Goal: Task Accomplishment & Management: Use online tool/utility

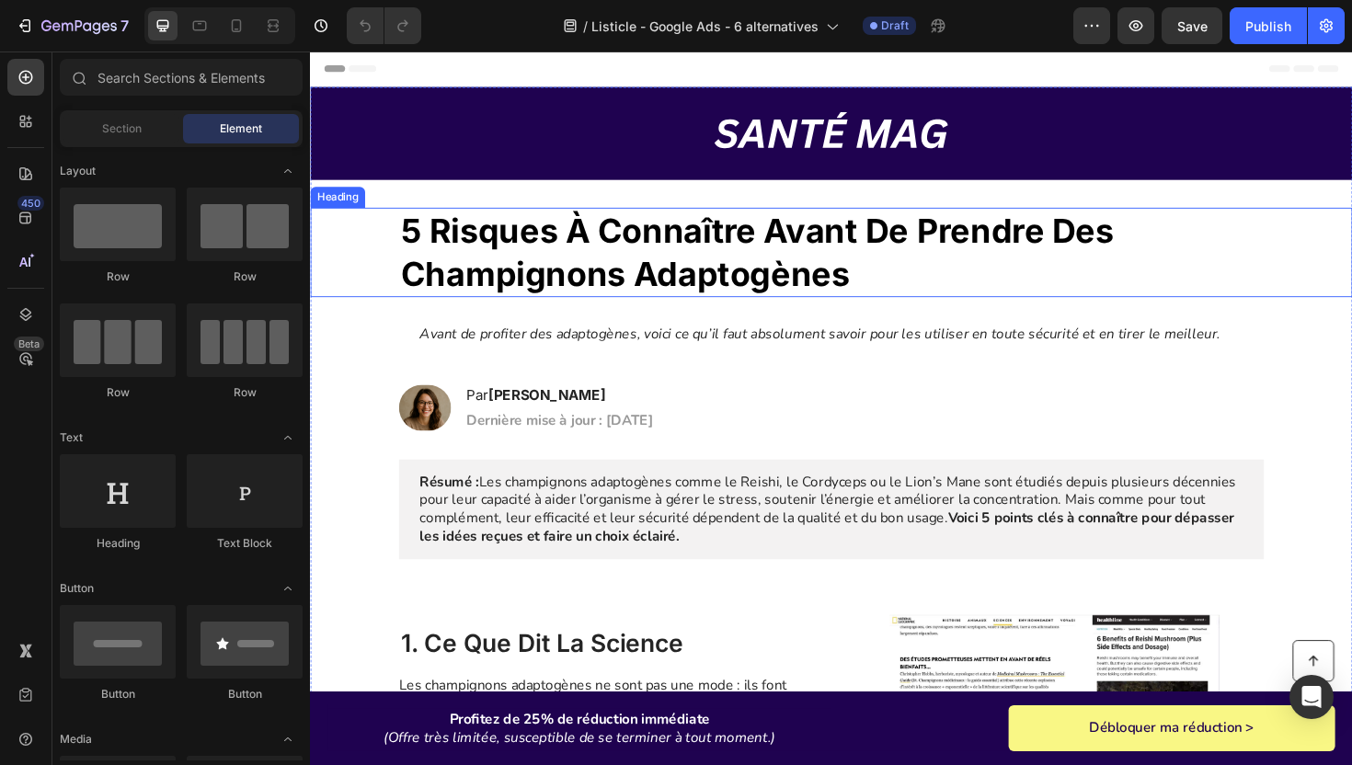
click at [642, 253] on strong "5 risques à connaître avant de prendre des champignons adaptogènes" at bounding box center [783, 263] width 755 height 87
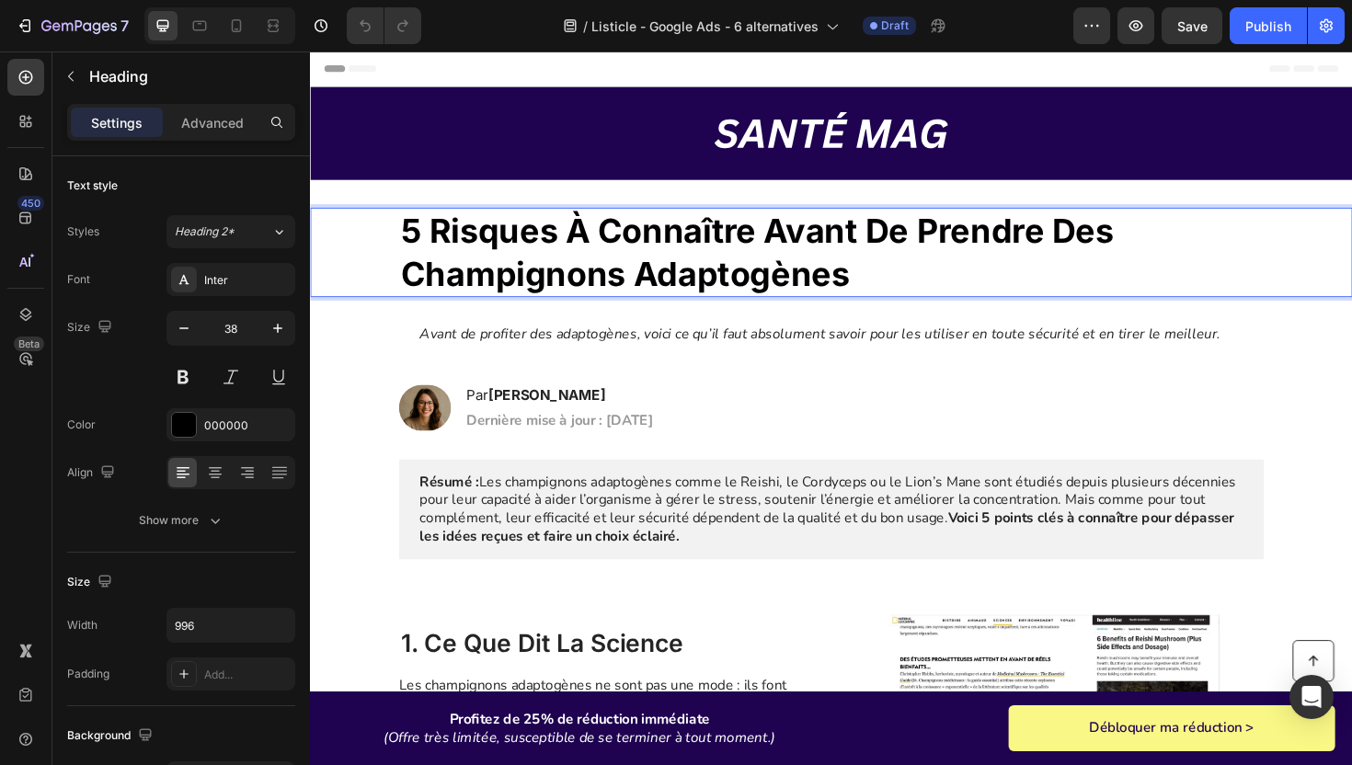
click at [642, 253] on strong "5 risques à connaître avant de prendre des champignons adaptogènes" at bounding box center [783, 263] width 755 height 87
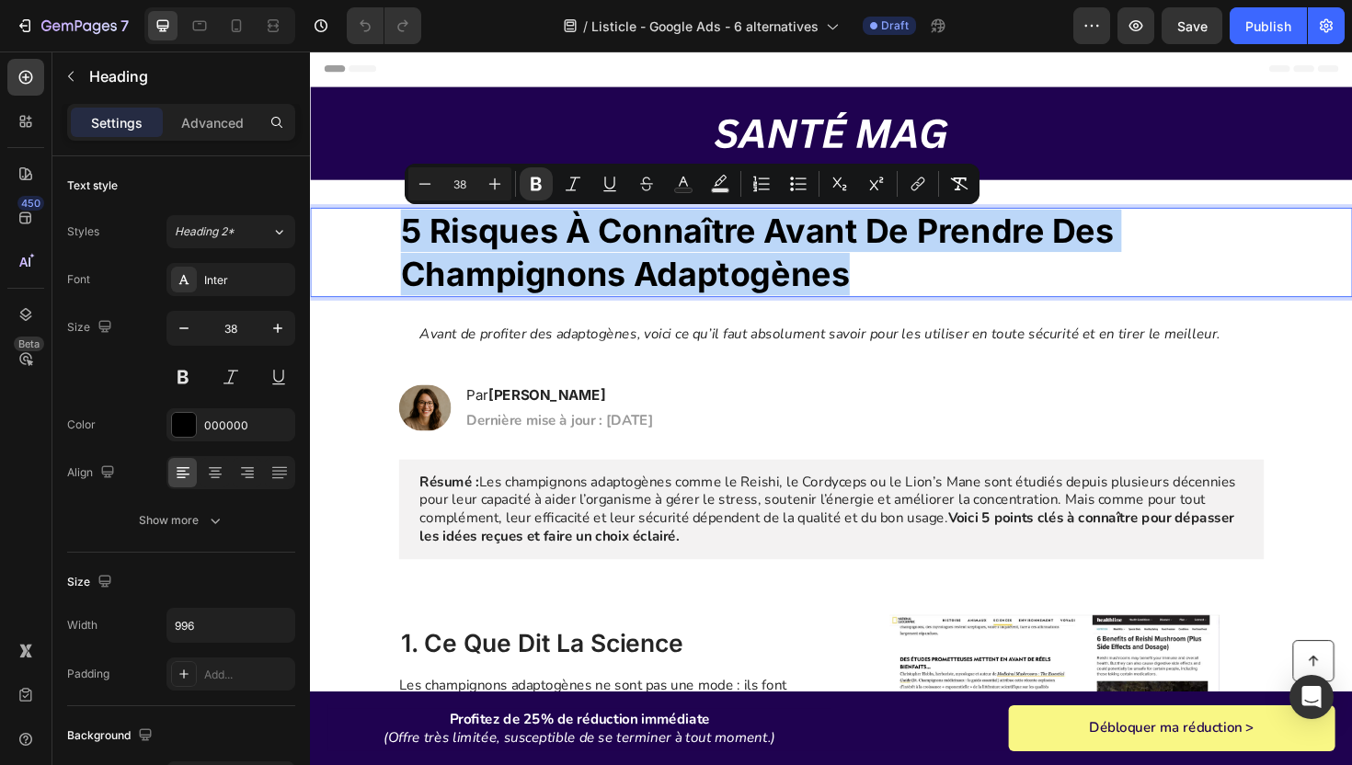
click at [642, 253] on strong "5 risques à connaître avant de prendre des champignons adaptogènes" at bounding box center [783, 263] width 755 height 87
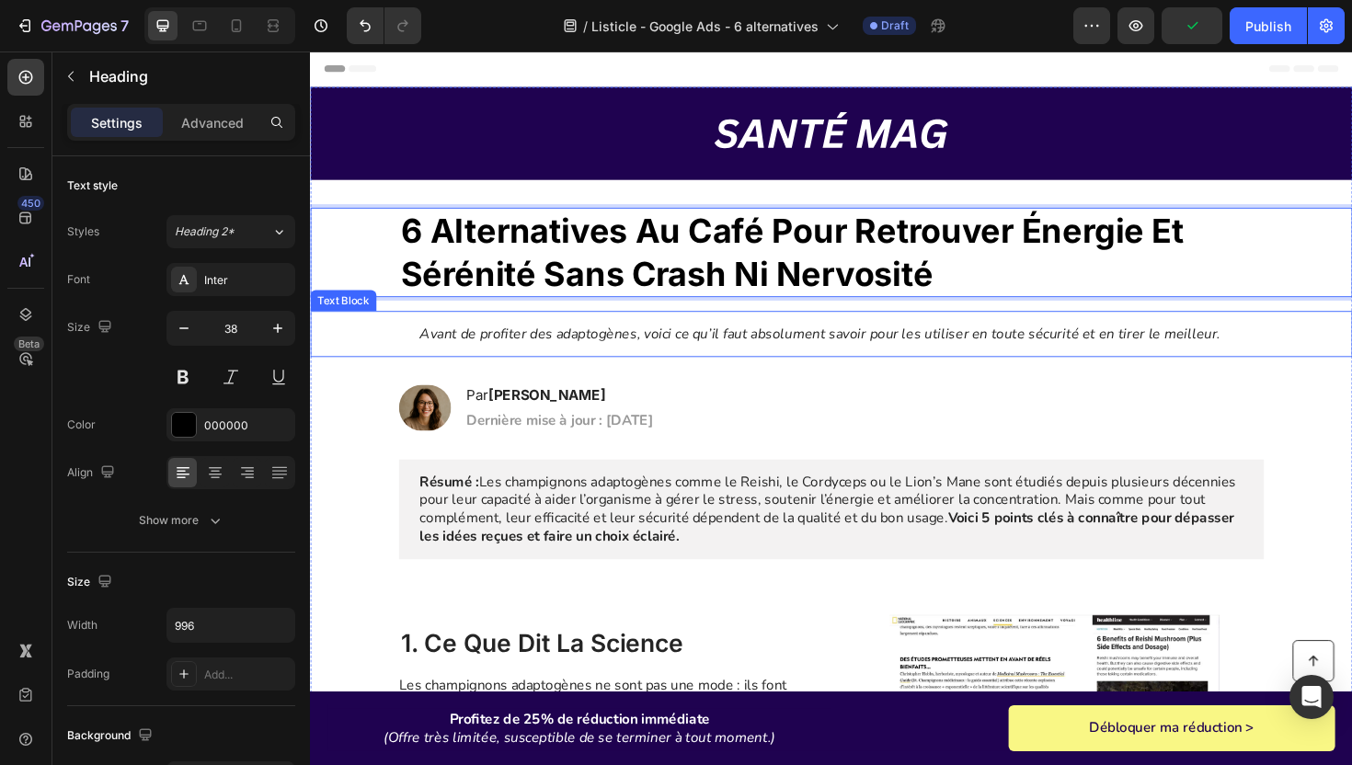
click at [462, 343] on icon "Avant de profiter des adaptogènes, voici ce qu’il faut absolument savoir pour l…" at bounding box center [850, 350] width 848 height 20
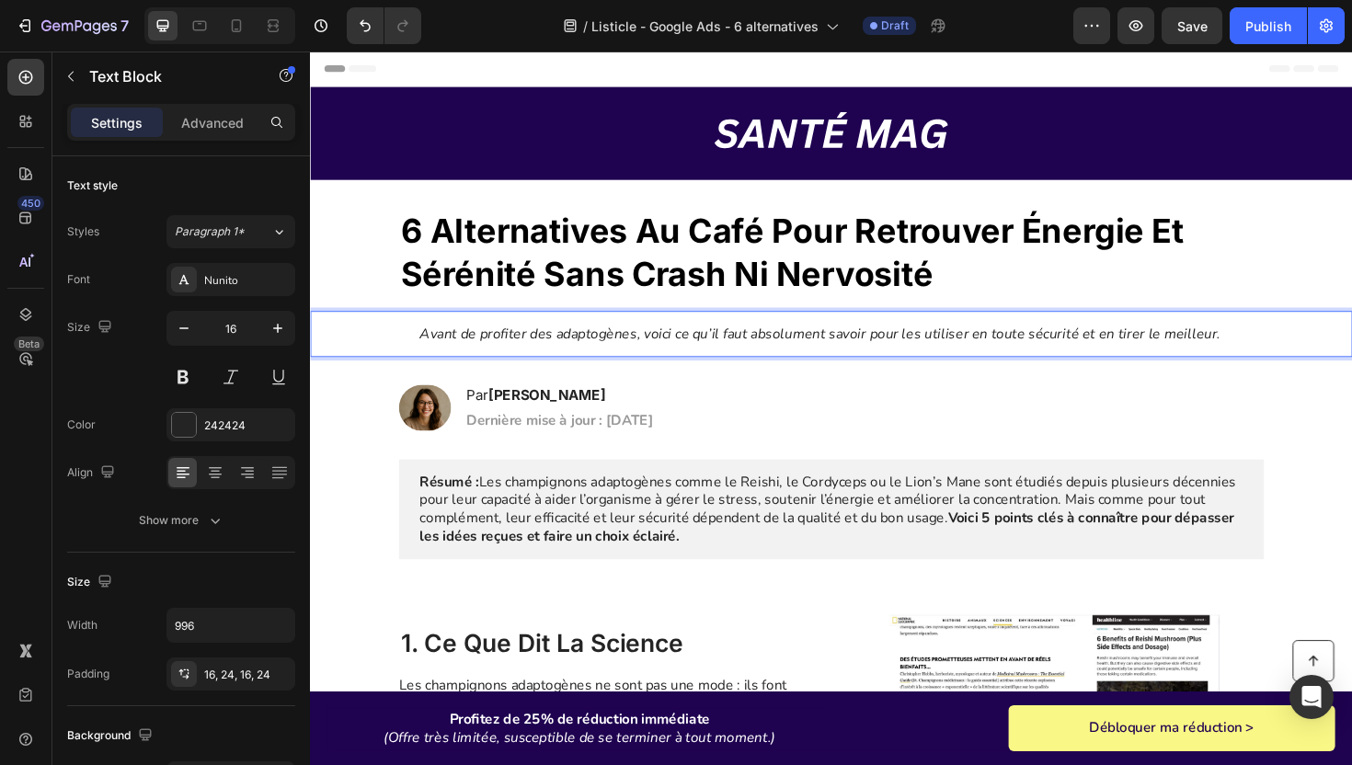
click at [462, 343] on icon "Avant de profiter des adaptogènes, voici ce qu’il faut absolument savoir pour l…" at bounding box center [850, 350] width 848 height 20
click at [463, 347] on icon "Avant de profiter des adaptogènes, voici ce qu’il faut absolument savoir pour l…" at bounding box center [850, 350] width 848 height 20
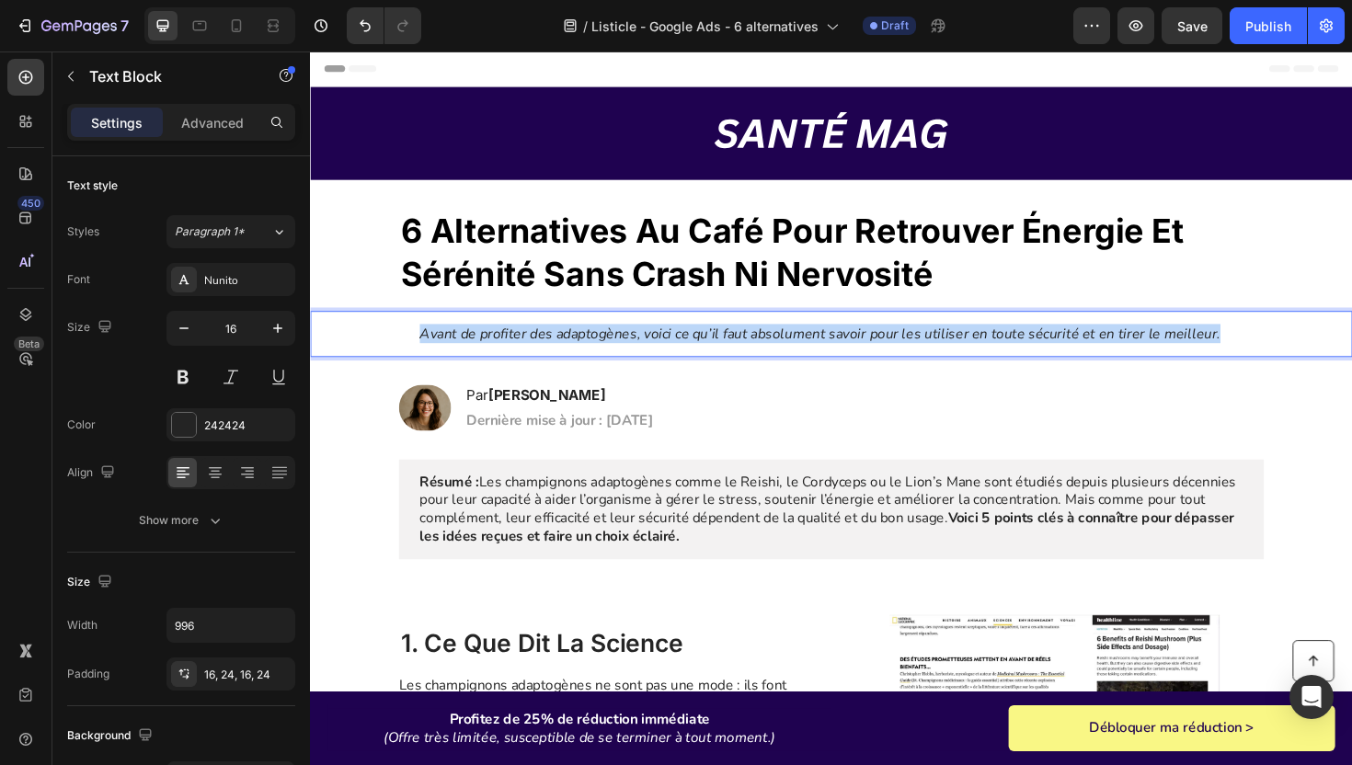
click at [463, 347] on icon "Avant de profiter des adaptogènes, voici ce qu’il faut absolument savoir pour l…" at bounding box center [850, 350] width 848 height 20
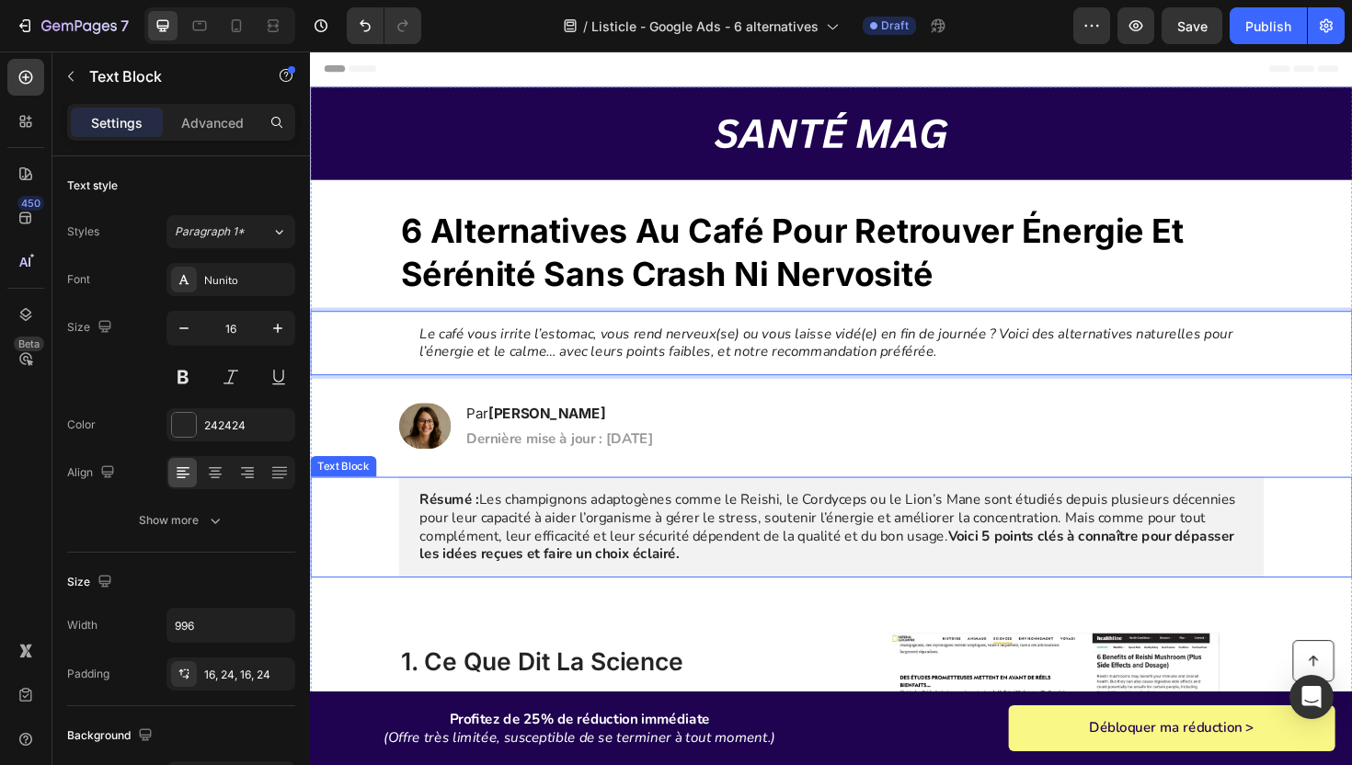
click at [701, 564] on p "Résumé : Les champignons adaptogènes comme le Reishi, le Cordyceps ou le Lion’s…" at bounding box center [862, 555] width 872 height 76
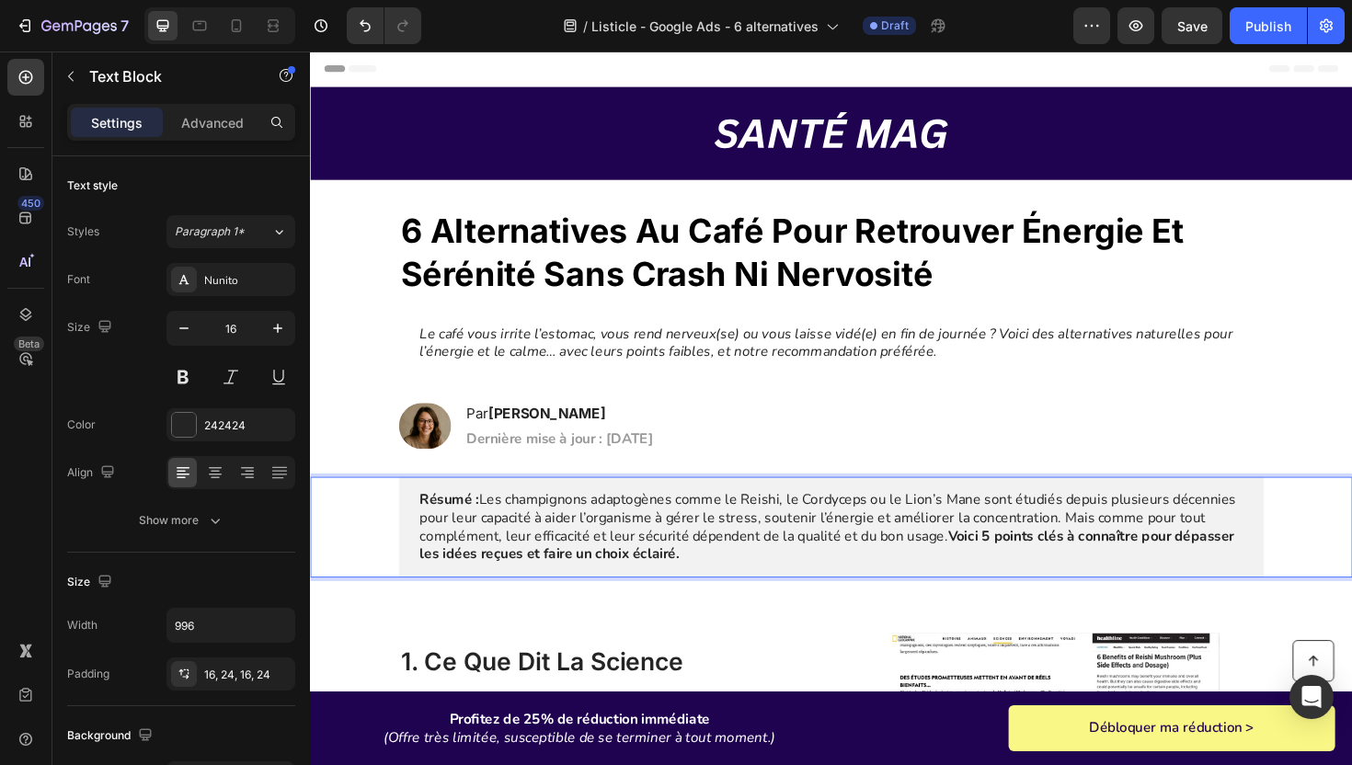
click at [701, 564] on p "Résumé : Les champignons adaptogènes comme le Reishi, le Cordyceps ou le Lion’s…" at bounding box center [862, 555] width 872 height 76
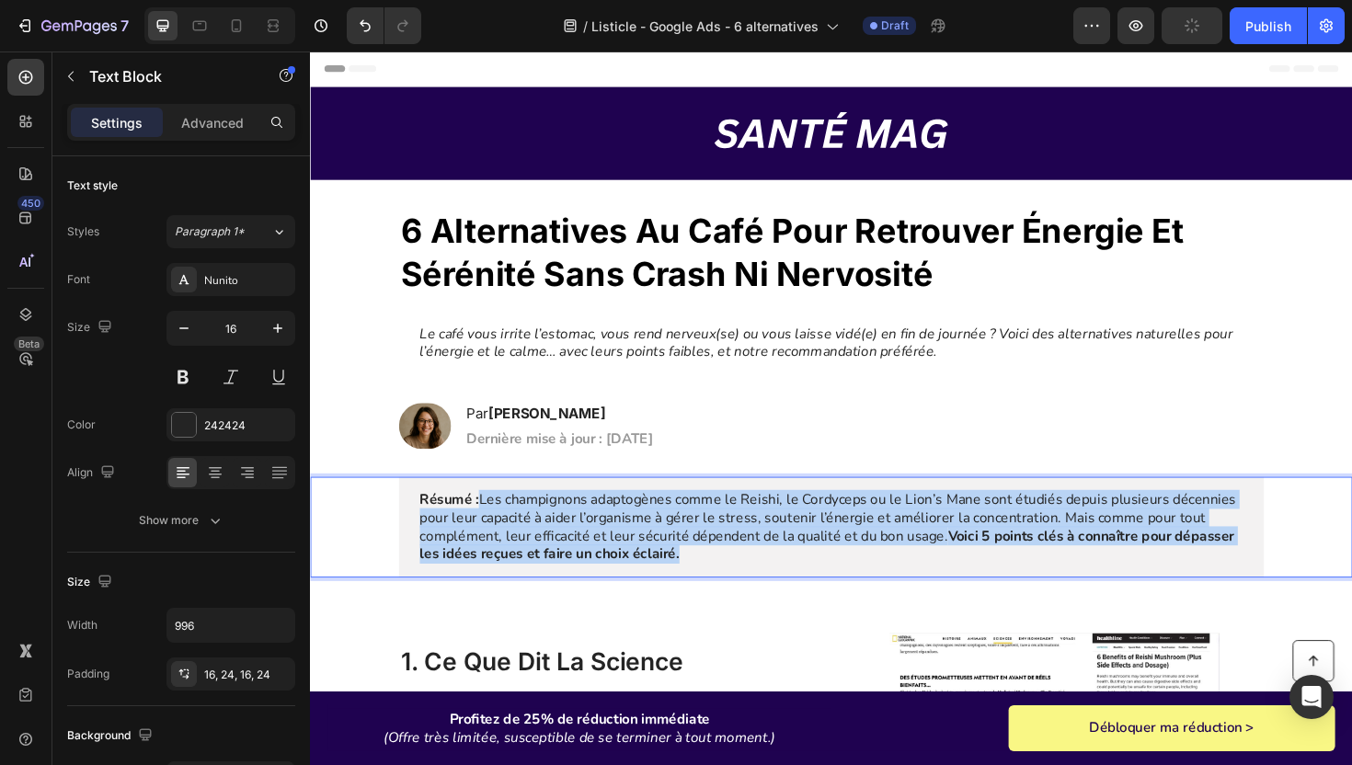
drag, startPoint x: 707, startPoint y: 589, endPoint x: 494, endPoint y: 530, distance: 221.3
click at [494, 530] on p "Résumé : Les champignons adaptogènes comme le Reishi, le Cordyceps ou le Lion’s…" at bounding box center [862, 555] width 872 height 76
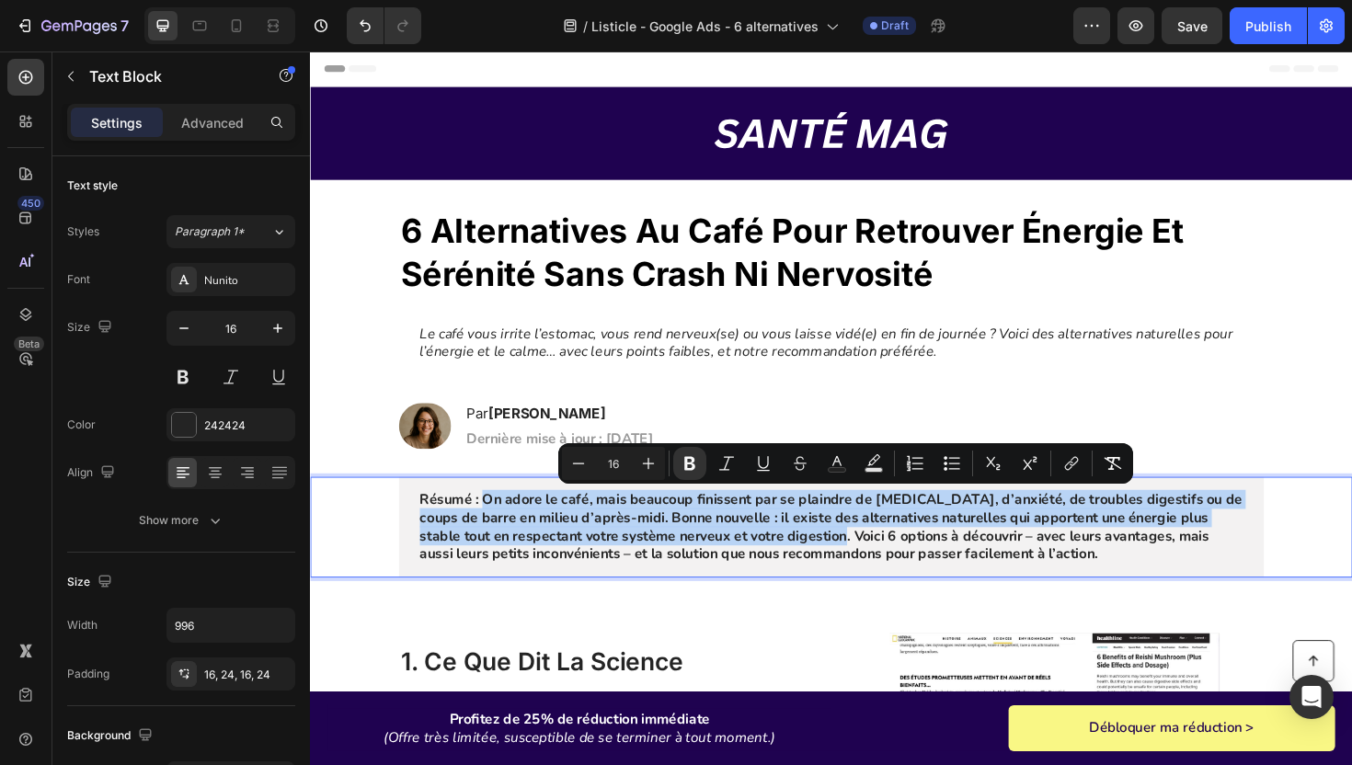
drag, startPoint x: 812, startPoint y: 565, endPoint x: 495, endPoint y: 530, distance: 319.2
click at [495, 530] on strong "Résumé : On adore le café, mais beaucoup finissent par se plaindre de [MEDICAL_…" at bounding box center [861, 554] width 871 height 77
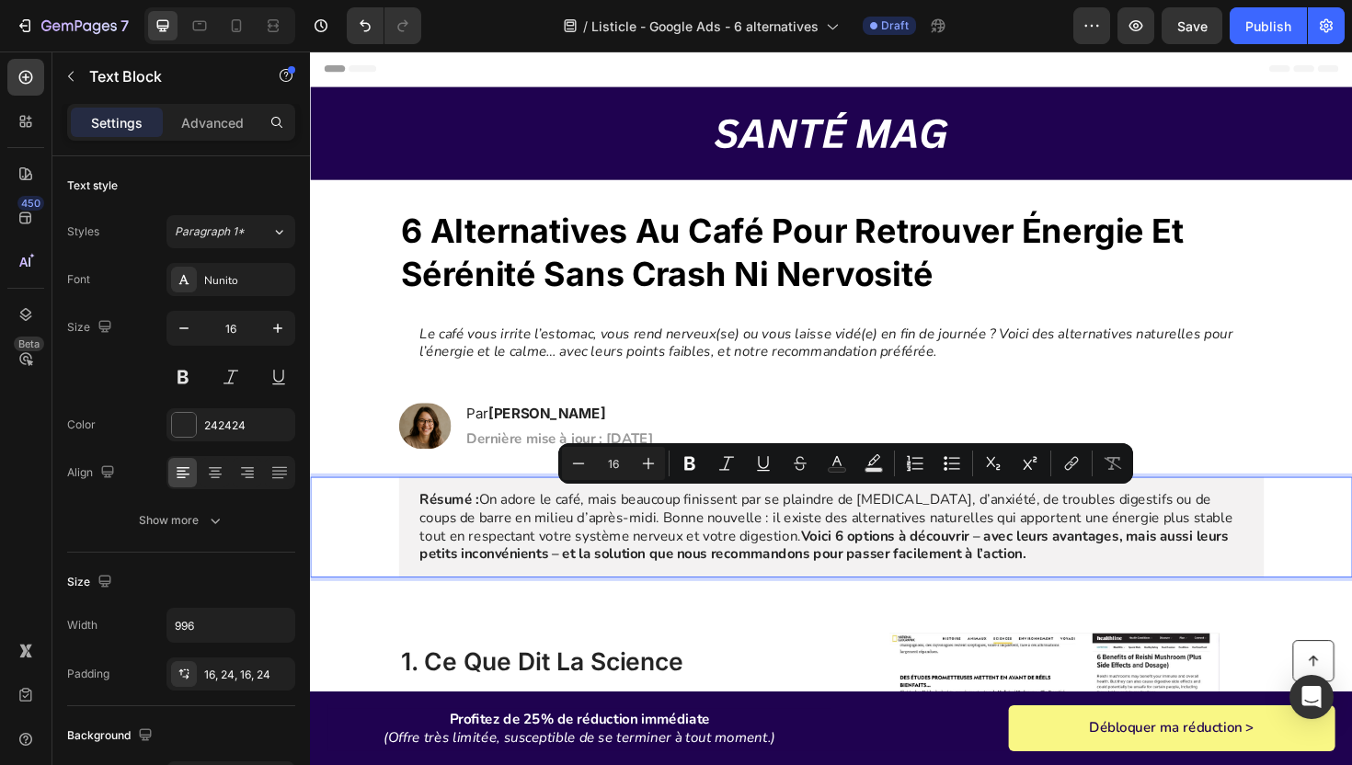
click at [941, 567] on strong "Voici 6 options à découvrir – avec leurs avantages, mais aussi leurs petits inc…" at bounding box center [854, 575] width 856 height 40
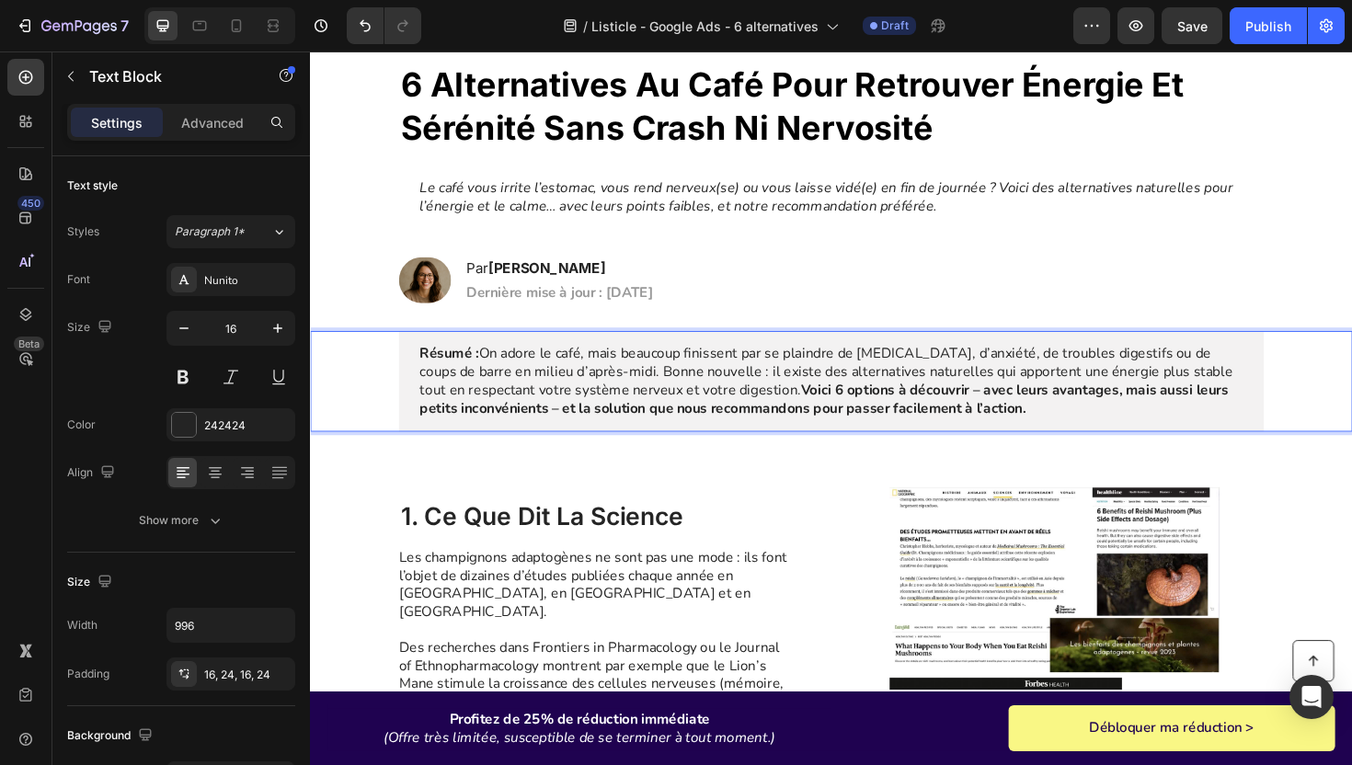
scroll to position [206, 0]
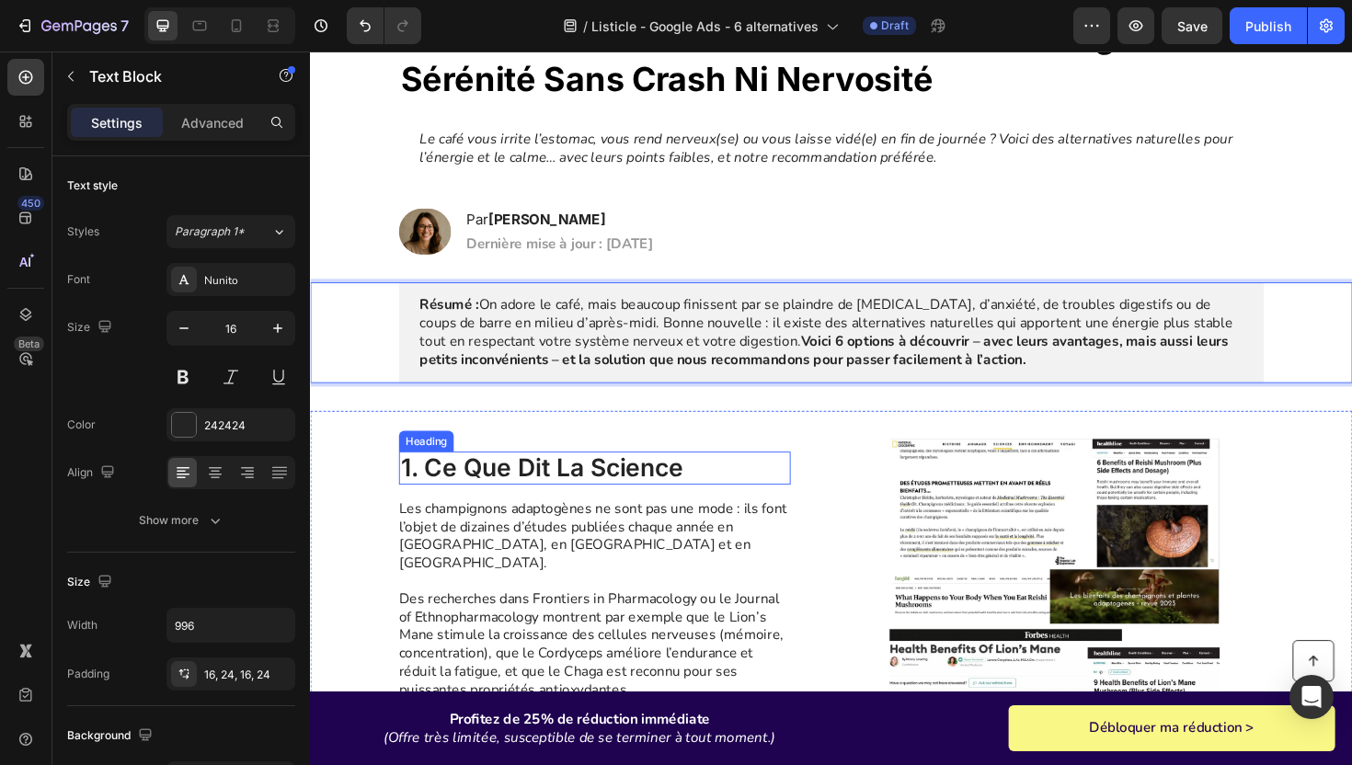
click at [473, 510] on h2 "1. ce que dit la science" at bounding box center [611, 492] width 415 height 35
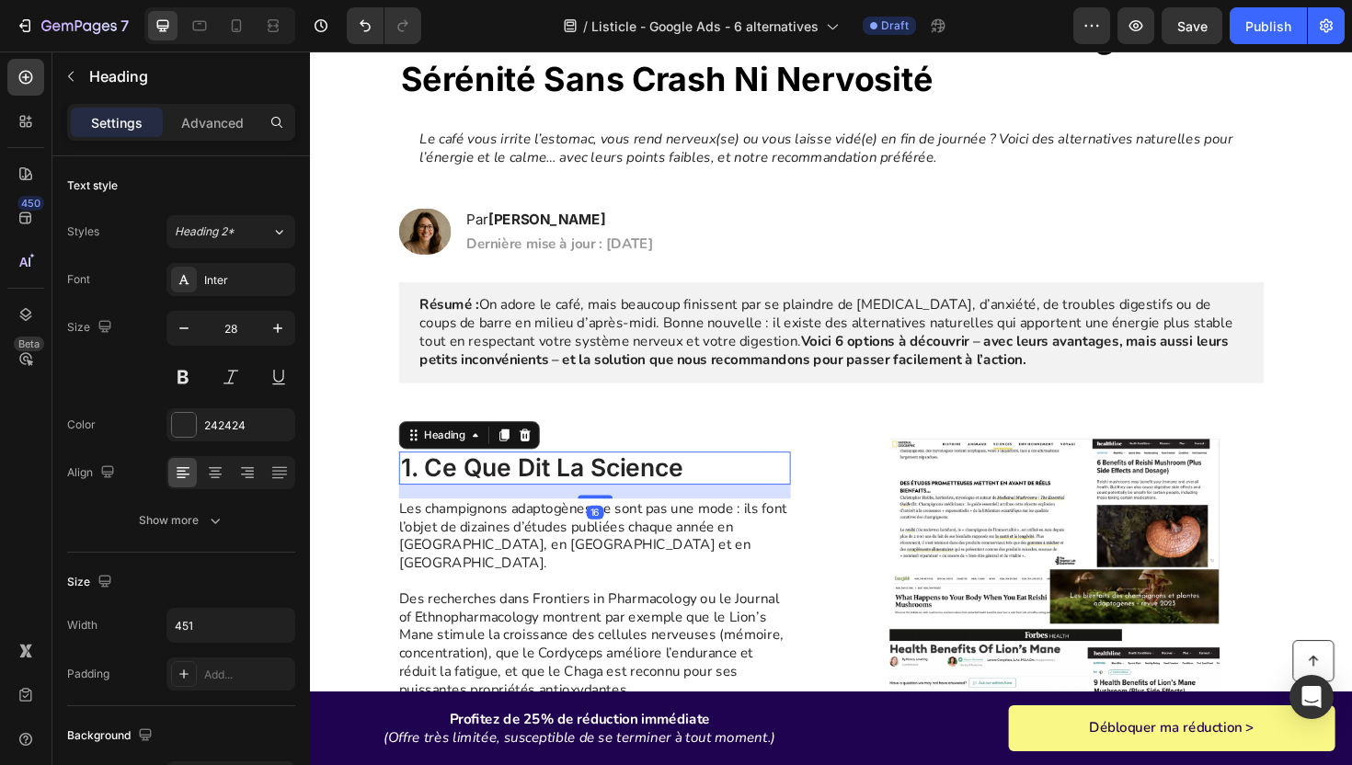
click at [473, 510] on h2 "1. ce que dit la science" at bounding box center [611, 492] width 415 height 35
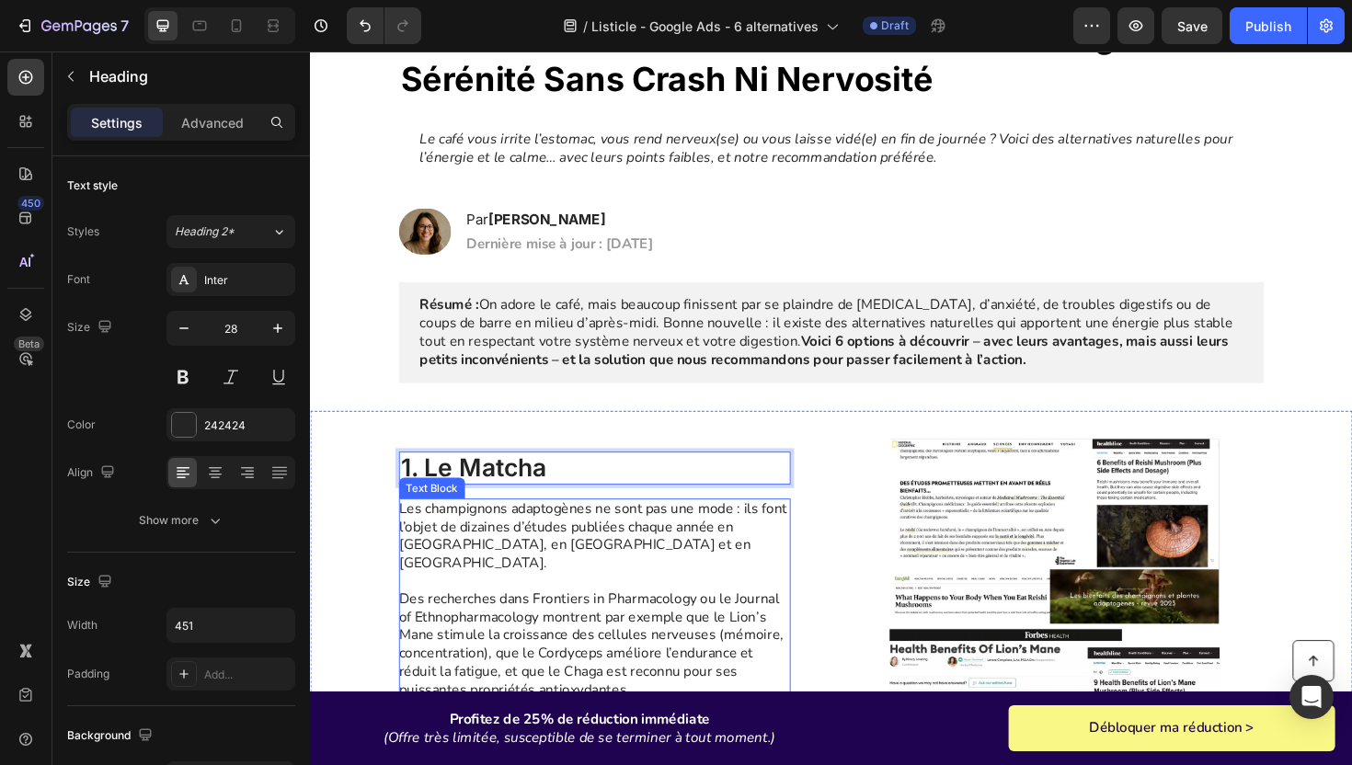
click at [553, 615] on p "Des recherches dans Frontiers in Pharmacology ou le Journal of Ethnopharmacolog…" at bounding box center [610, 670] width 413 height 134
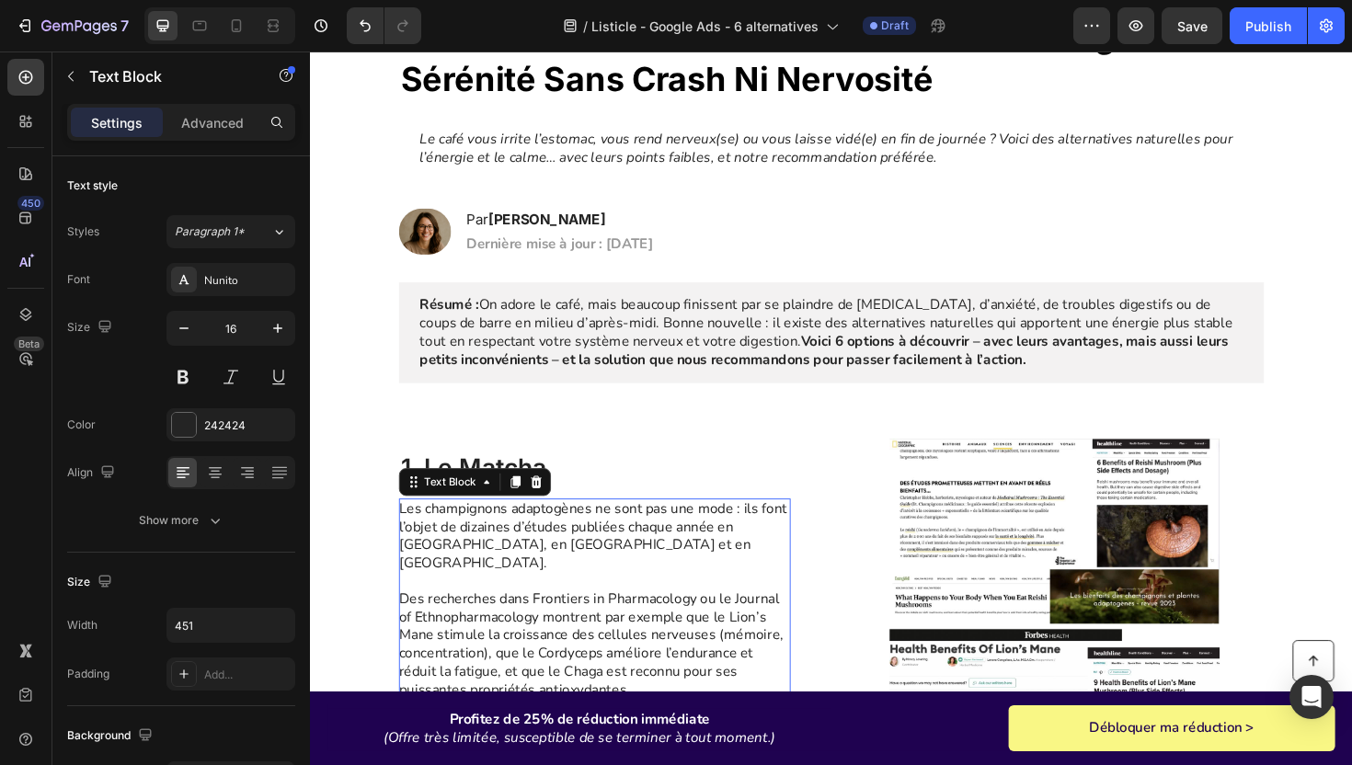
click at [553, 615] on p "Des recherches dans Frontiers in Pharmacology ou le Journal of Ethnopharmacolog…" at bounding box center [610, 670] width 413 height 134
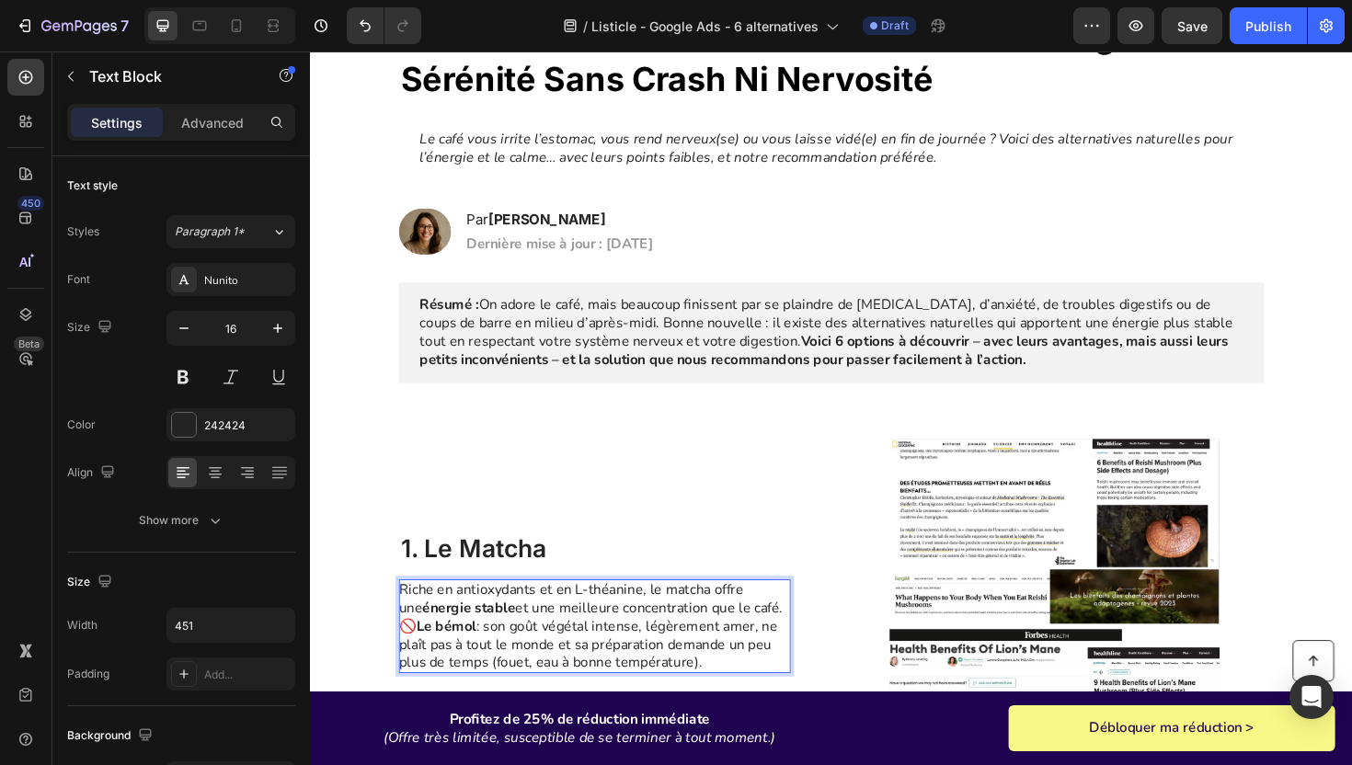
scroll to position [282, 0]
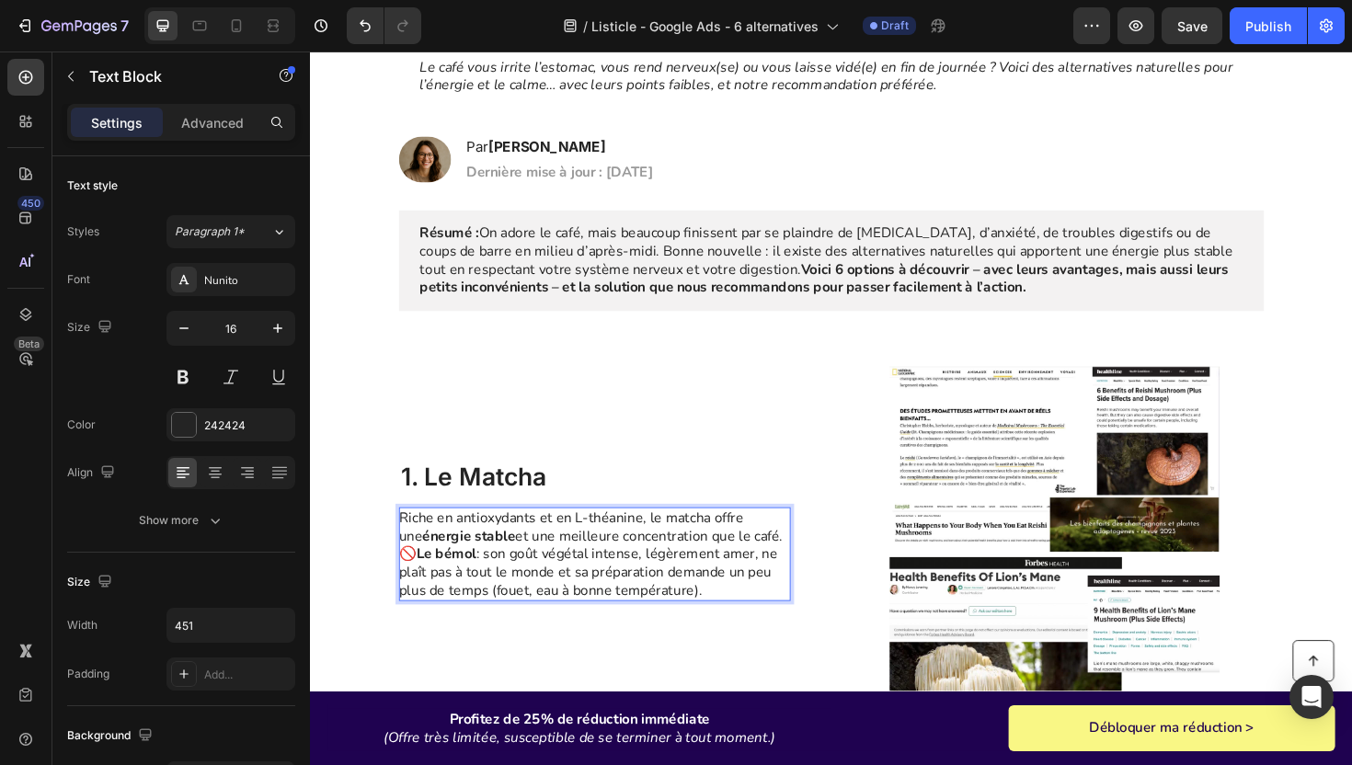
click at [794, 564] on p "Riche en antioxydants et en L-théanine, le matcha offre une énergie stable et u…" at bounding box center [610, 584] width 413 height 96
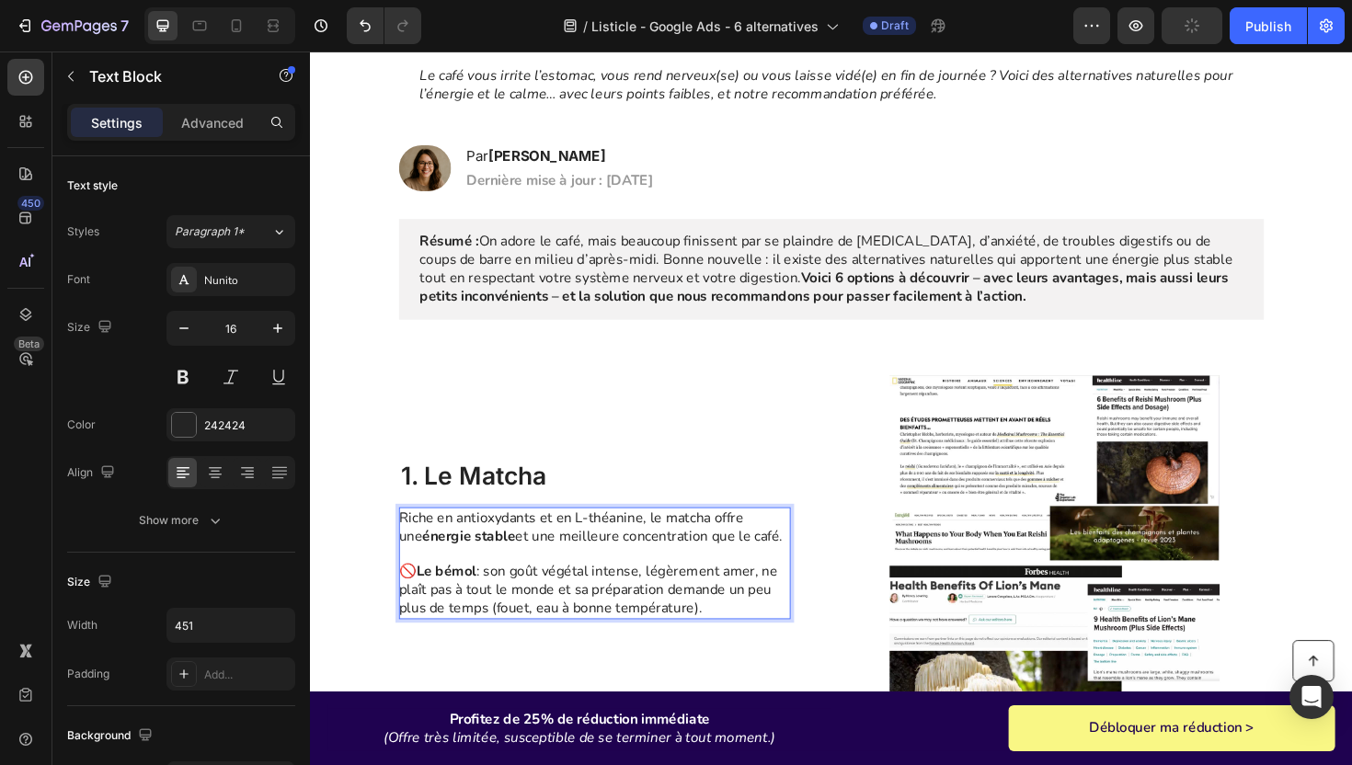
click at [425, 602] on strong "Le bémol" at bounding box center [453, 602] width 63 height 20
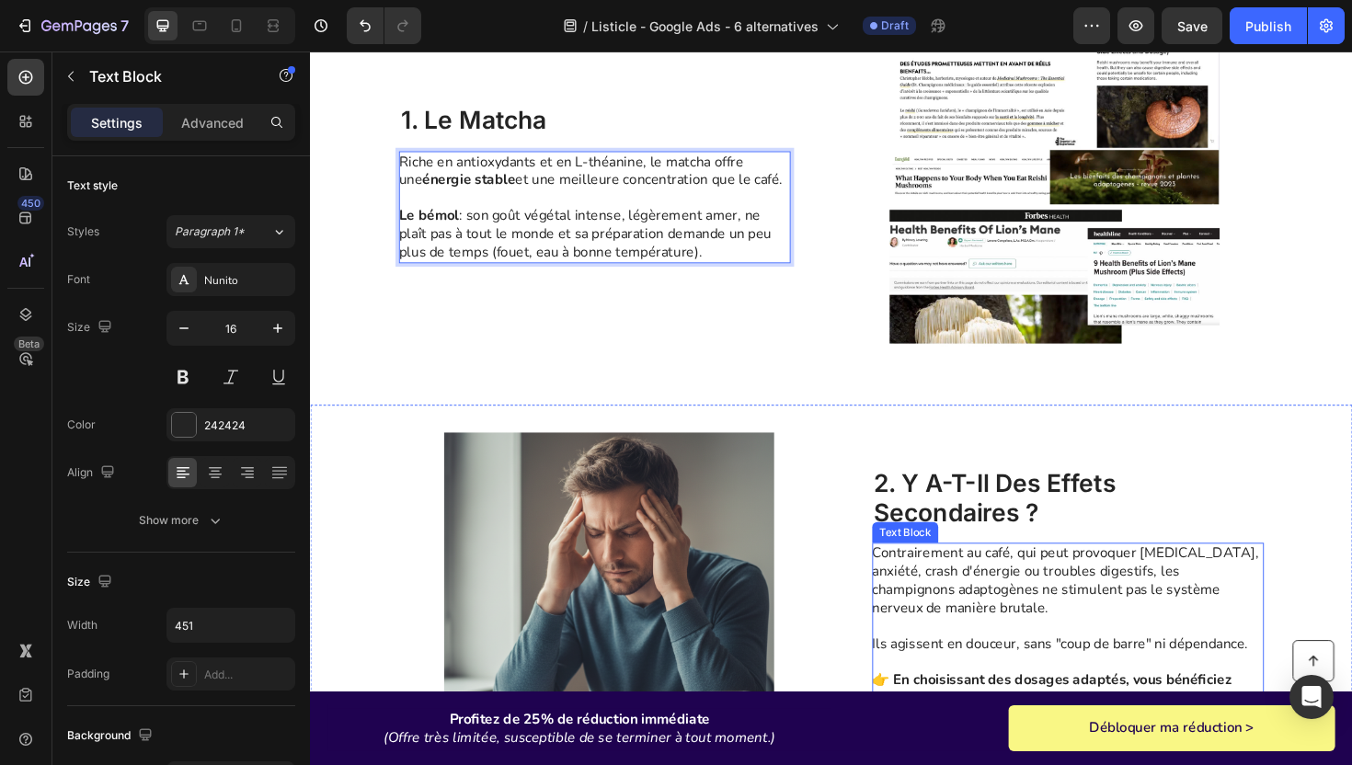
scroll to position [686, 0]
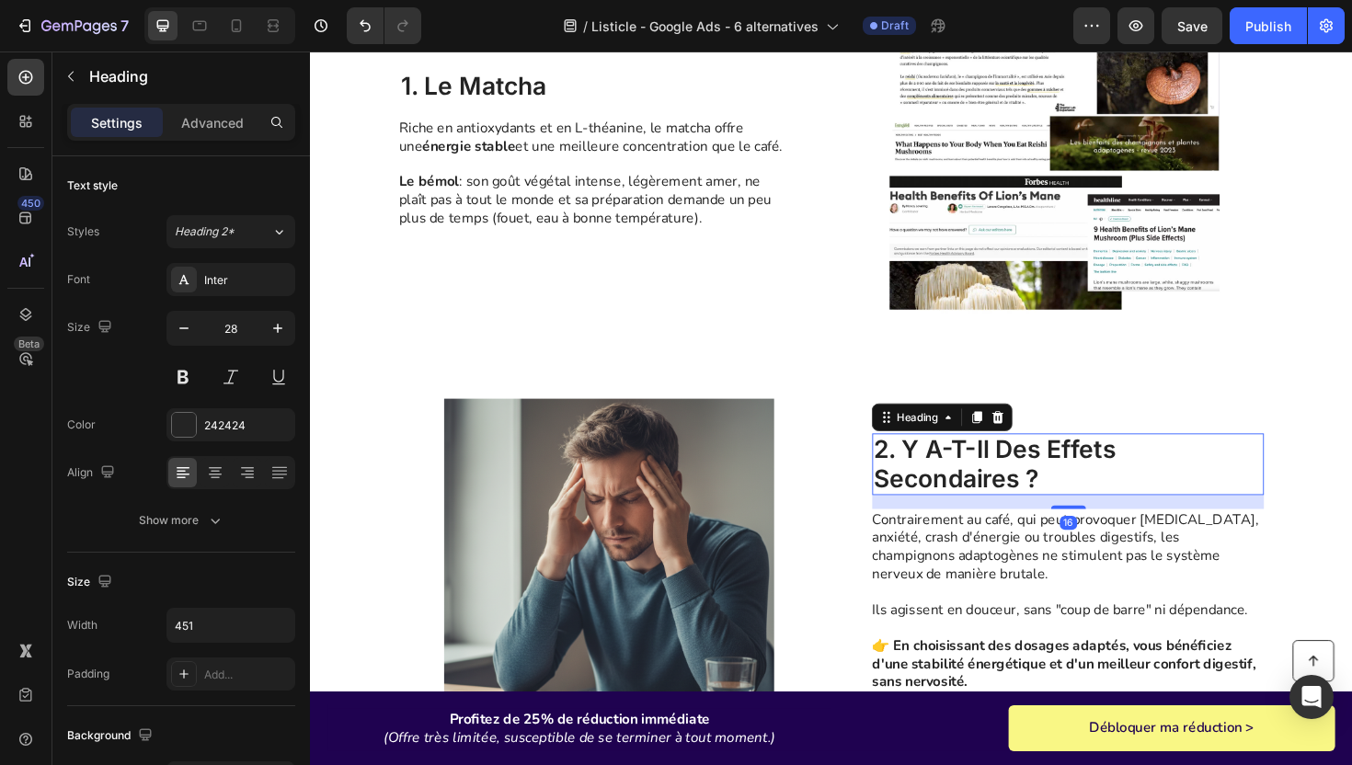
click at [958, 477] on h2 "2. y a-t-il des effets secondaires ?" at bounding box center [1112, 488] width 415 height 65
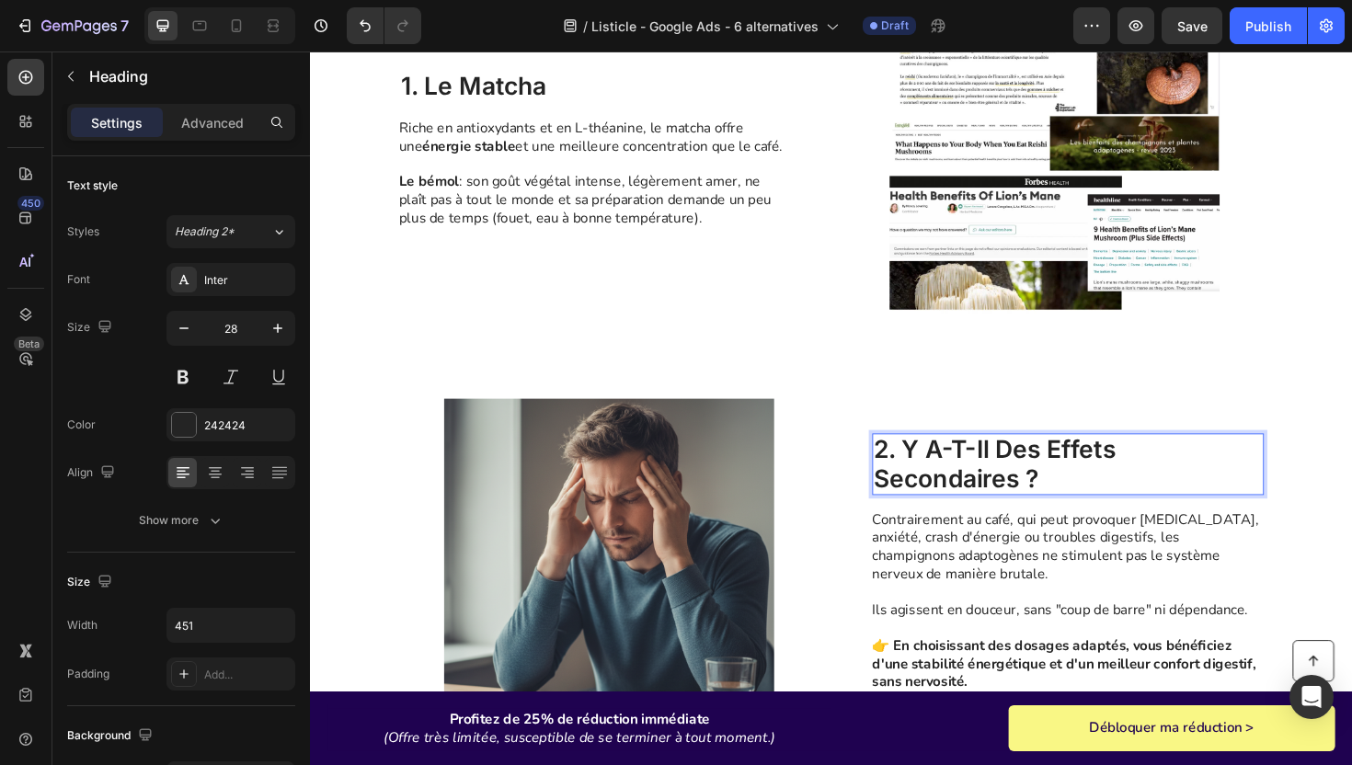
click at [958, 477] on h2 "2. y a-t-il des effets secondaires ?" at bounding box center [1112, 488] width 415 height 65
click at [958, 477] on p "2. y a-t-il des effets secondaires ?" at bounding box center [1112, 489] width 411 height 62
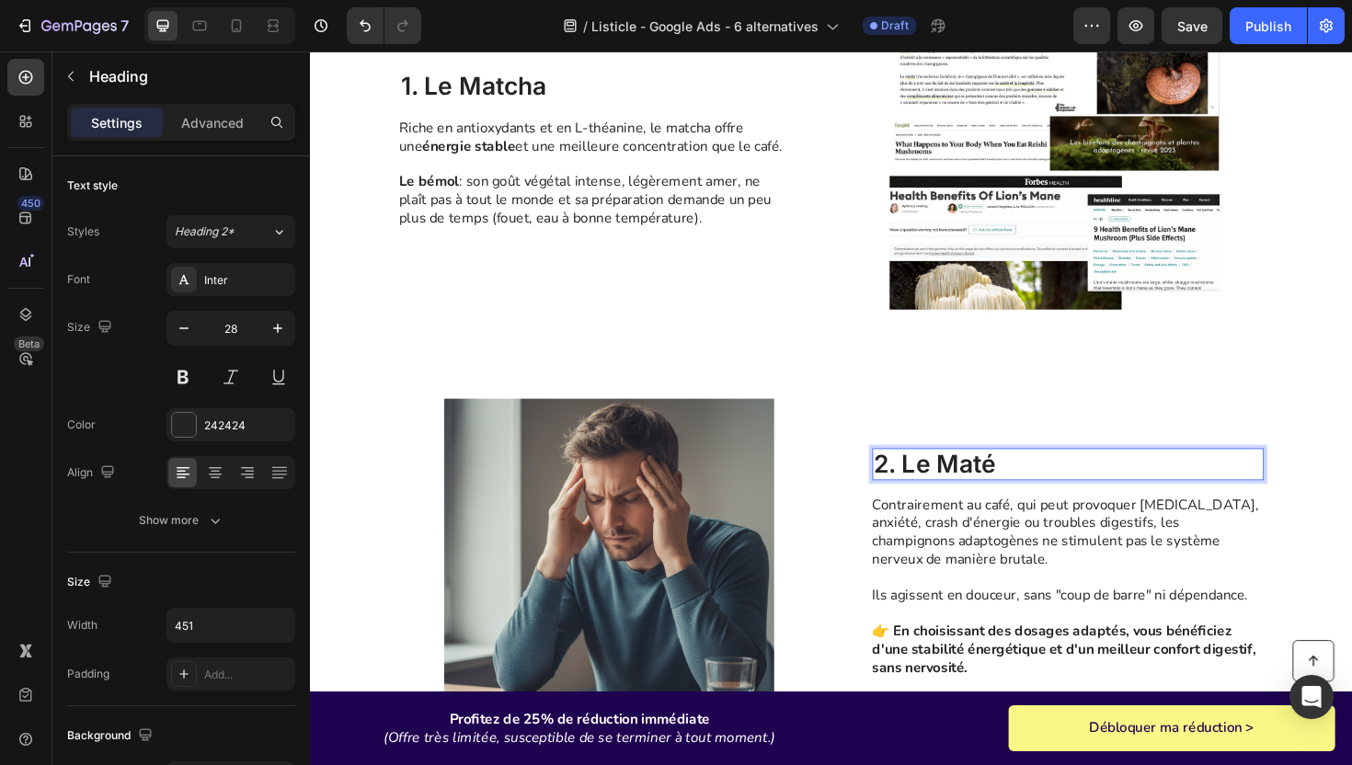
scroll to position [701, 0]
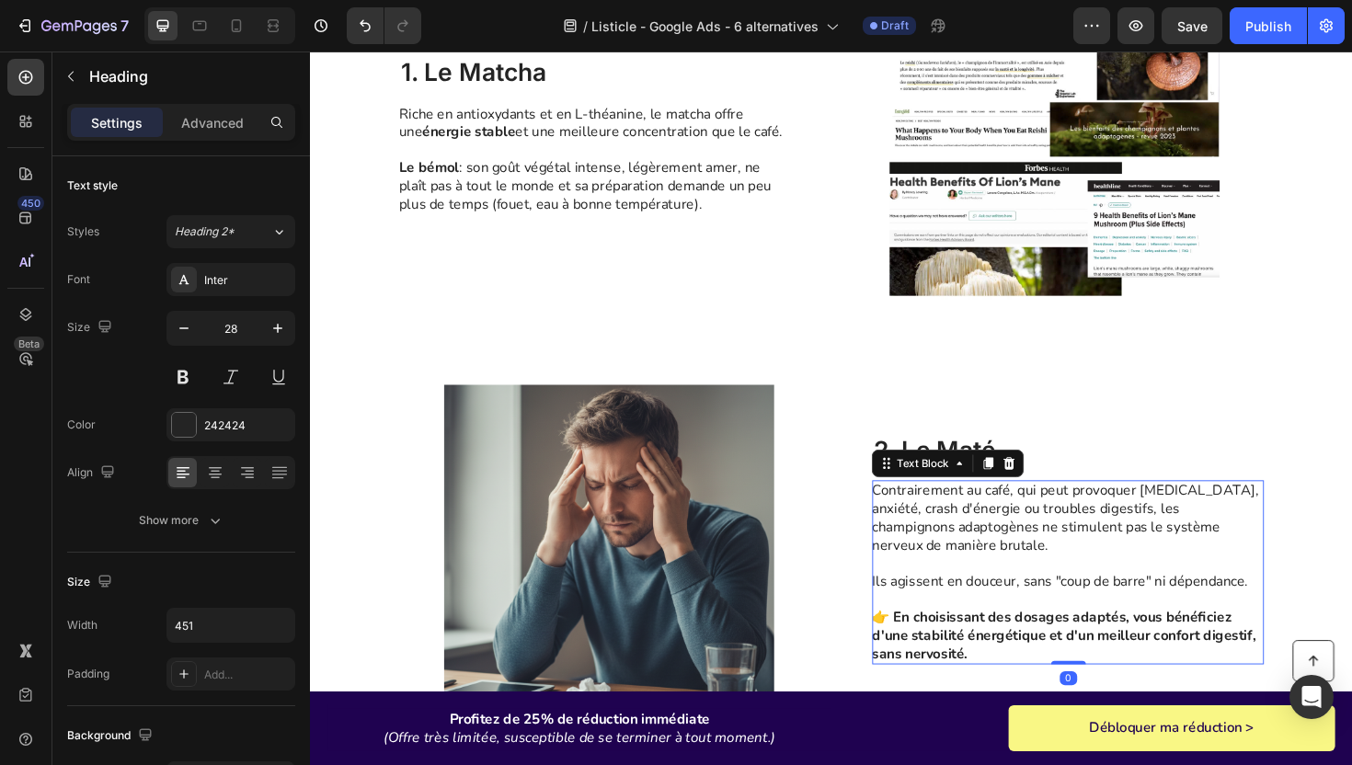
click at [995, 616] on p "Ils agissent en douceur, sans "coup de barre" ni dépendance." at bounding box center [1111, 612] width 413 height 19
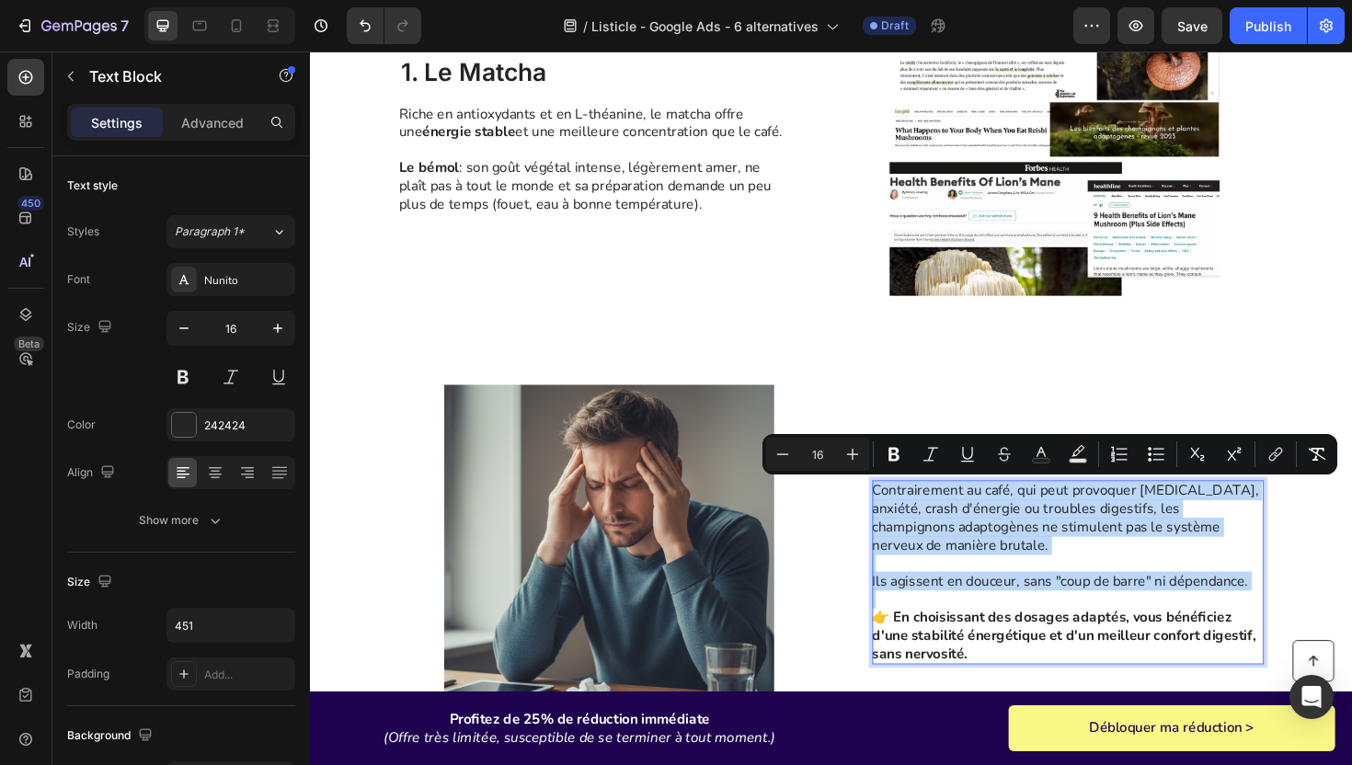
scroll to position [739, 0]
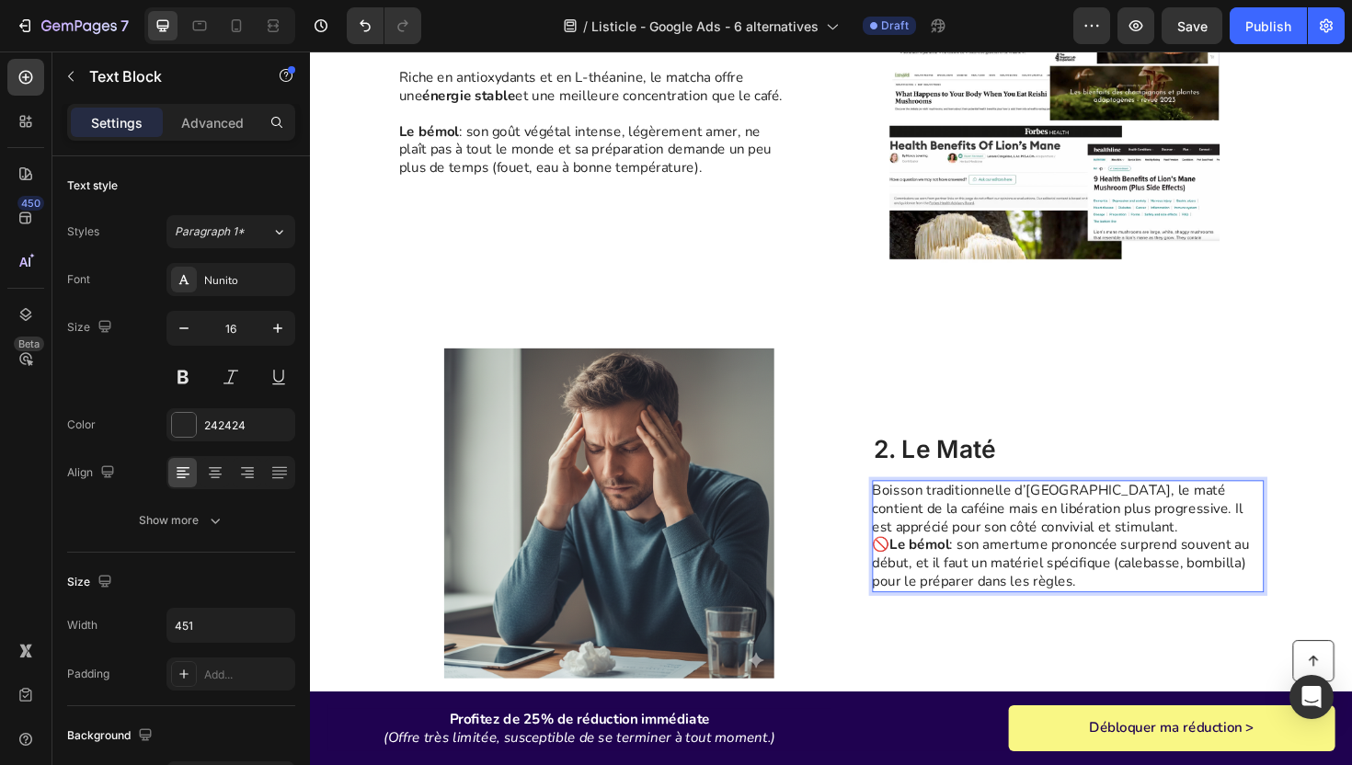
click at [1160, 558] on p "Boisson traditionnelle d’[GEOGRAPHIC_DATA], le maté contient de la caféine mais…" at bounding box center [1111, 565] width 413 height 115
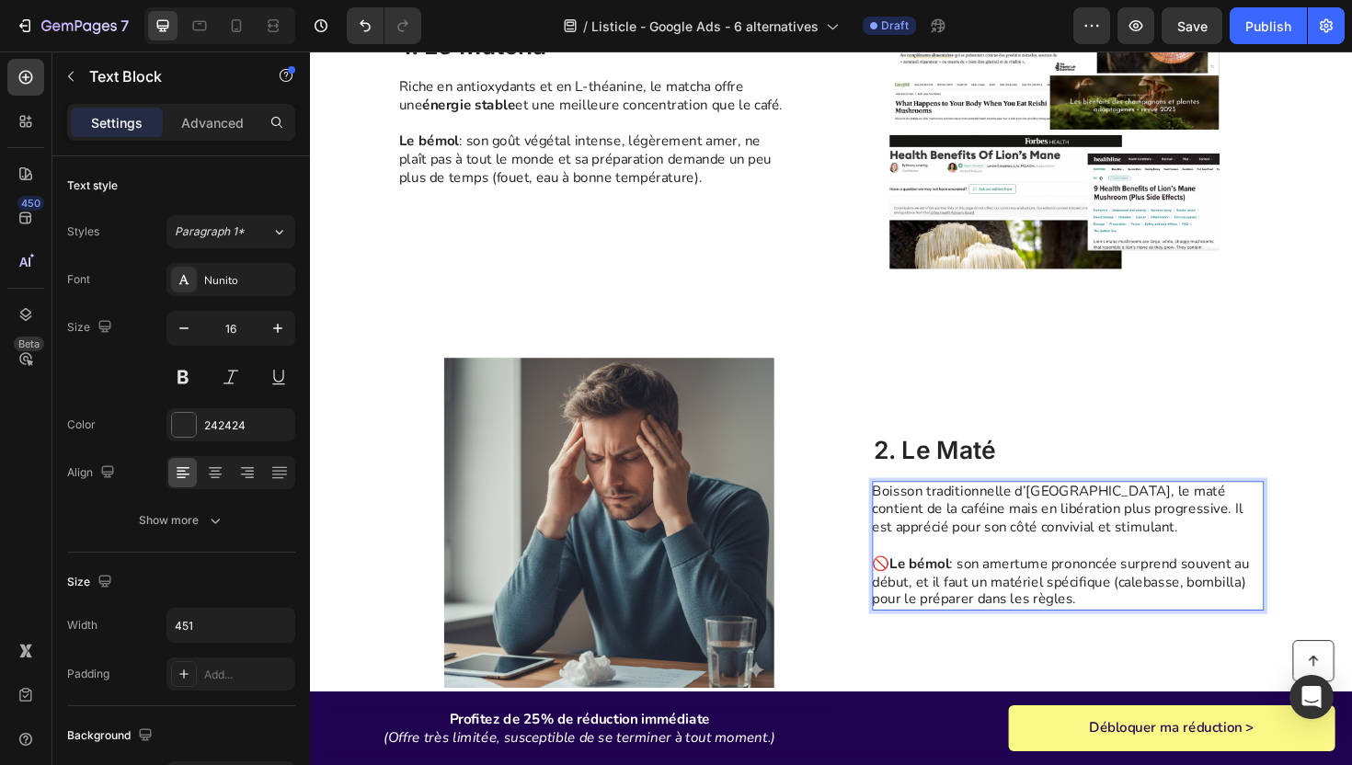
click at [924, 591] on strong "Le bémol" at bounding box center [954, 594] width 63 height 20
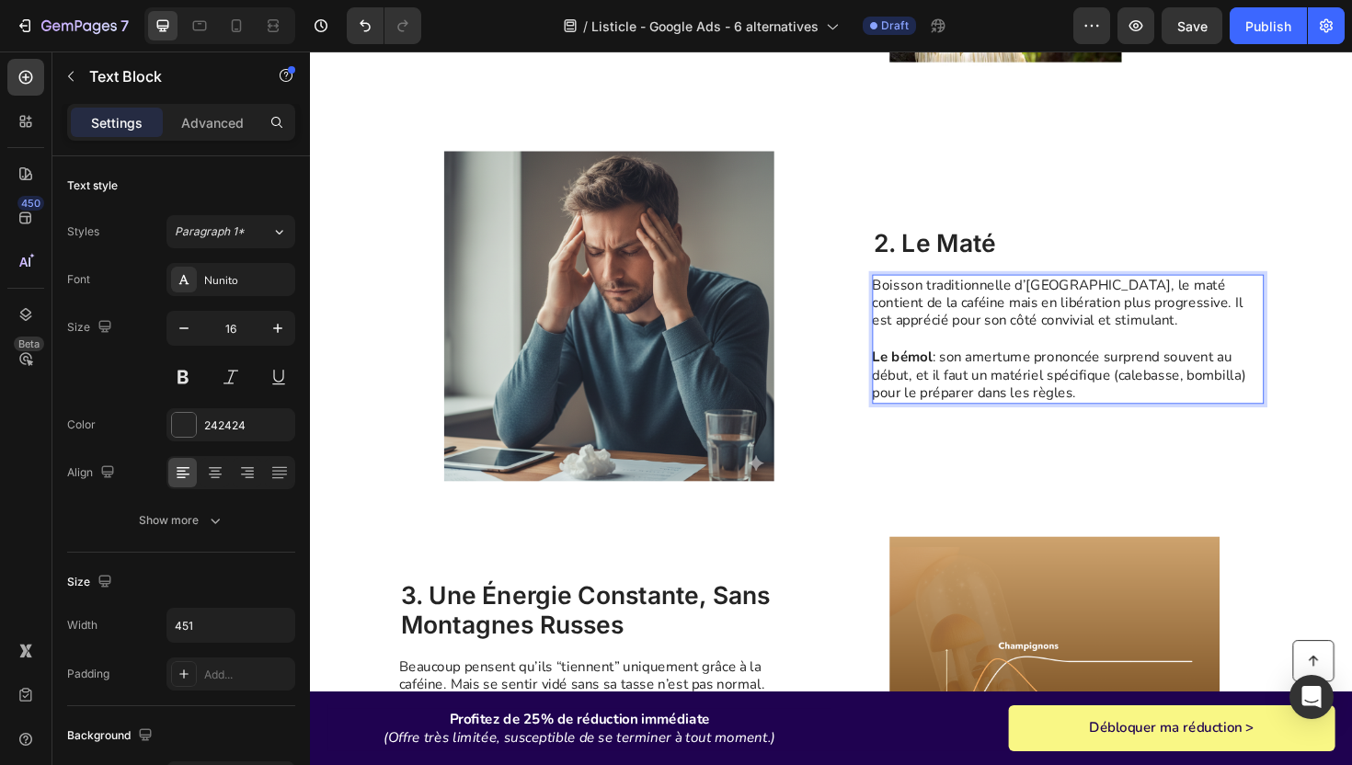
scroll to position [1246, 0]
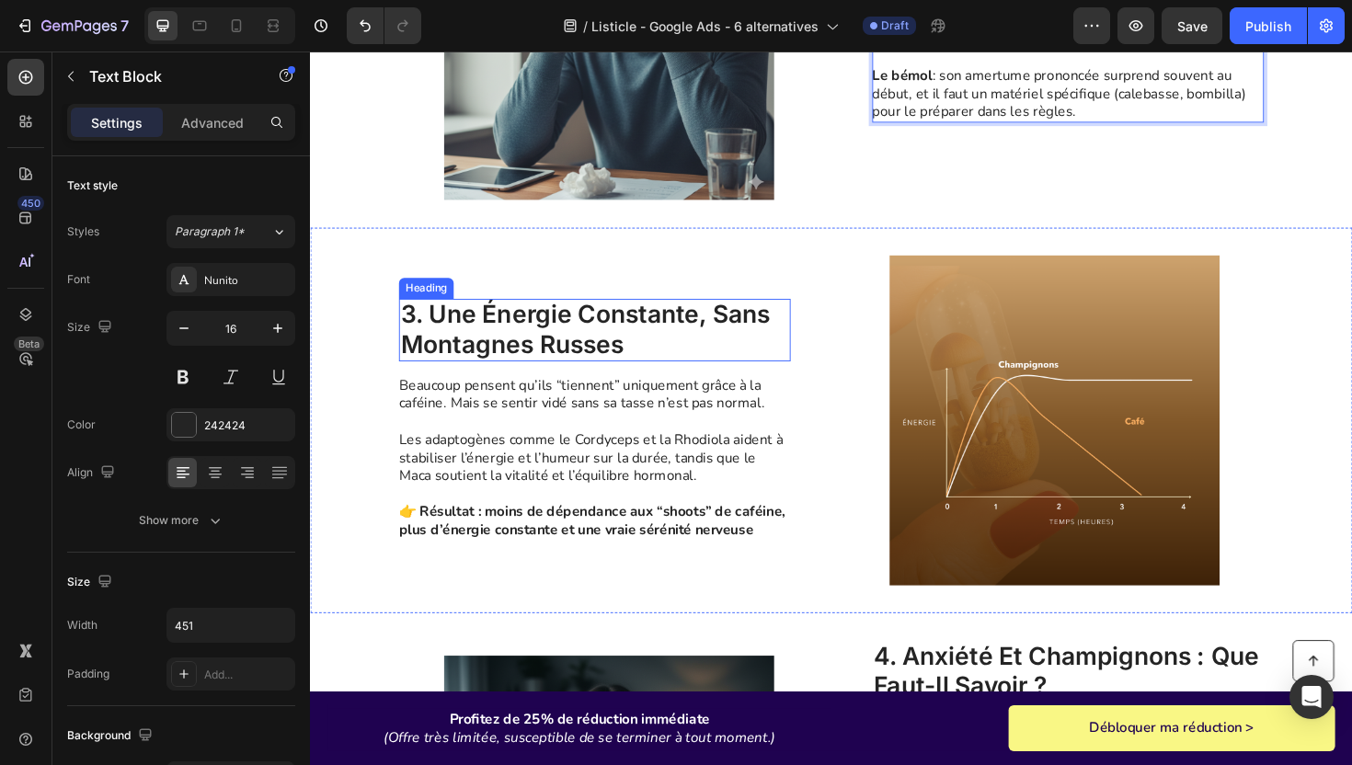
click at [511, 357] on h2 "3. une énergie constante, sans montagnes russes" at bounding box center [611, 346] width 415 height 65
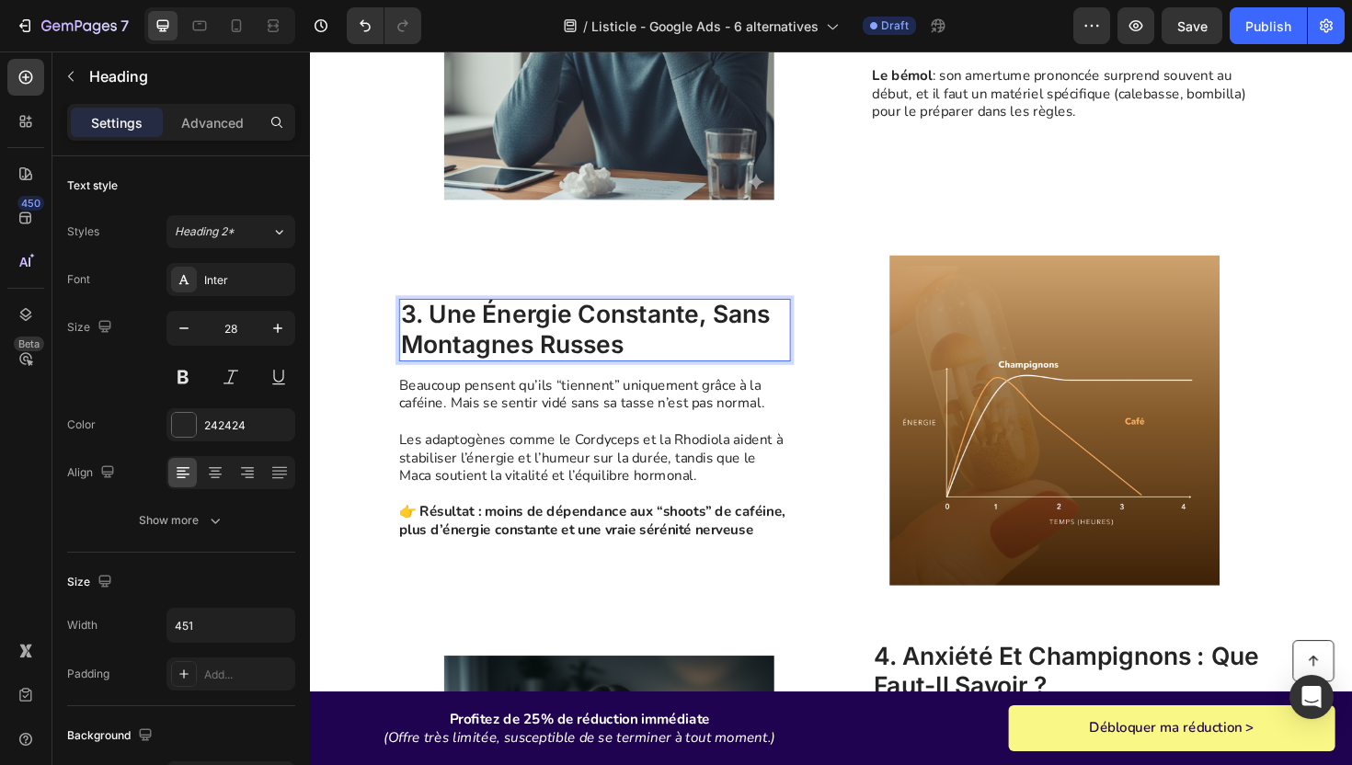
click at [511, 357] on h2 "3. une énergie constante, sans montagnes russes" at bounding box center [611, 346] width 415 height 65
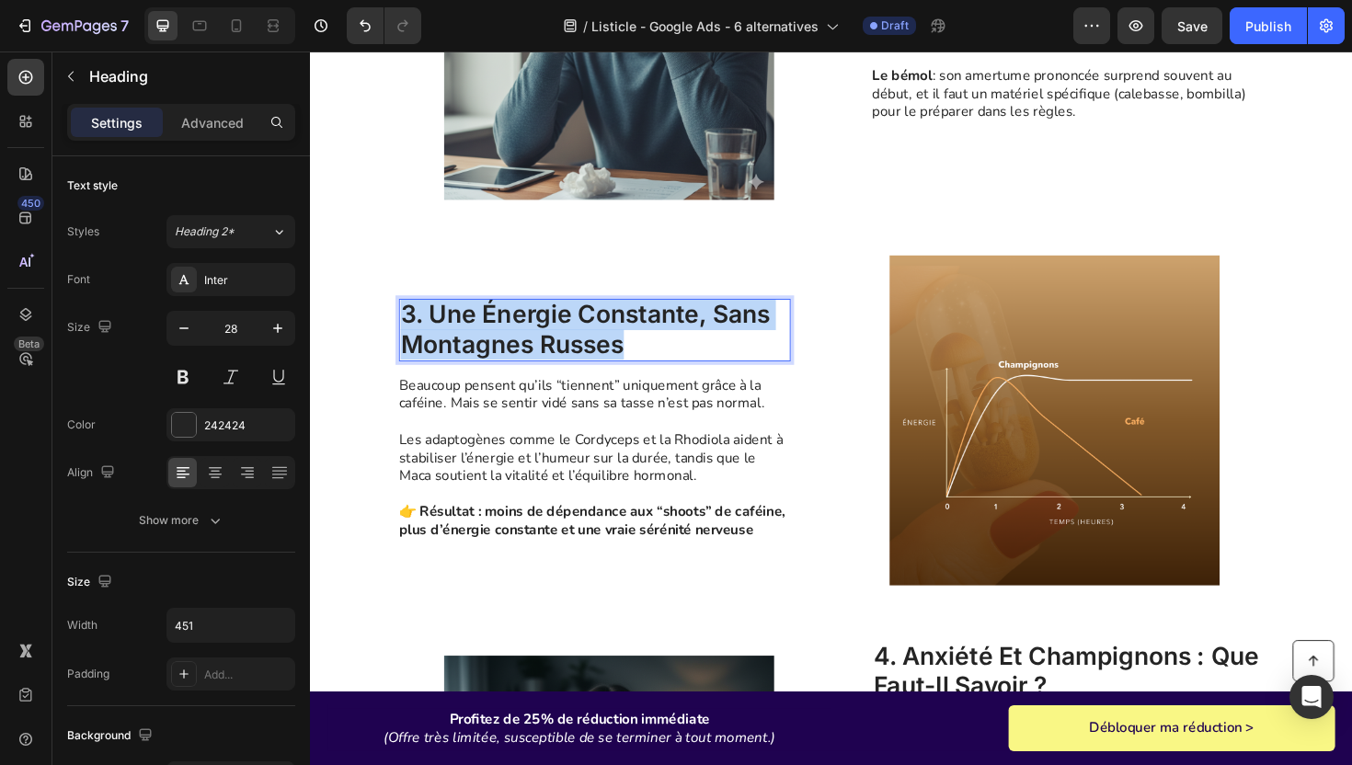
click at [511, 357] on p "3. une énergie constante, sans montagnes russes" at bounding box center [611, 346] width 411 height 62
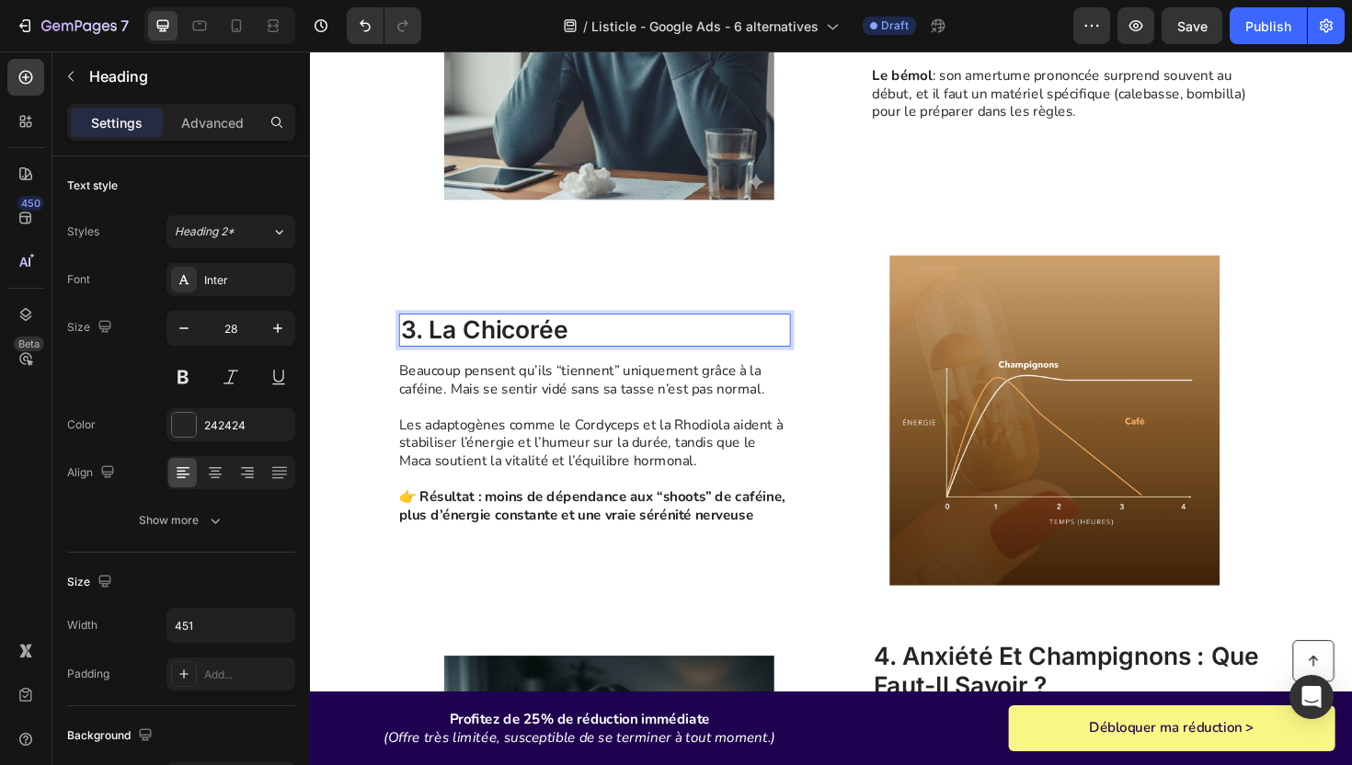
scroll to position [1262, 0]
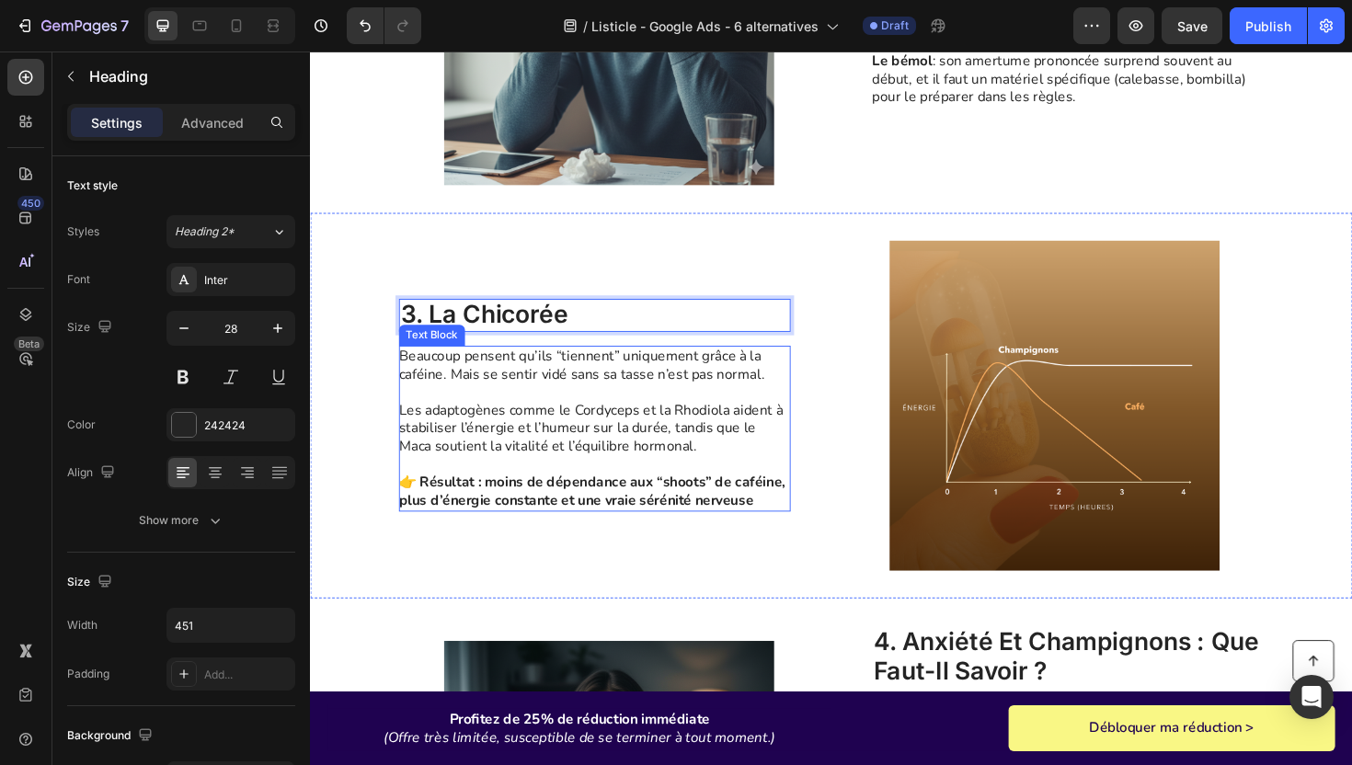
click at [535, 468] on p "Les adaptogènes comme le Cordyceps et la Rhodiola aident à stabiliser l’énergie…" at bounding box center [610, 441] width 413 height 76
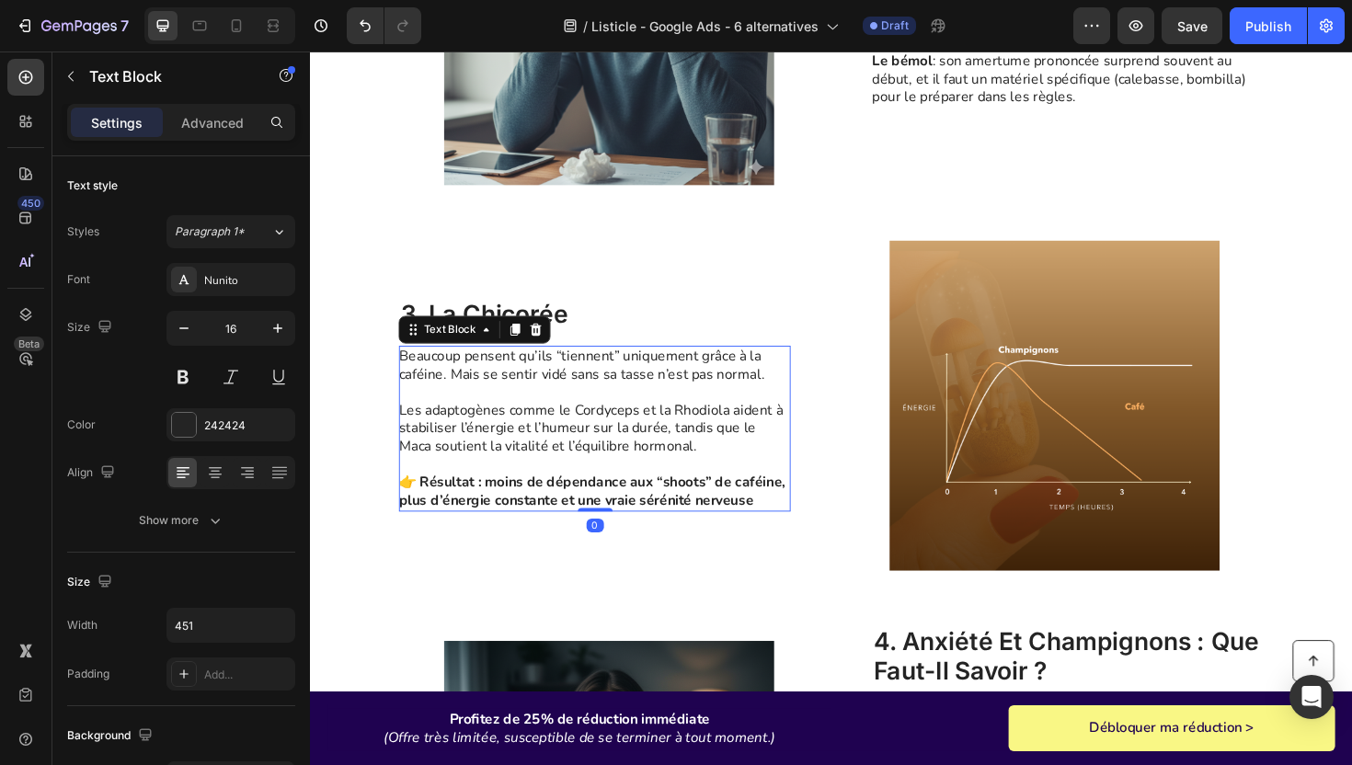
click at [535, 468] on p "Les adaptogènes comme le Cordyceps et la Rhodiola aident à stabiliser l’énergie…" at bounding box center [610, 441] width 413 height 76
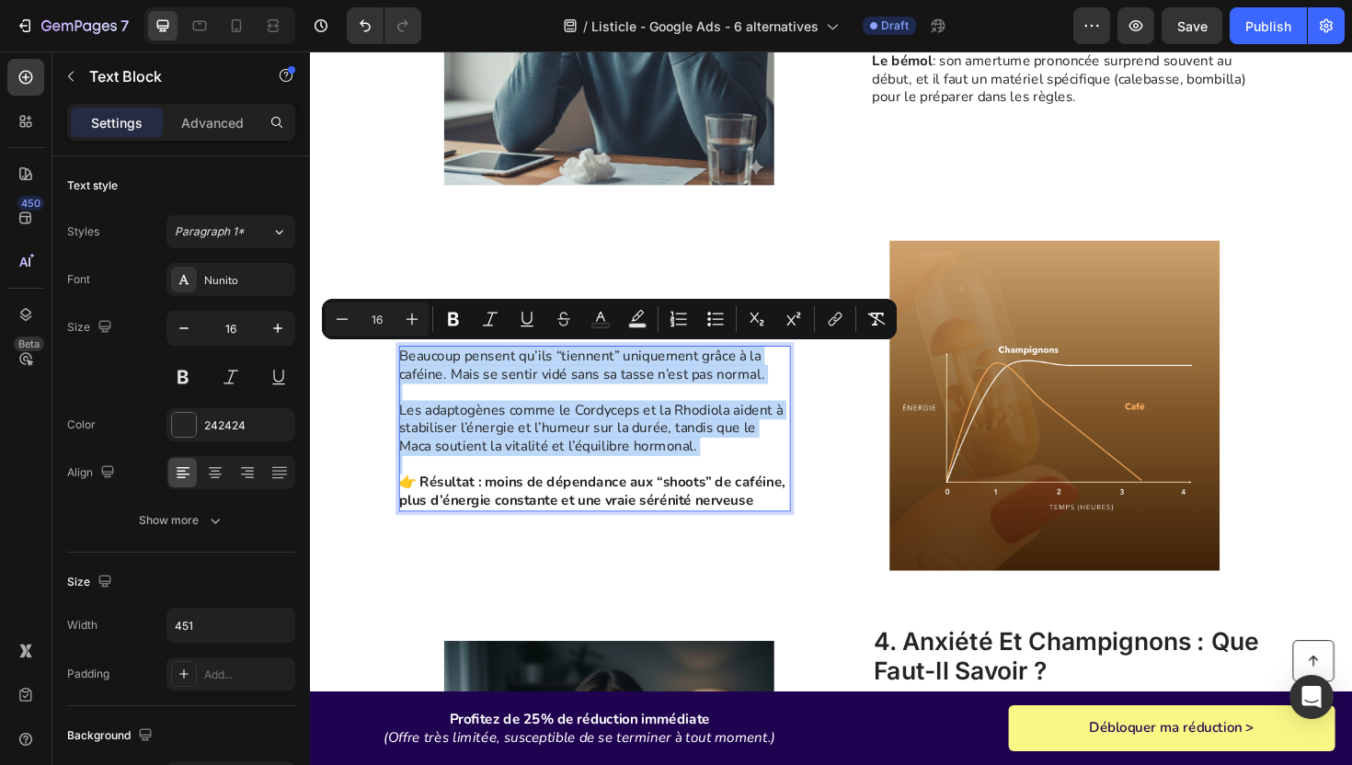
scroll to position [1300, 0]
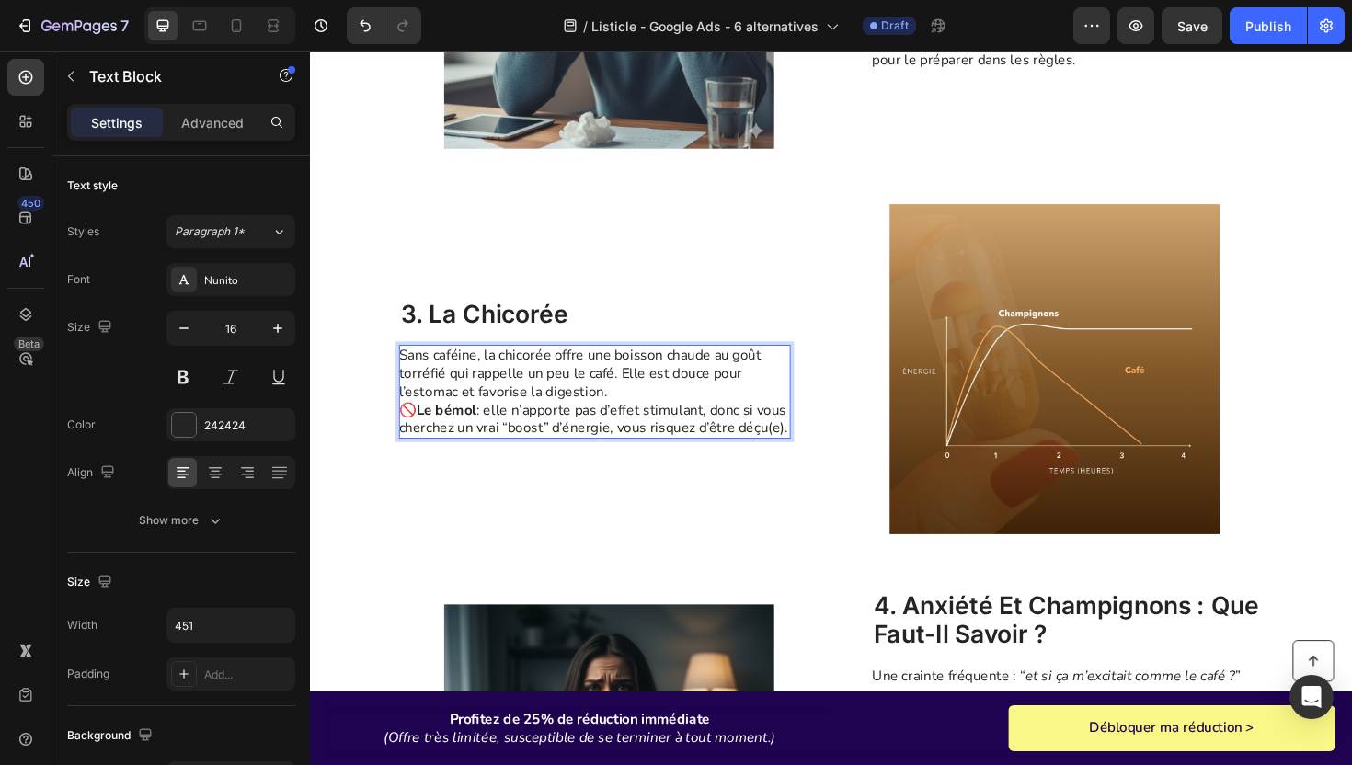
click at [691, 408] on p "Sans caféine, la chicorée offre une boisson chaude au goût torréfié qui rappell…" at bounding box center [610, 412] width 413 height 96
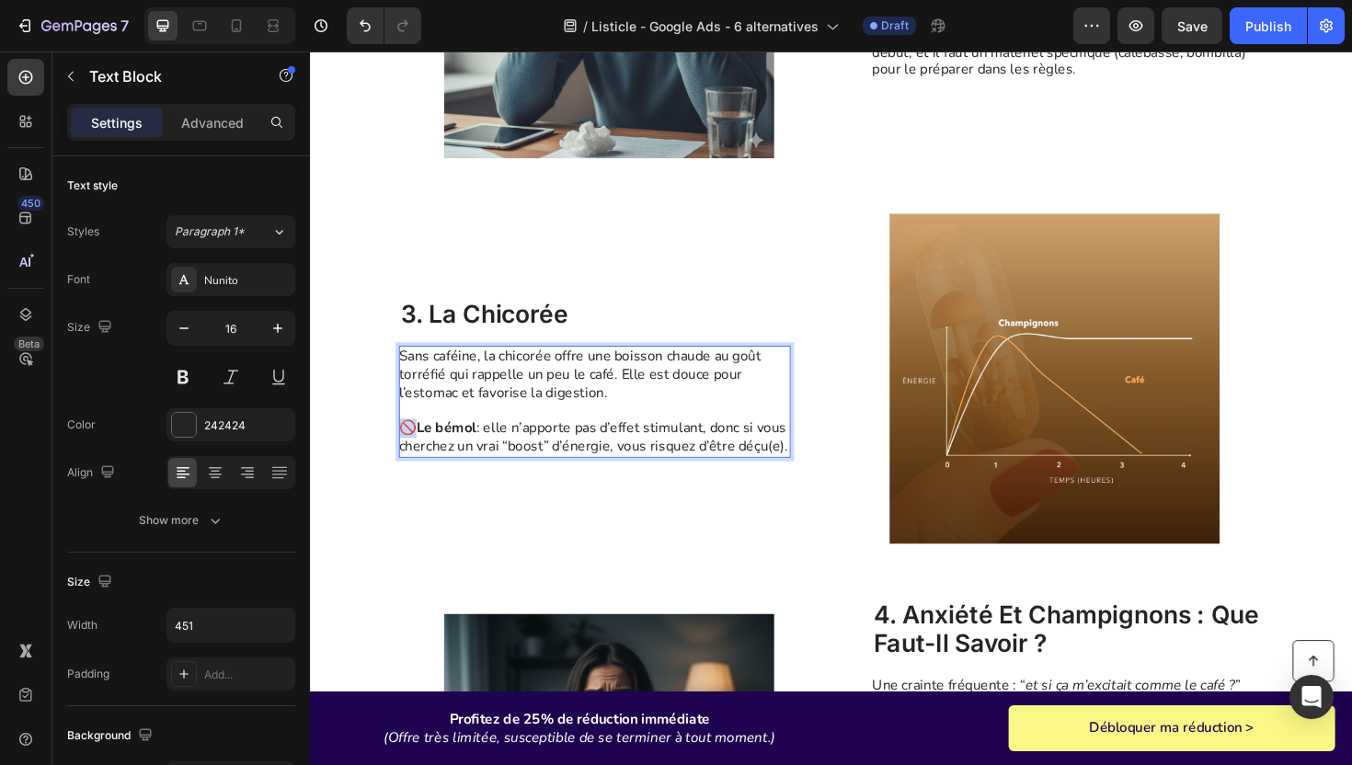
drag, startPoint x: 419, startPoint y: 447, endPoint x: 395, endPoint y: 447, distance: 23.9
click at [395, 447] on div "3. La Chicorée Heading Sans caféine, la chicorée offre une boisson chaude au go…" at bounding box center [862, 398] width 1104 height 408
copy p "🚫"
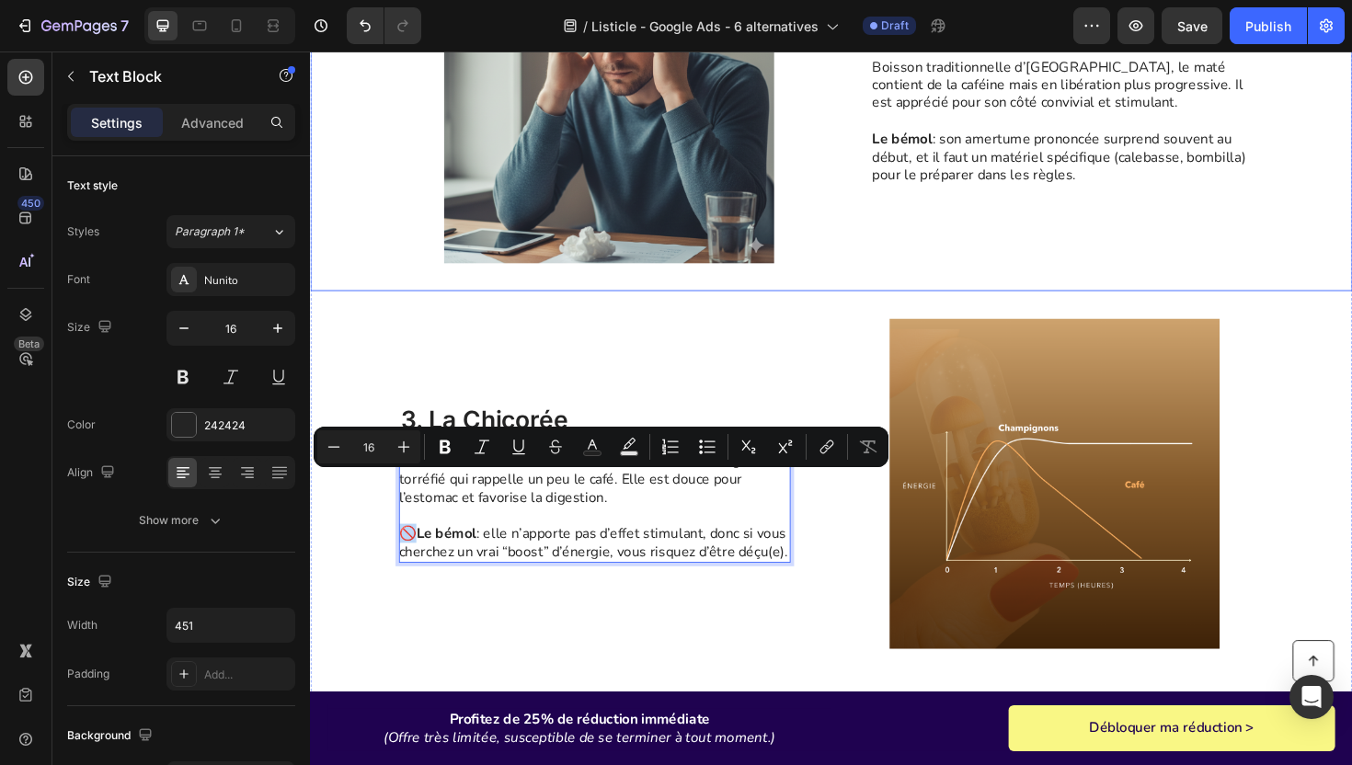
scroll to position [1149, 0]
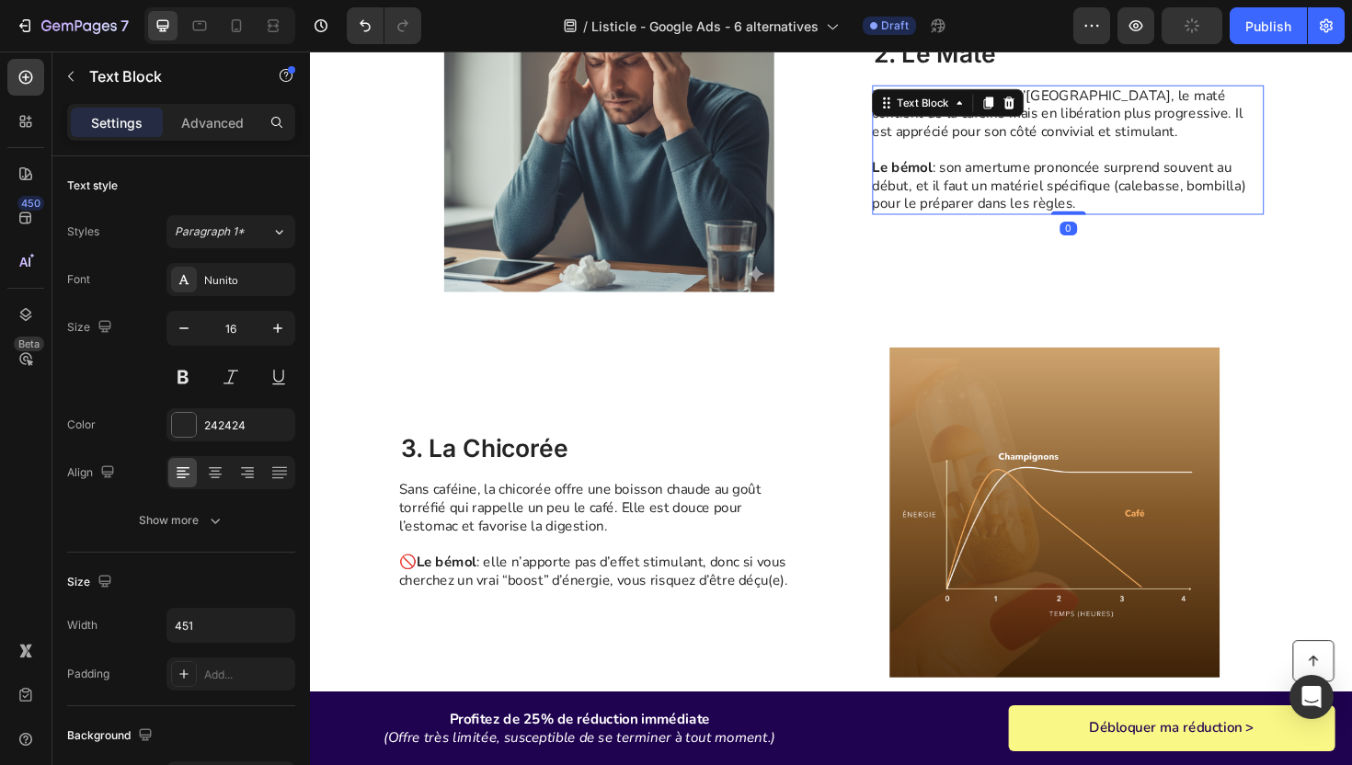
click at [920, 189] on p "Le bémol : son amertume prononcée surprend souvent au début, et il faut un maté…" at bounding box center [1111, 184] width 413 height 76
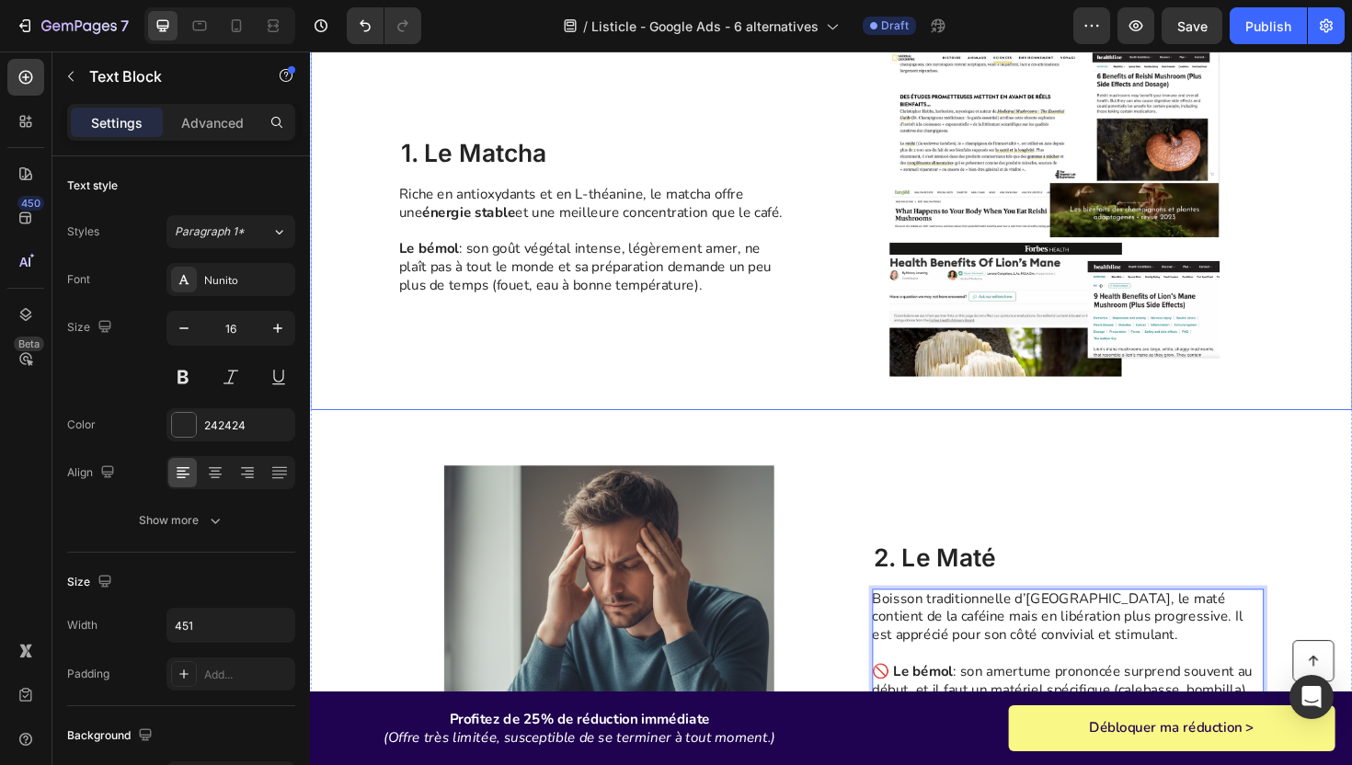
scroll to position [577, 0]
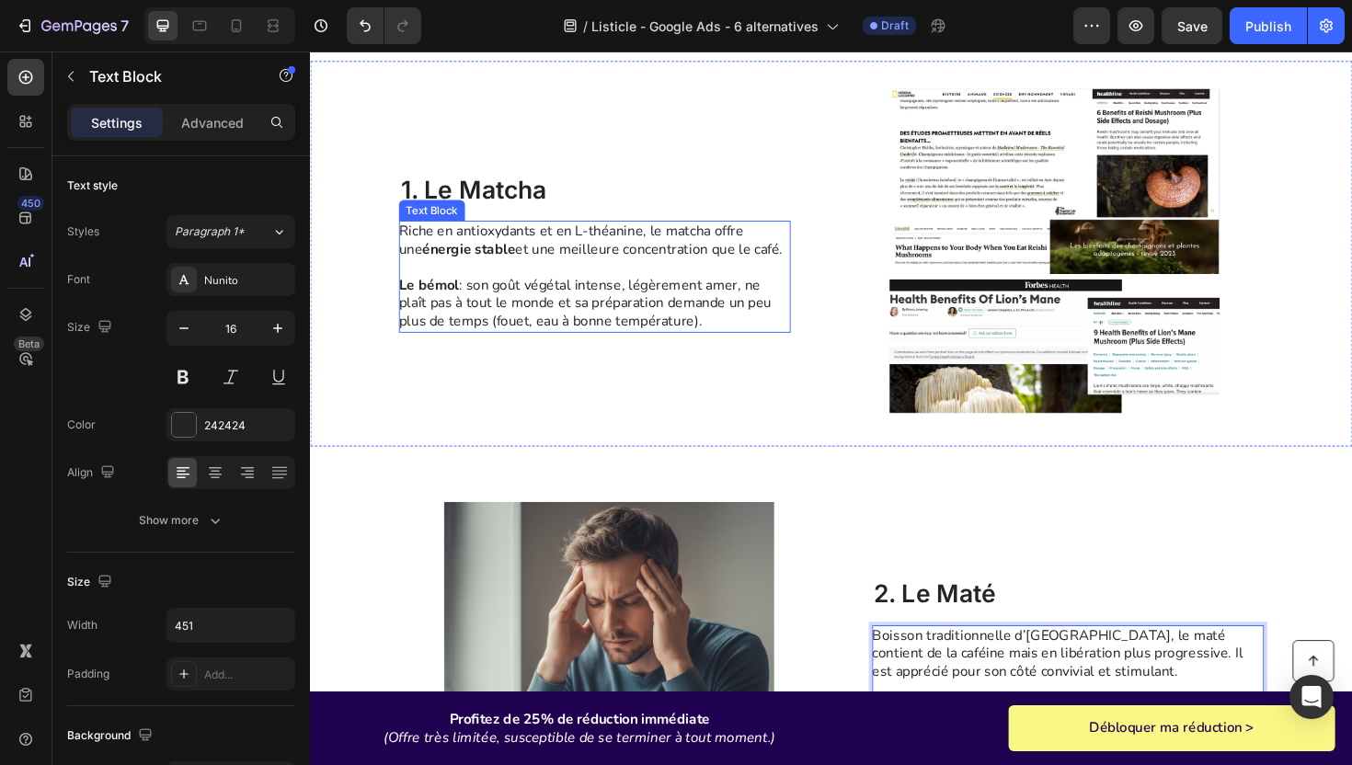
click at [406, 303] on strong "Le bémol" at bounding box center [435, 299] width 63 height 20
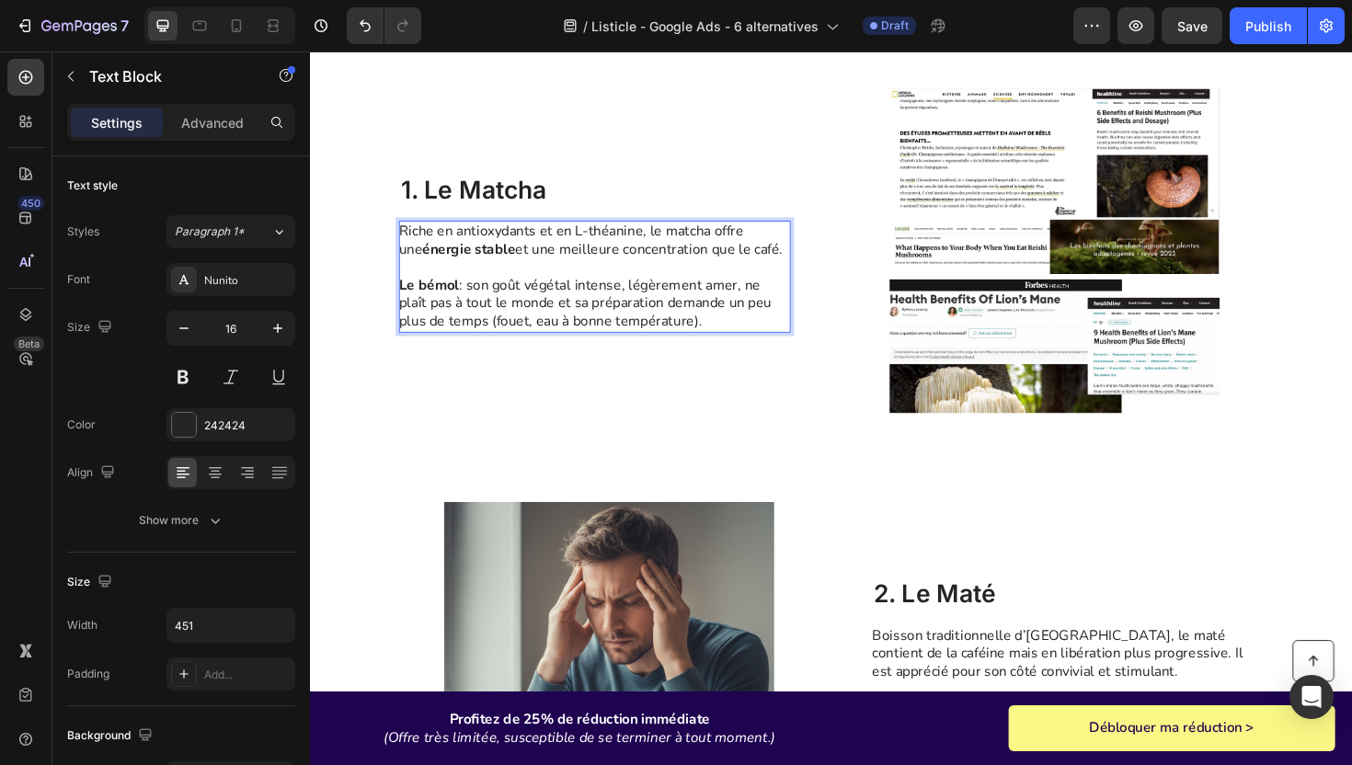
click at [406, 303] on strong "Le bémol" at bounding box center [435, 299] width 63 height 20
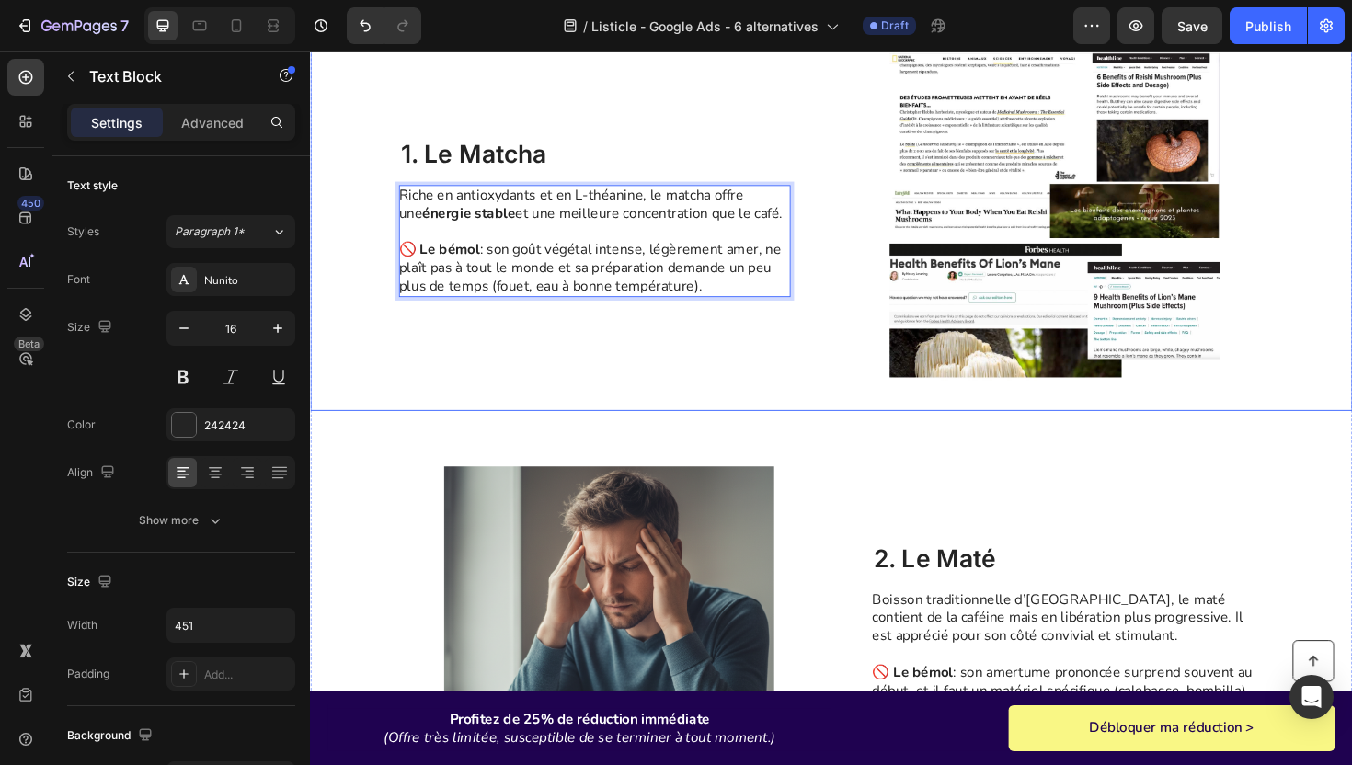
scroll to position [785, 0]
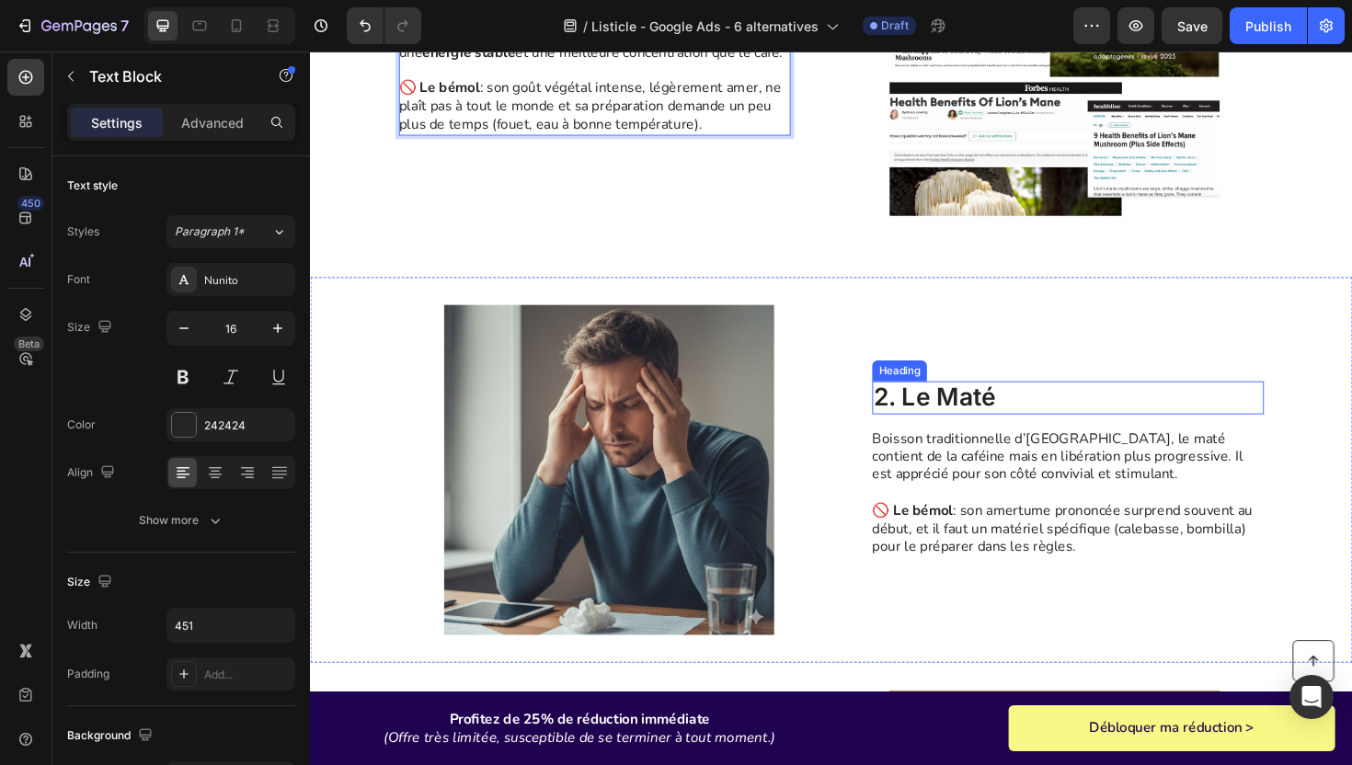
click at [934, 406] on p "2. Le Maté" at bounding box center [1112, 418] width 411 height 31
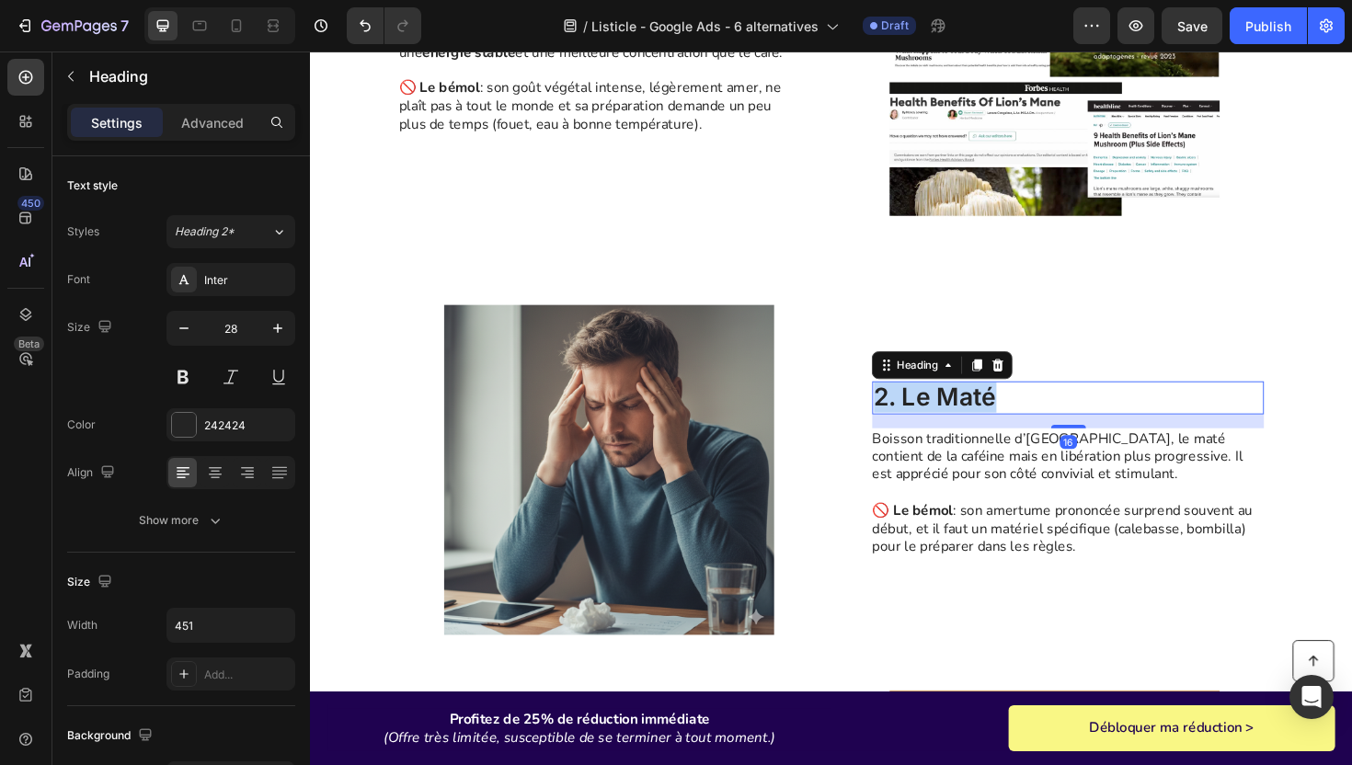
click at [934, 406] on p "2. Le Maté" at bounding box center [1112, 418] width 411 height 31
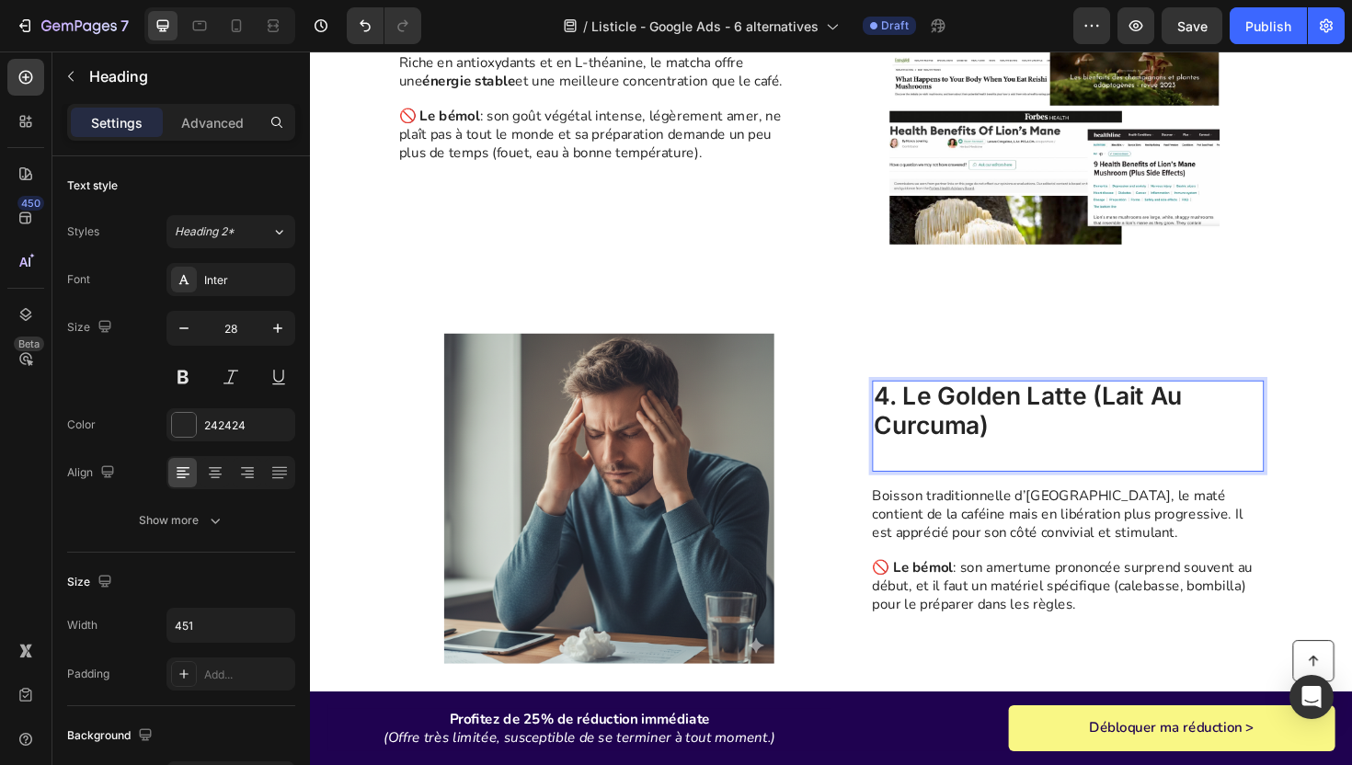
scroll to position [770, 0]
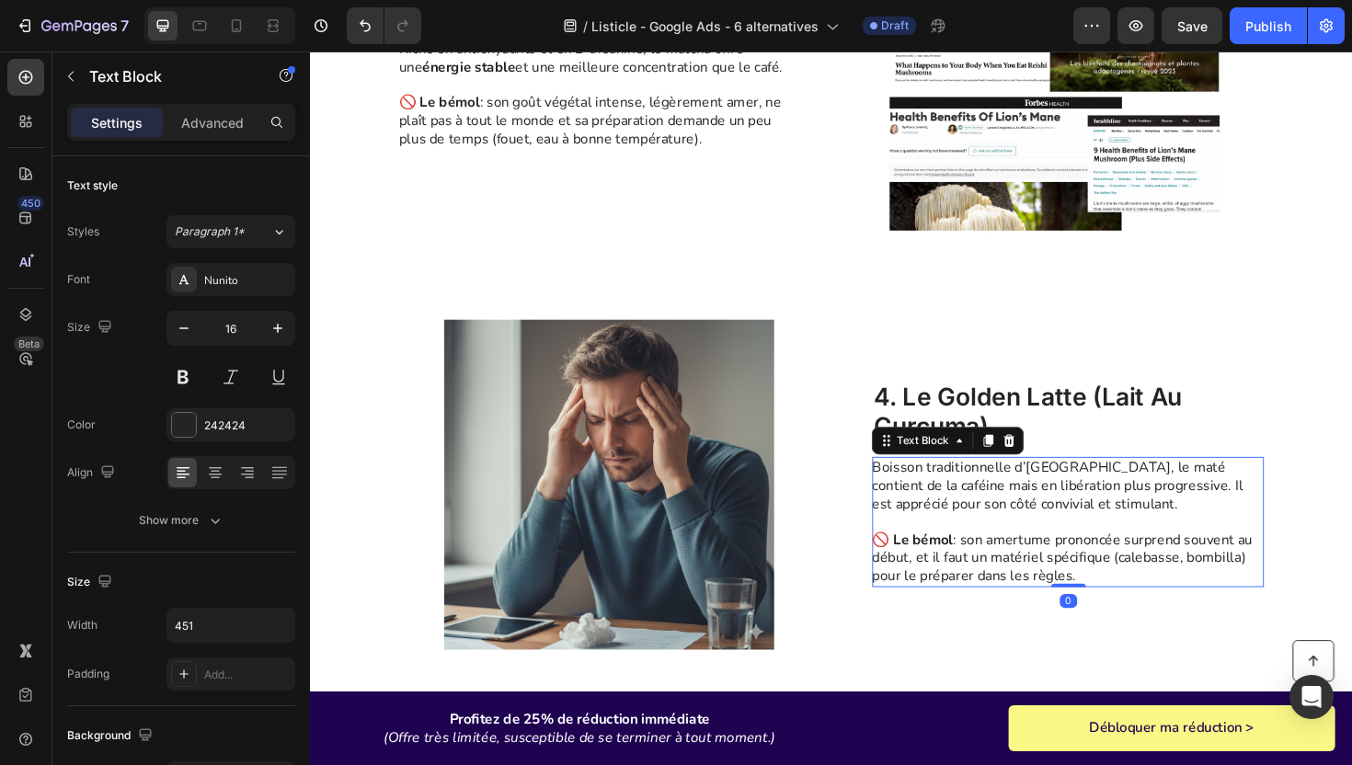
click at [1047, 533] on p "Boisson traditionnelle d’[GEOGRAPHIC_DATA], le maté contient de la caféine mais…" at bounding box center [1111, 511] width 413 height 57
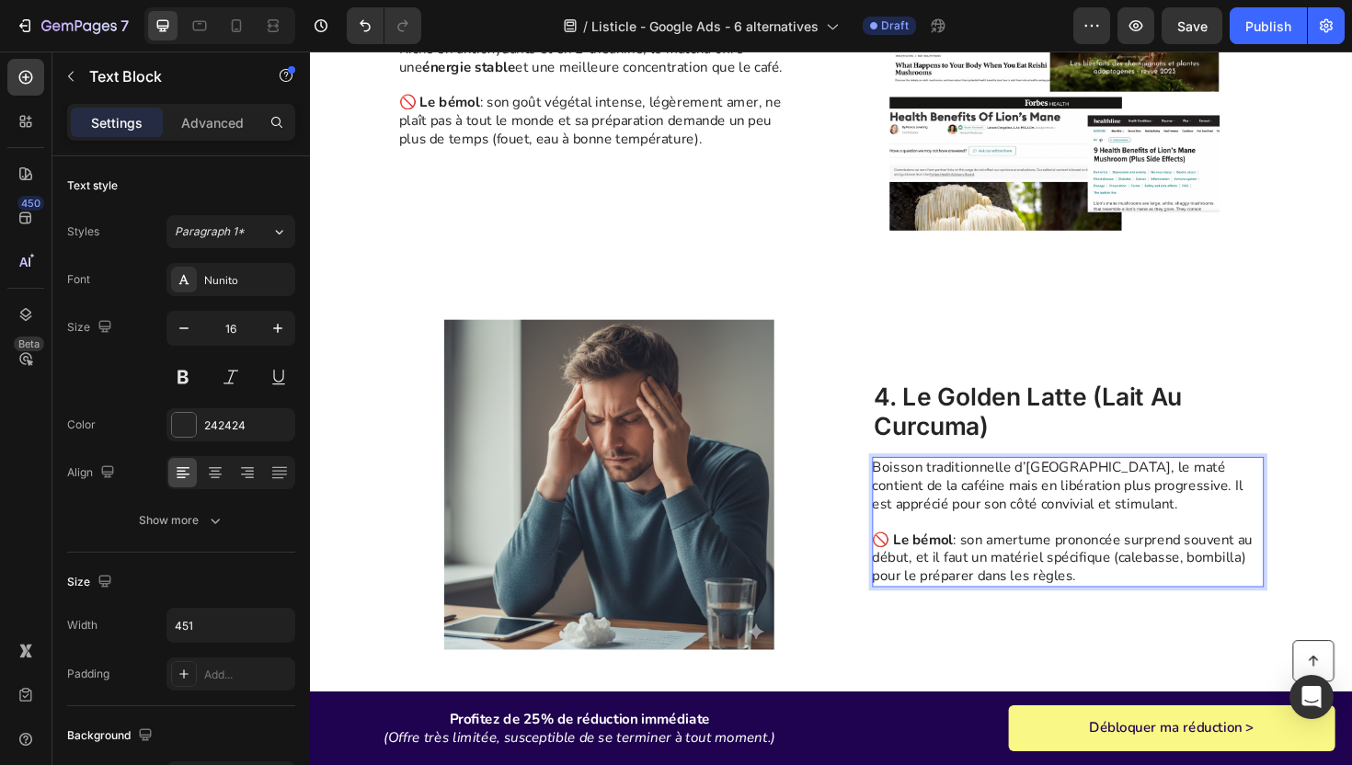
click at [1047, 533] on p "Boisson traditionnelle d’[GEOGRAPHIC_DATA], le maté contient de la caféine mais…" at bounding box center [1111, 511] width 413 height 57
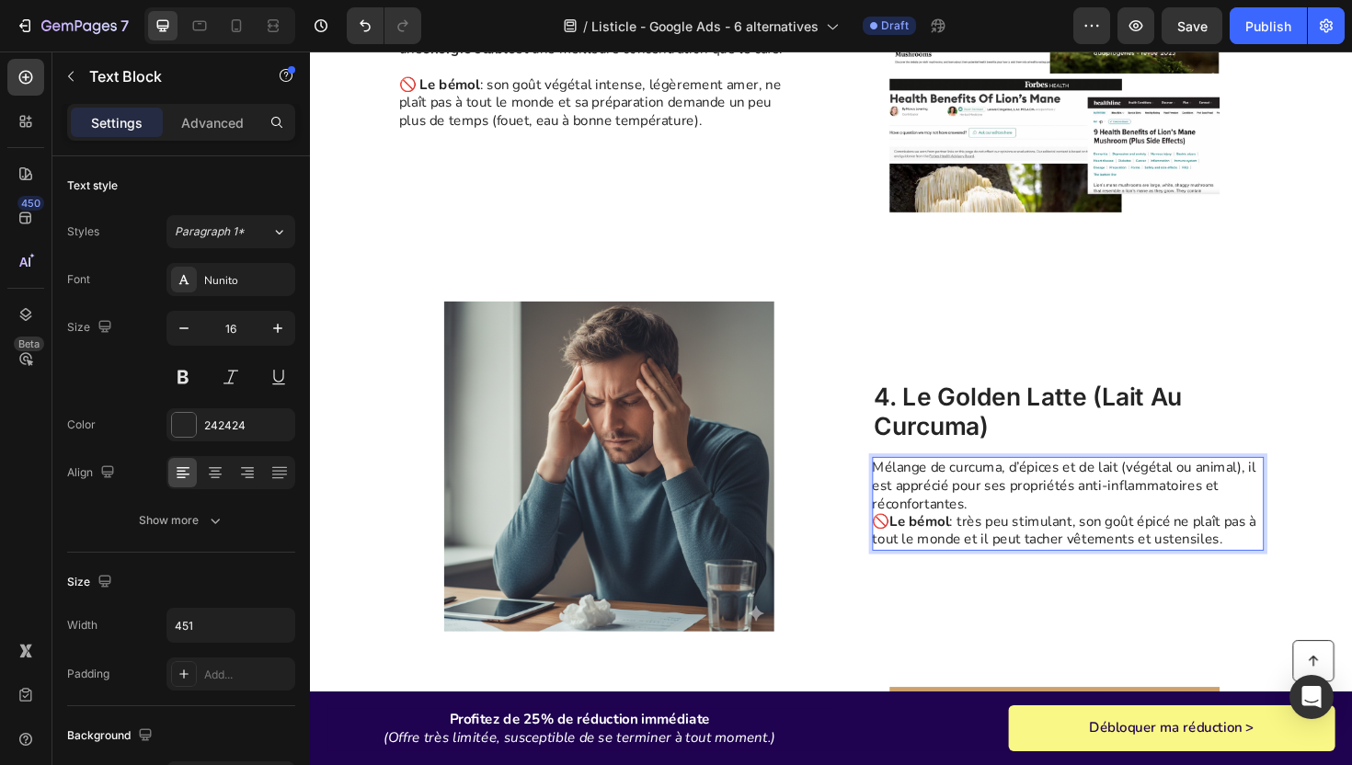
click at [1058, 534] on p "Mélange de curcuma, d’épices et de lait (végétal ou animal), il est apprécié po…" at bounding box center [1111, 531] width 413 height 96
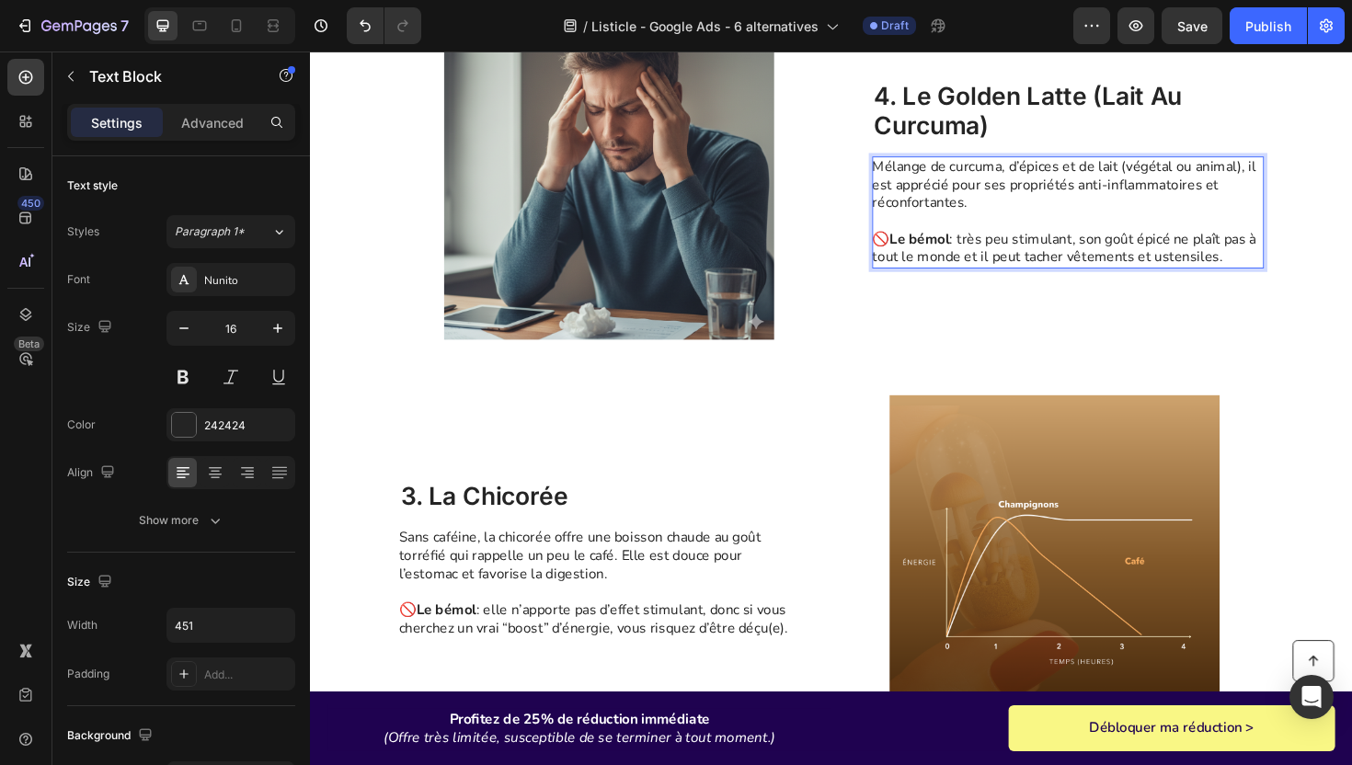
scroll to position [1101, 0]
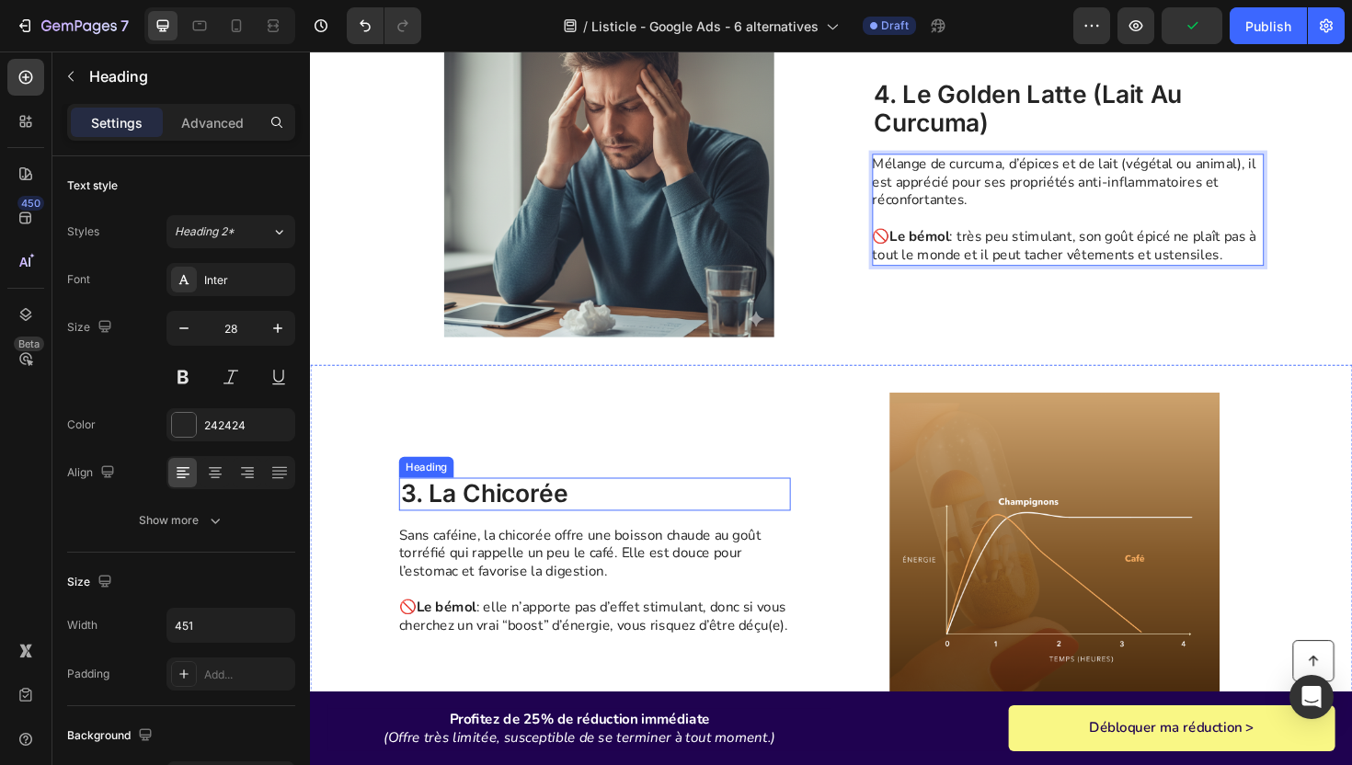
click at [509, 515] on p "3. La Chicorée" at bounding box center [611, 520] width 411 height 31
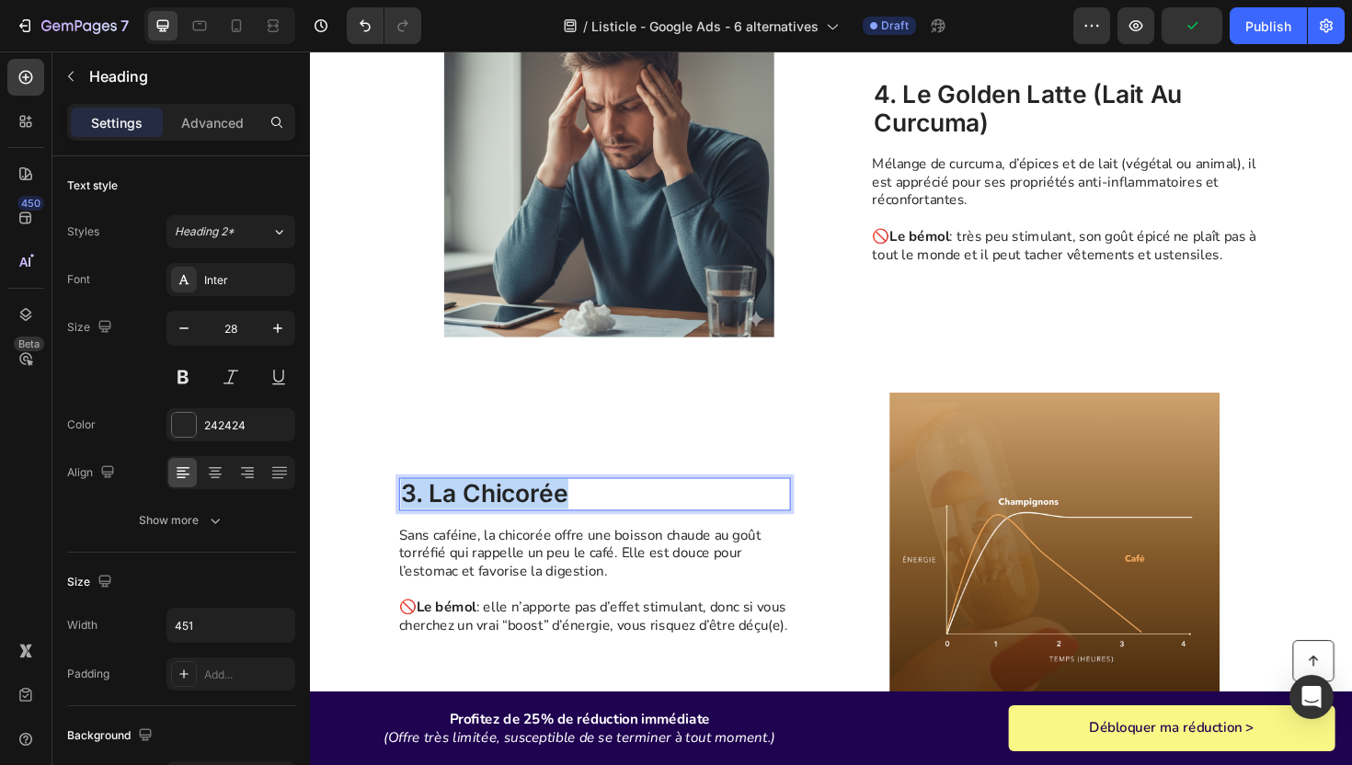
click at [509, 515] on p "3. La Chicorée" at bounding box center [611, 520] width 411 height 31
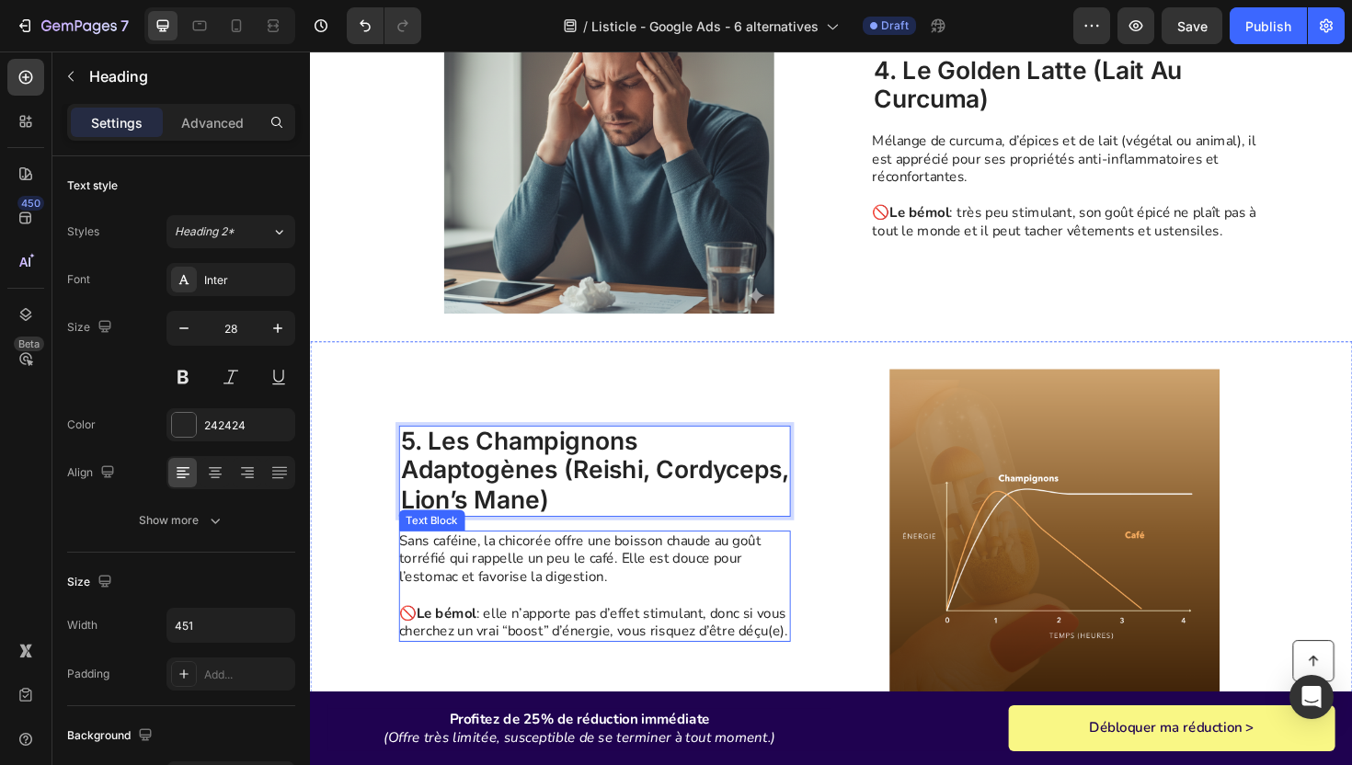
scroll to position [1182, 0]
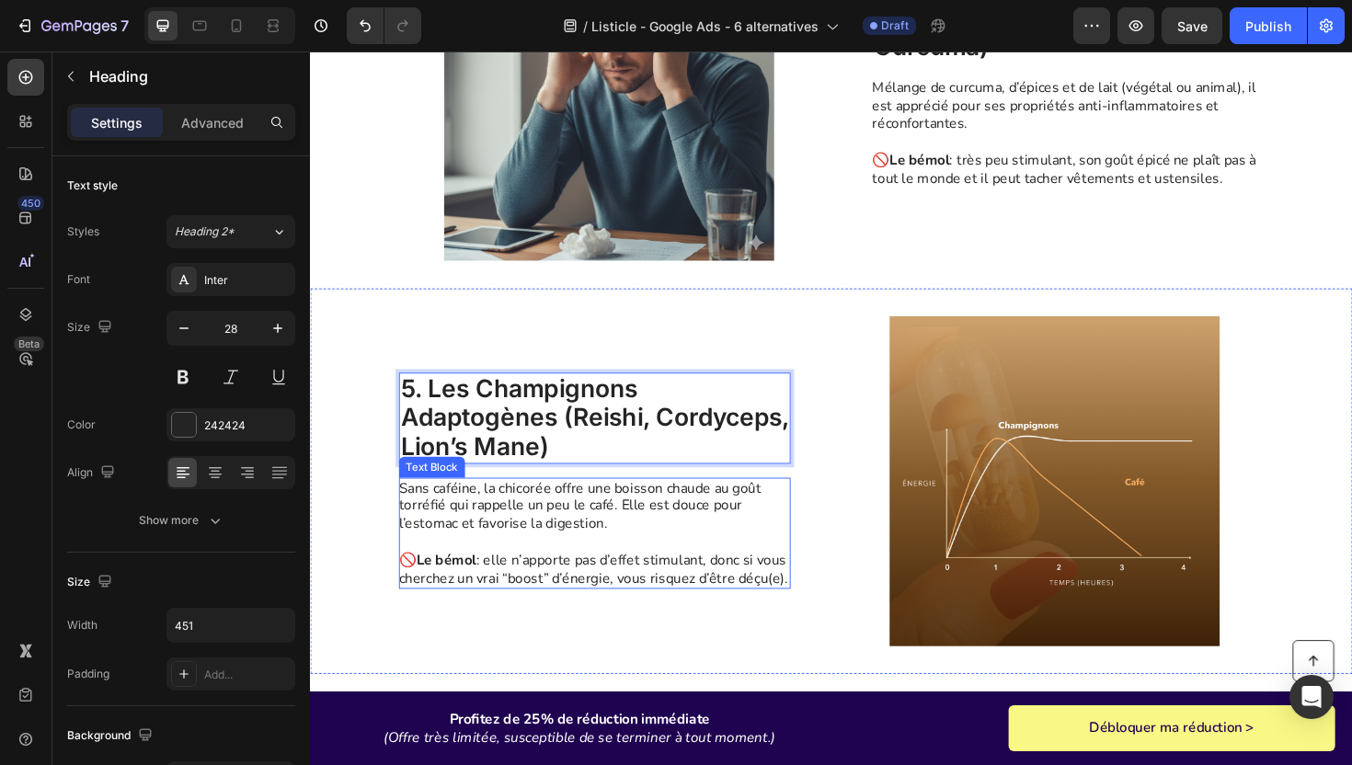
click at [532, 576] on p "🚫 Le bémol : elle n’apporte pas d’effet stimulant, donc si vous cherchez un vra…" at bounding box center [610, 590] width 413 height 57
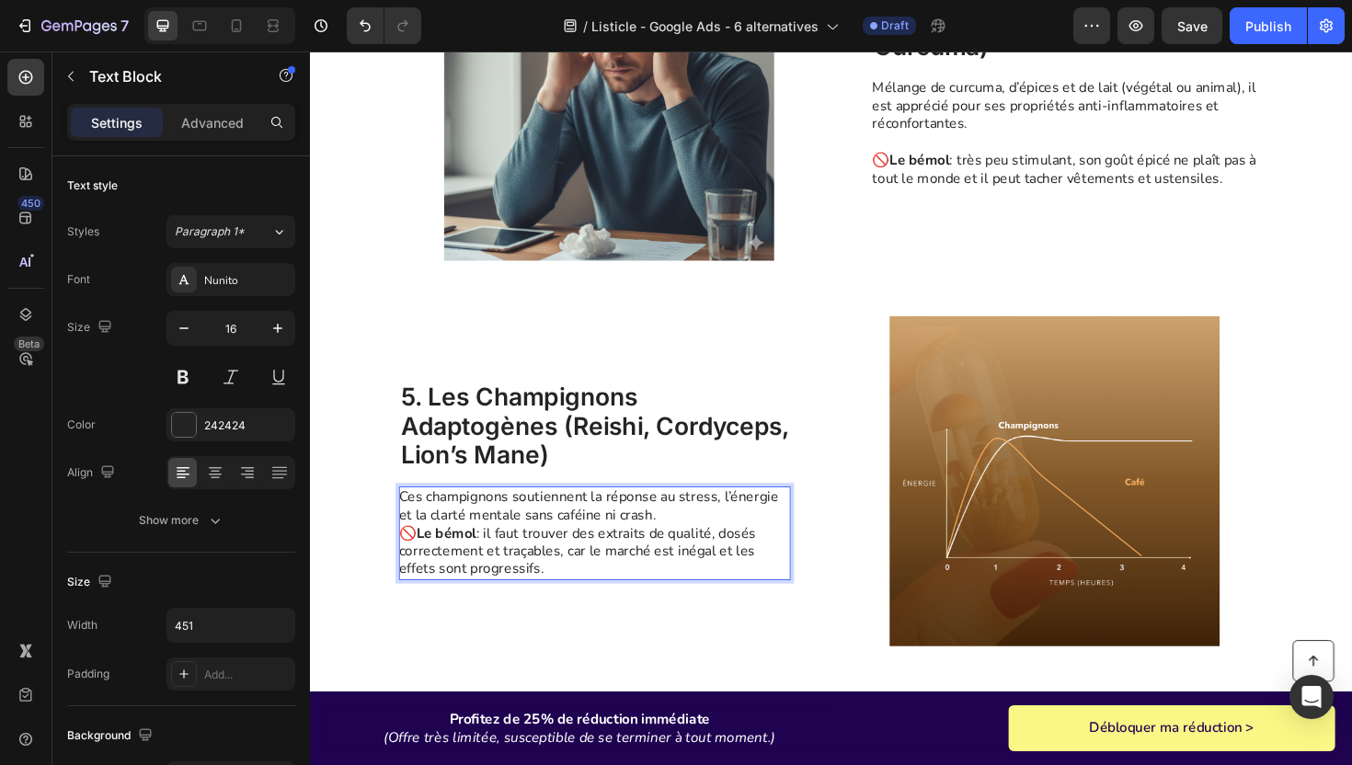
scroll to position [1192, 0]
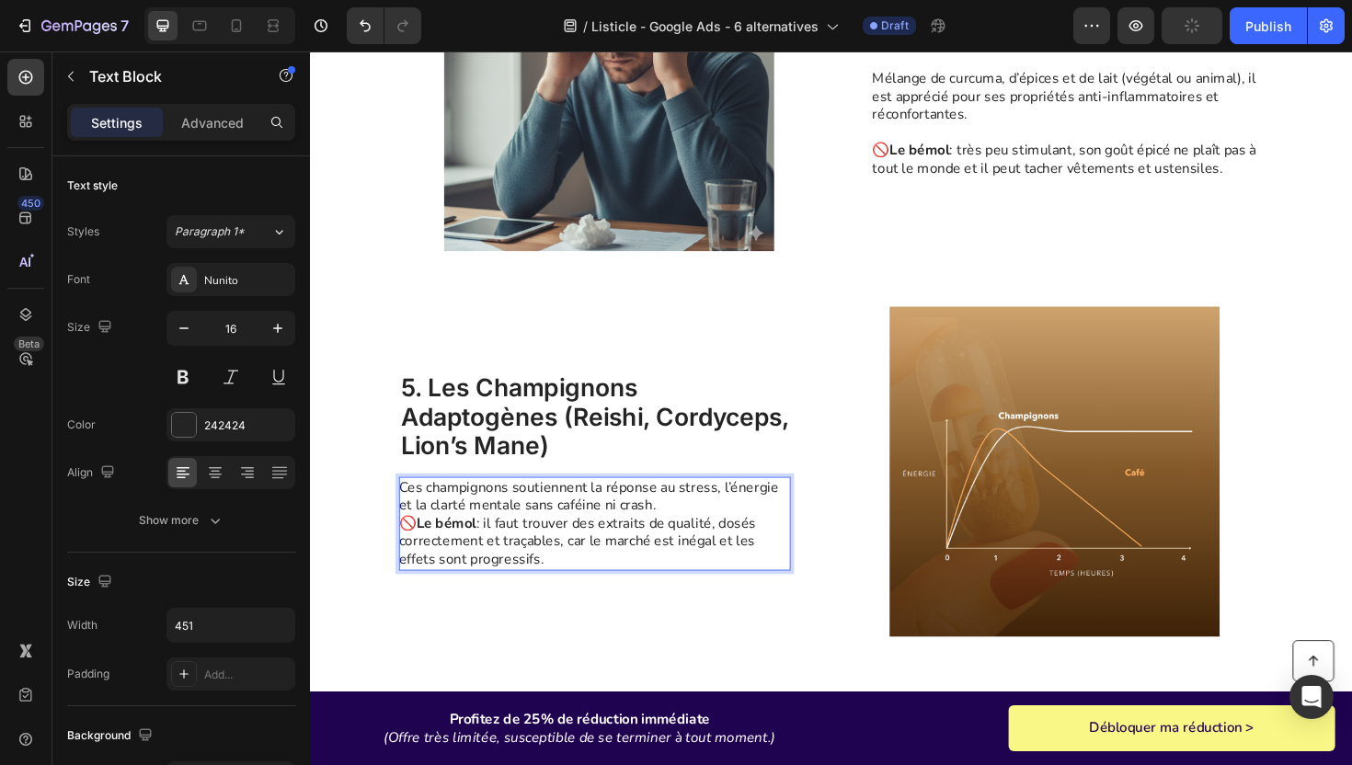
click at [702, 535] on p "Ces champignons soutiennent la réponse au stress, l’énergie et la clarté mental…" at bounding box center [610, 552] width 413 height 96
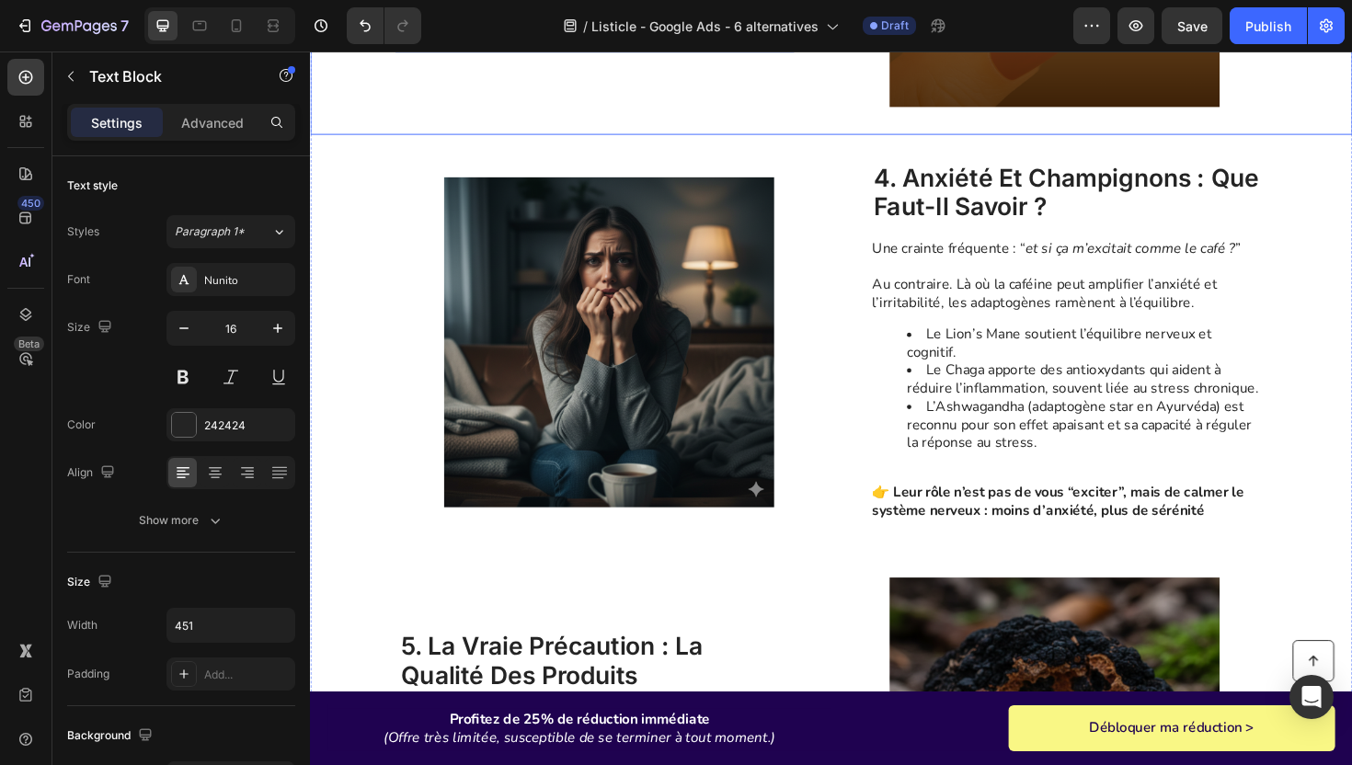
scroll to position [1916, 0]
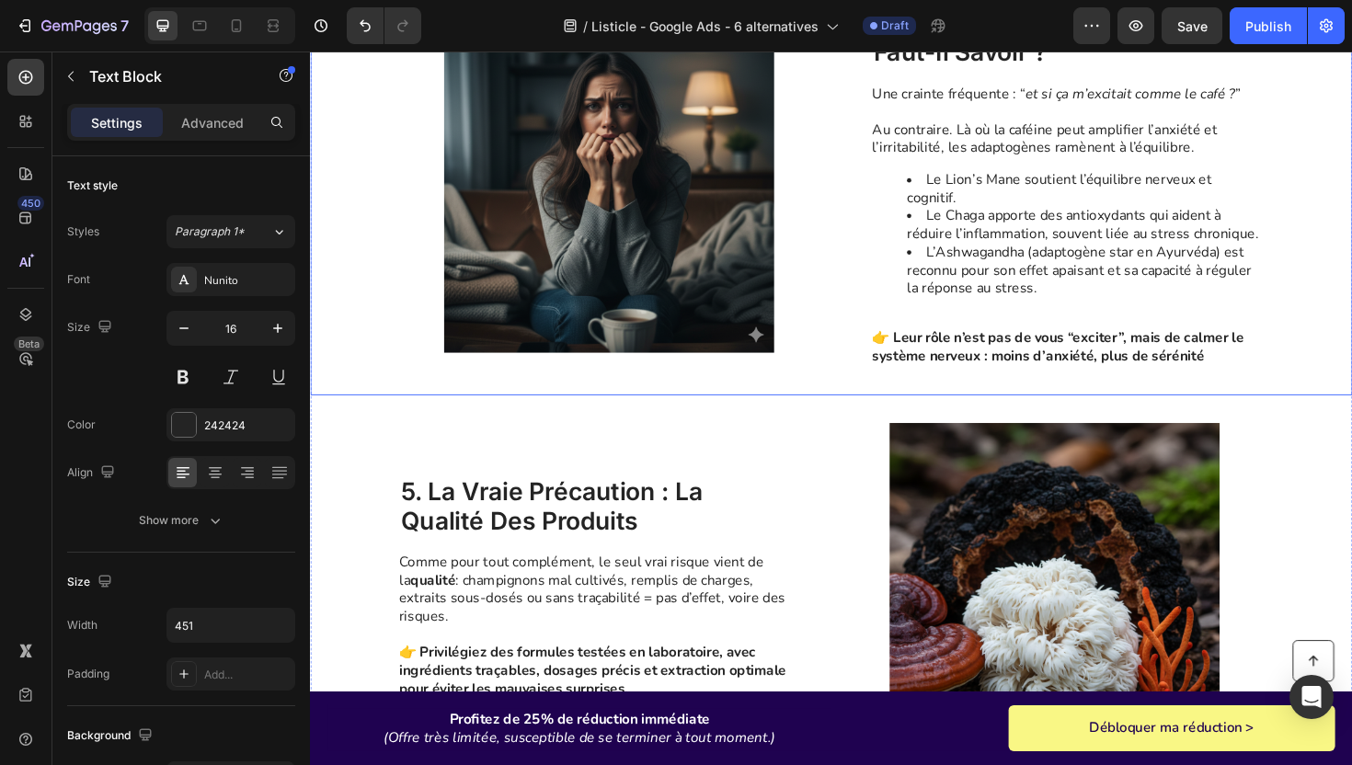
click at [380, 286] on div "Image 4. anxiété et champignons : que faut-il savoir ? Heading Une crainte fréq…" at bounding box center [862, 196] width 1104 height 440
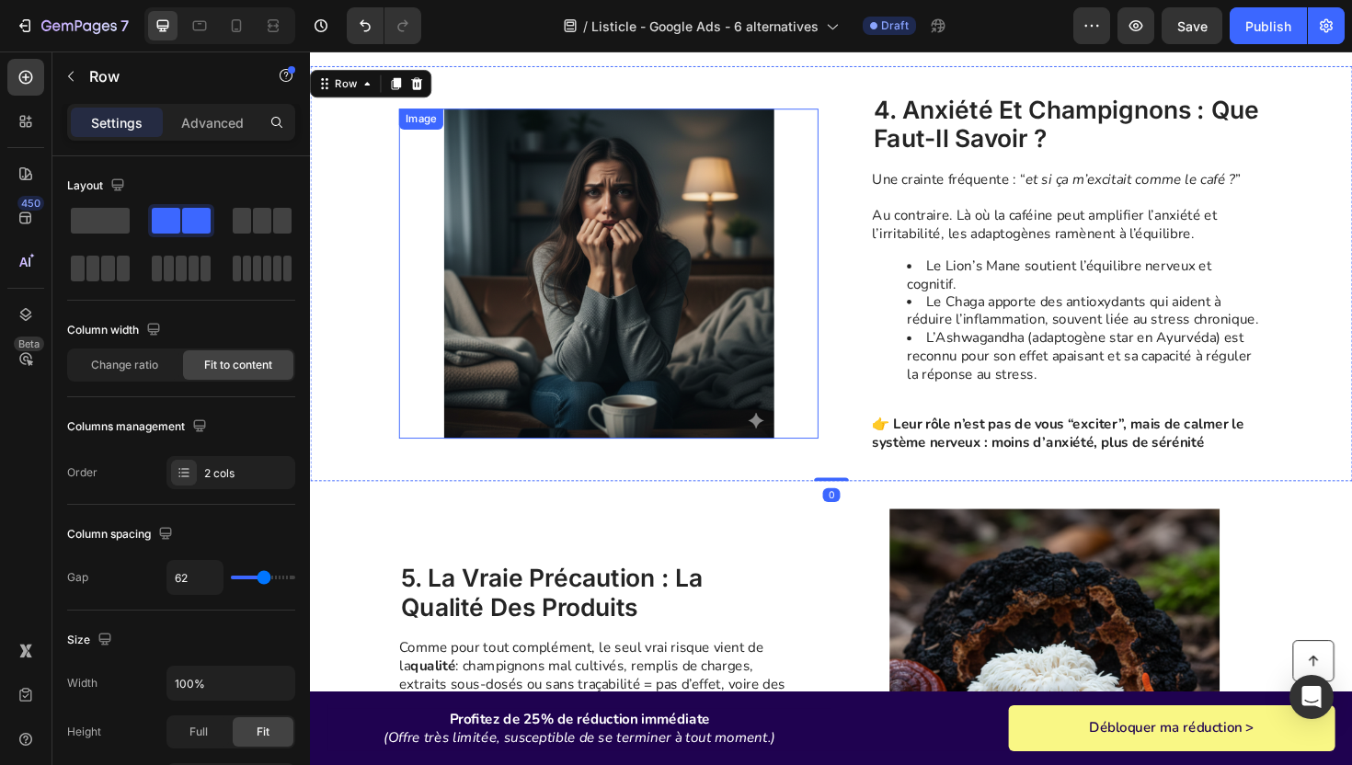
scroll to position [1748, 0]
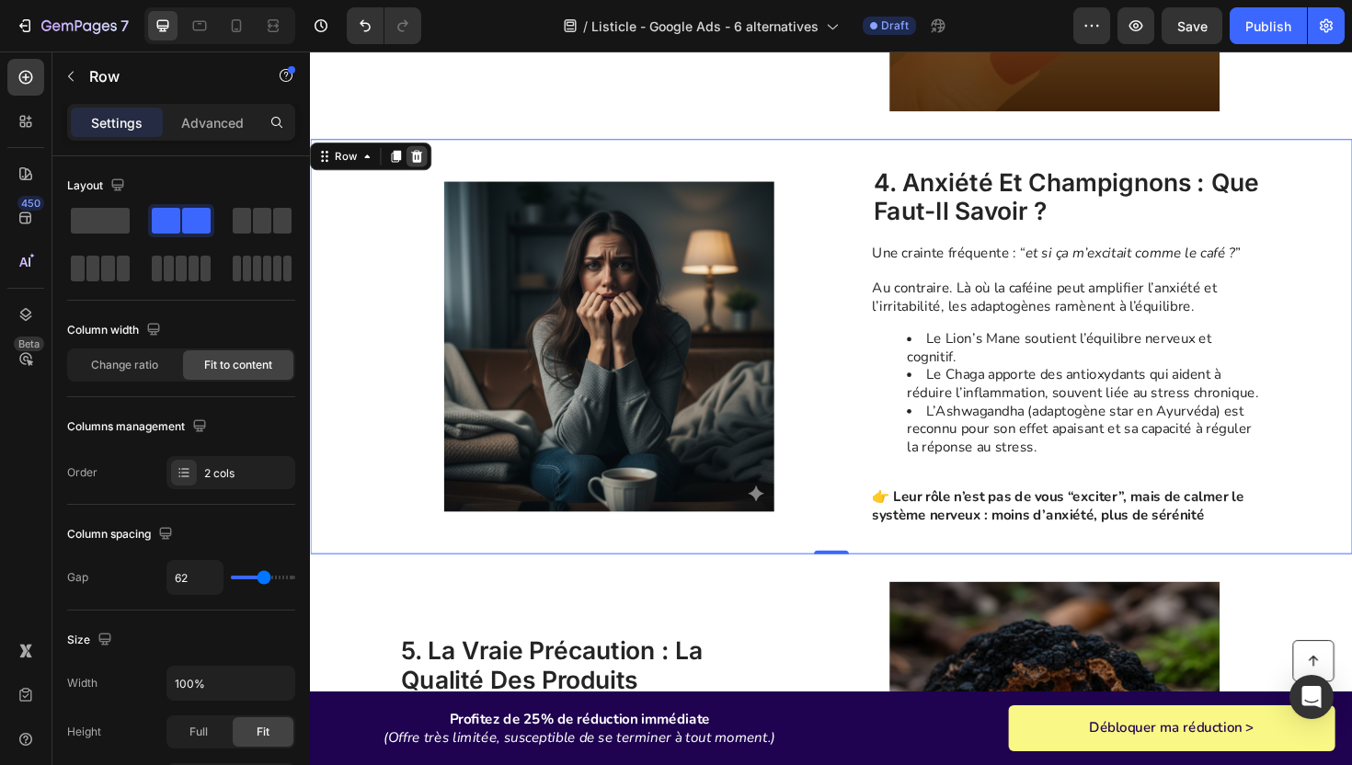
click at [420, 160] on icon at bounding box center [423, 162] width 15 height 15
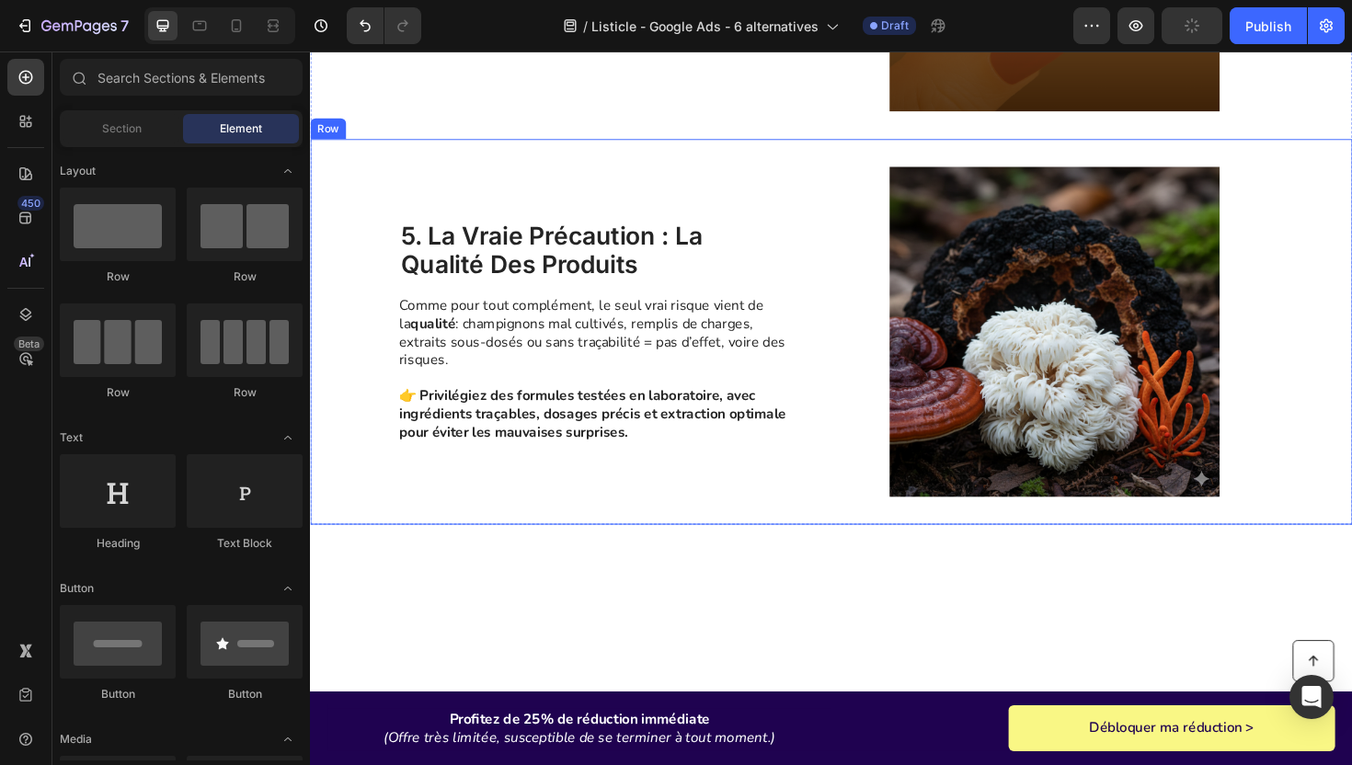
click at [405, 197] on div "5. la vraie précaution : la qualité des produits Heading Comme pour tout complé…" at bounding box center [611, 348] width 415 height 349
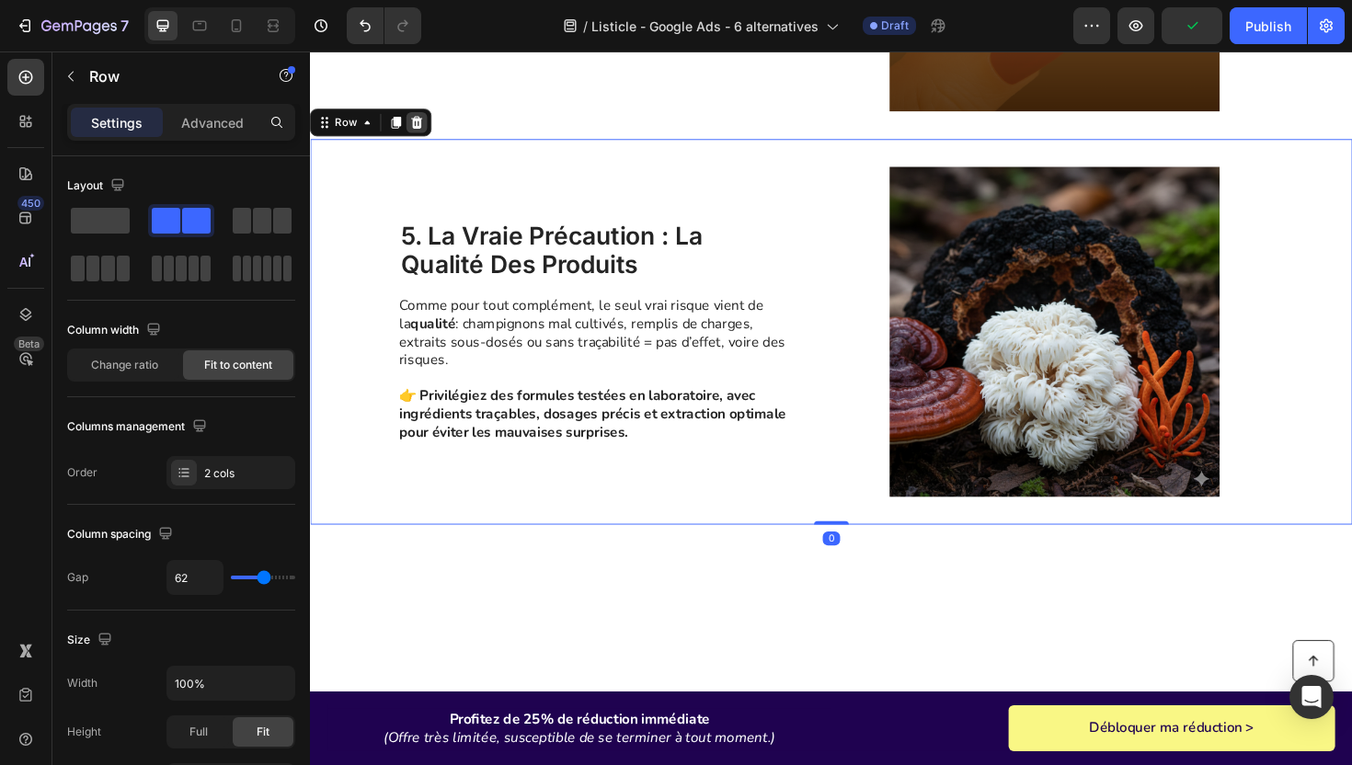
click at [427, 122] on icon at bounding box center [424, 126] width 12 height 13
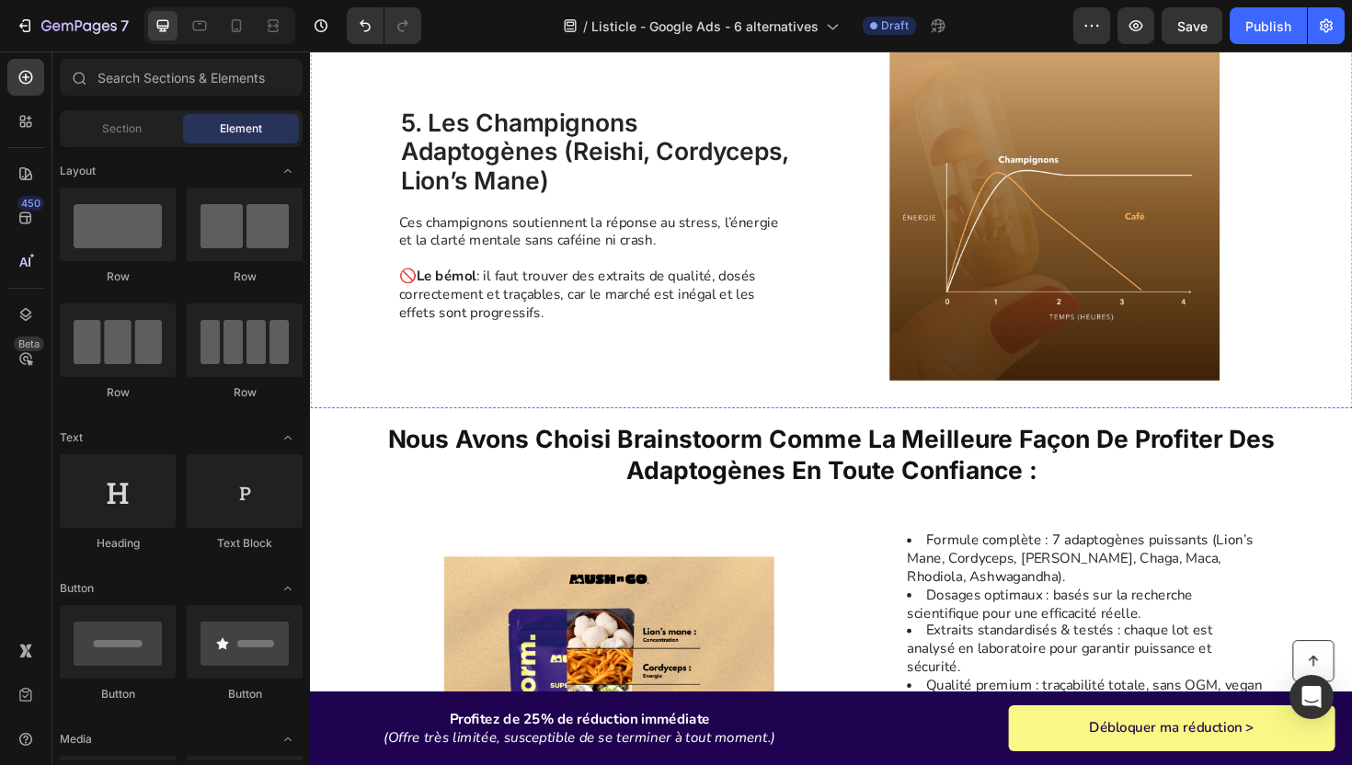
scroll to position [1596, 0]
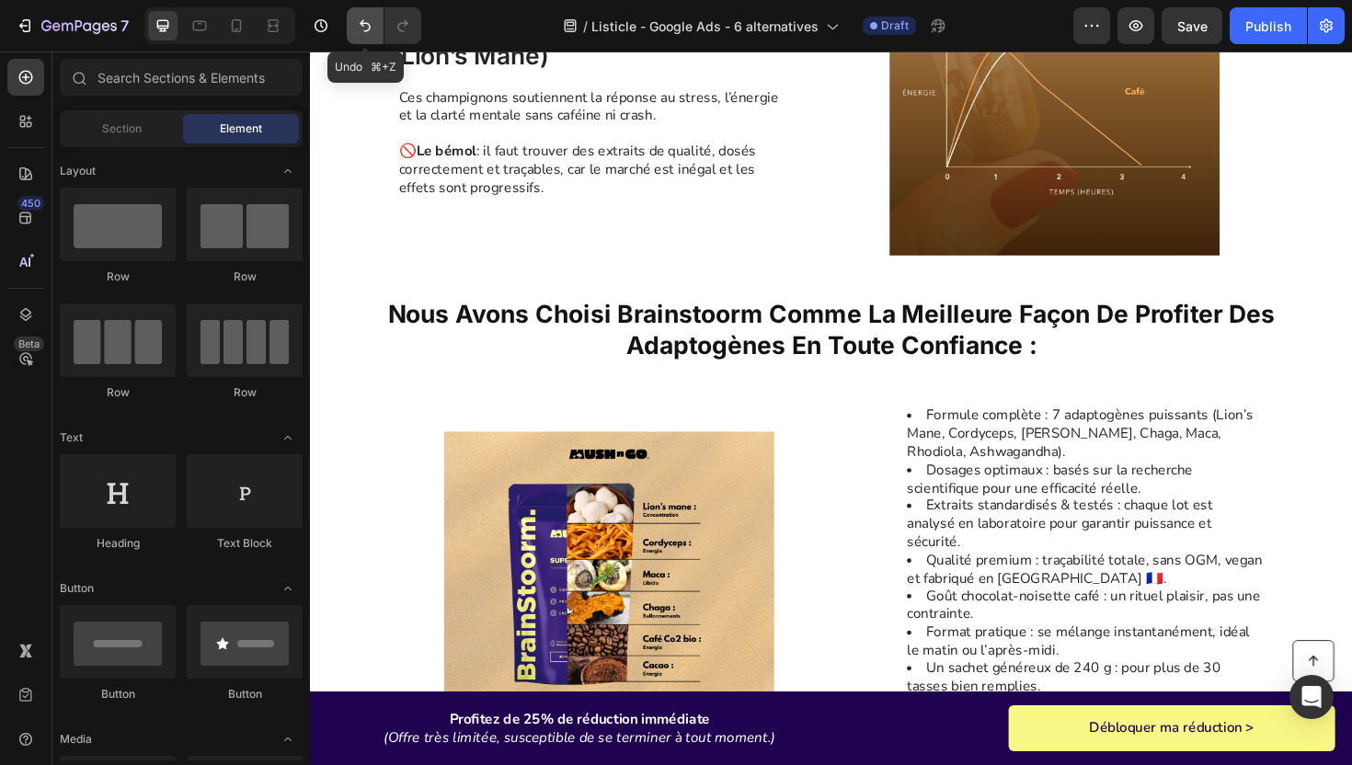
click at [366, 35] on button "Undo/Redo" at bounding box center [365, 25] width 37 height 37
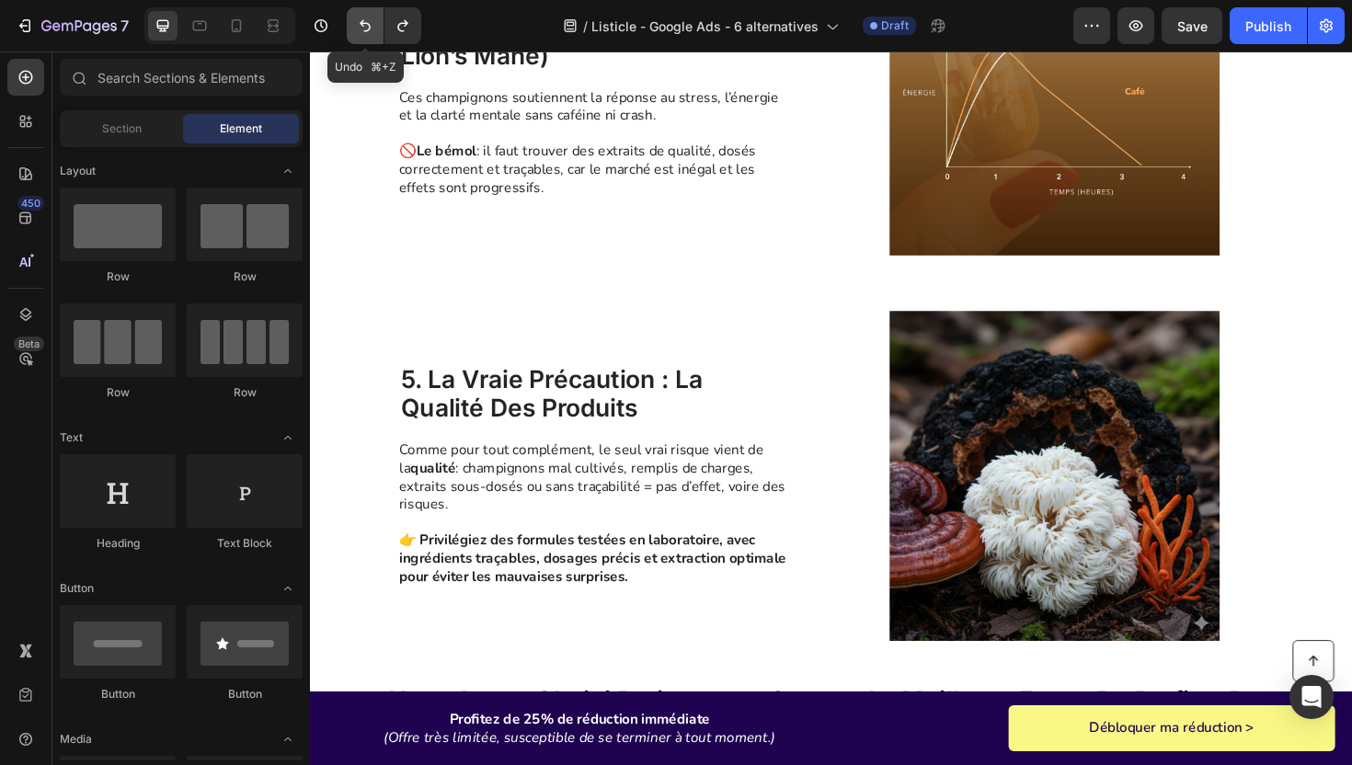
click at [366, 35] on button "Undo/Redo" at bounding box center [365, 25] width 37 height 37
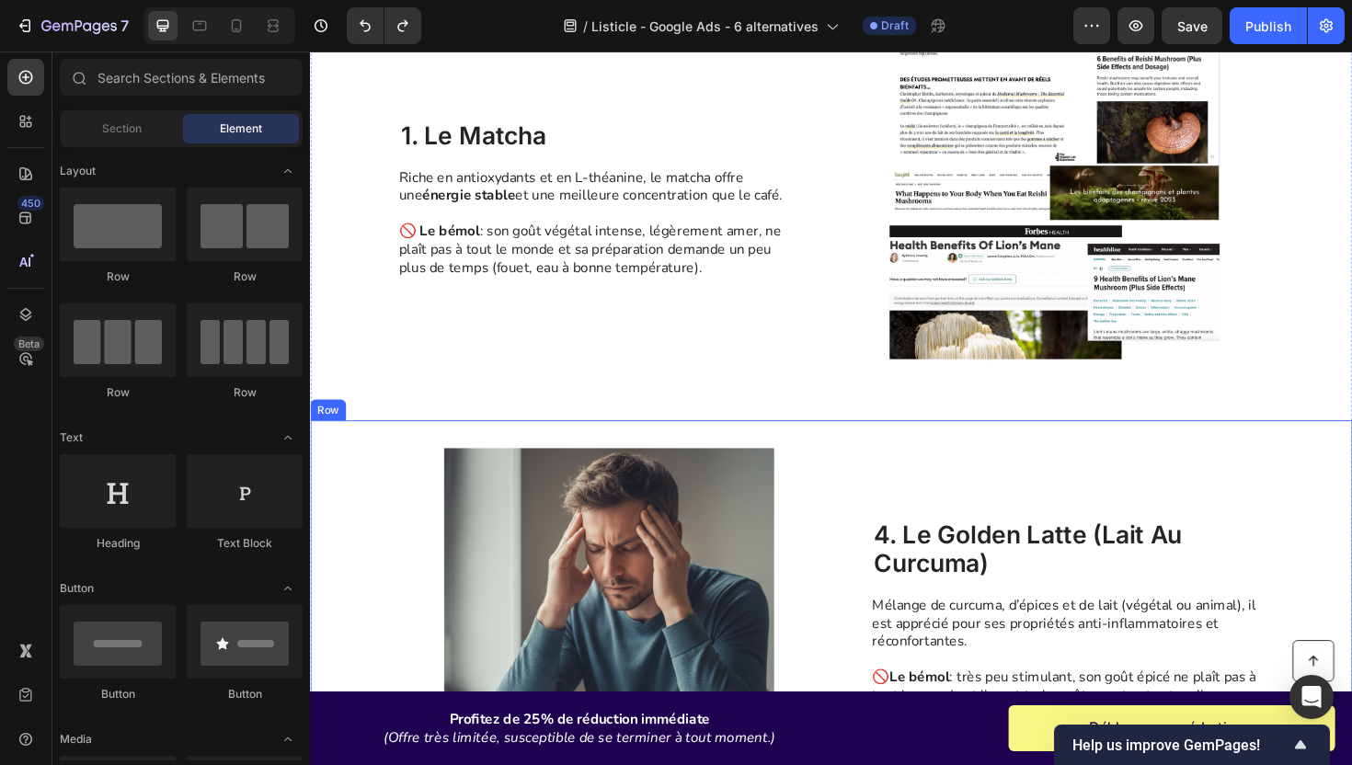
scroll to position [660, 0]
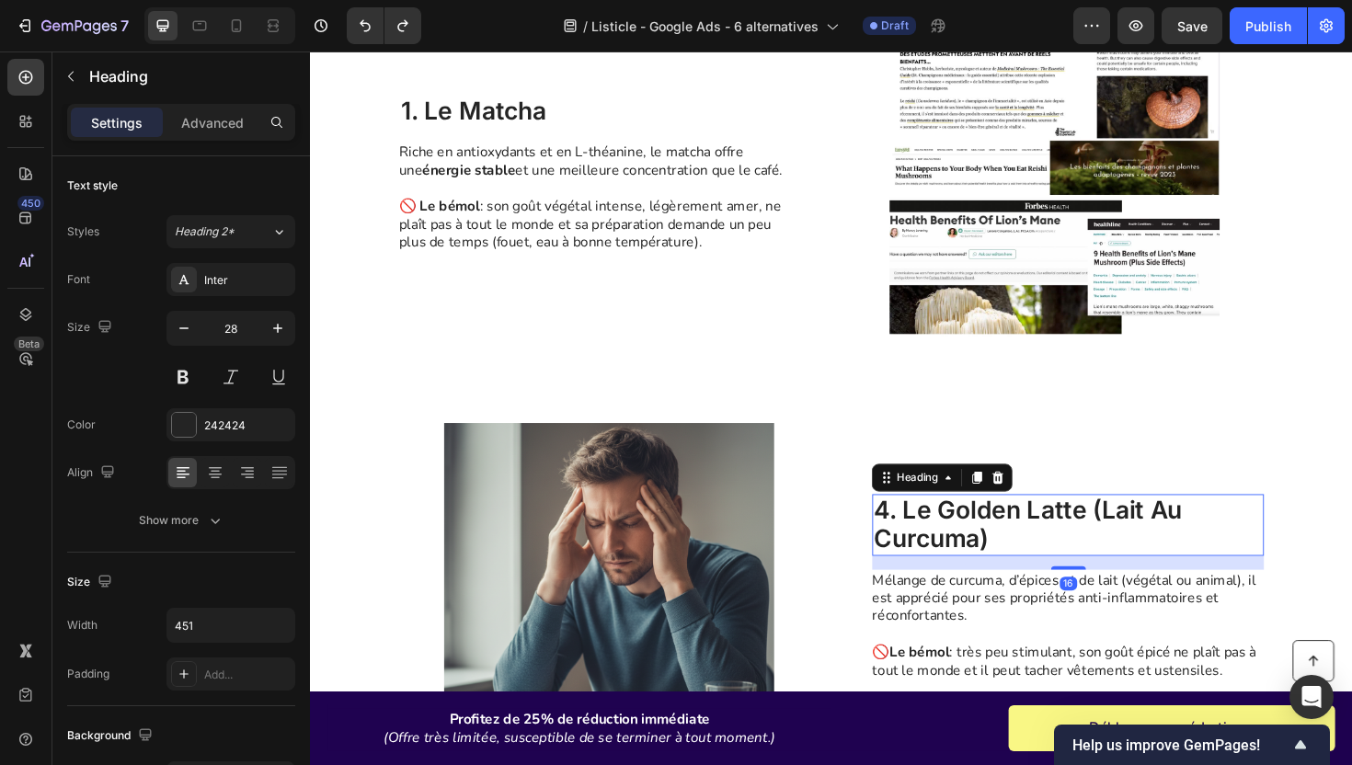
click at [971, 545] on p "4. Le Golden Latte (lait au curcuma)" at bounding box center [1112, 553] width 411 height 62
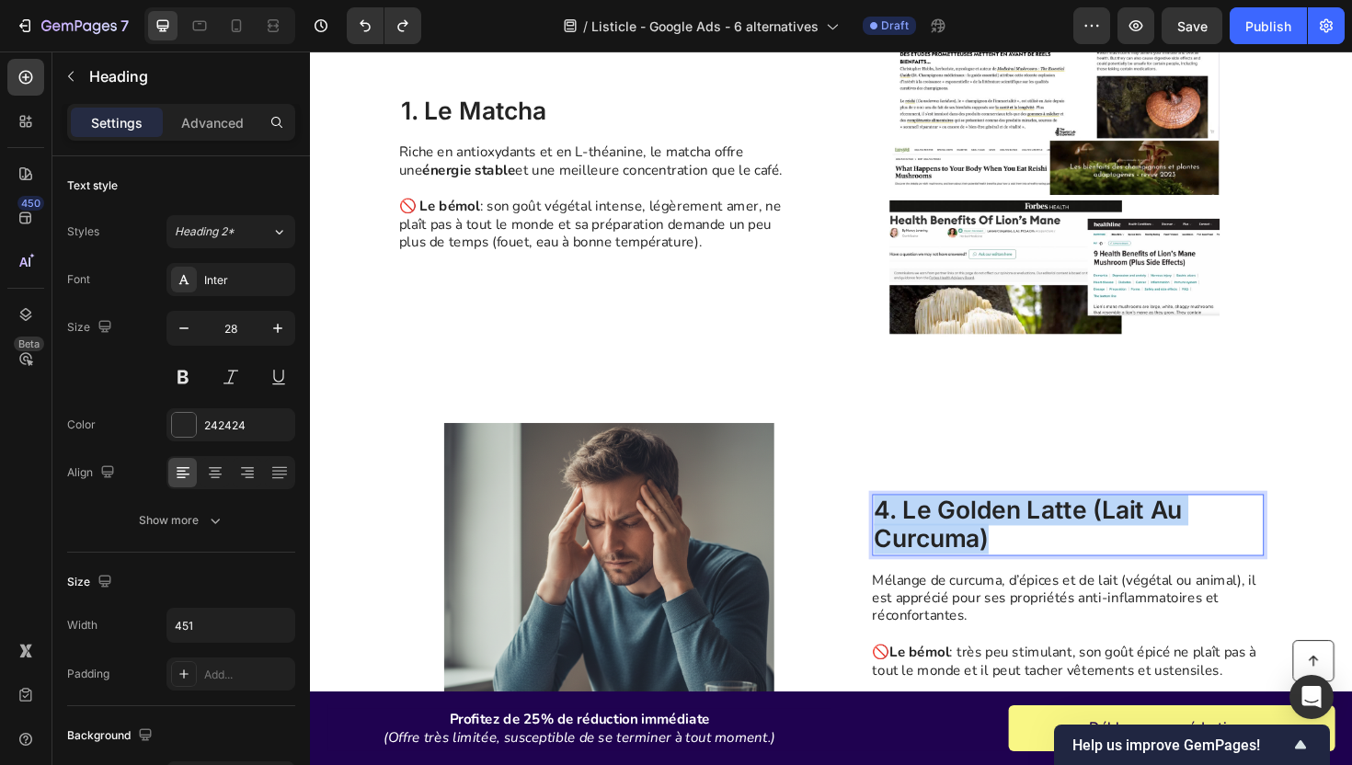
click at [971, 545] on p "4. Le Golden Latte (lait au curcuma)" at bounding box center [1112, 553] width 411 height 62
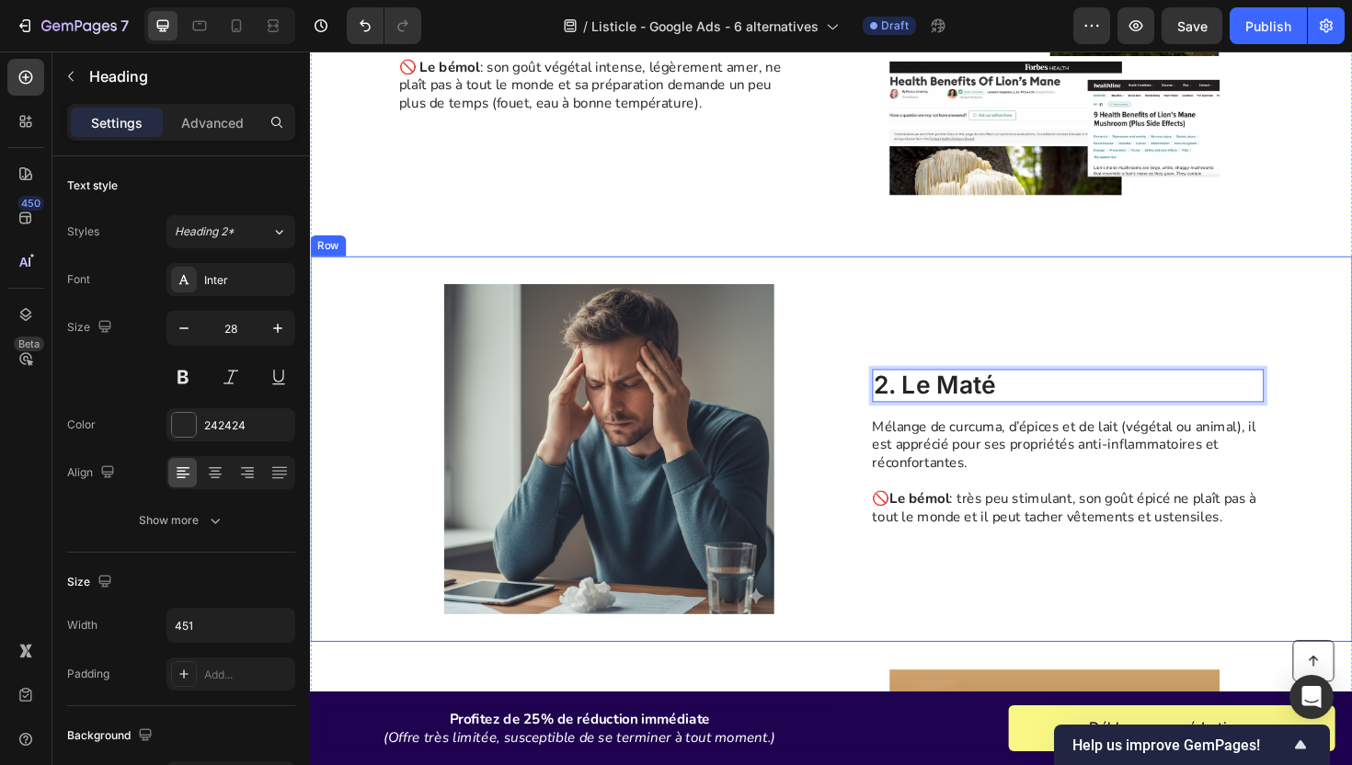
scroll to position [824, 0]
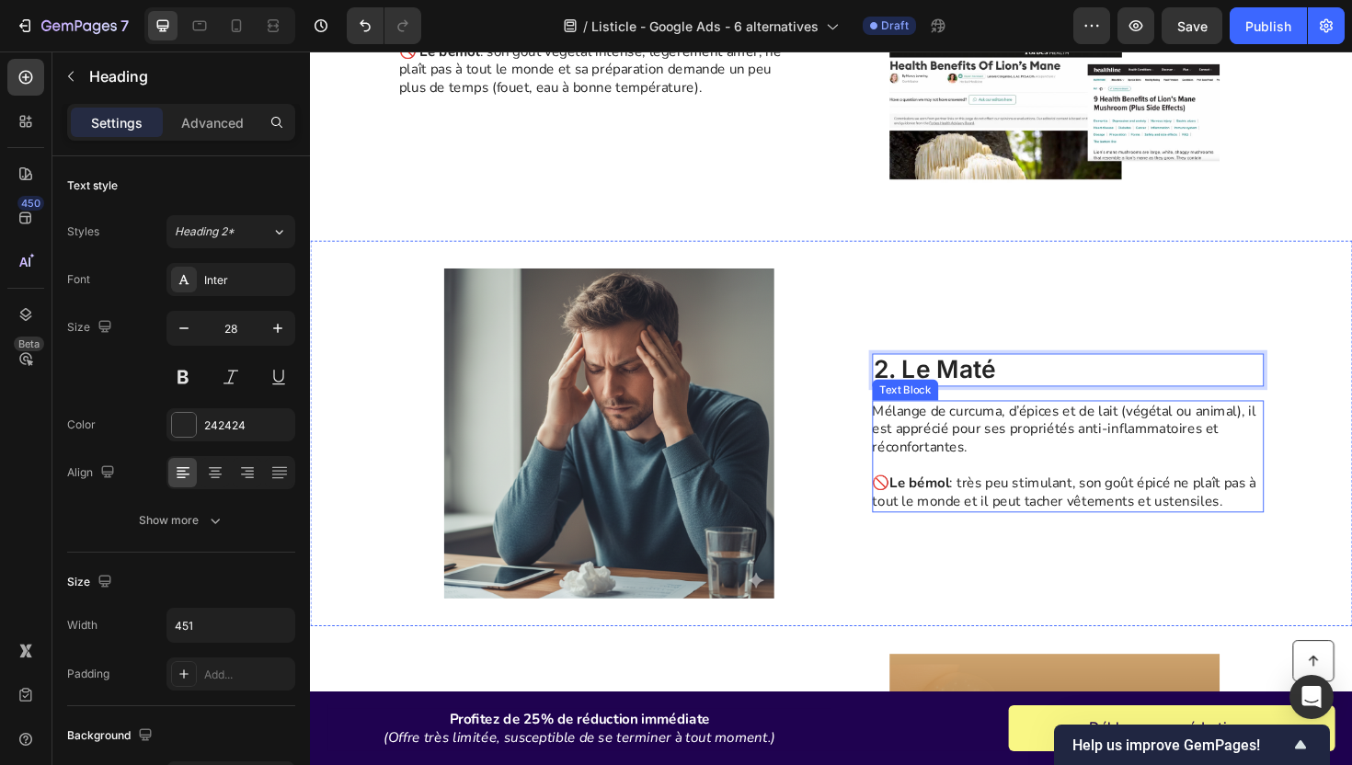
click at [975, 518] on p "⁠⁠⁠⁠⁠⁠⁠ 🚫 Le bémol : très peu stimulant, son goût épicé ne plaît pas à tout le …" at bounding box center [1111, 508] width 413 height 57
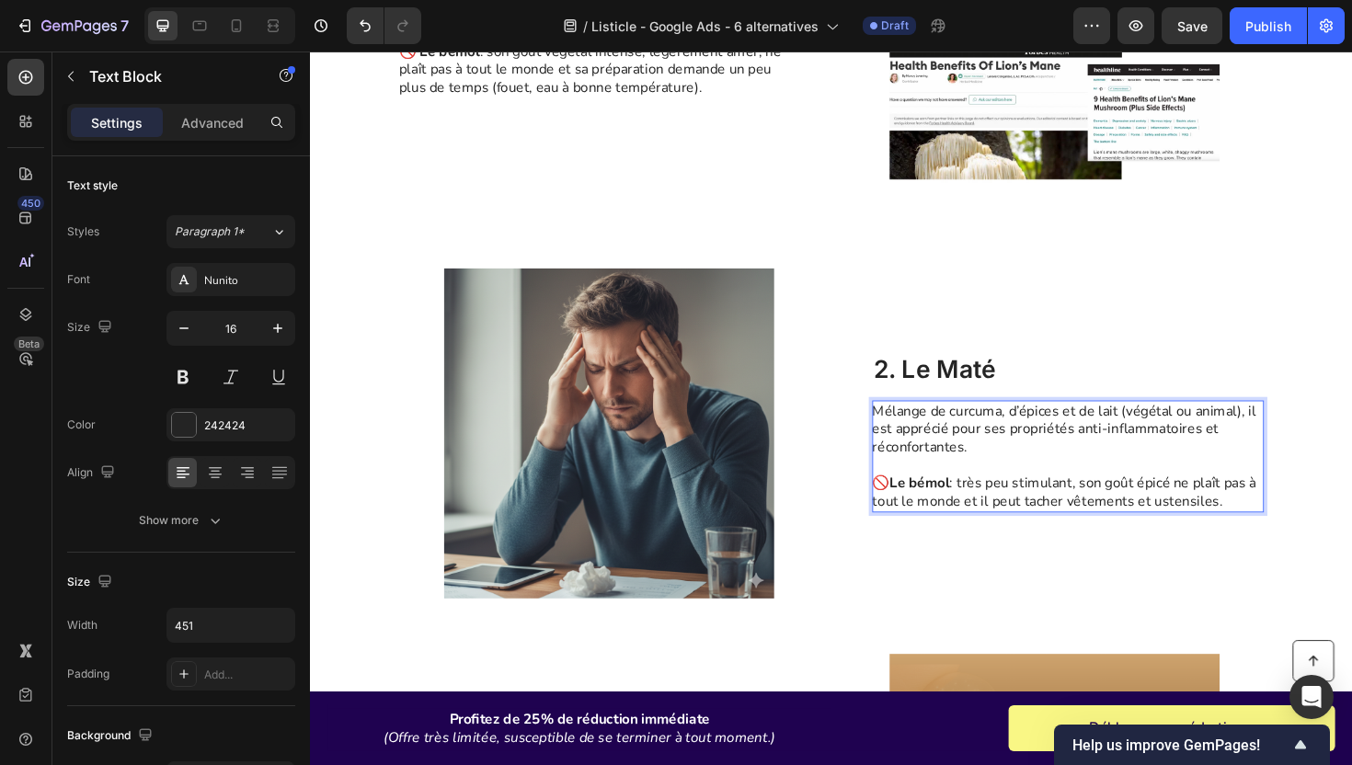
click at [975, 518] on p "🚫 Le bémol : très peu stimulant, son goût épicé ne plaît pas à tout le monde et…" at bounding box center [1111, 508] width 413 height 57
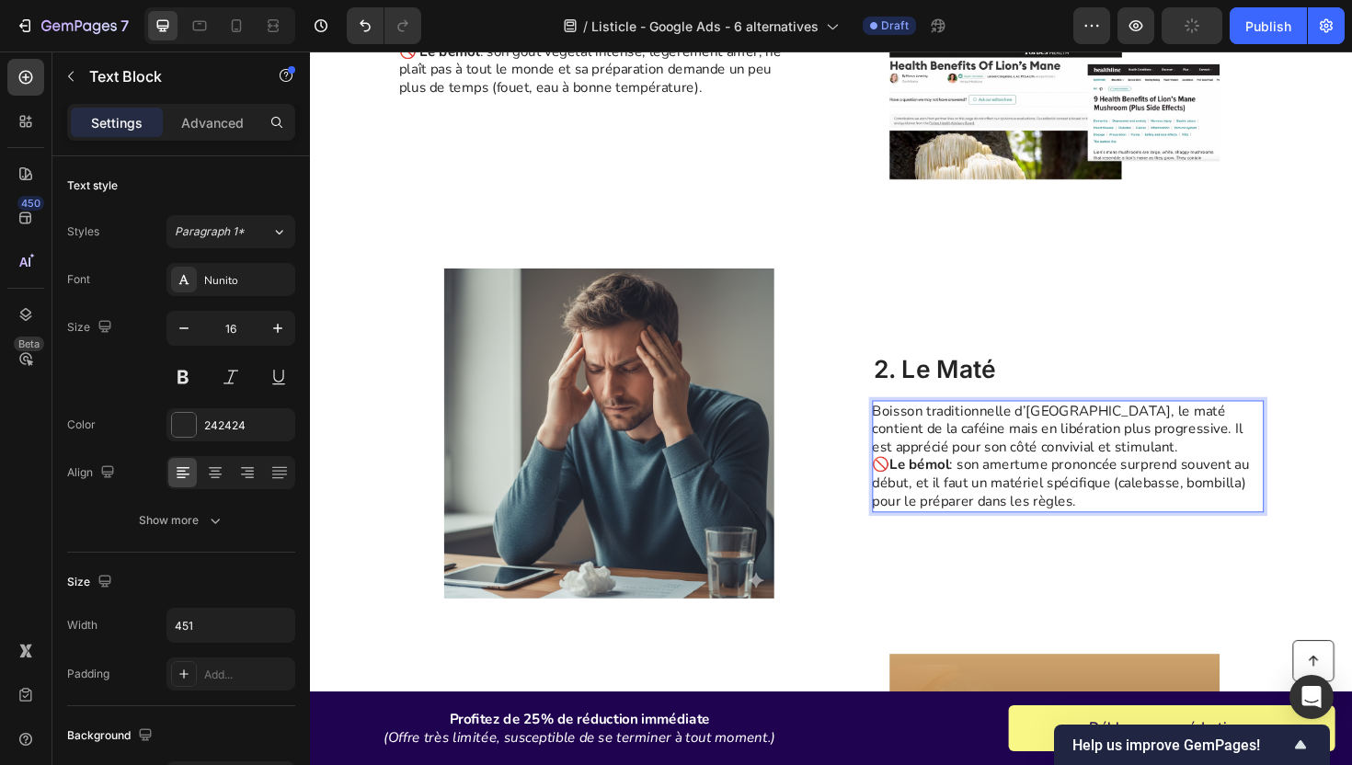
click at [1164, 475] on p "Boisson traditionnelle d’[GEOGRAPHIC_DATA], le maté contient de la caféine mais…" at bounding box center [1111, 480] width 413 height 115
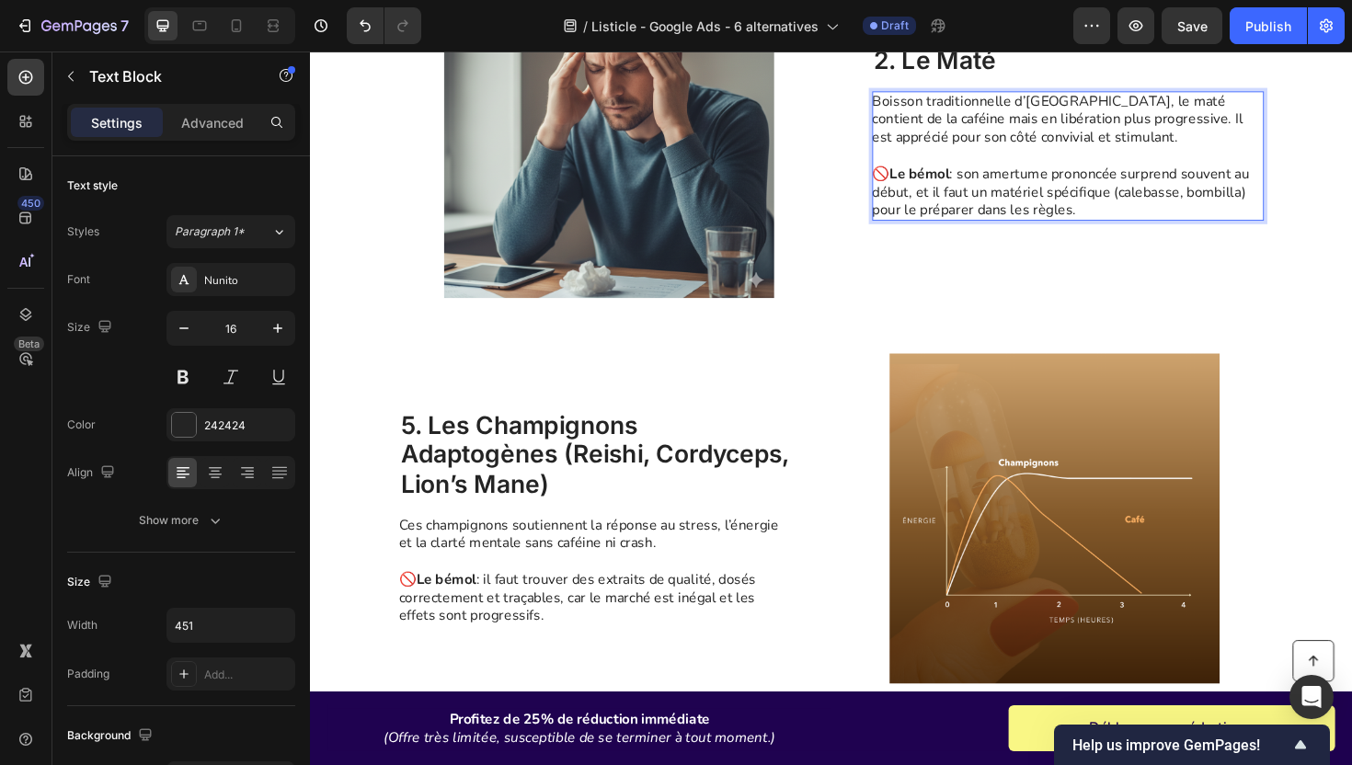
scroll to position [1172, 0]
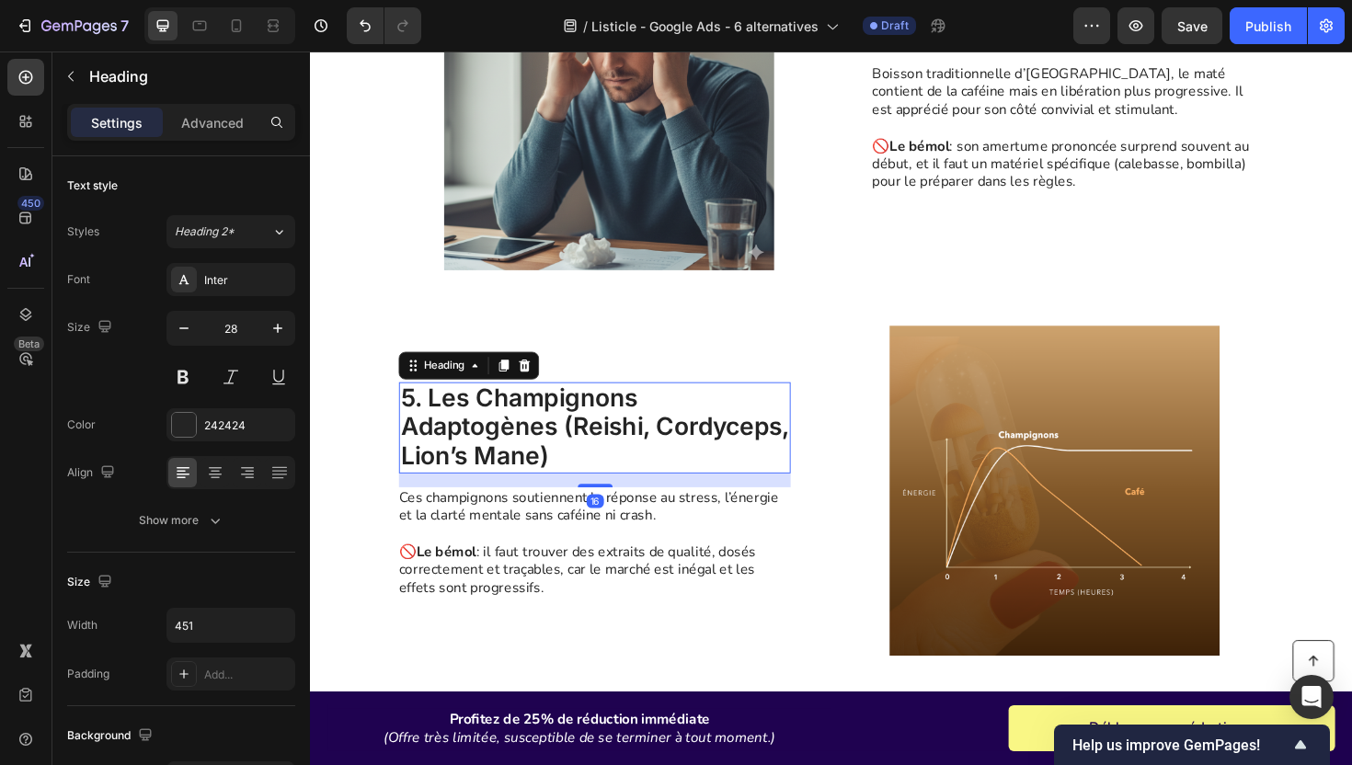
click at [533, 446] on p "5. Les champignons adaptogènes (Reishi, Cordyceps, Lion’s Mane)" at bounding box center [611, 450] width 411 height 93
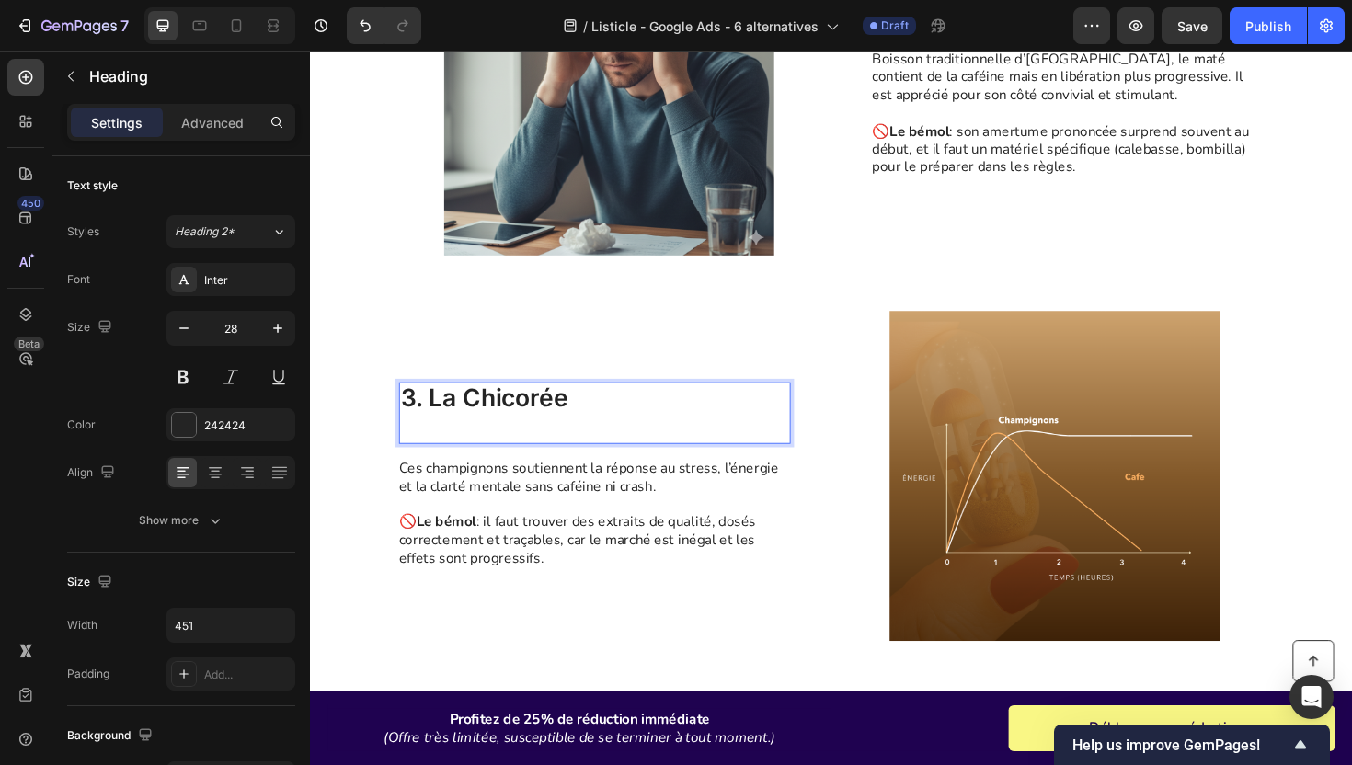
scroll to position [1203, 0]
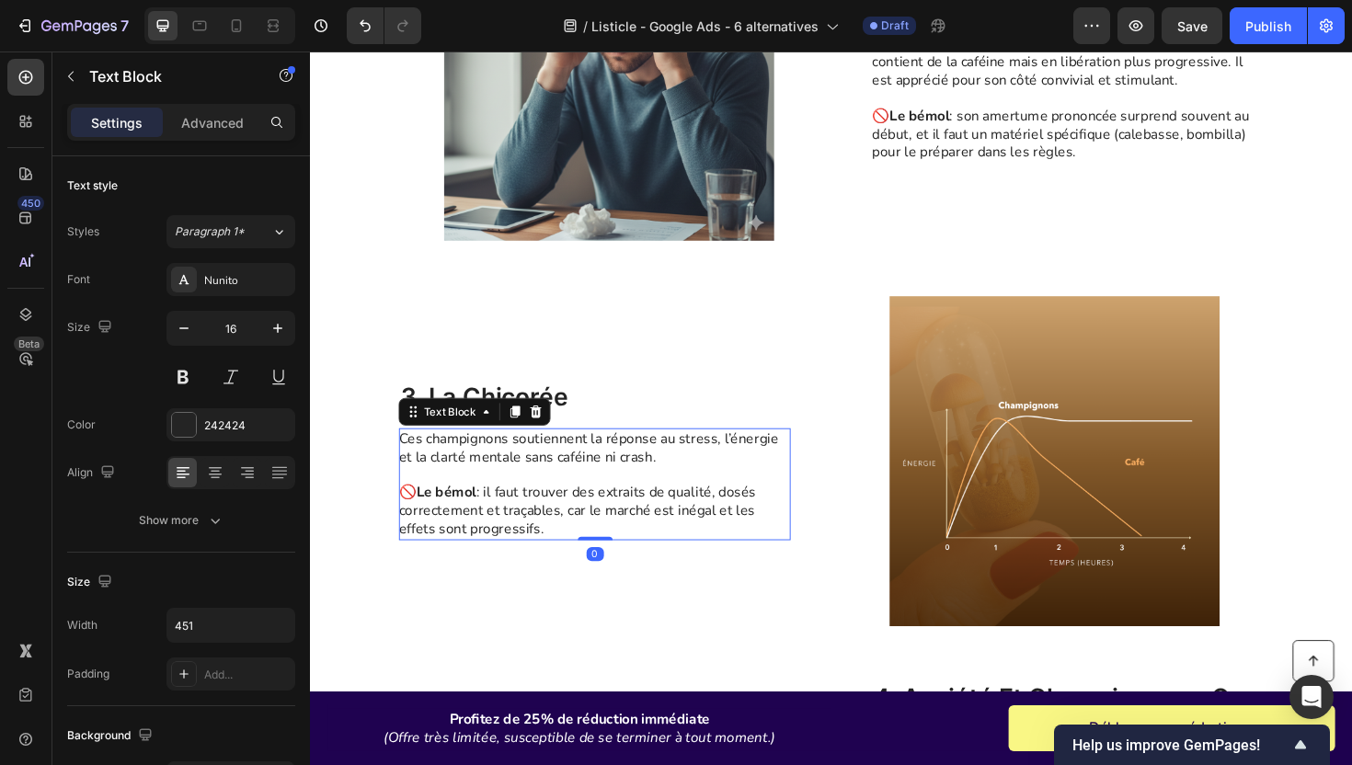
click at [509, 509] on p "⁠⁠⁠⁠⁠⁠⁠ 🚫 Le bémol : il faut trouver des extraits de qualité, dosés correctemen…" at bounding box center [610, 529] width 413 height 76
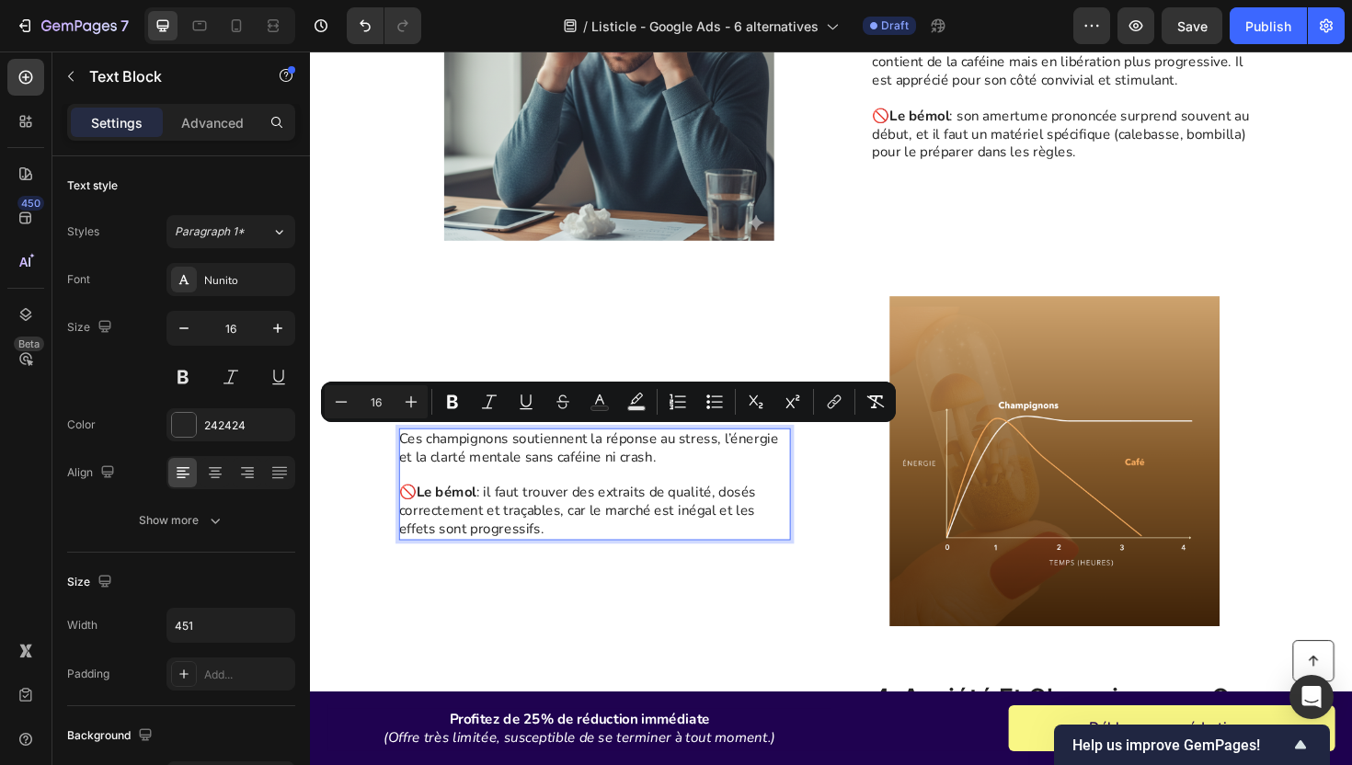
scroll to position [1212, 0]
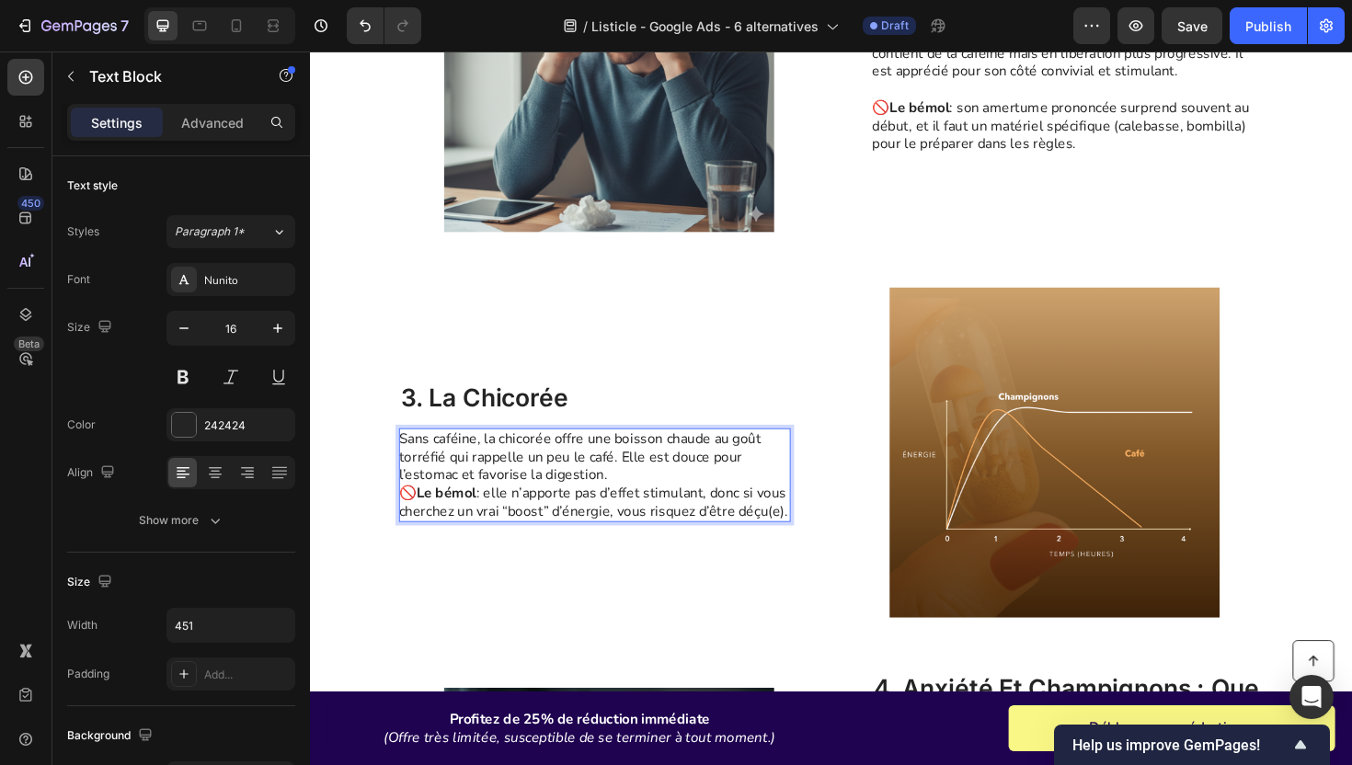
click at [666, 496] on p "Sans caféine, la chicorée offre une boisson chaude au goût torréfié qui rappell…" at bounding box center [610, 500] width 413 height 96
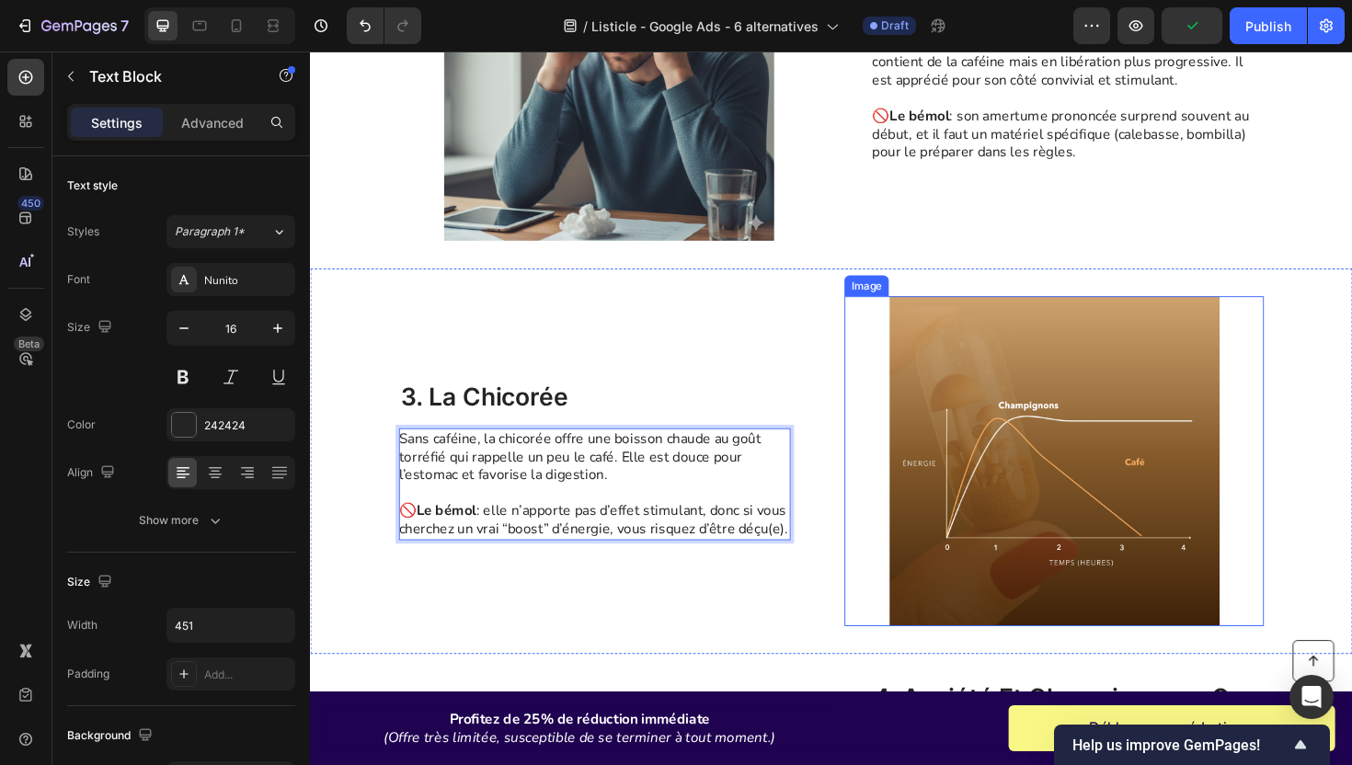
scroll to position [1559, 0]
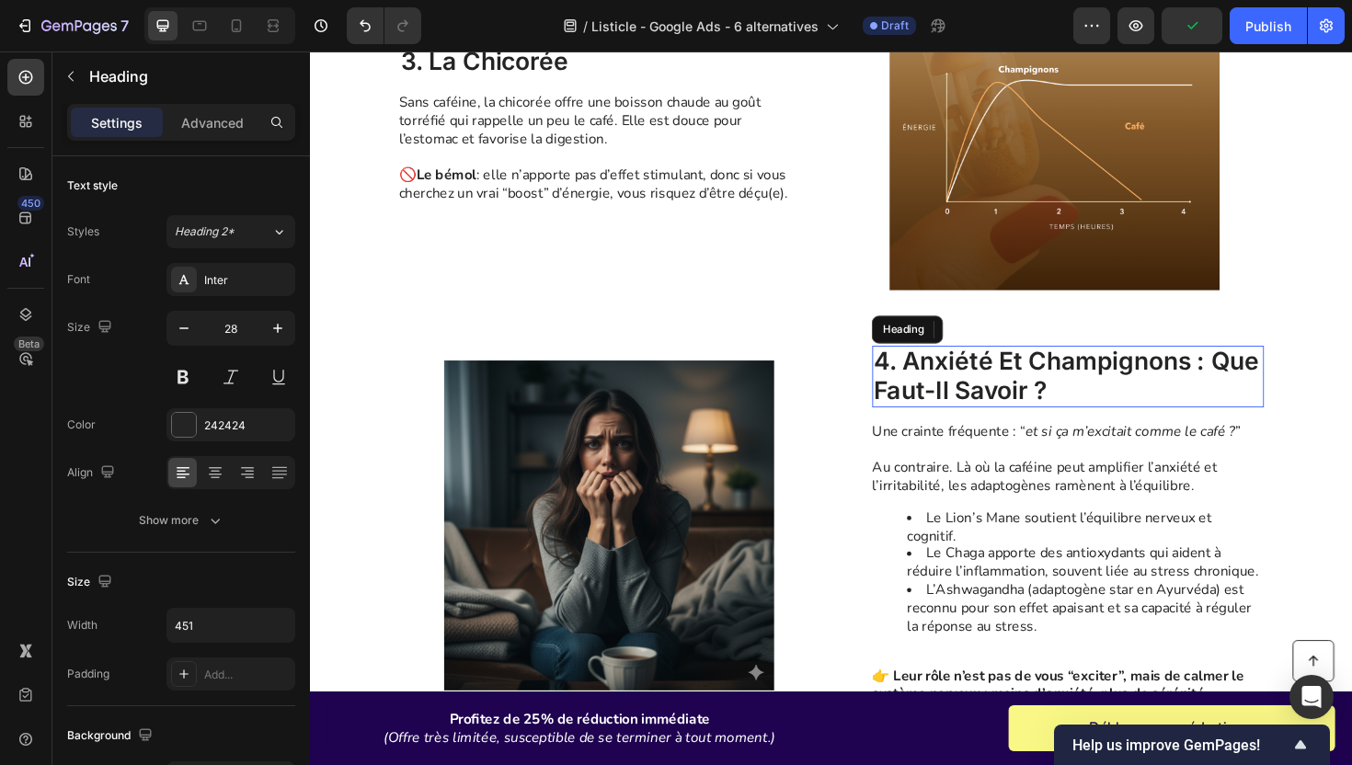
click at [982, 386] on h2 "4. anxiété et champignons : que faut-il savoir ?" at bounding box center [1112, 395] width 415 height 65
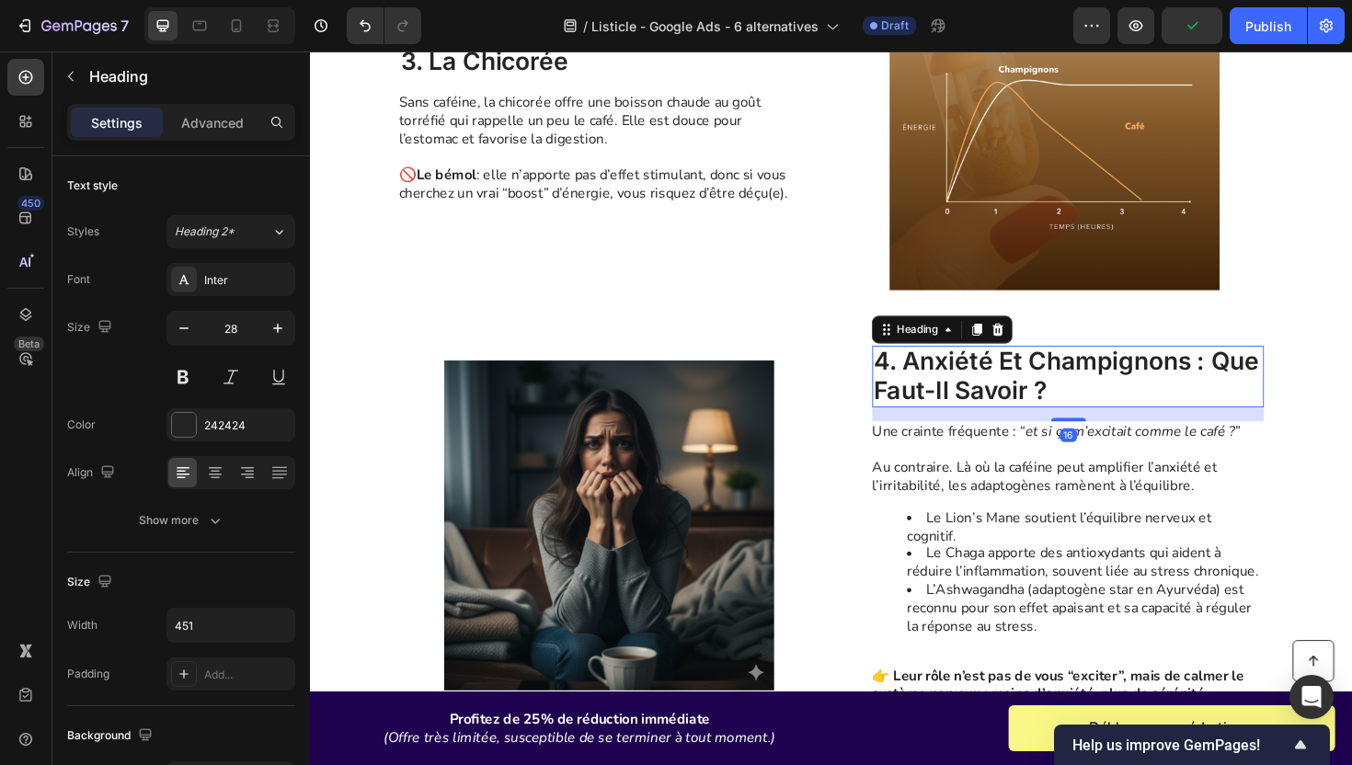
click at [982, 381] on h2 "4. anxiété et champignons : que faut-il savoir ?" at bounding box center [1112, 395] width 415 height 65
click at [982, 381] on p "4. anxiété et champignons : que faut-il savoir ?" at bounding box center [1112, 396] width 411 height 62
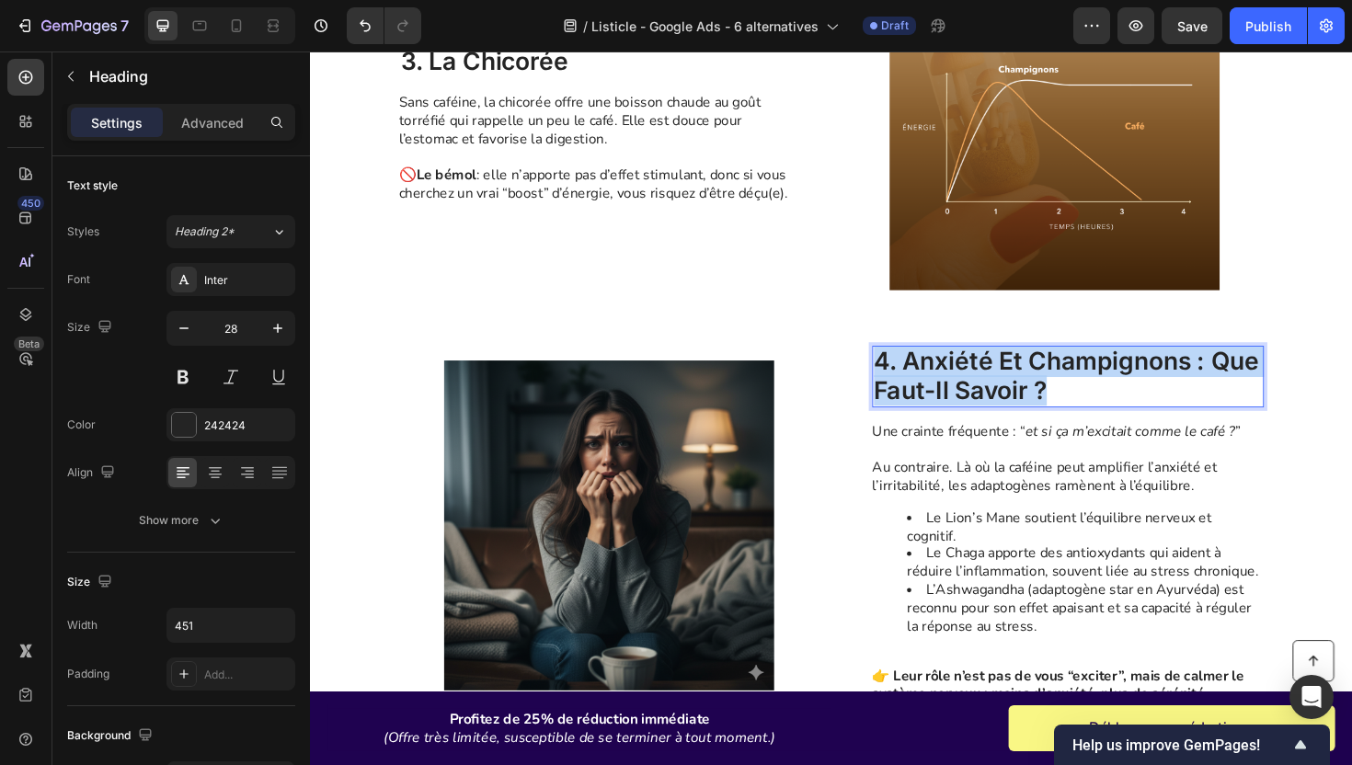
click at [982, 381] on p "4. anxiété et champignons : que faut-il savoir ?" at bounding box center [1112, 396] width 411 height 62
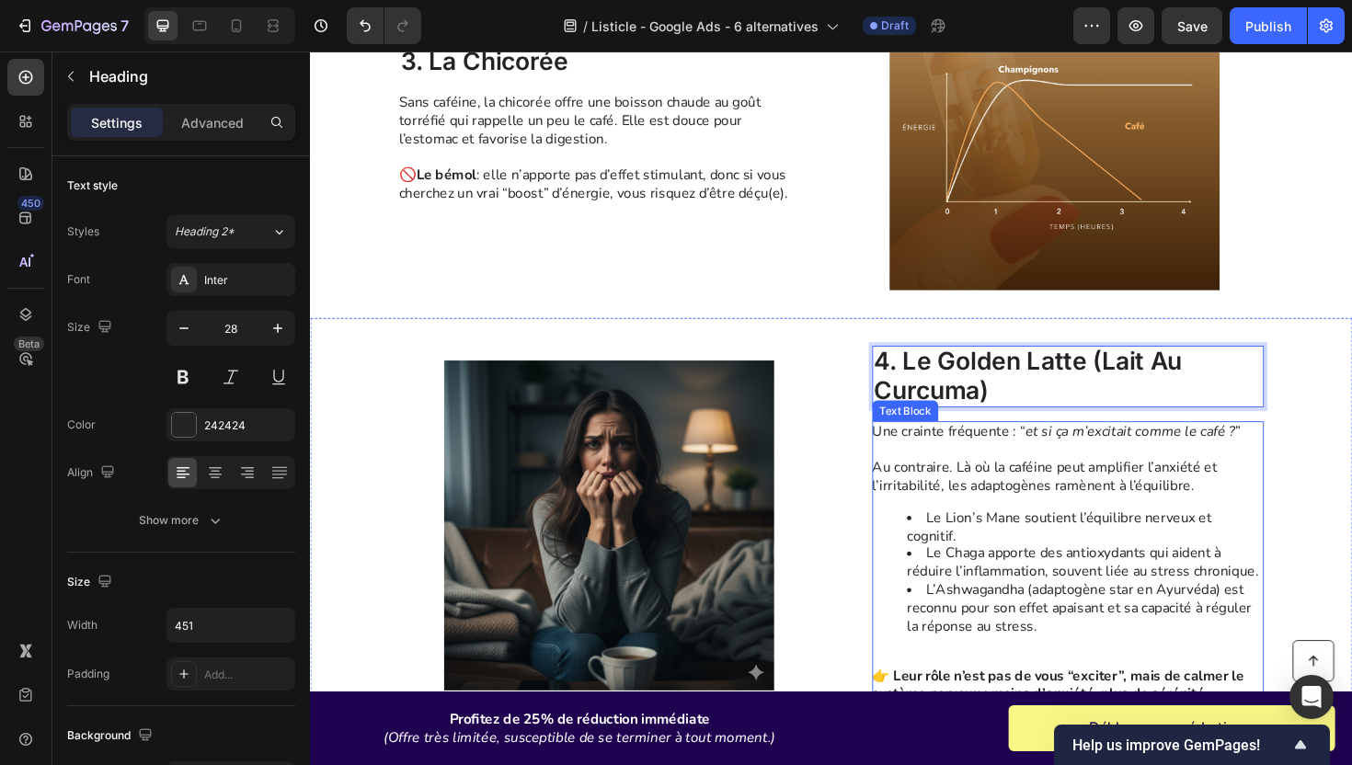
click at [1012, 528] on div "Une crainte fréquente : “ et si ça m’excitait comme le café ? ” Au contraire. L…" at bounding box center [1112, 593] width 415 height 301
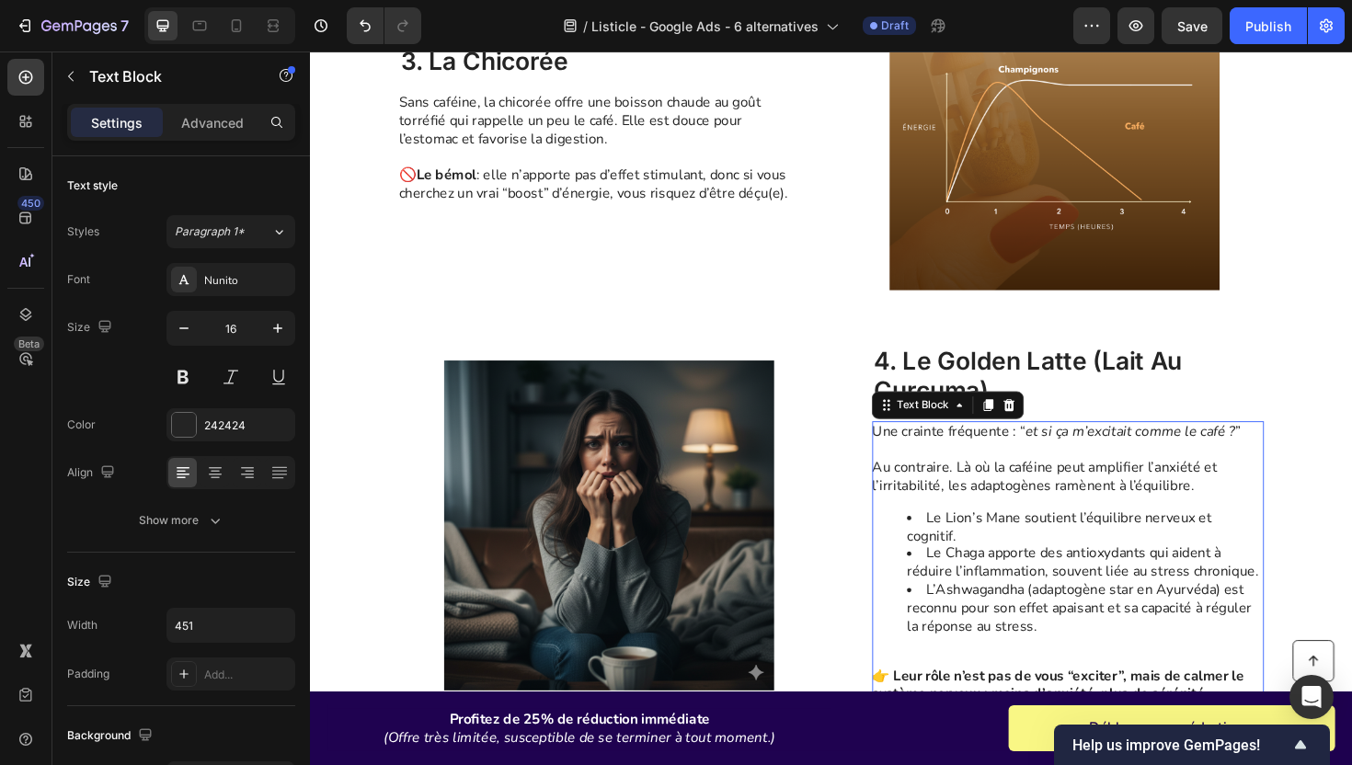
click at [1012, 528] on div "Une crainte fréquente : “ et si ça m’excitait comme le café ? ” Au contraire. L…" at bounding box center [1112, 593] width 415 height 301
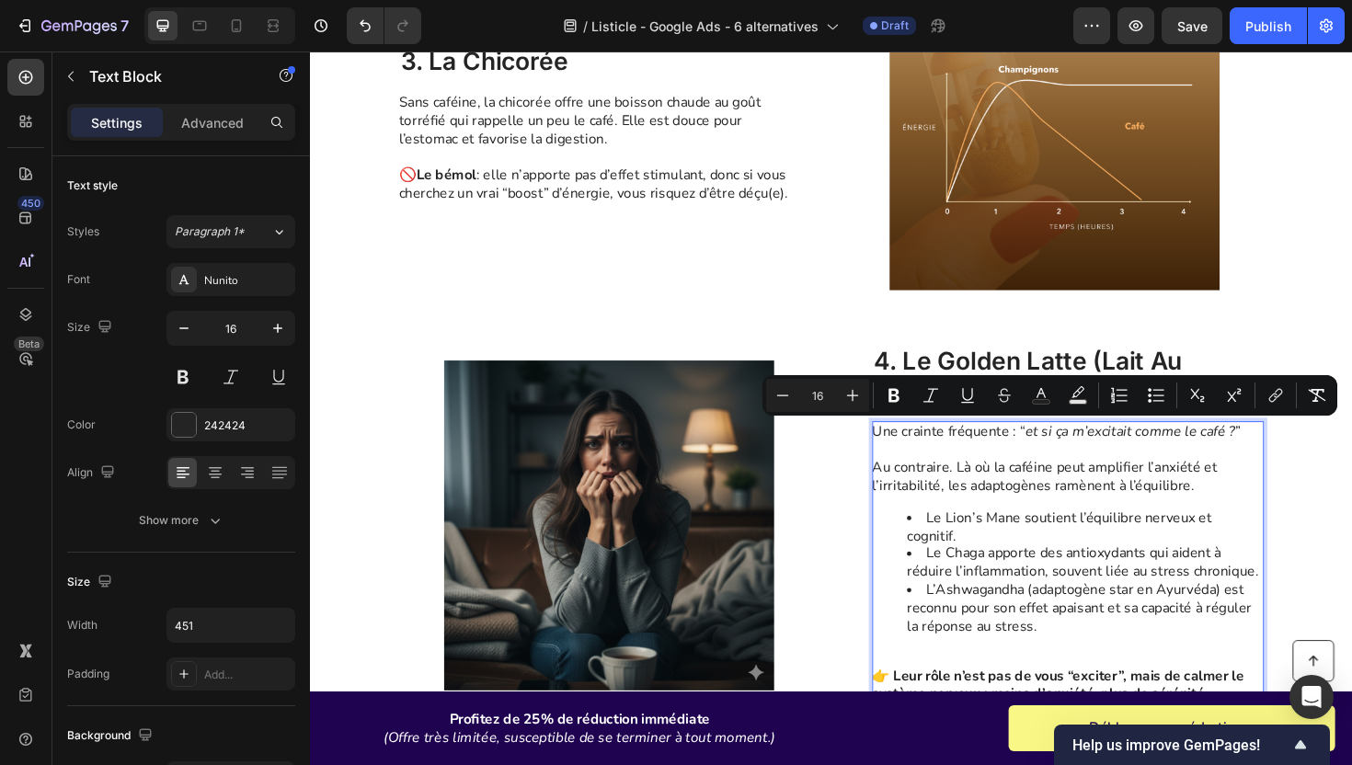
scroll to position [1643, 0]
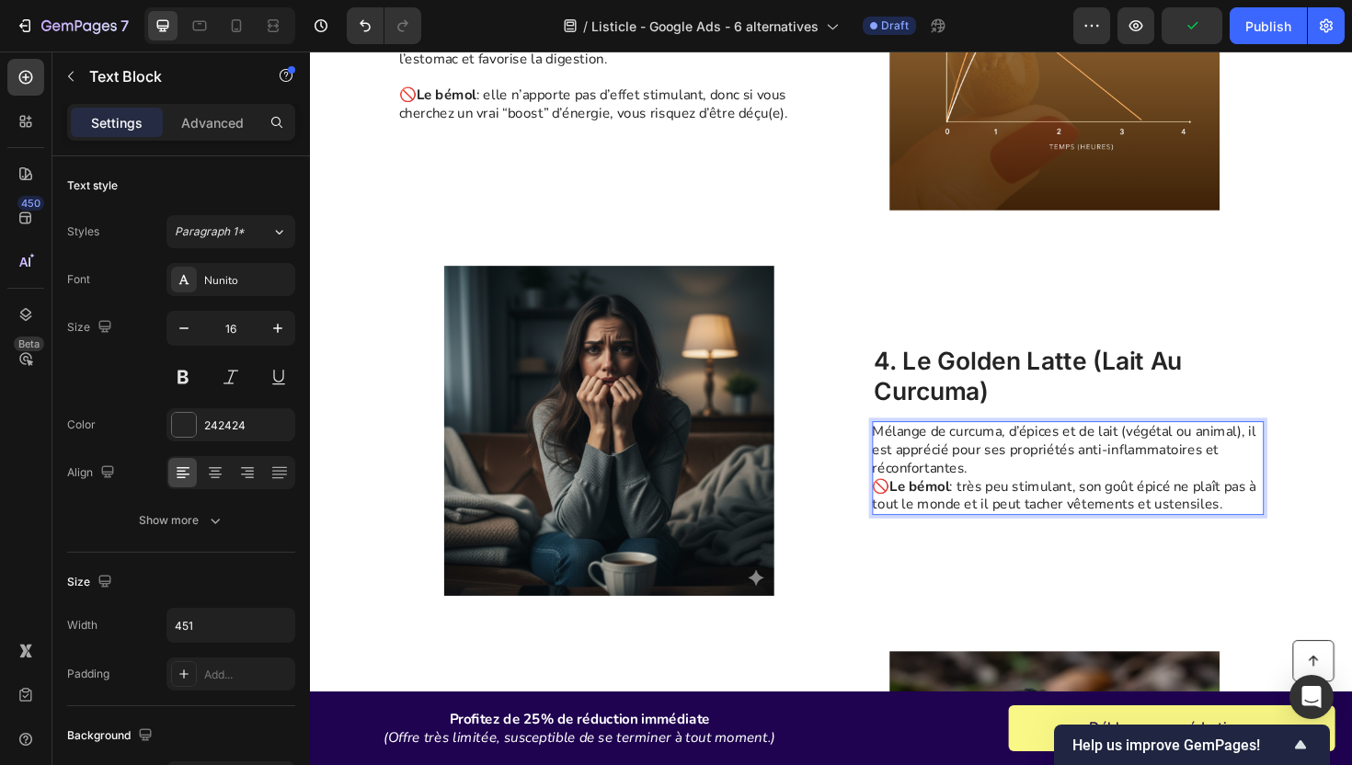
click at [1044, 496] on p "Mélange de curcuma, d’épices et de lait (végétal ou animal), il est apprécié po…" at bounding box center [1111, 493] width 413 height 96
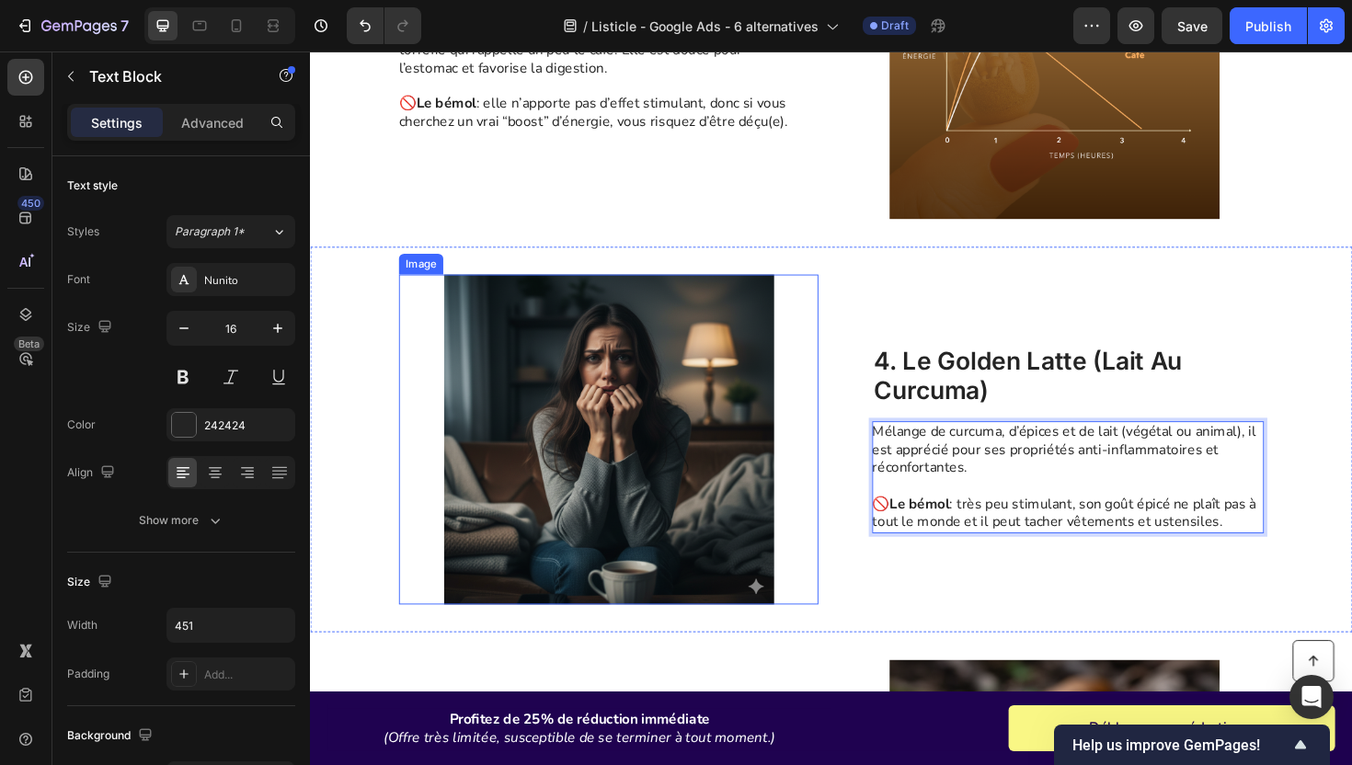
scroll to position [1979, 0]
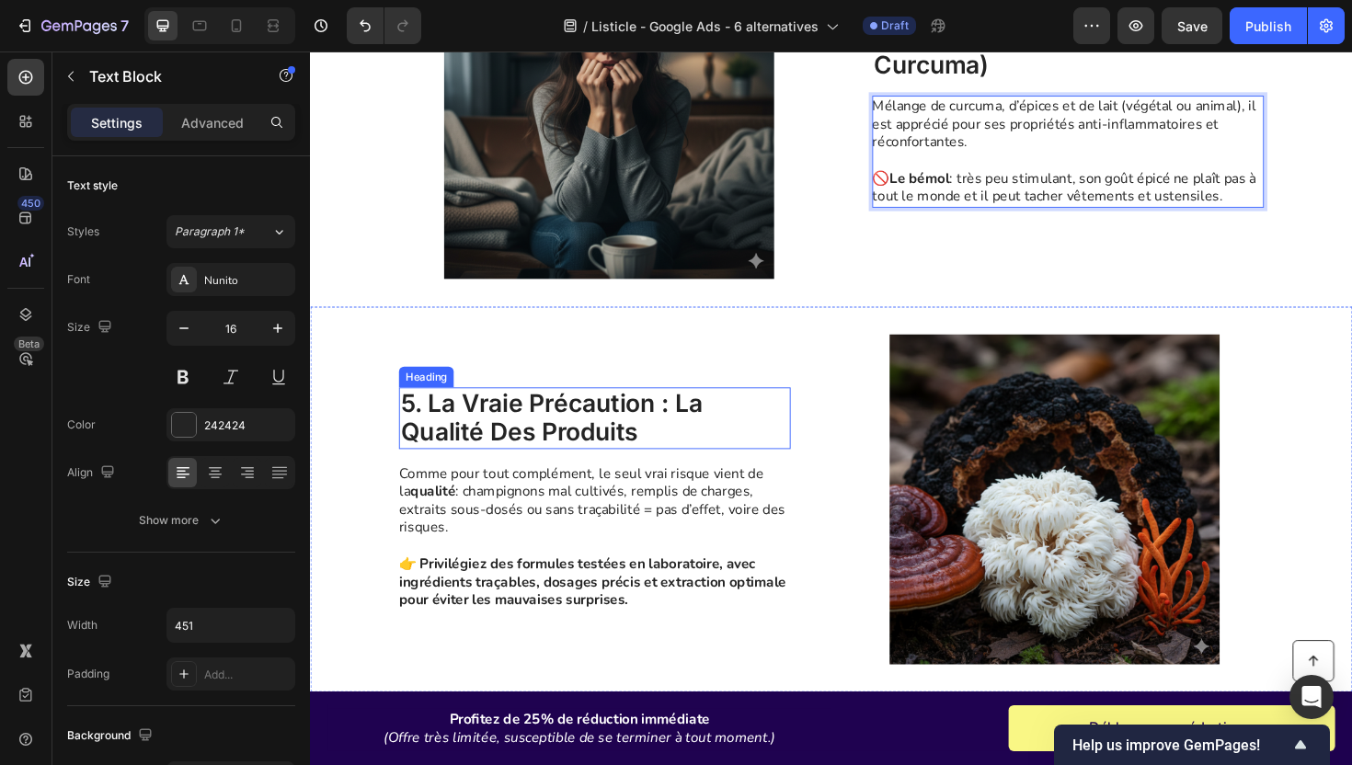
click at [570, 444] on h2 "5. la vraie précaution : la qualité des produits" at bounding box center [611, 439] width 415 height 65
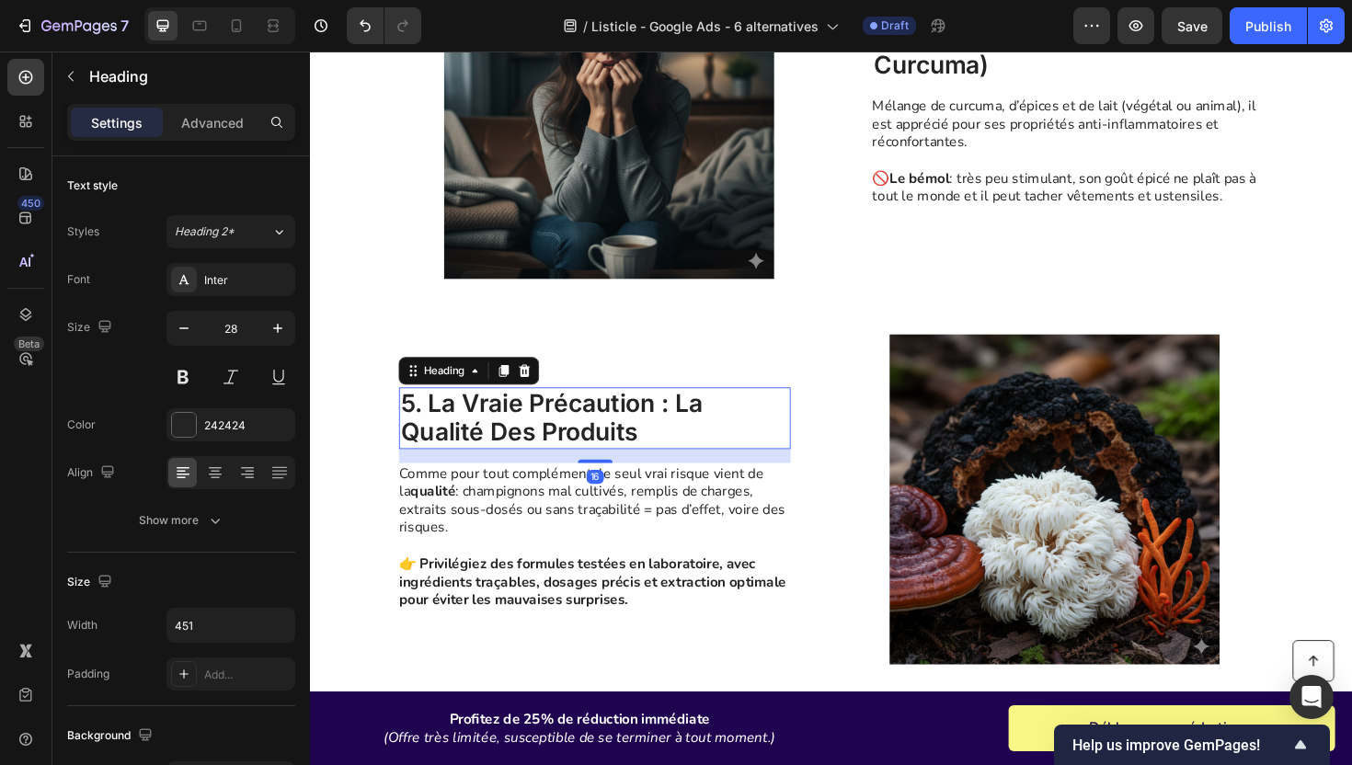
click at [570, 444] on h2 "5. la vraie précaution : la qualité des produits" at bounding box center [611, 439] width 415 height 65
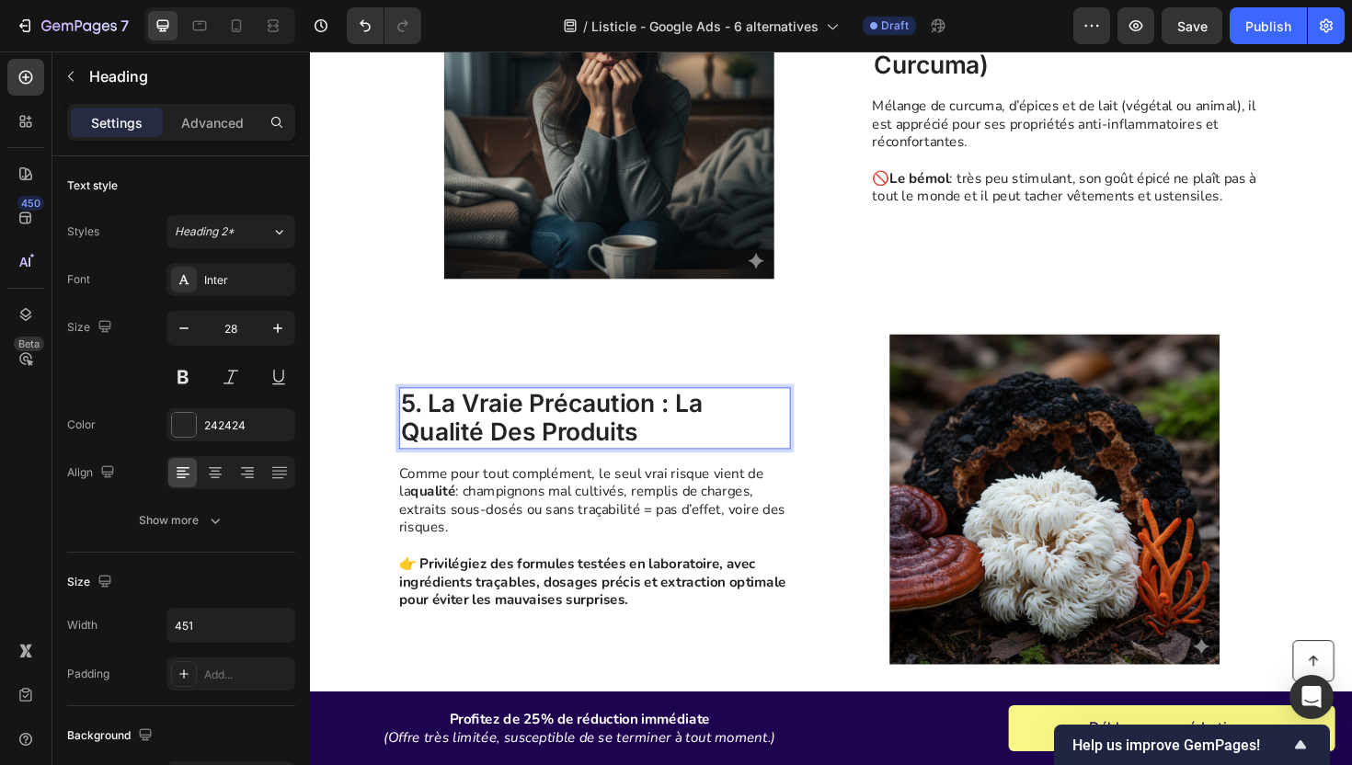
click at [570, 444] on p "5. la vraie précaution : la qualité des produits" at bounding box center [611, 440] width 411 height 62
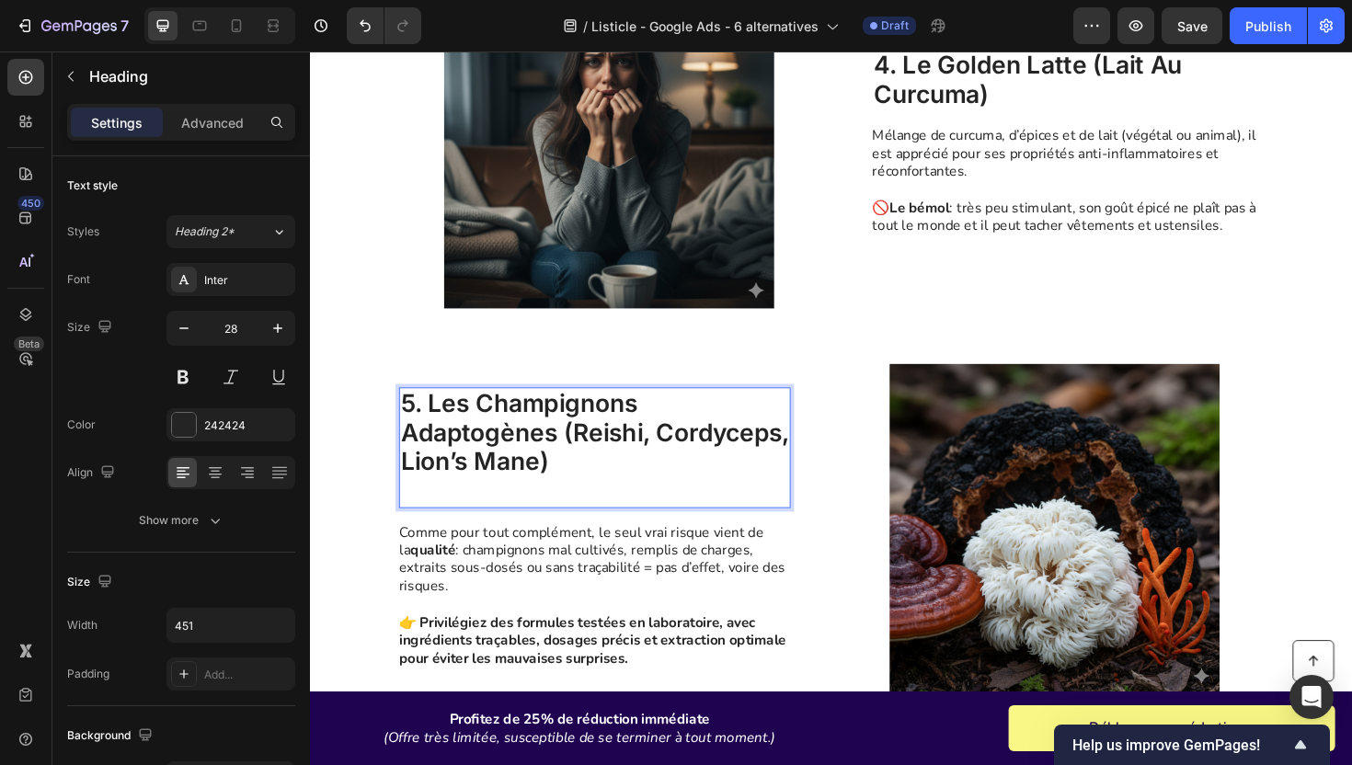
scroll to position [1963, 0]
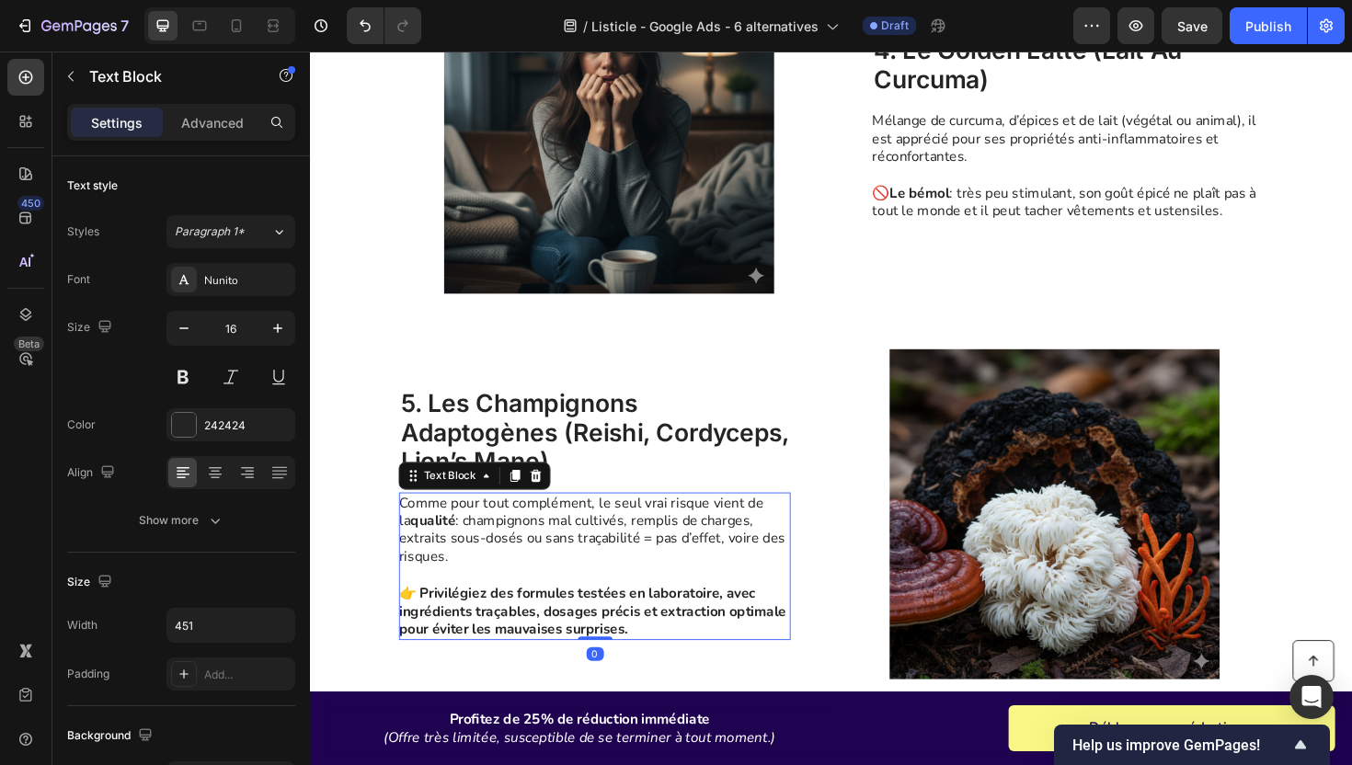
click at [565, 611] on p at bounding box center [610, 606] width 413 height 19
click at [565, 611] on p "Rich Text Editor. Editing area: main" at bounding box center [610, 606] width 413 height 19
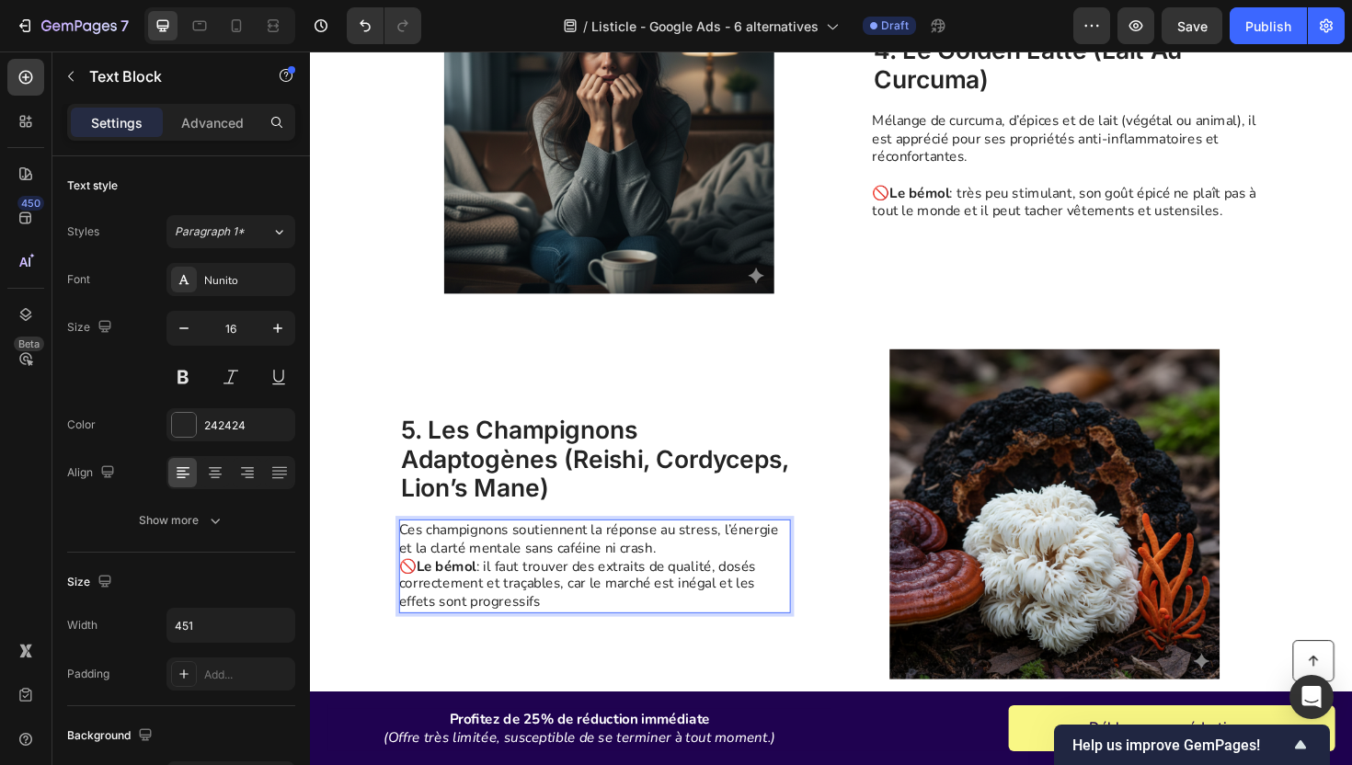
scroll to position [1993, 0]
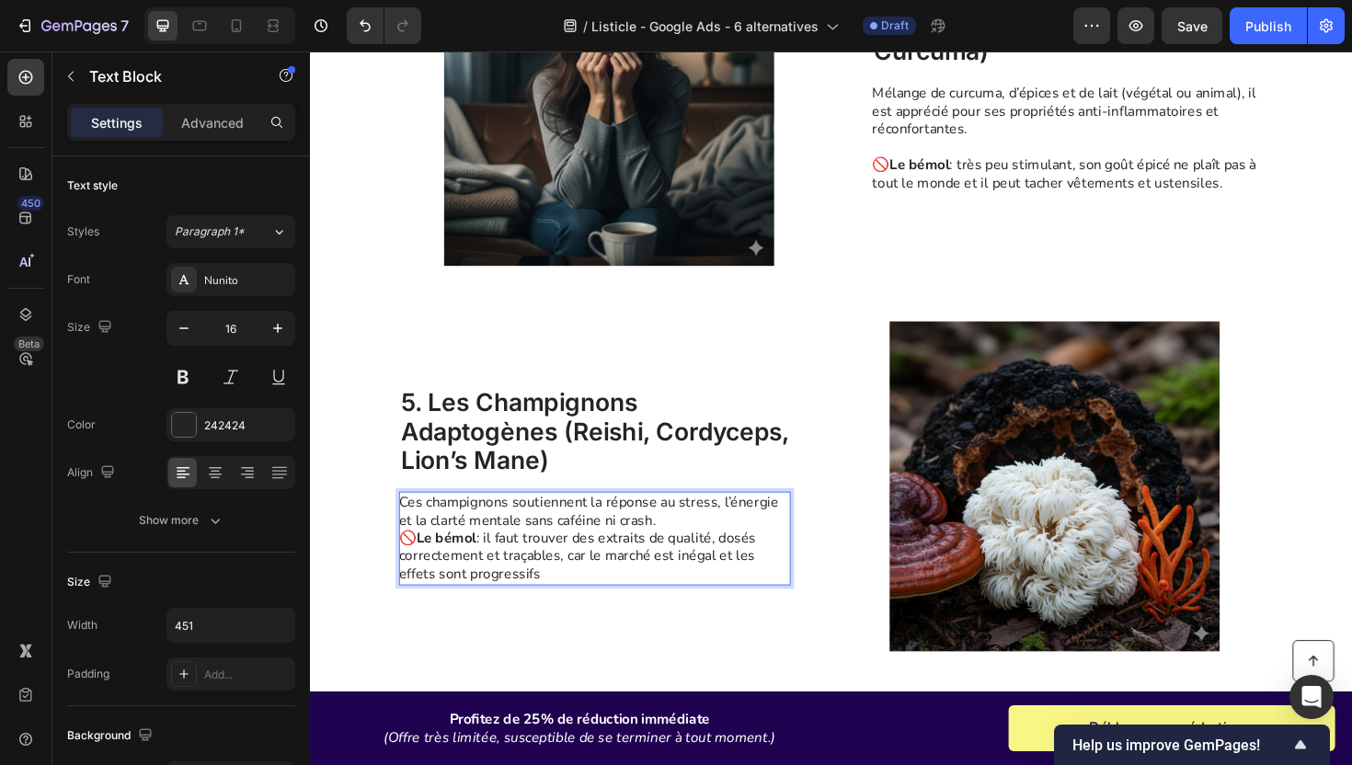
click at [704, 545] on p "Ces champignons soutiennent la réponse au stress, l’énergie et la clarté mental…" at bounding box center [610, 568] width 413 height 96
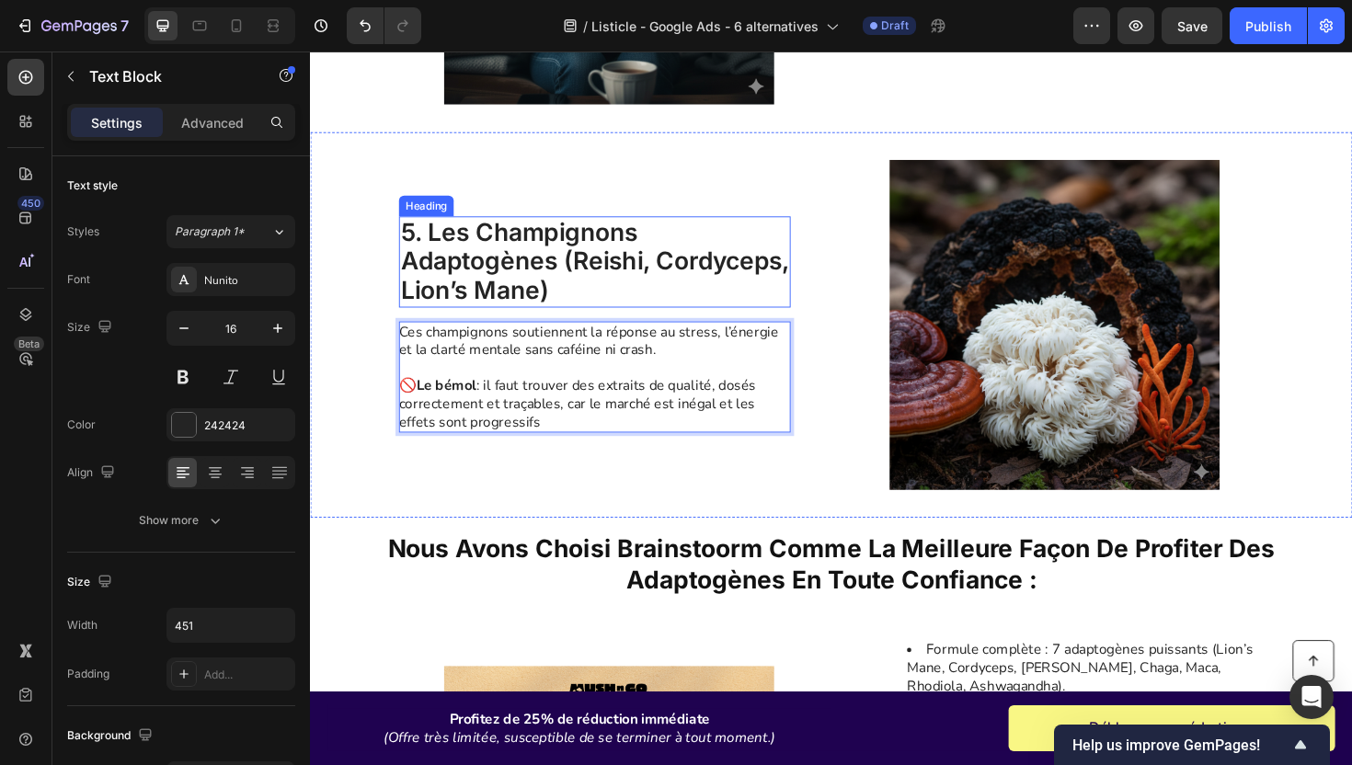
scroll to position [2442, 0]
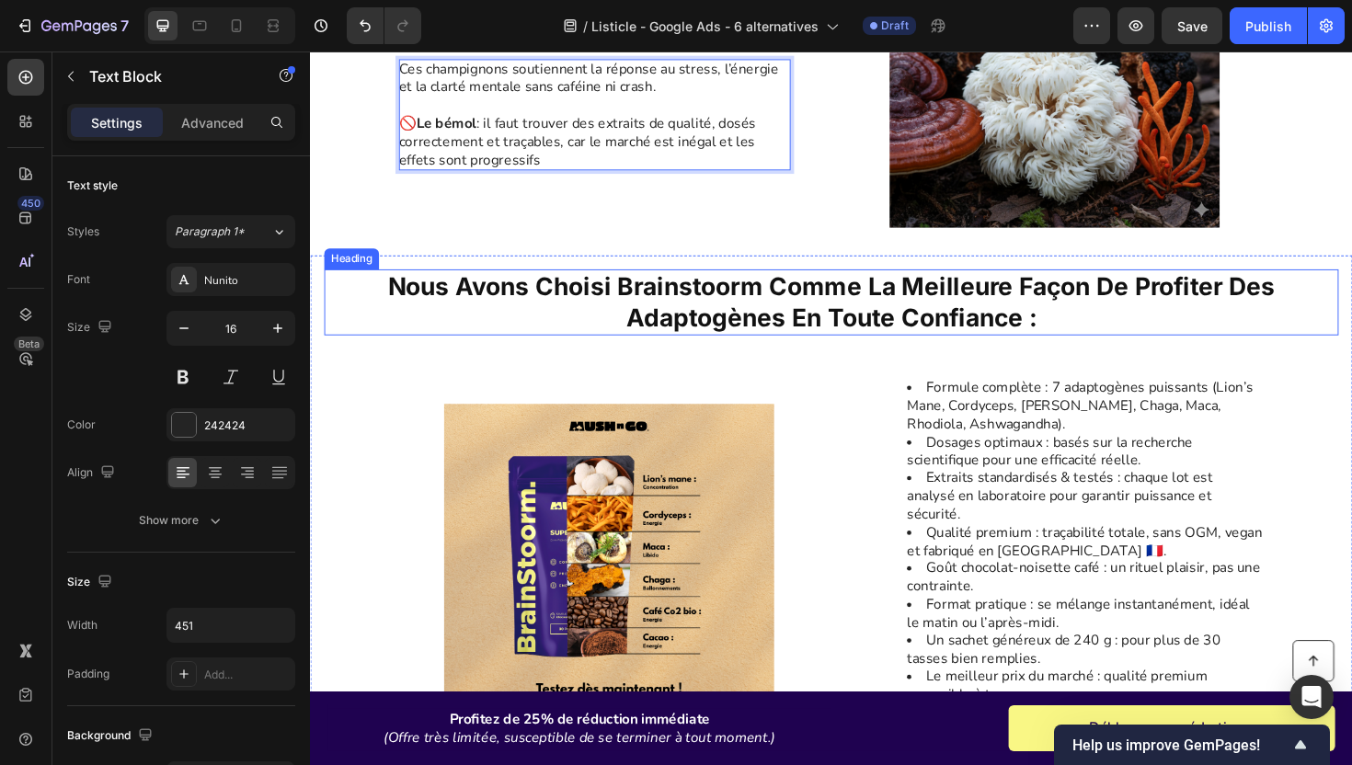
click at [808, 329] on strong "nous avons choisi brainstoorm comme la meilleure façon de profiter des adaptogè…" at bounding box center [862, 317] width 940 height 64
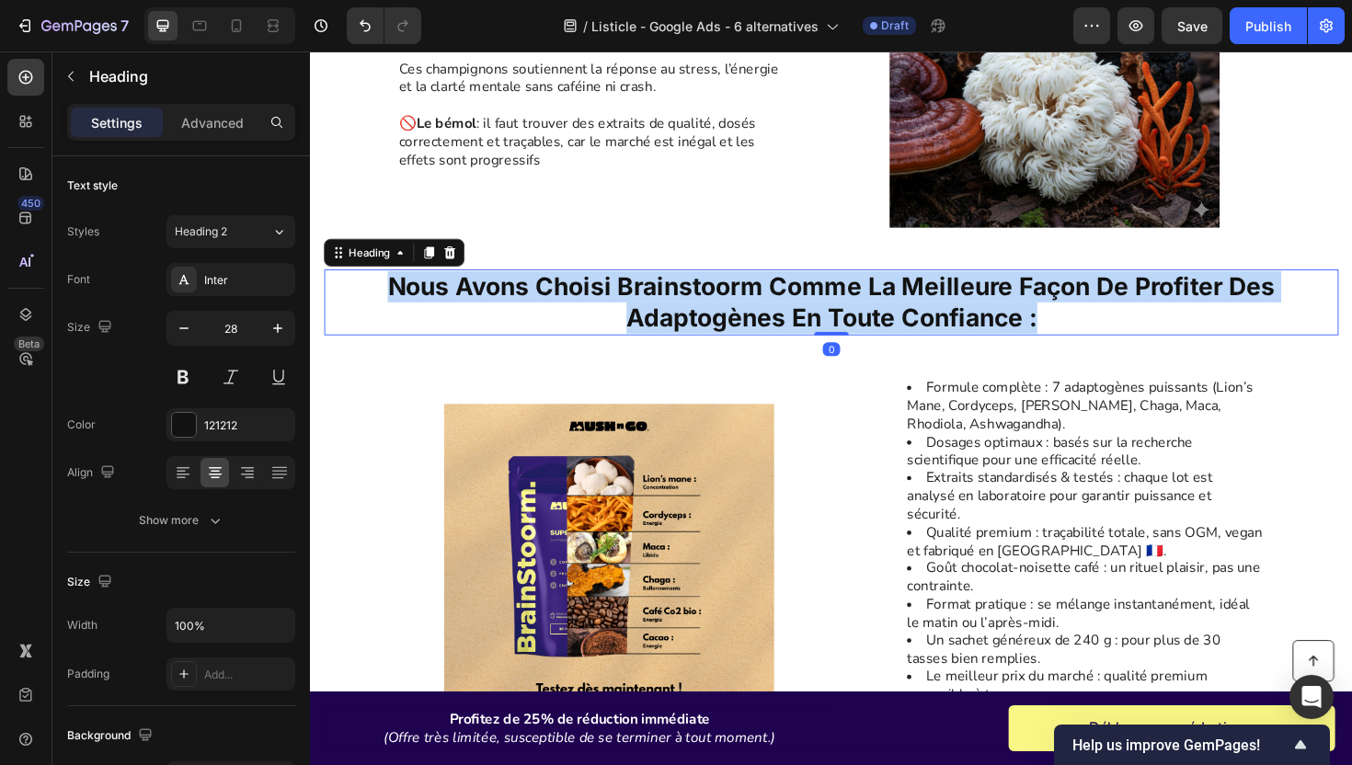
click at [808, 329] on strong "nous avons choisi brainstoorm comme la meilleure façon de profiter des adaptogè…" at bounding box center [862, 317] width 940 height 64
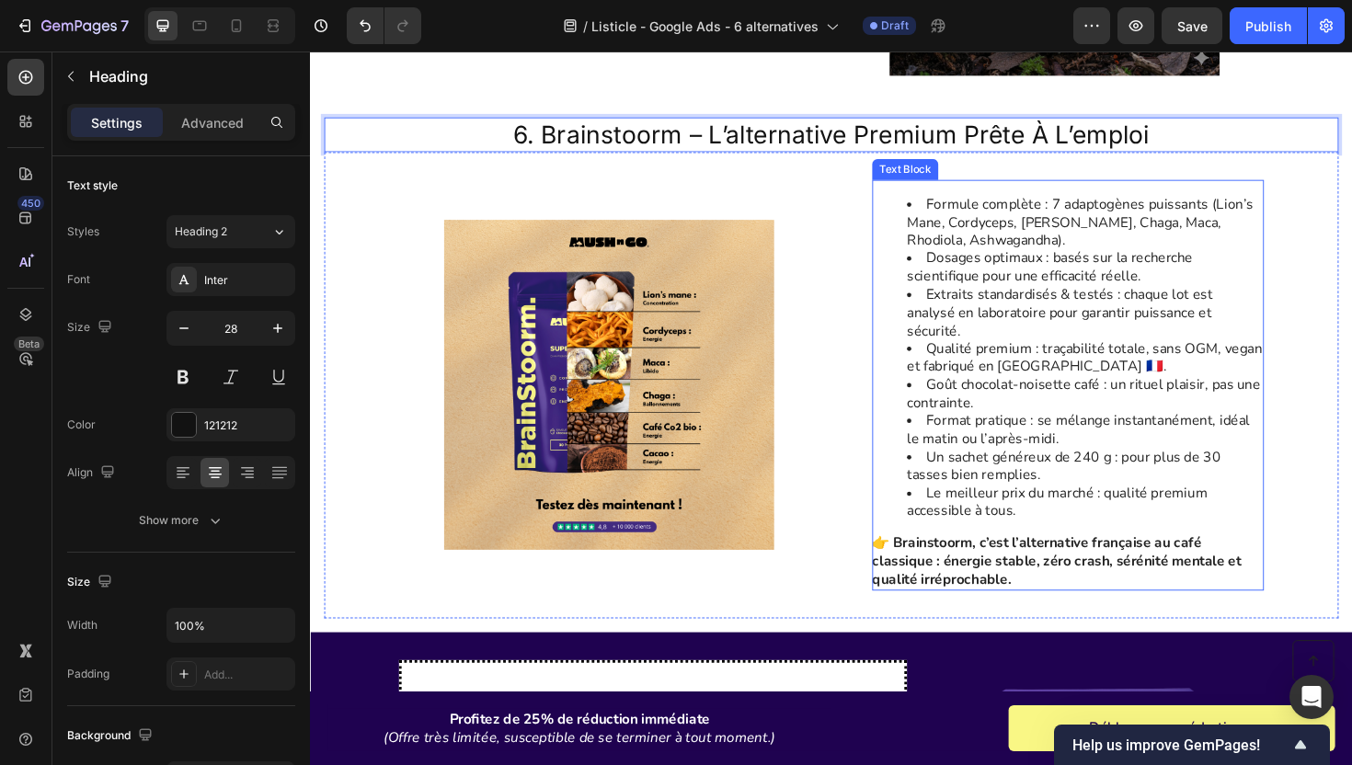
scroll to position [2602, 0]
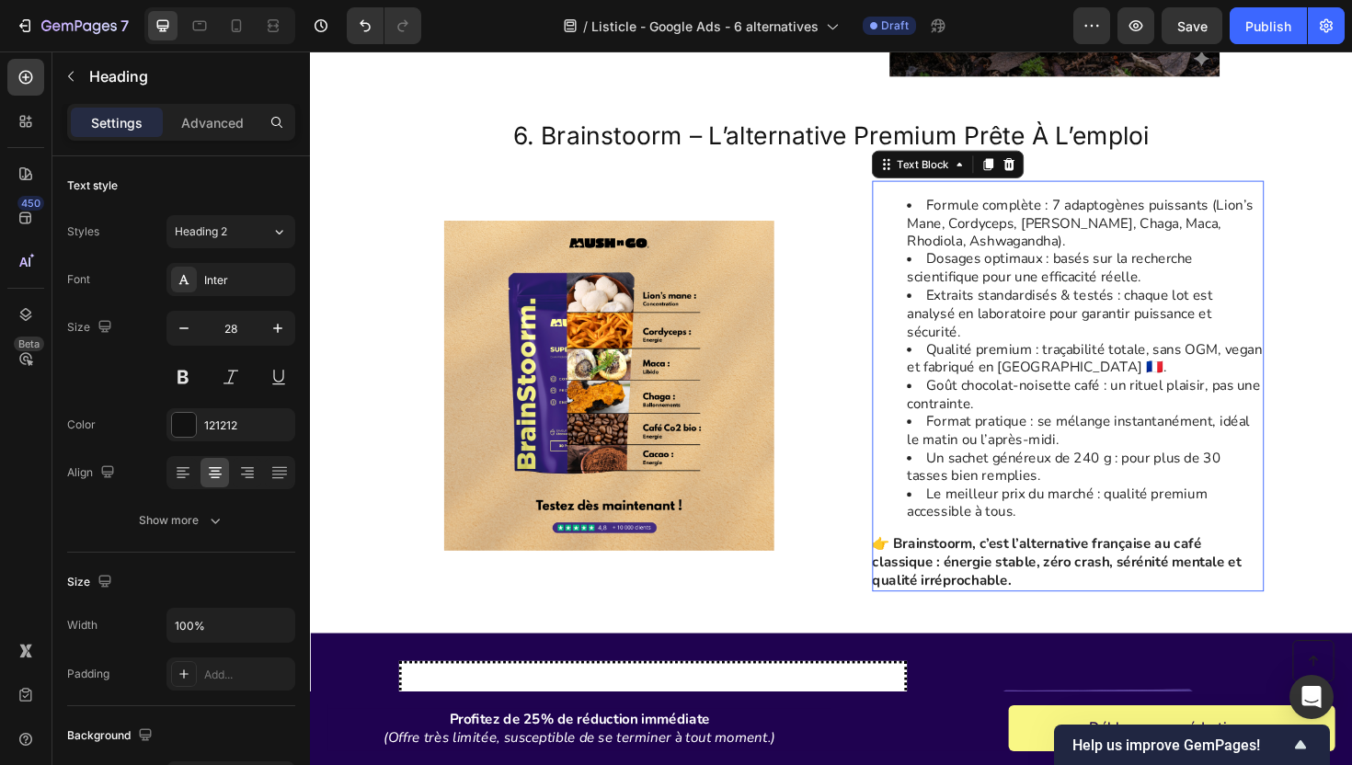
click at [953, 307] on li "Extraits standardisés & testés : chaque lot est analysé en laboratoire pour gar…" at bounding box center [1130, 329] width 376 height 57
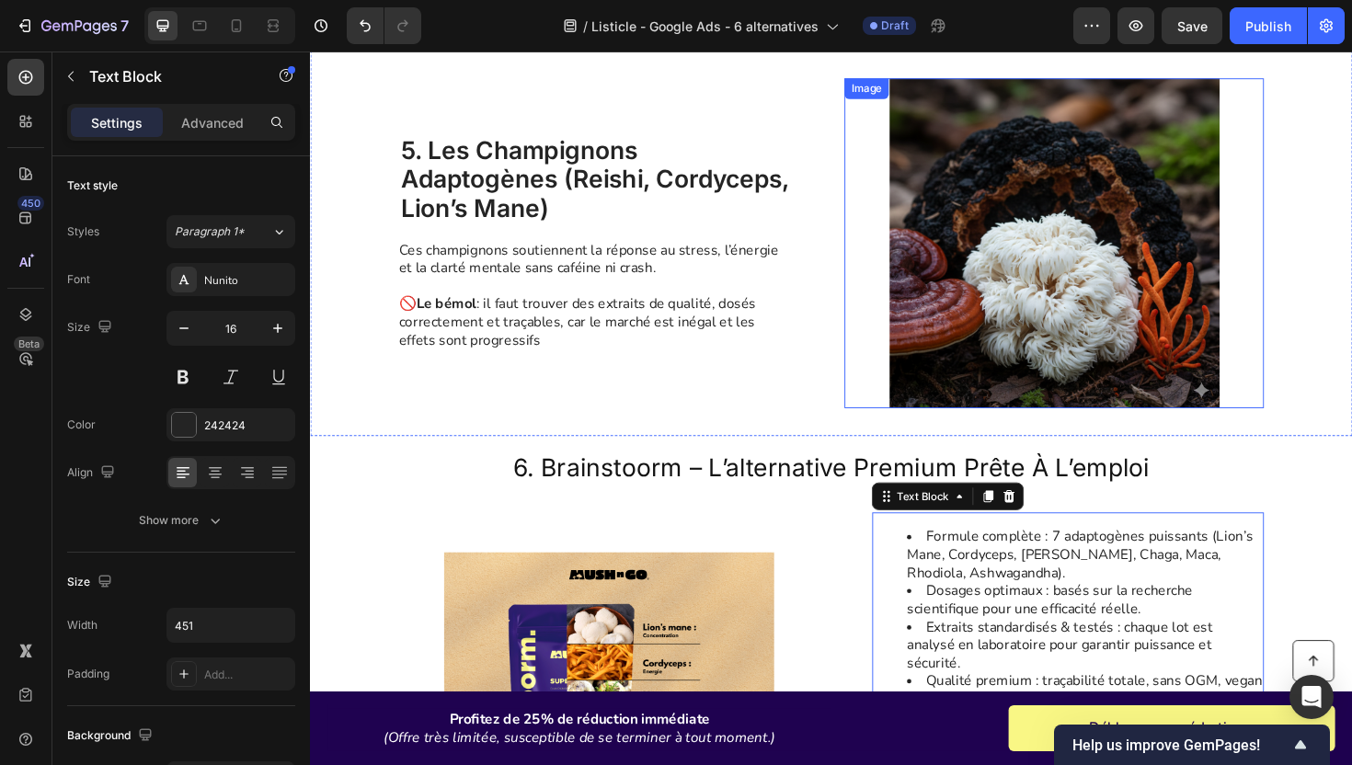
scroll to position [2415, 0]
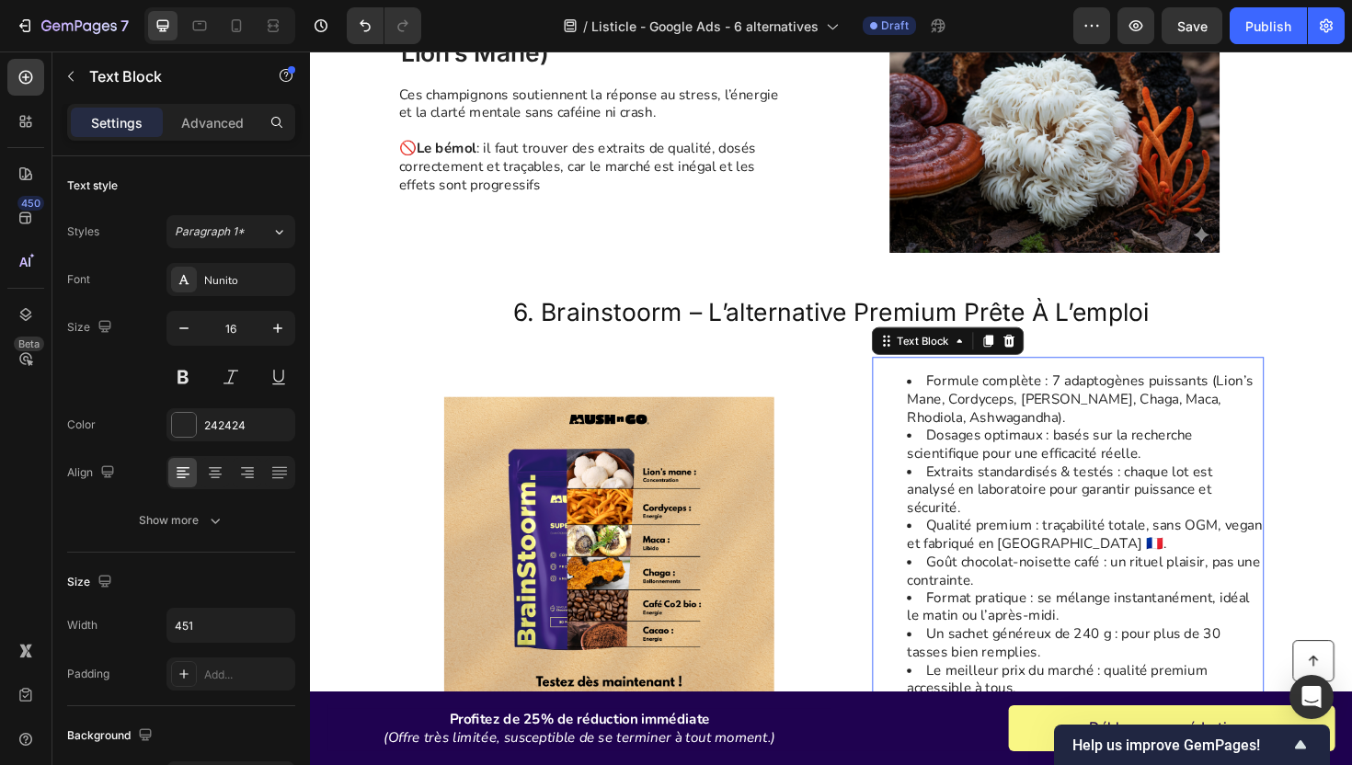
click at [1056, 520] on li "Extraits standardisés & testés : chaque lot est analysé en laboratoire pour gar…" at bounding box center [1130, 515] width 376 height 57
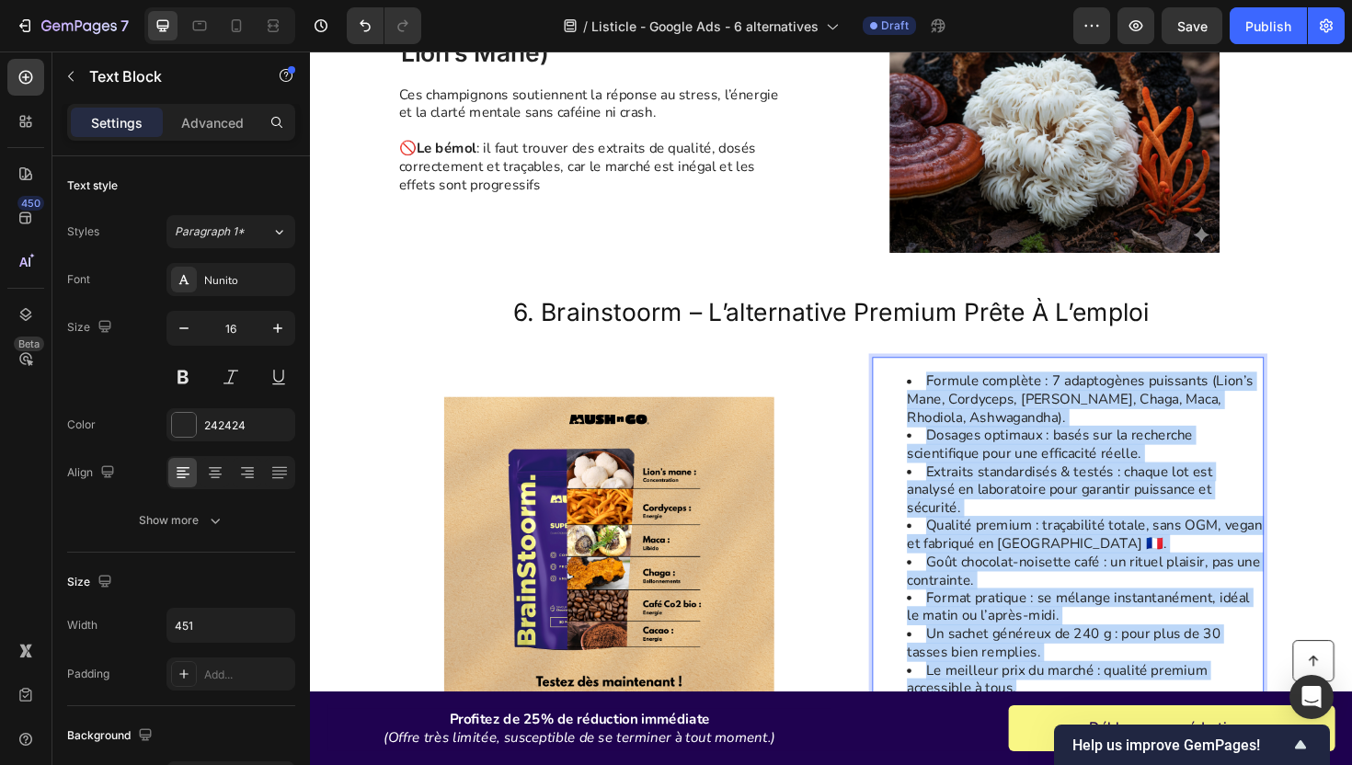
copy ul "Formule complète : 7 adaptogènes puissants (Lion’s Mane, Cordyceps, [PERSON_NAM…"
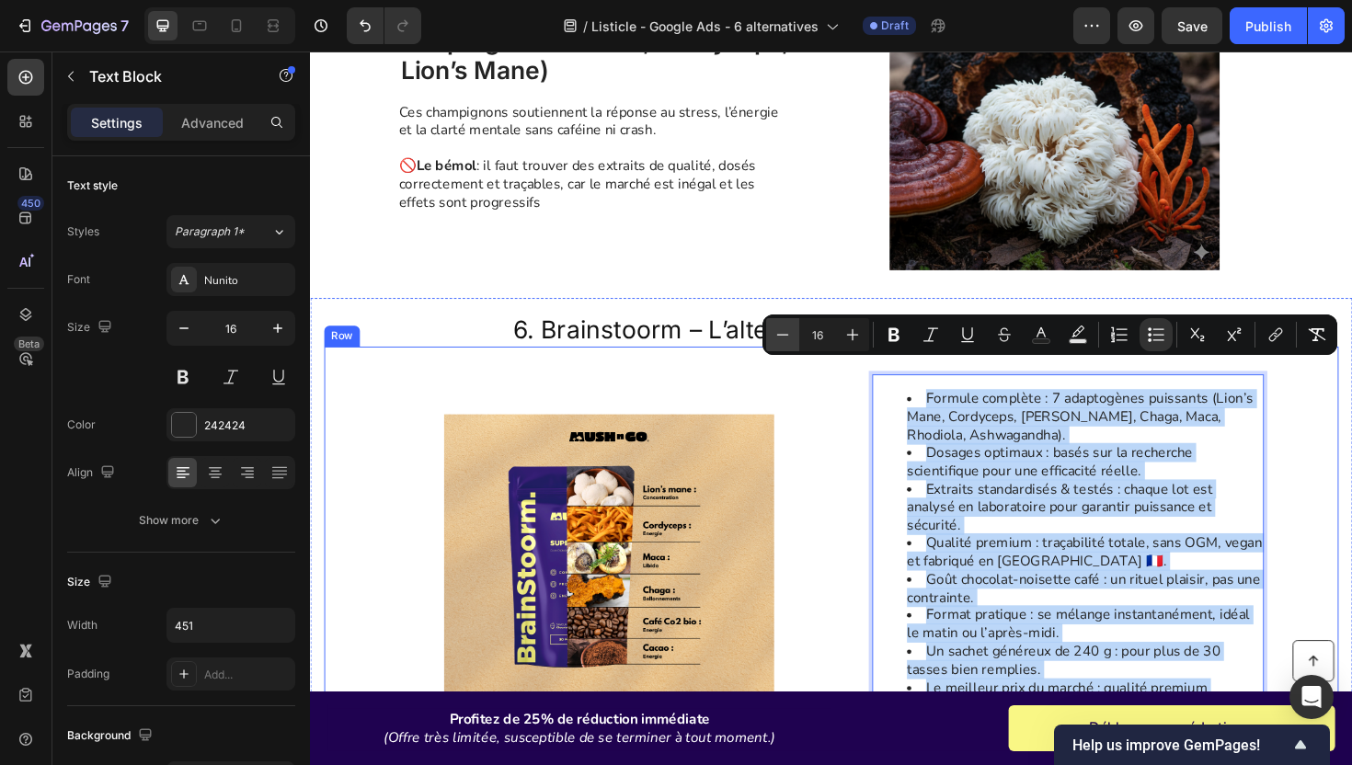
scroll to position [2461, 0]
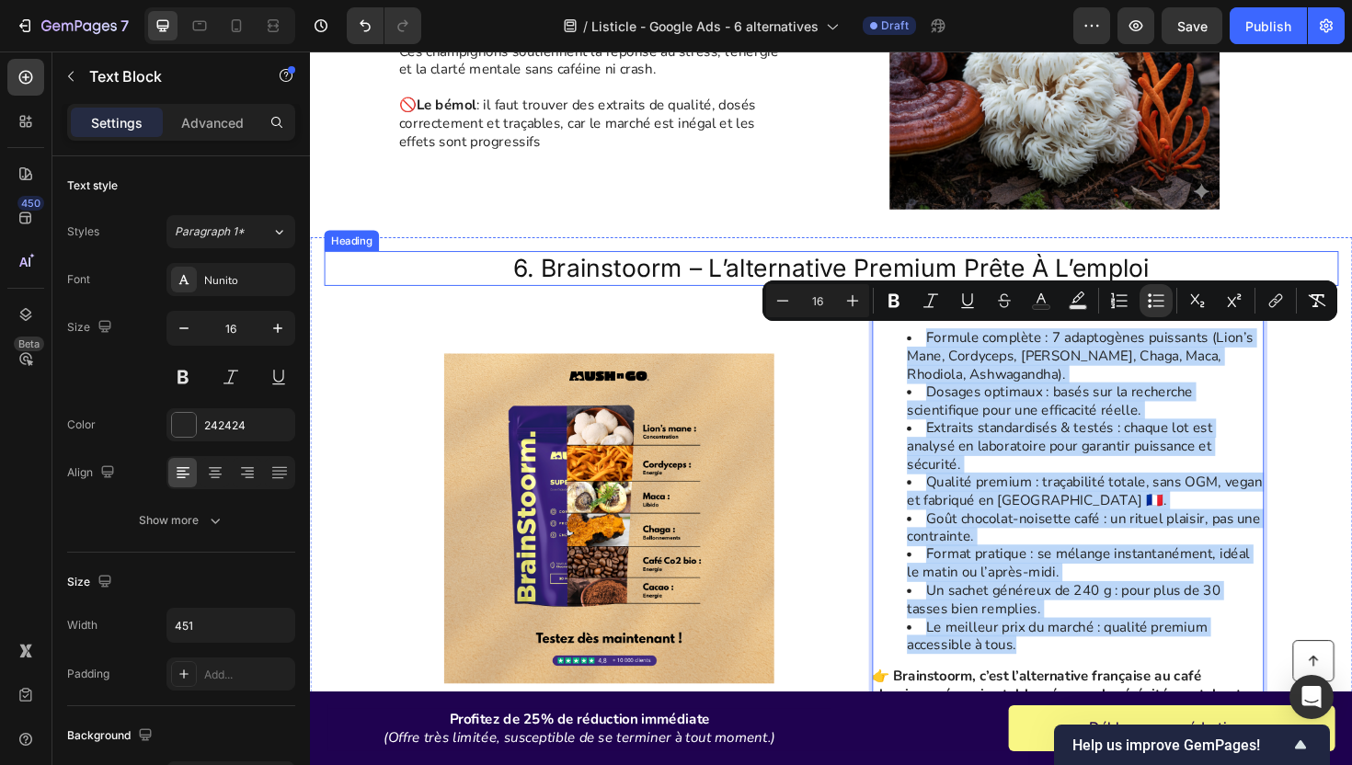
click at [787, 286] on p "6. Brainstoorm – l’alternative premium prête à l’emploi" at bounding box center [861, 281] width 1070 height 33
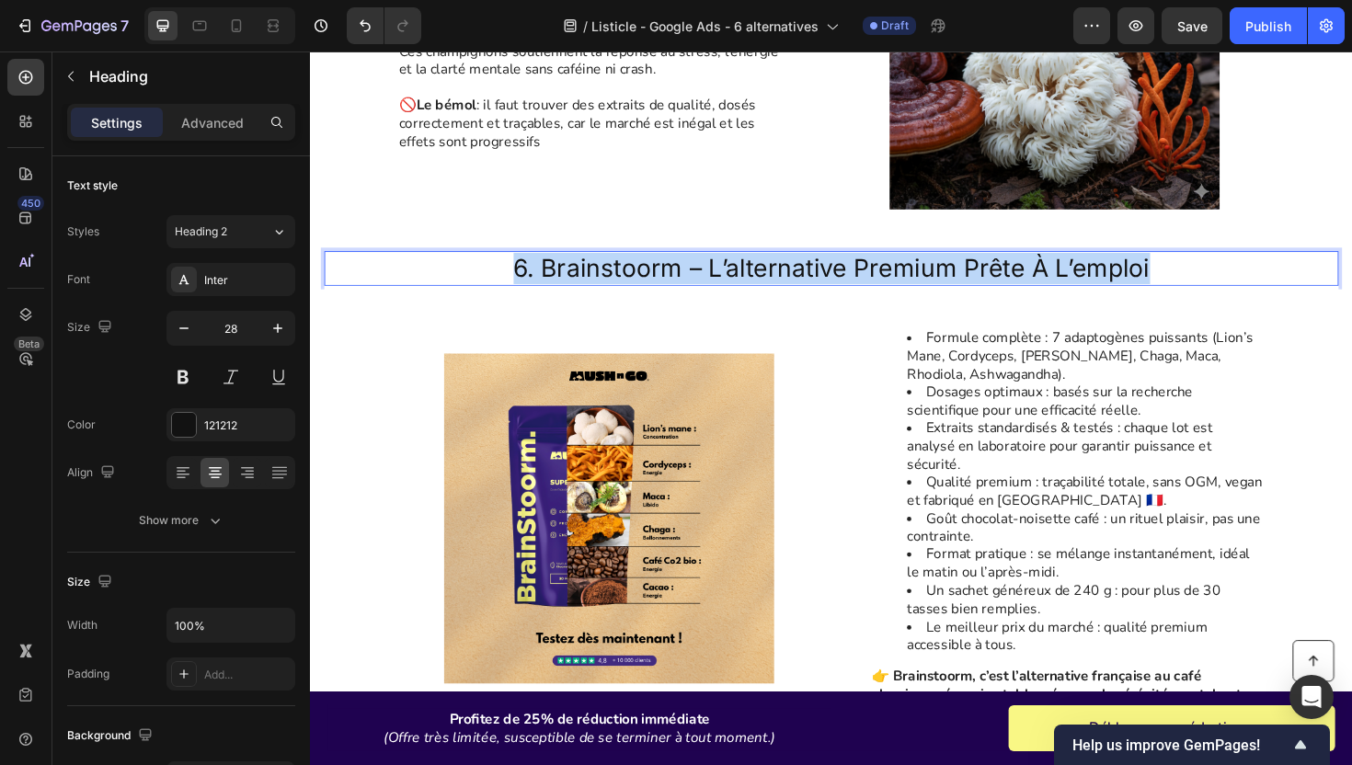
click at [787, 286] on p "6. Brainstoorm – l’alternative premium prête à l’emploi" at bounding box center [861, 281] width 1070 height 33
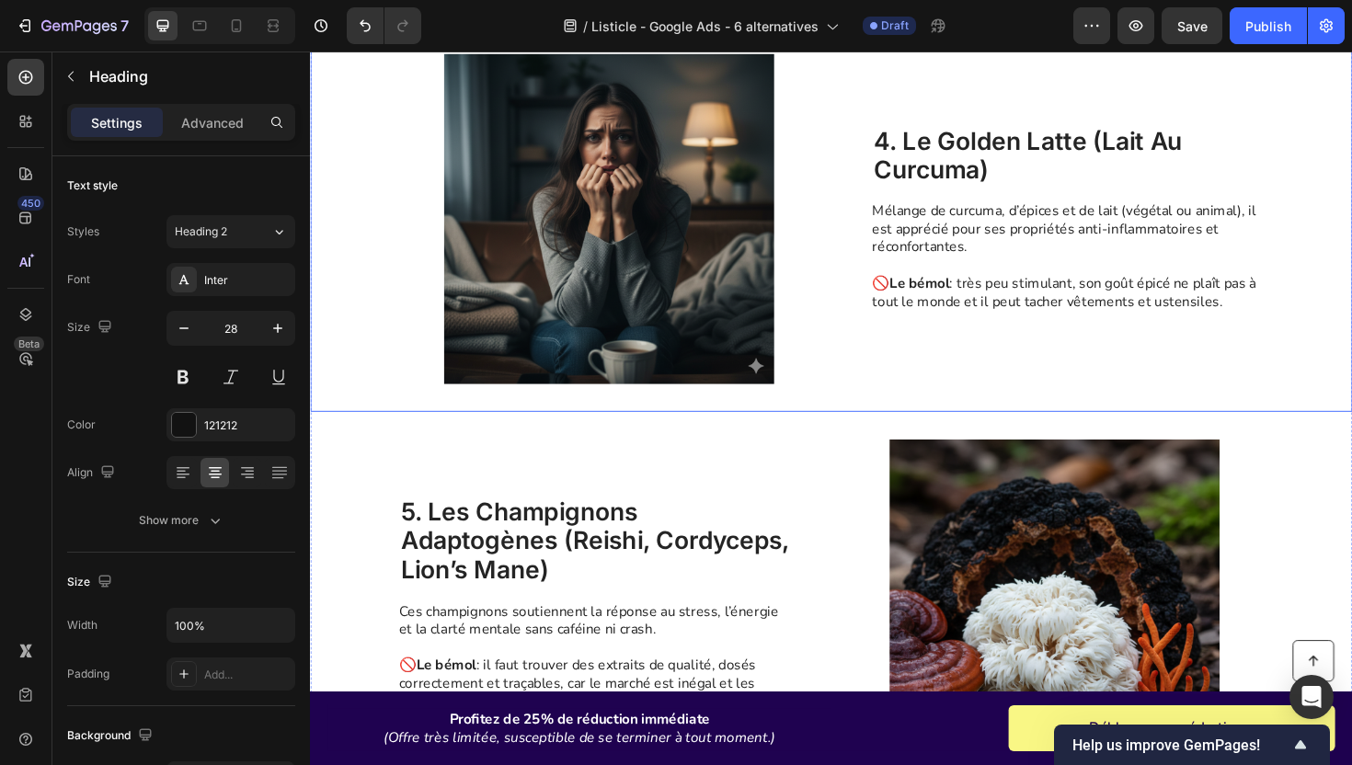
scroll to position [1865, 0]
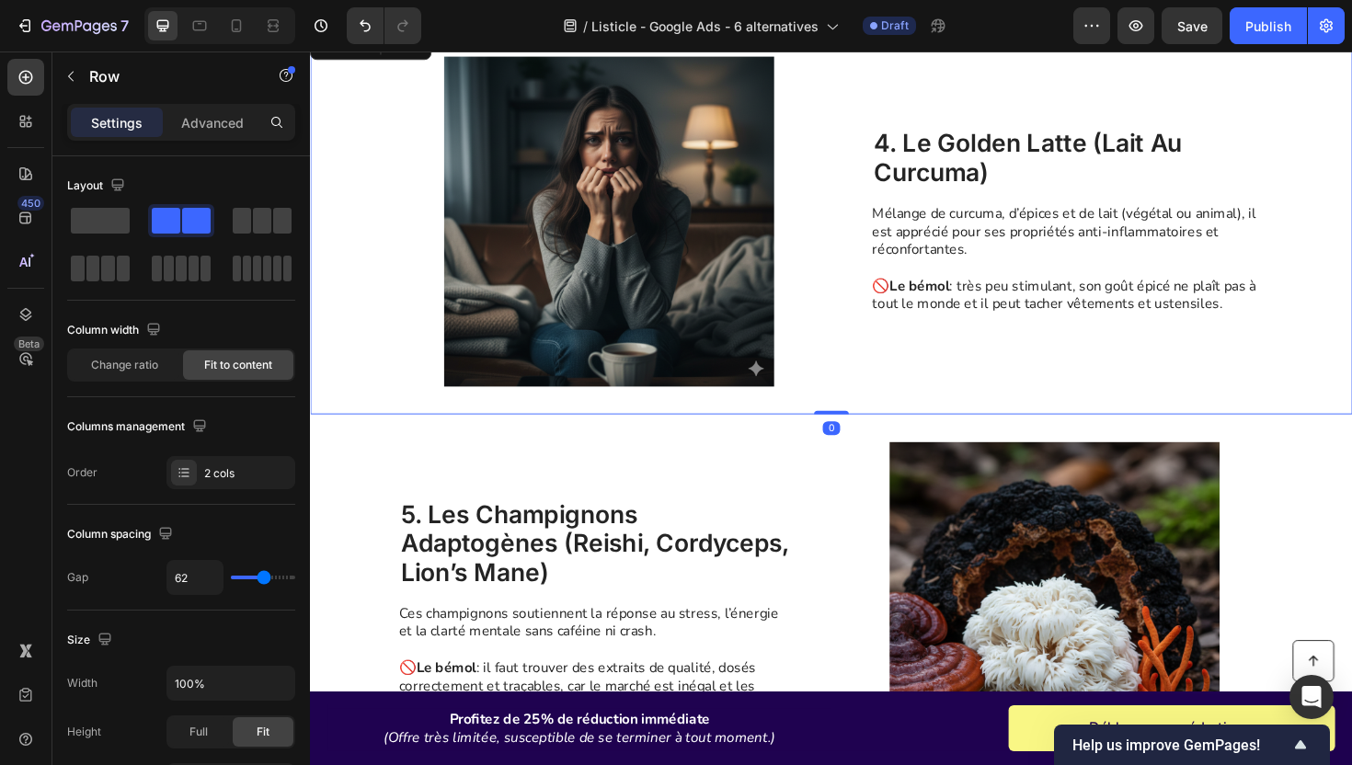
click at [367, 394] on div "Image 4. Le Golden Latte (lait au curcuma) Heading Mélange de curcuma, d’épices…" at bounding box center [862, 232] width 1104 height 408
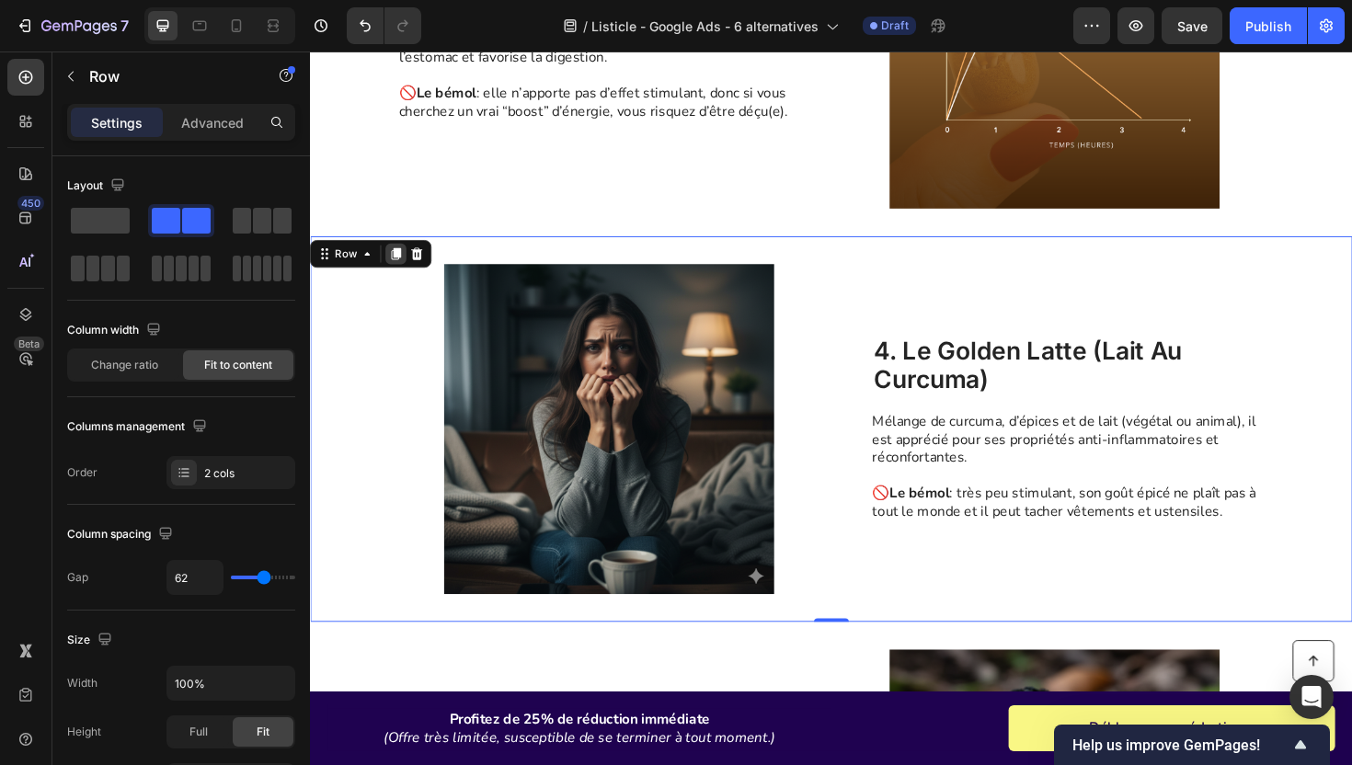
click at [401, 267] on icon at bounding box center [401, 265] width 10 height 13
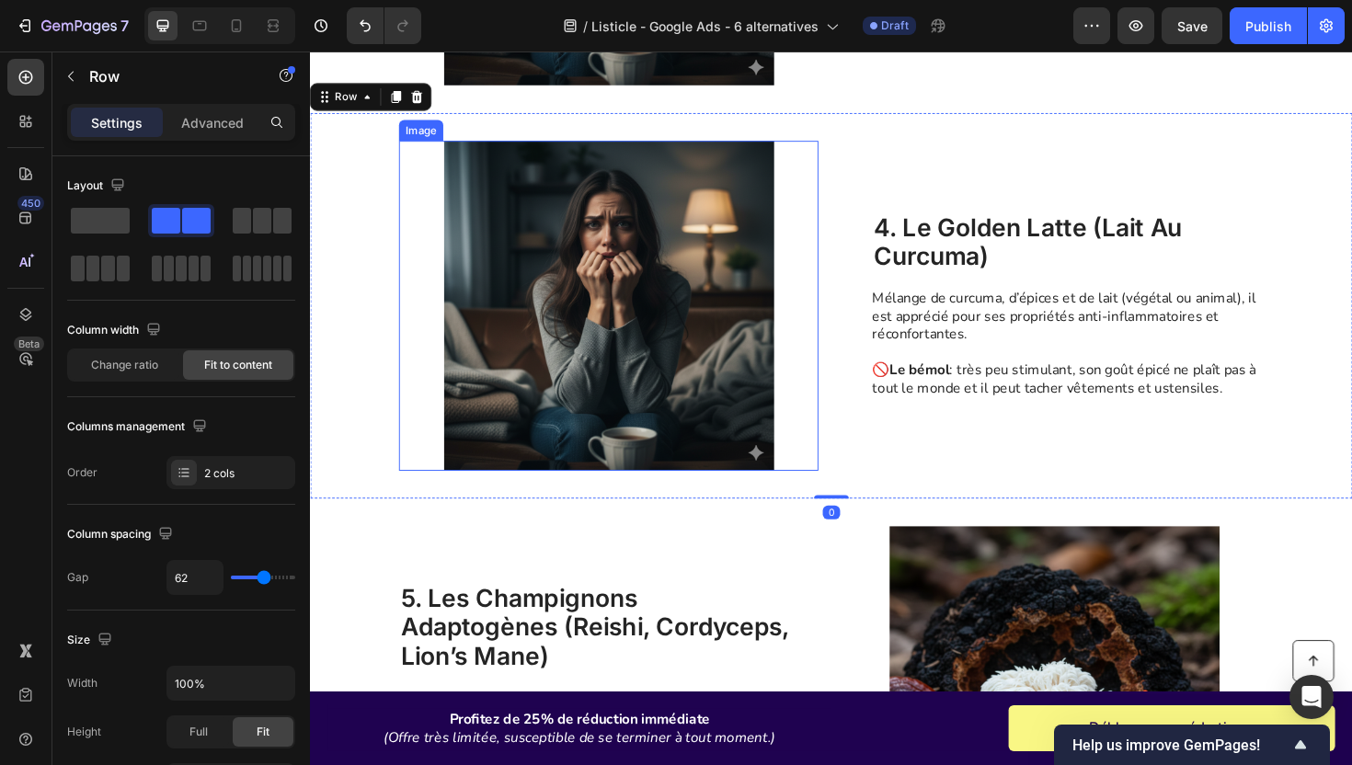
scroll to position [2193, 0]
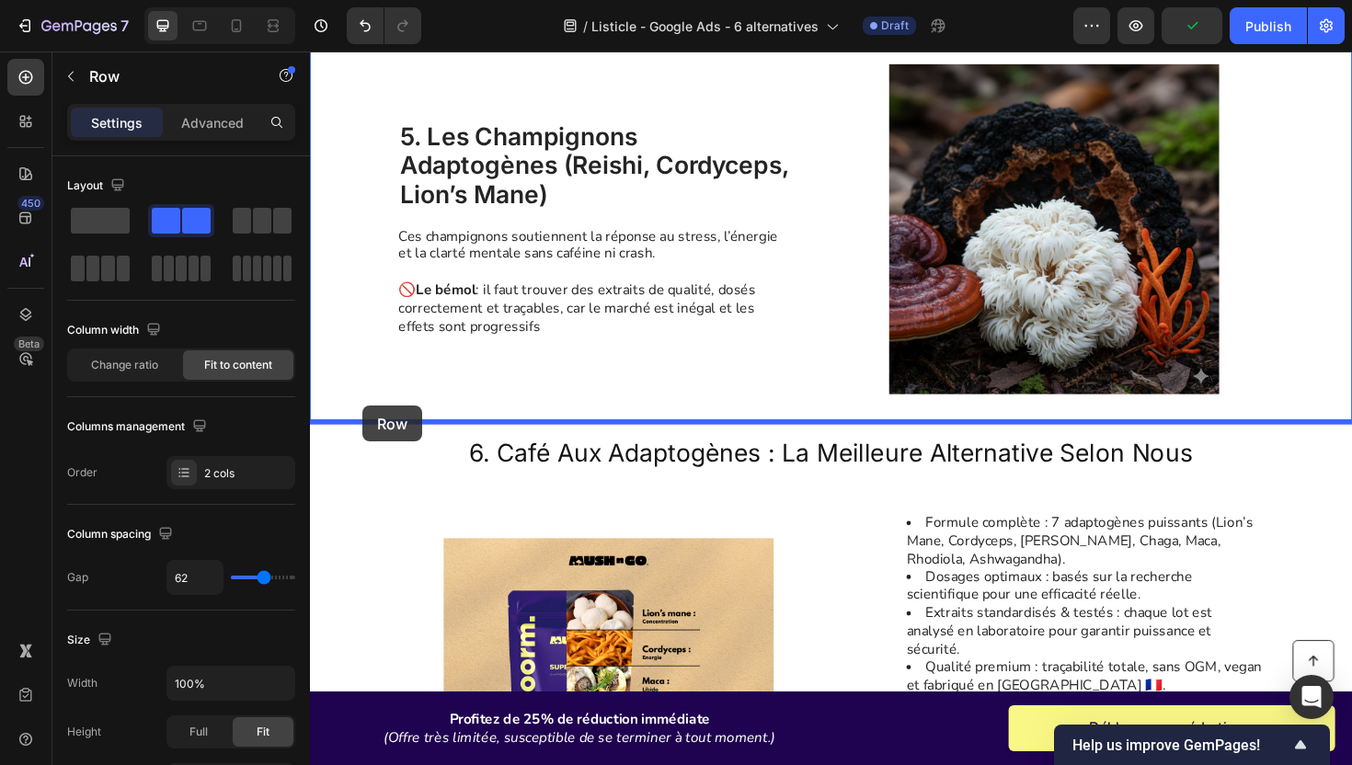
drag, startPoint x: 330, startPoint y: 90, endPoint x: 365, endPoint y: 427, distance: 338.4
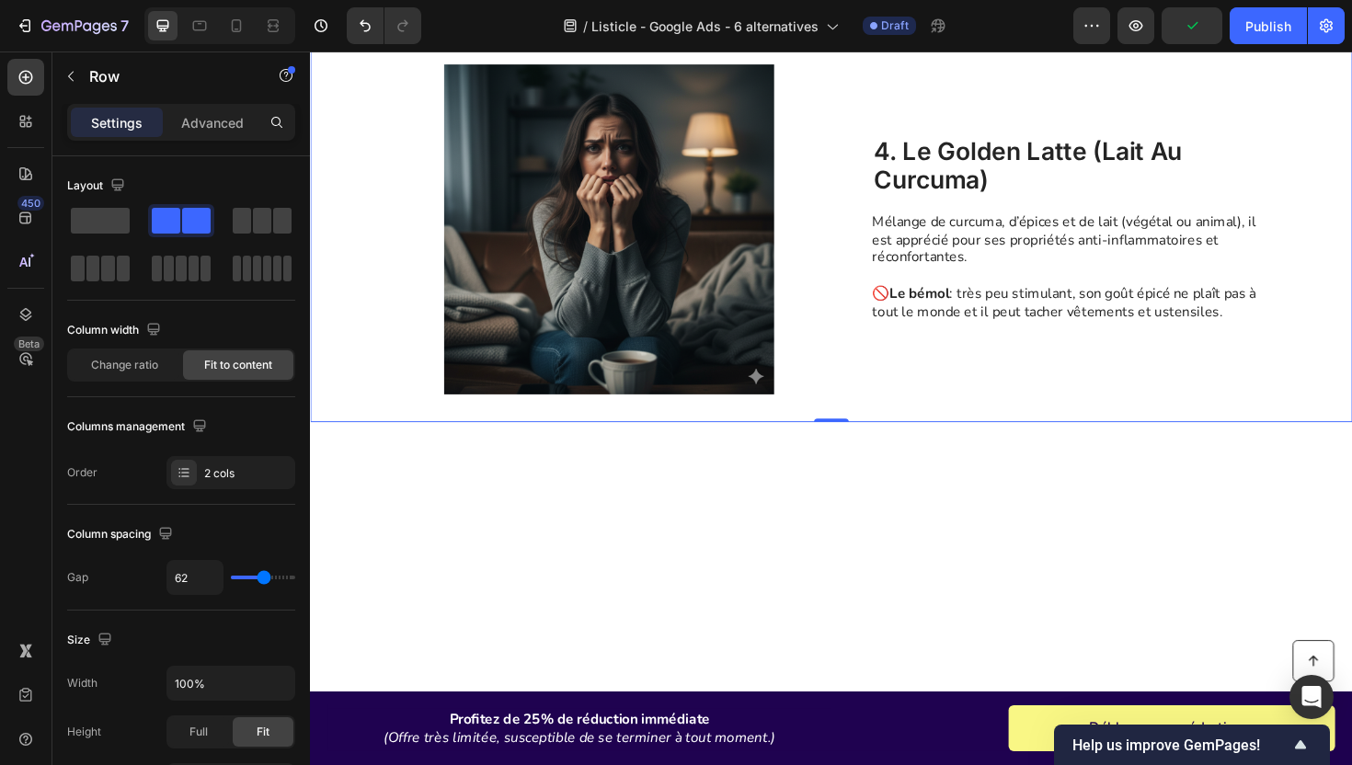
scroll to position [2265, 0]
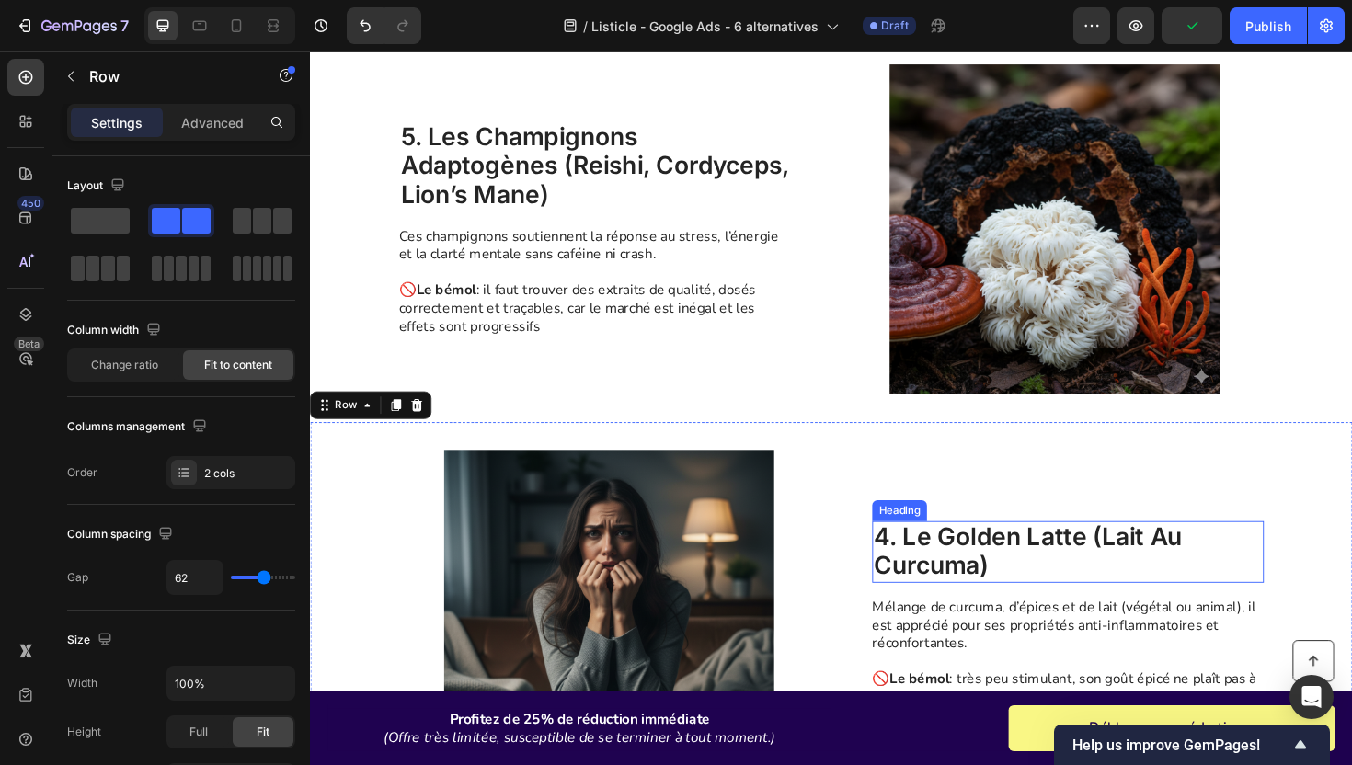
click at [937, 585] on h2 "4. le golden latte (lait au curcuma)" at bounding box center [1112, 581] width 415 height 65
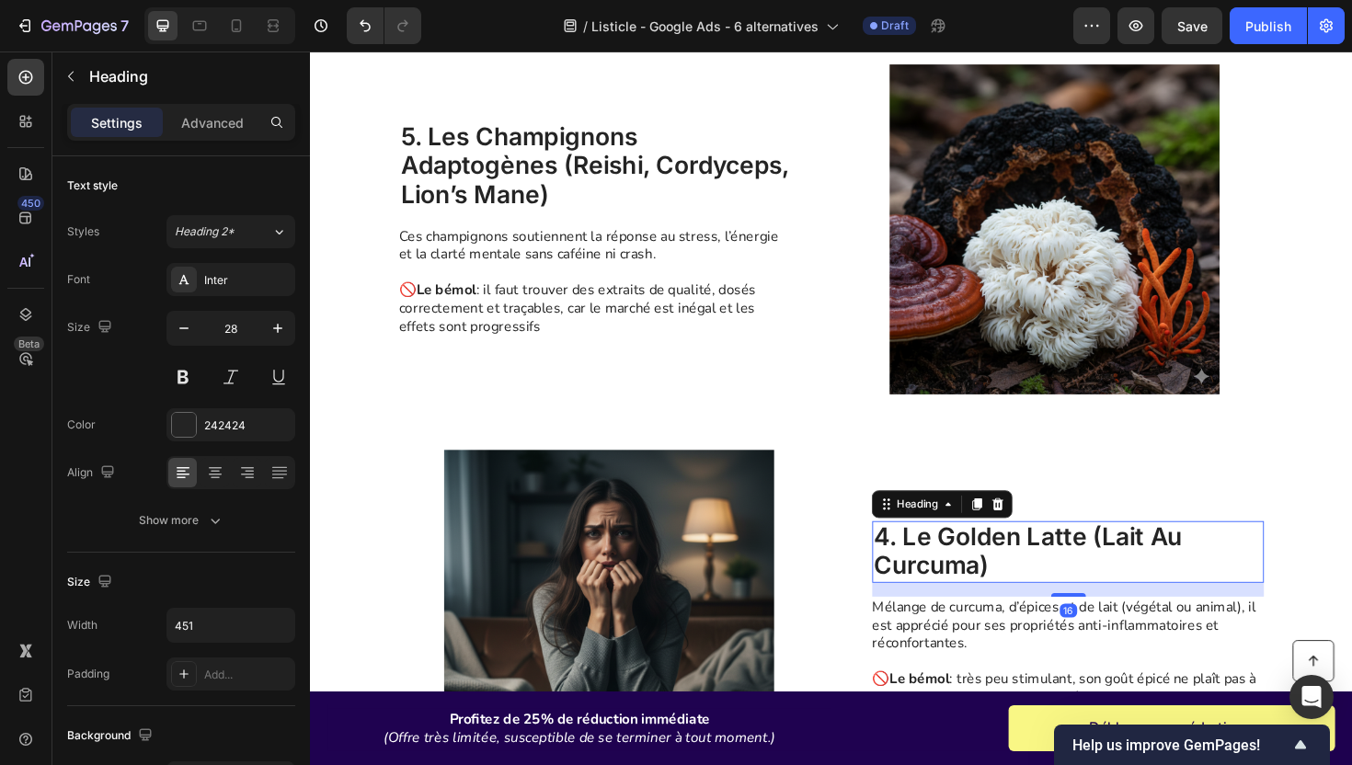
click at [937, 585] on h2 "4. le golden latte (lait au curcuma)" at bounding box center [1112, 581] width 415 height 65
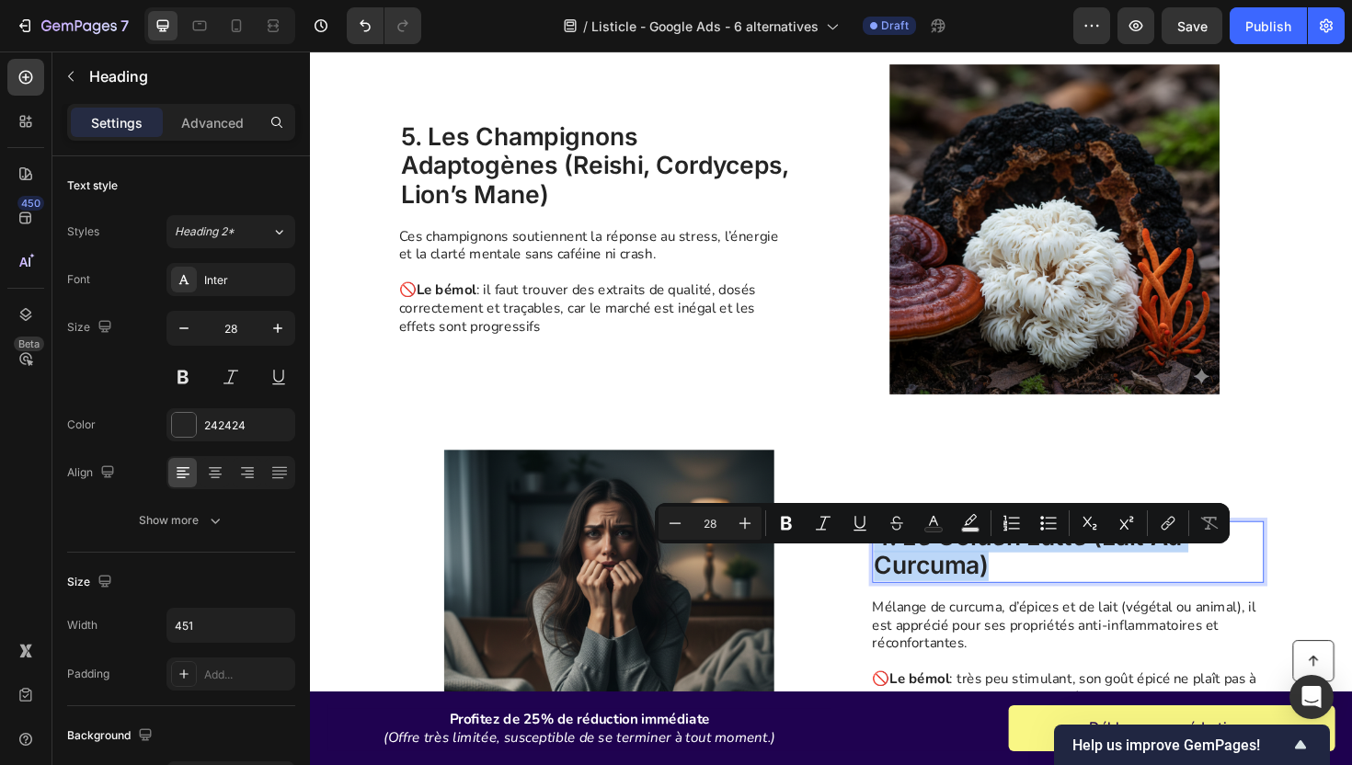
click at [937, 585] on p "4. le golden latte (lait au curcuma)" at bounding box center [1112, 582] width 411 height 62
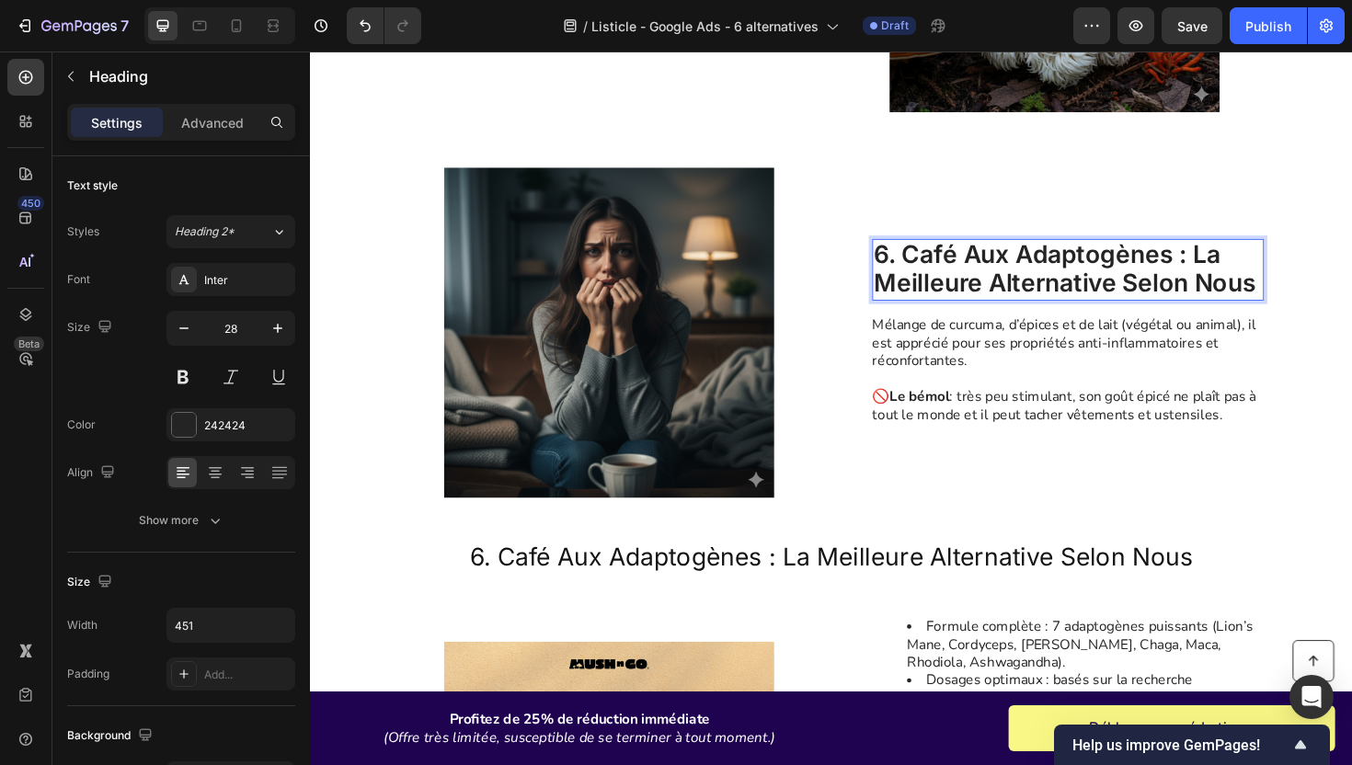
scroll to position [2674, 0]
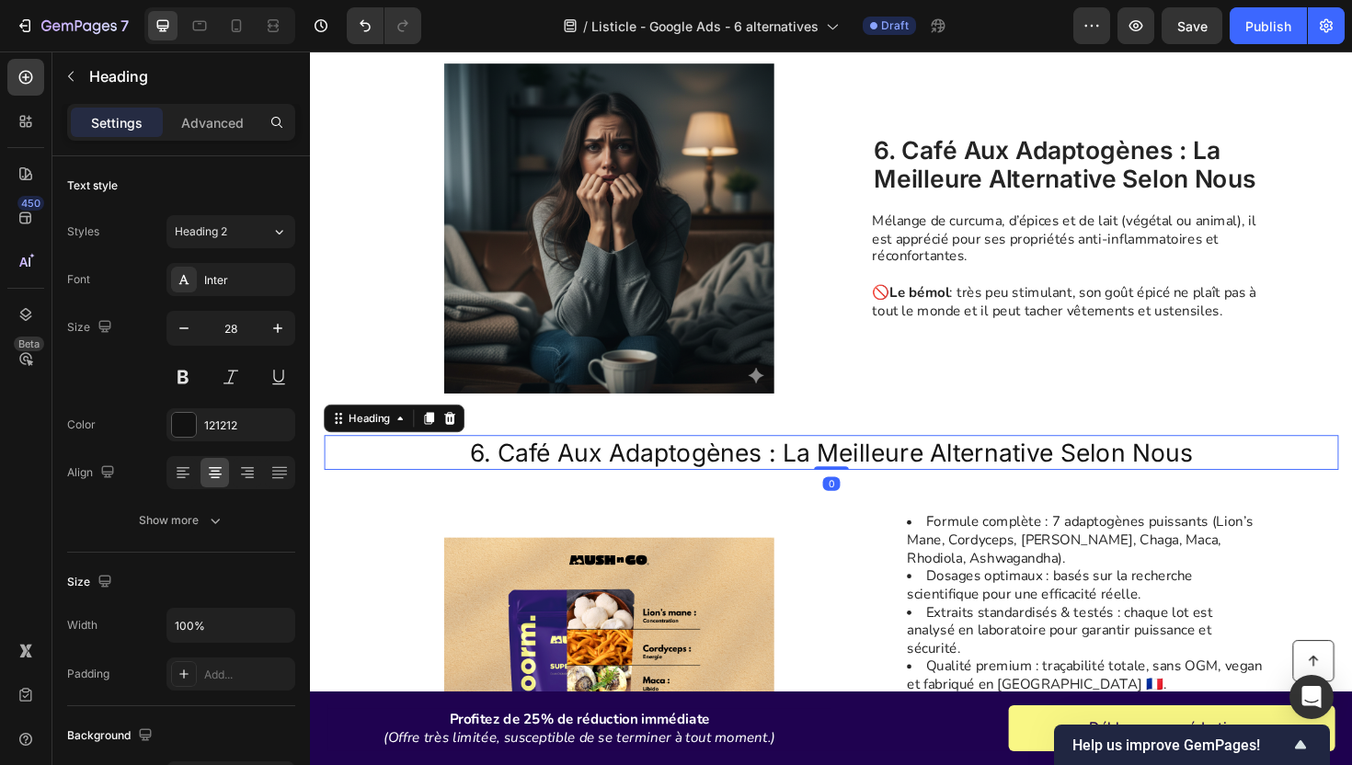
click at [944, 467] on h2 "6. café aux adaptogènes : la meilleure alternative selon nous" at bounding box center [862, 476] width 1074 height 37
click at [458, 436] on icon at bounding box center [458, 439] width 12 height 13
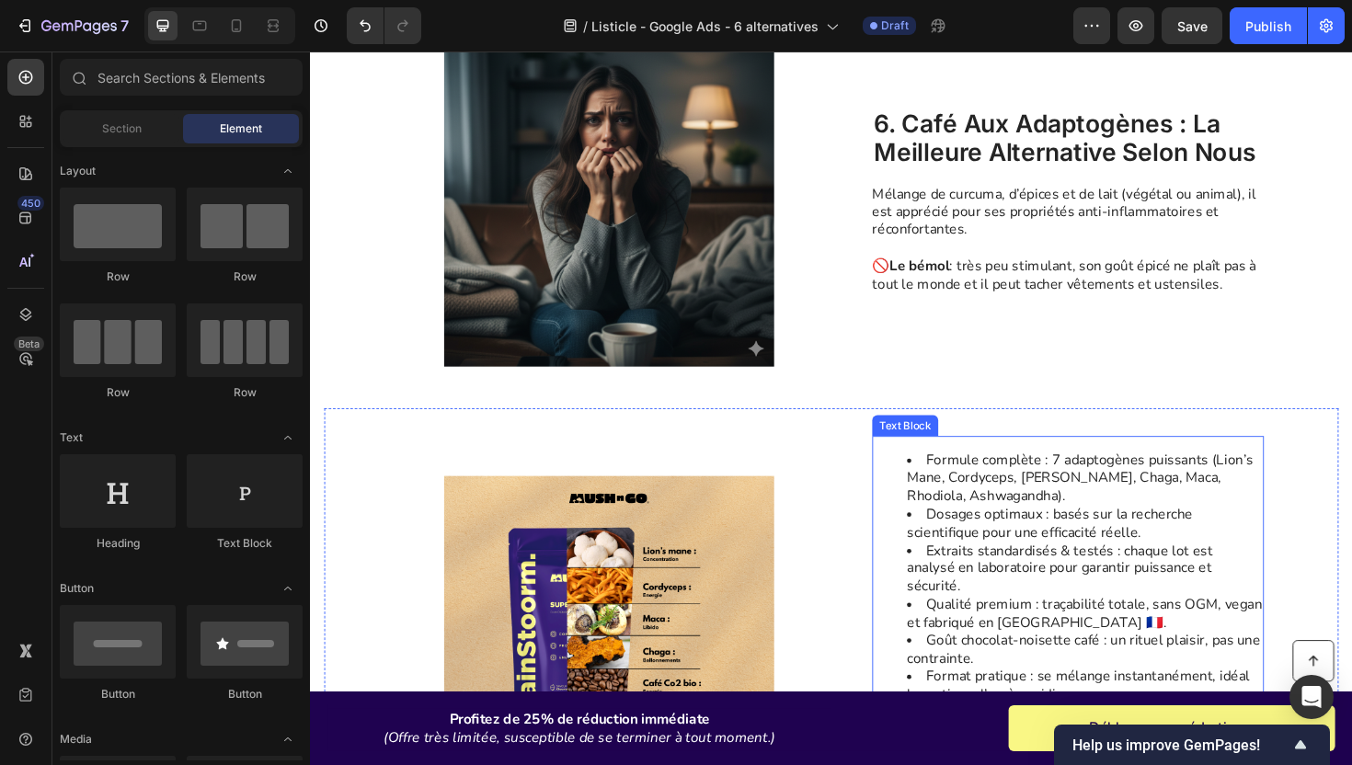
scroll to position [2706, 0]
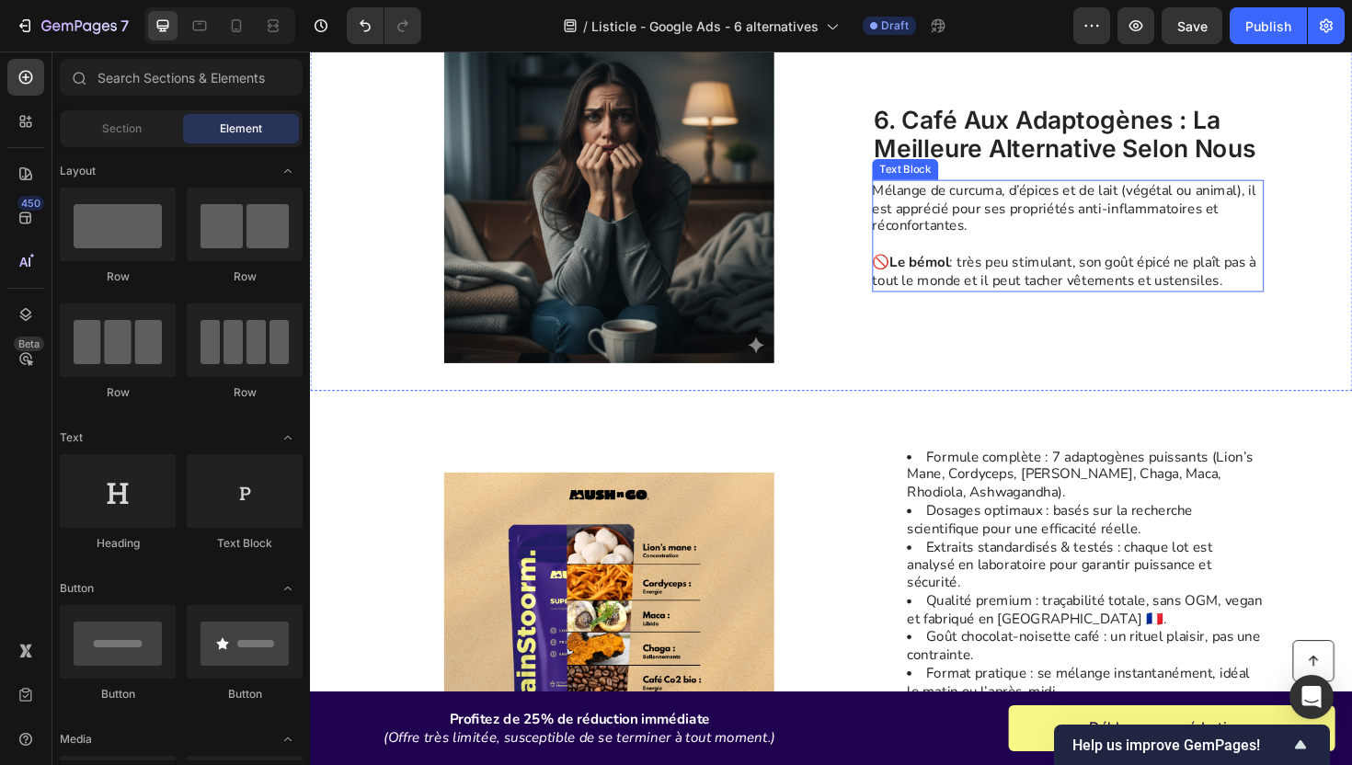
click at [947, 232] on p "Mélange de curcuma, d’épices et de lait (végétal ou animal), il est apprécié po…" at bounding box center [1111, 217] width 413 height 57
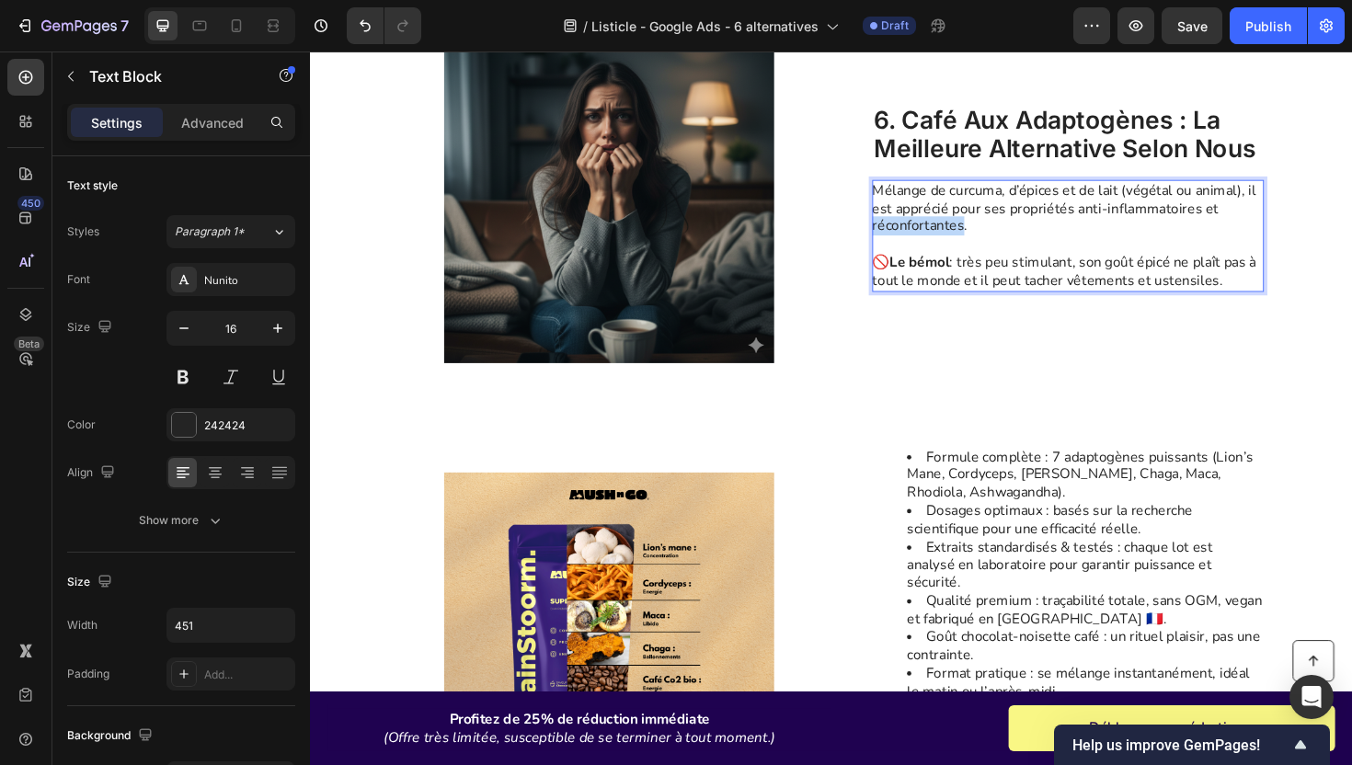
click at [947, 232] on p "Mélange de curcuma, d’épices et de lait (végétal ou animal), il est apprécié po…" at bounding box center [1111, 217] width 413 height 57
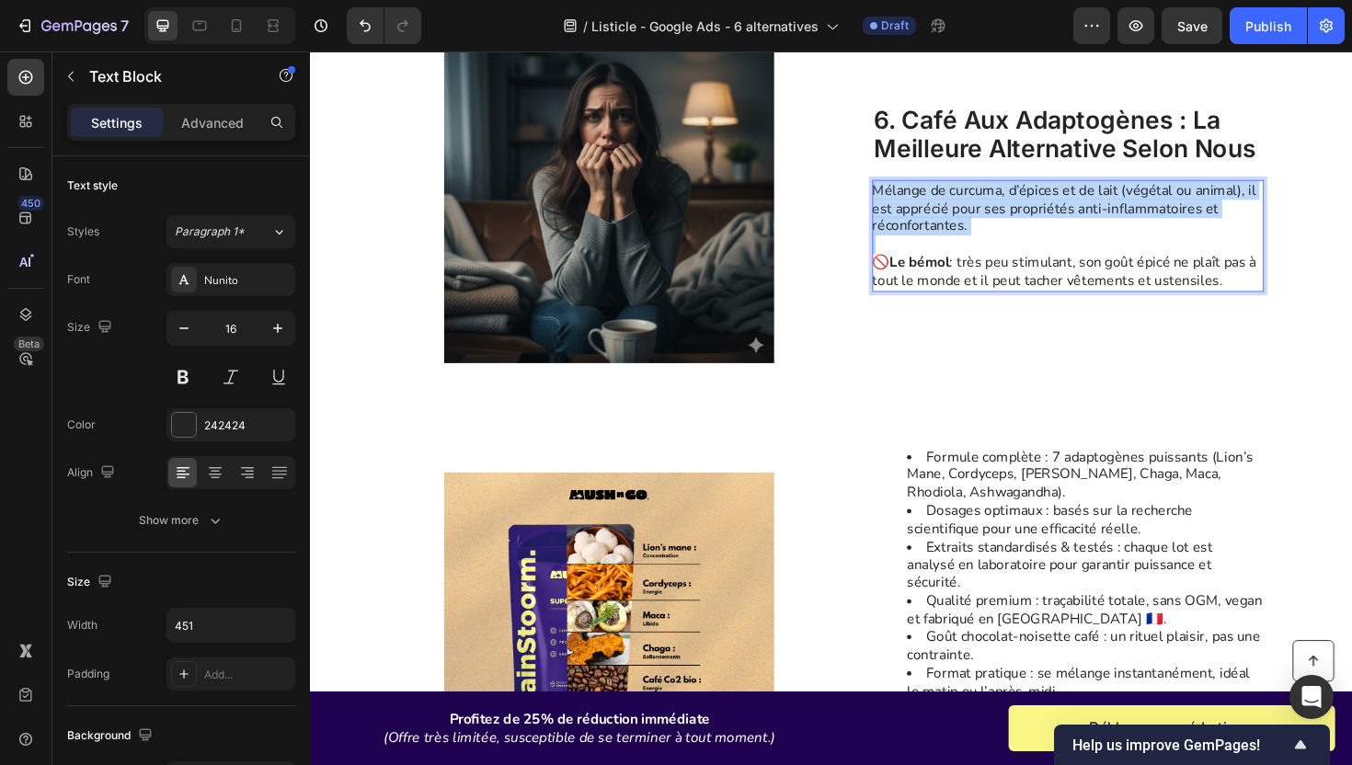
click at [947, 232] on p "Mélange de curcuma, d’épices et de lait (végétal ou animal), il est apprécié po…" at bounding box center [1111, 217] width 413 height 57
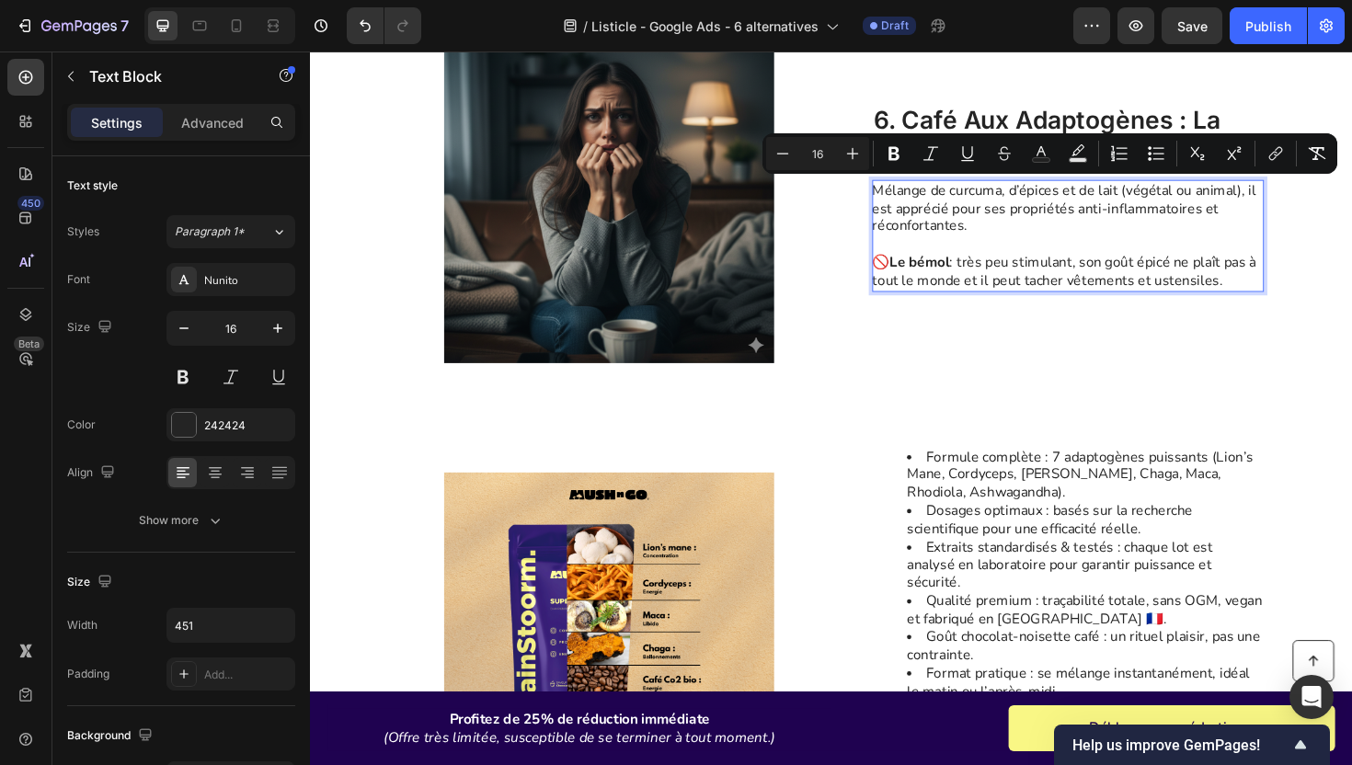
scroll to position [2659, 0]
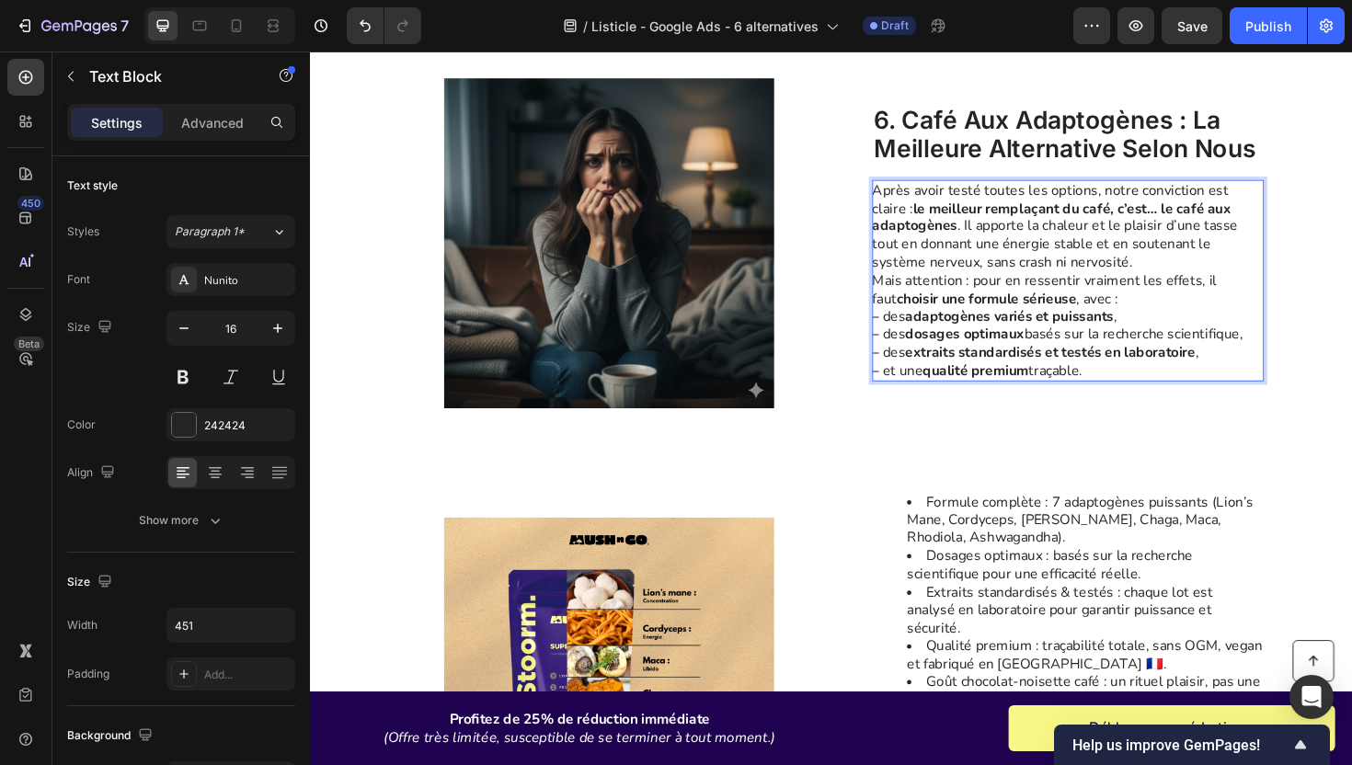
click at [1132, 275] on p "Après avoir testé toutes les options, notre conviction est claire : le meilleur…" at bounding box center [1111, 237] width 413 height 96
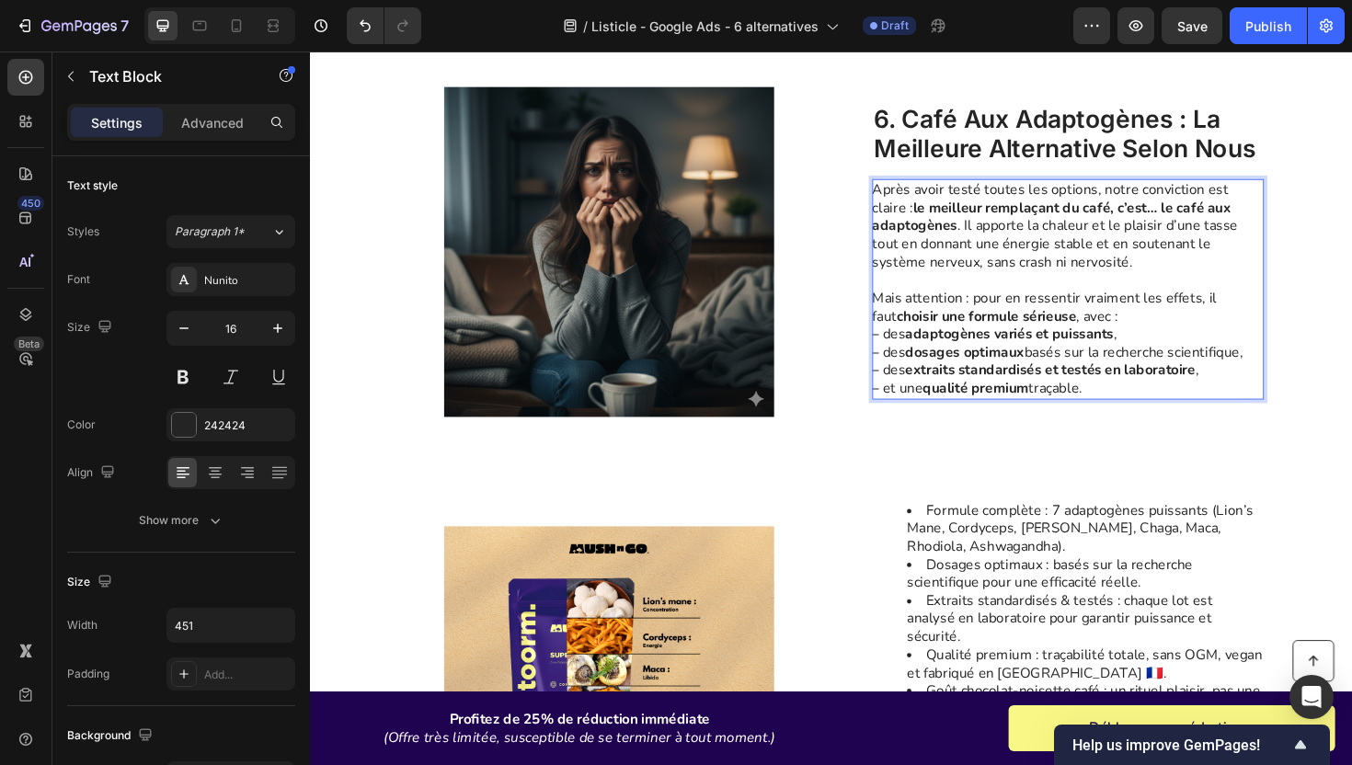
click at [1001, 235] on p "Après avoir testé toutes les options, notre conviction est claire : le meilleur…" at bounding box center [1111, 237] width 413 height 96
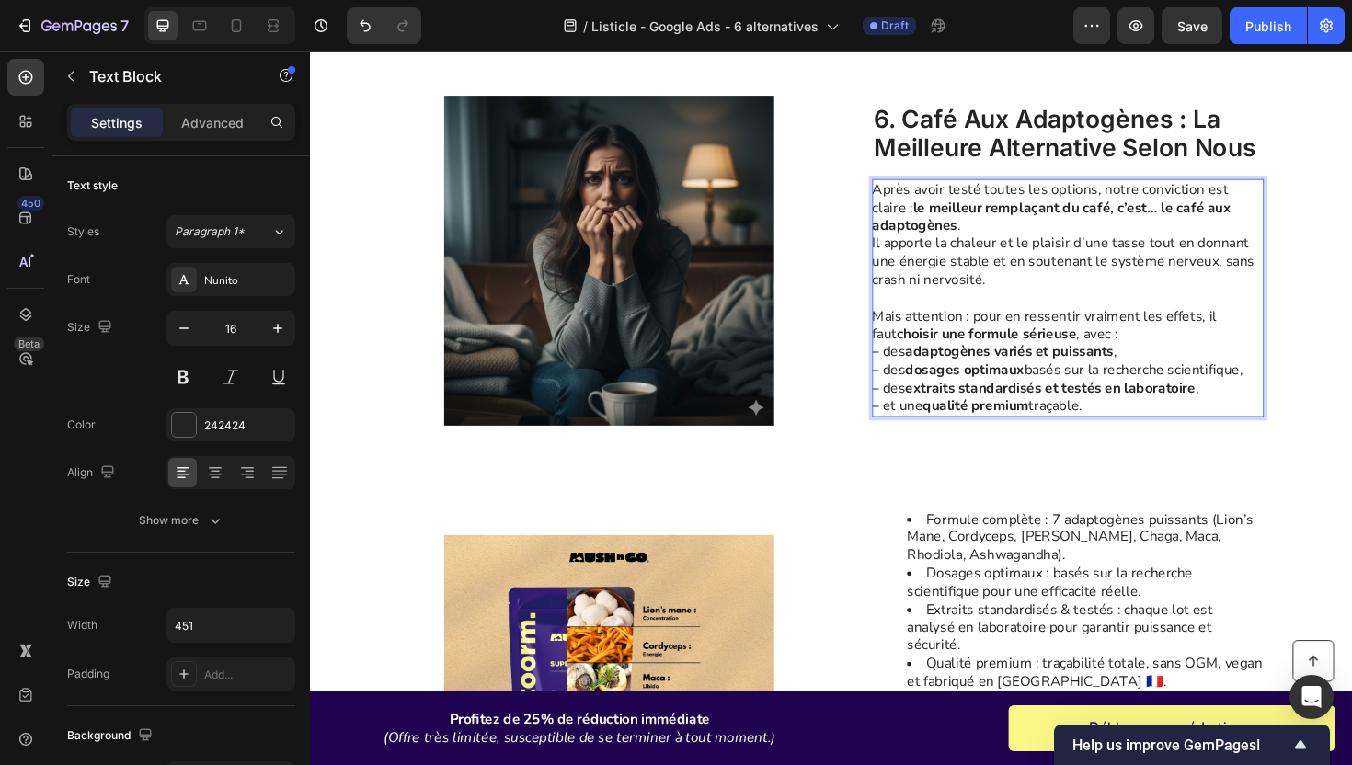
scroll to position [2631, 0]
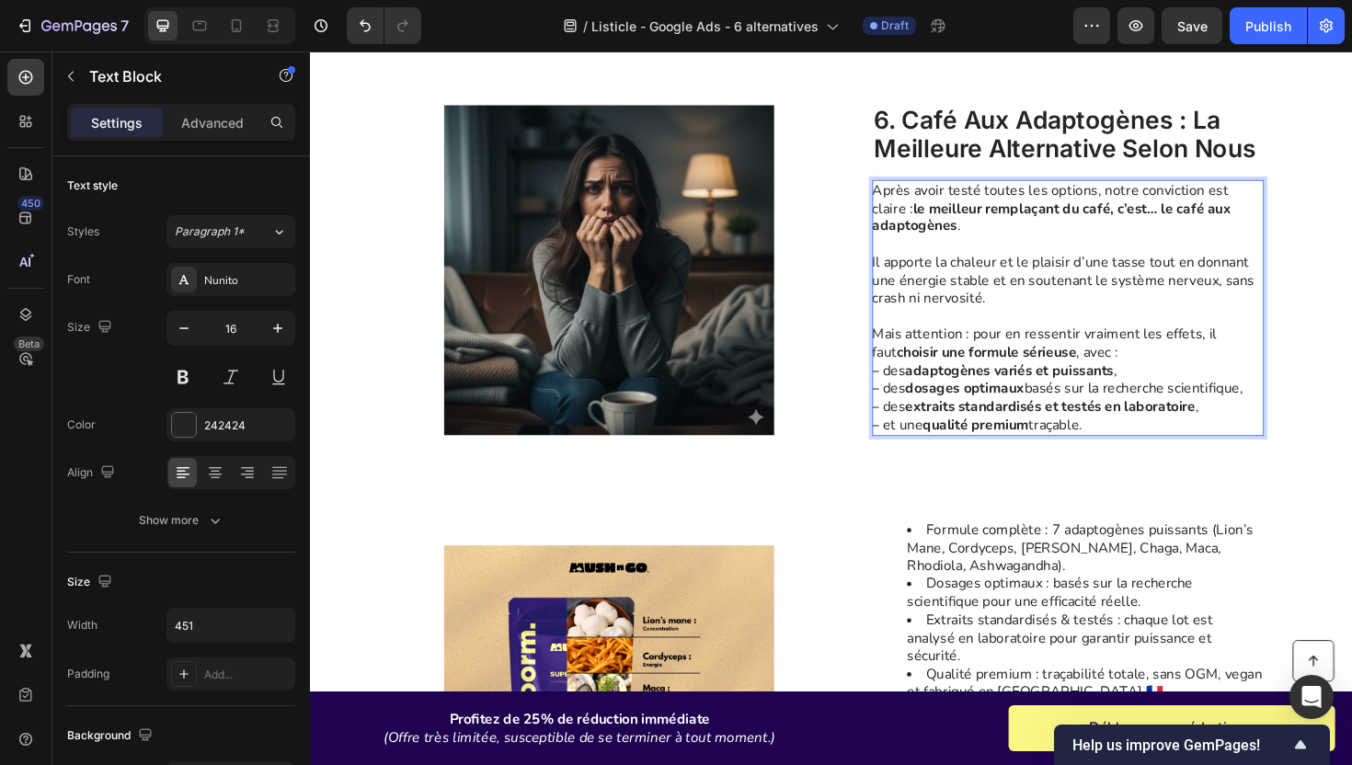
click at [1166, 373] on p "Mais attention : pour en ressentir vraiment les effets, il faut choisir une for…" at bounding box center [1111, 399] width 413 height 115
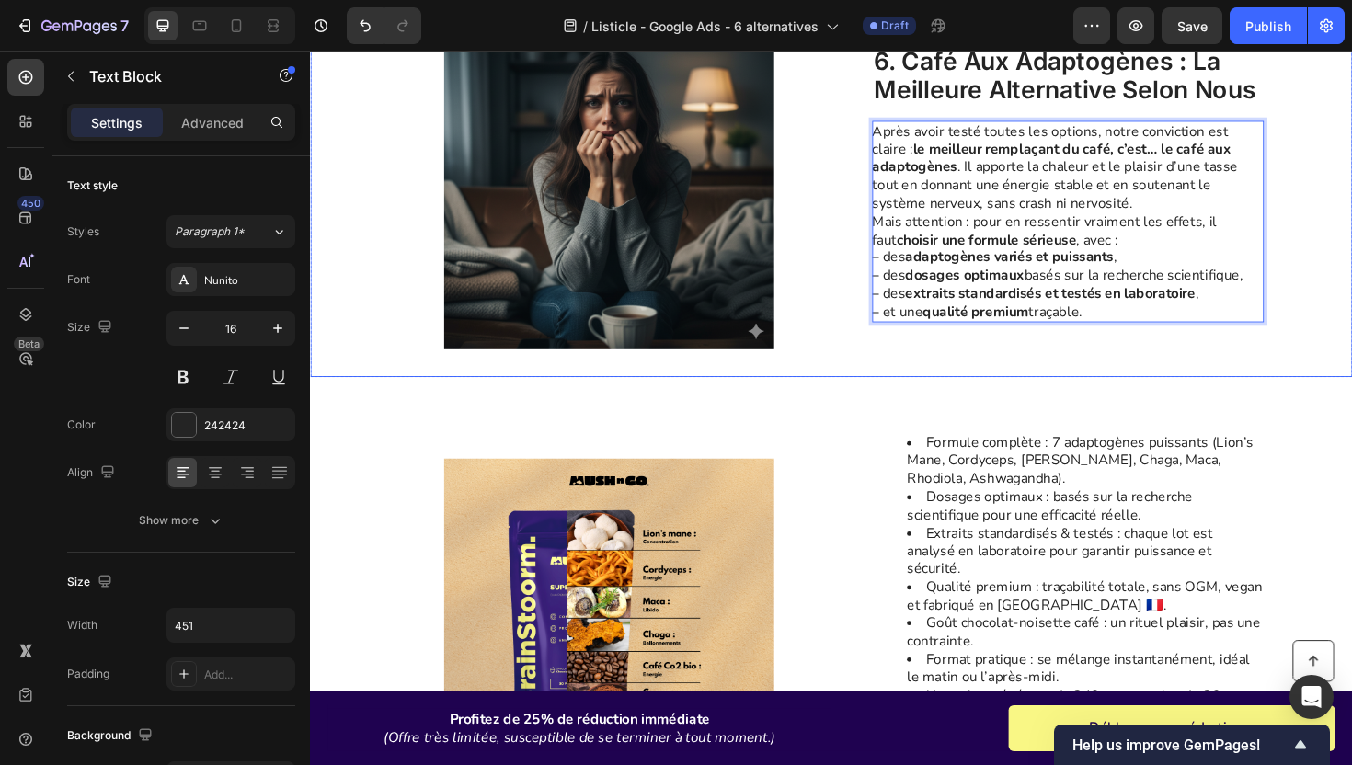
scroll to position [2769, 0]
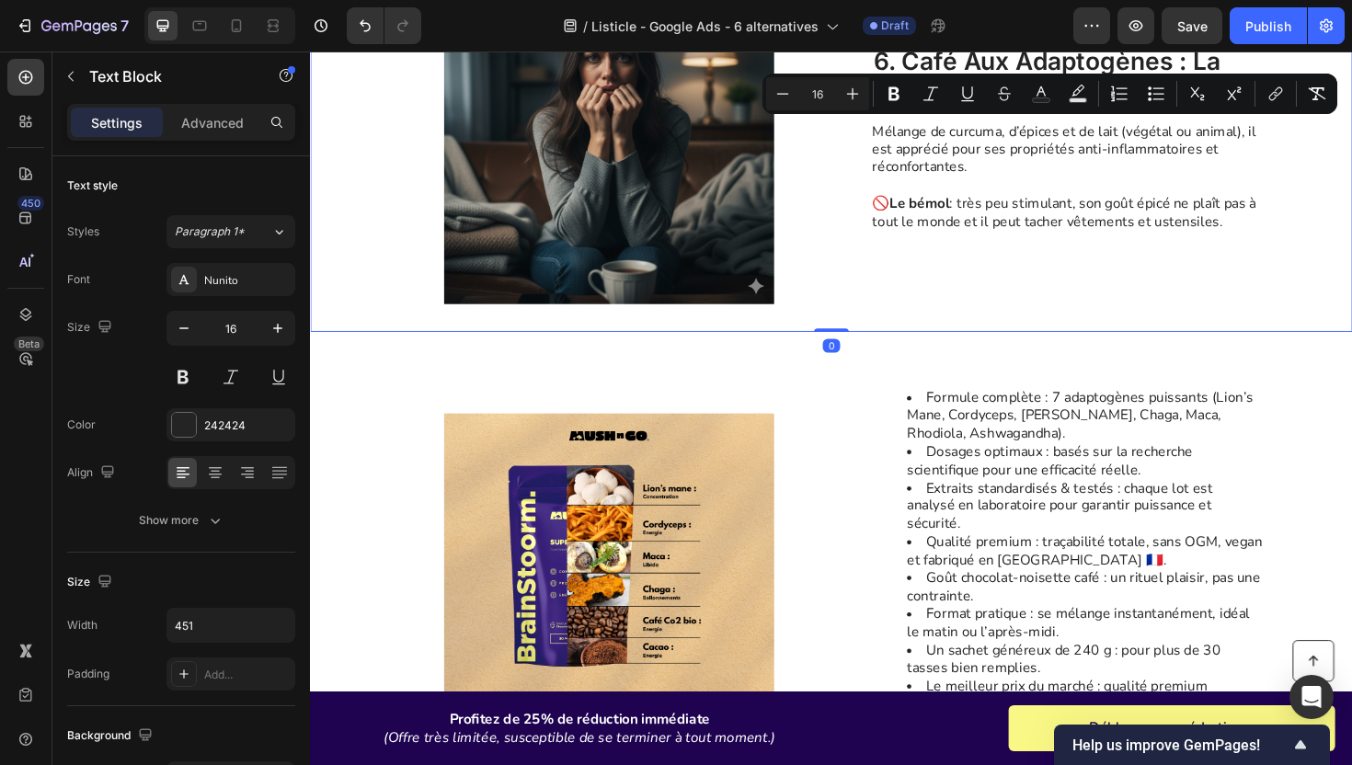
click at [926, 315] on div "6. Café aux adaptogènes : la meilleure alternative selon nous Heading Mélange d…" at bounding box center [1112, 144] width 415 height 349
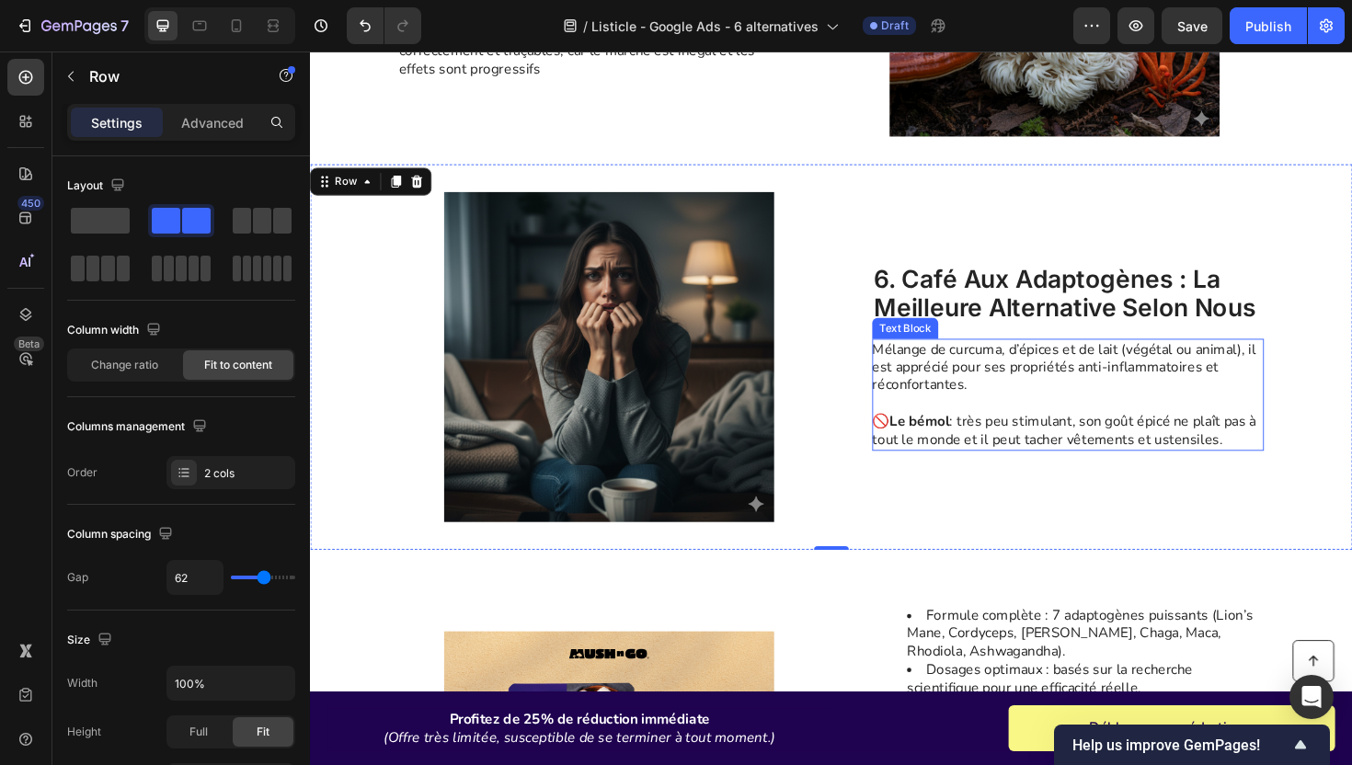
scroll to position [2538, 0]
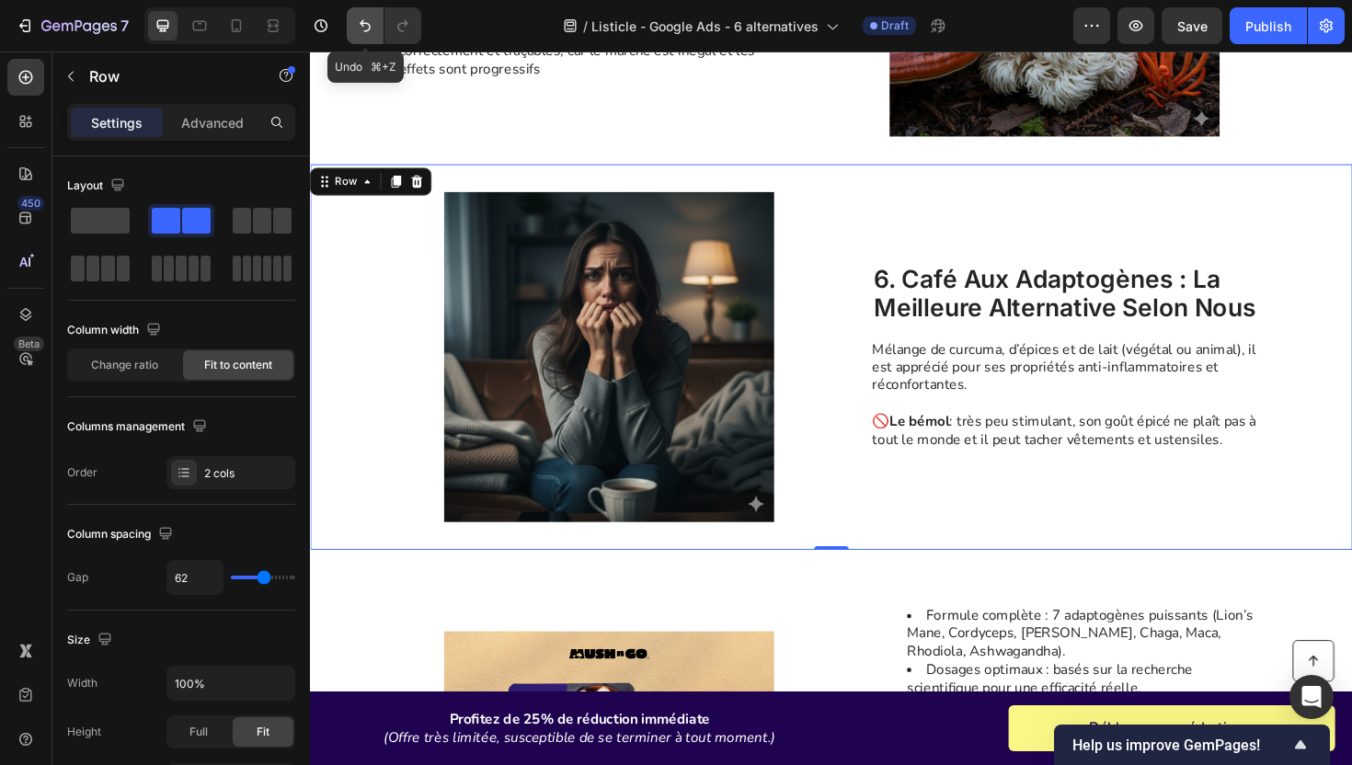
click at [363, 29] on icon "Undo/Redo" at bounding box center [365, 26] width 18 height 18
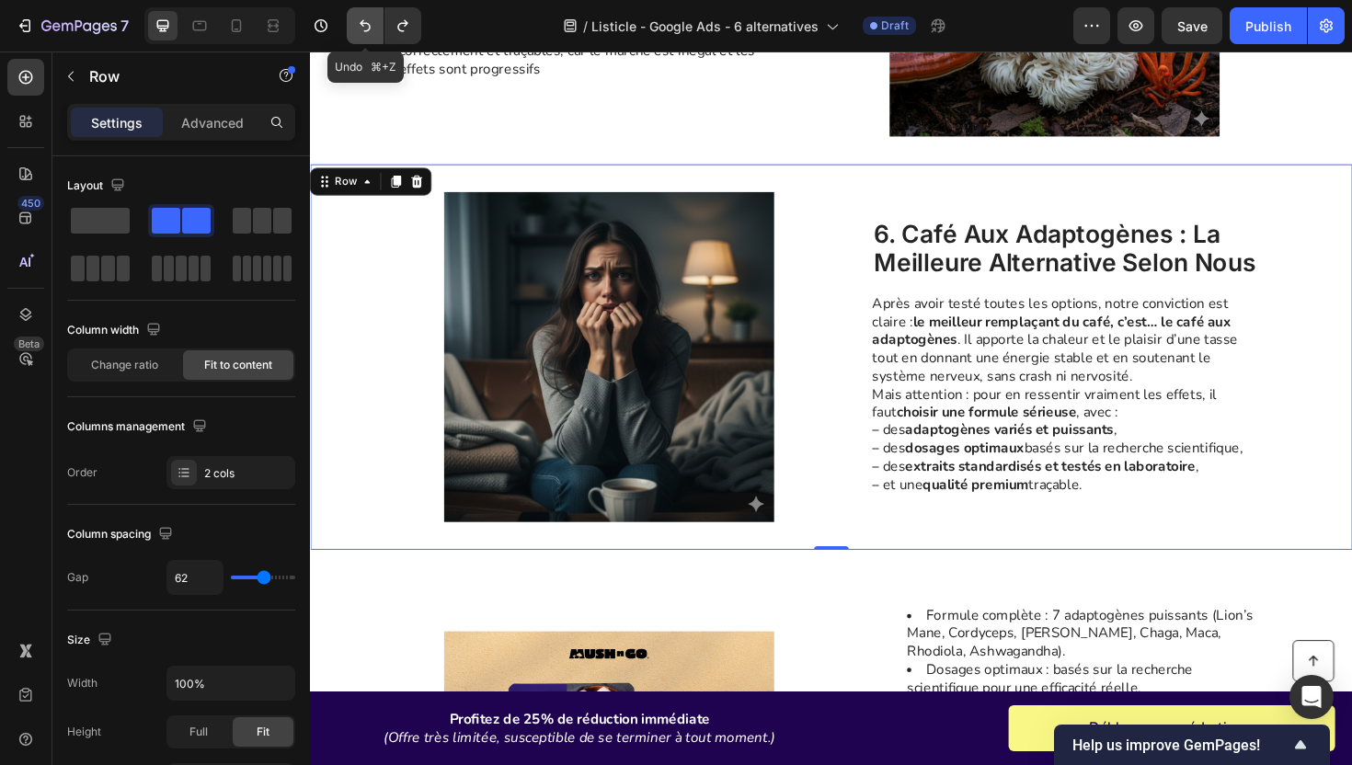
click at [363, 29] on icon "Undo/Redo" at bounding box center [365, 26] width 18 height 18
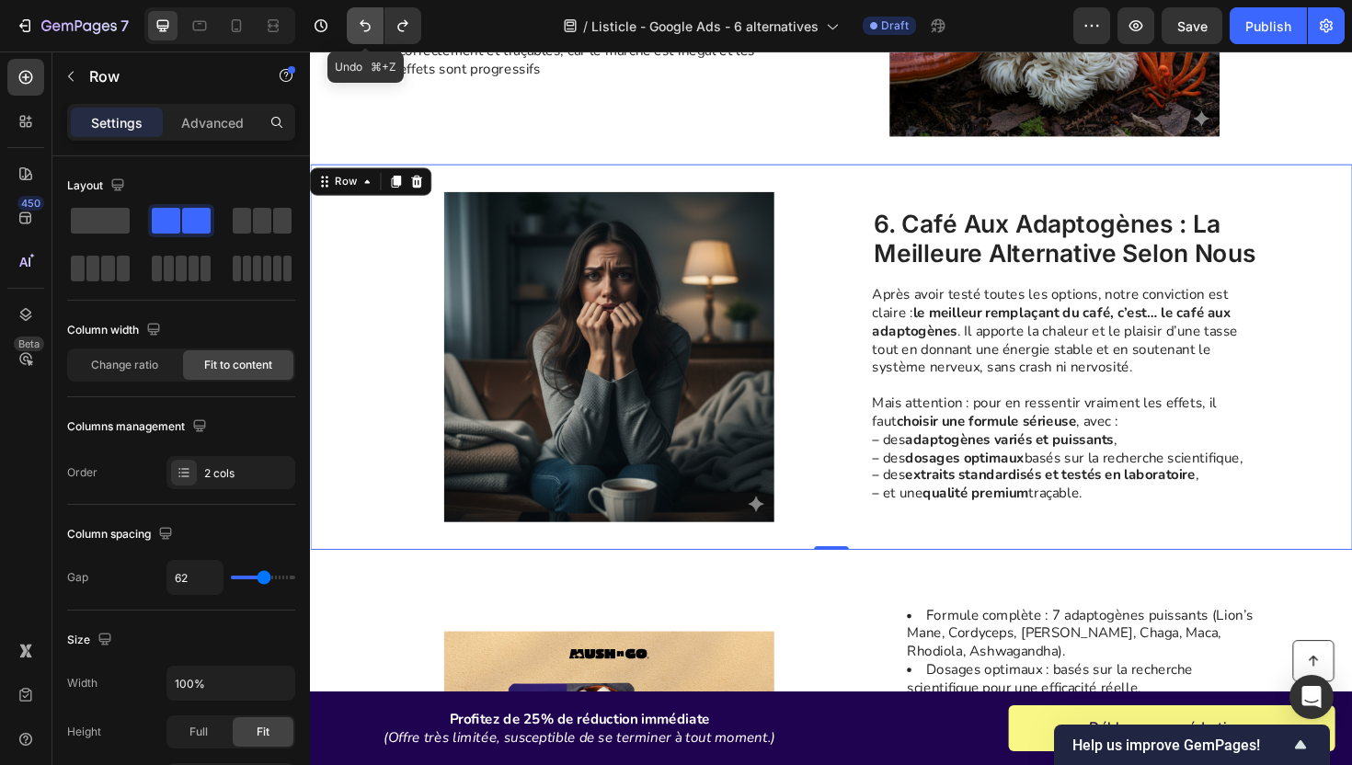
click at [363, 29] on icon "Undo/Redo" at bounding box center [365, 26] width 18 height 18
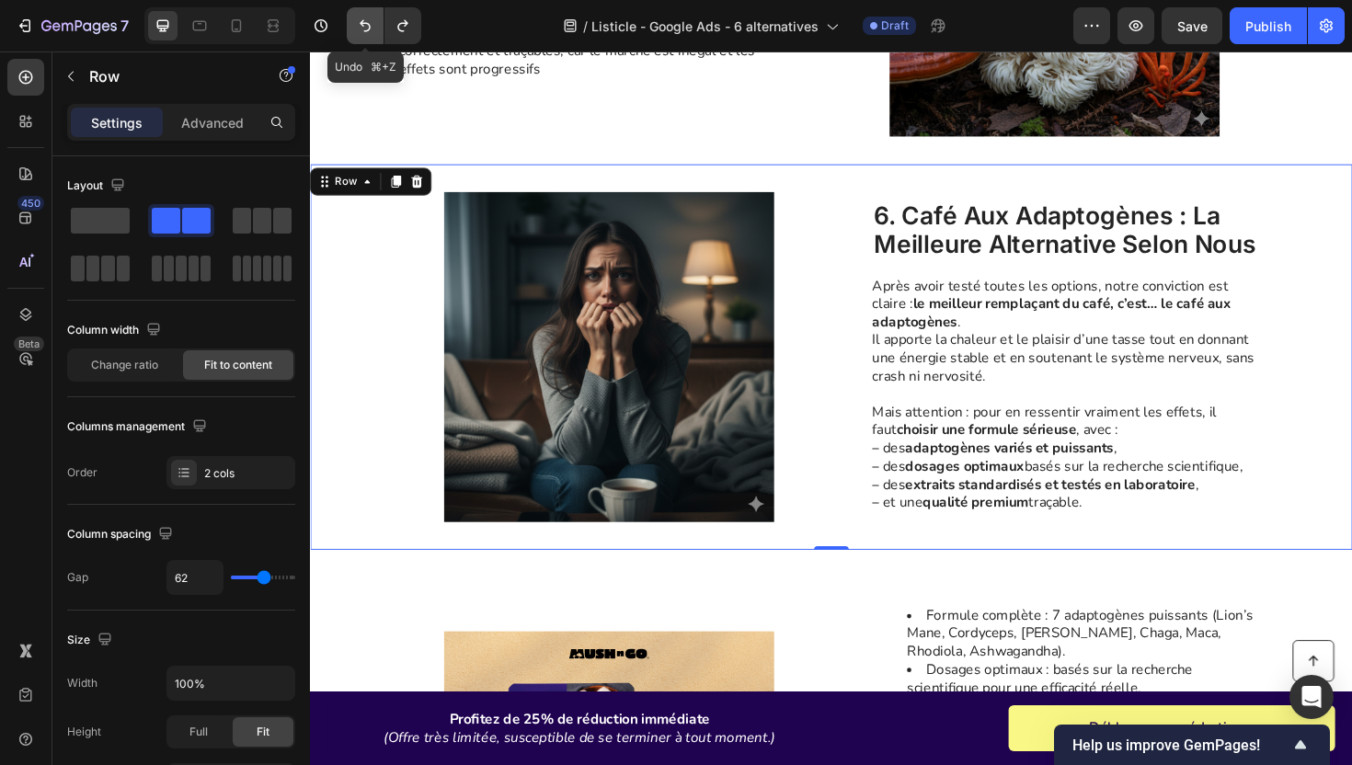
click at [363, 29] on icon "Undo/Redo" at bounding box center [365, 26] width 18 height 18
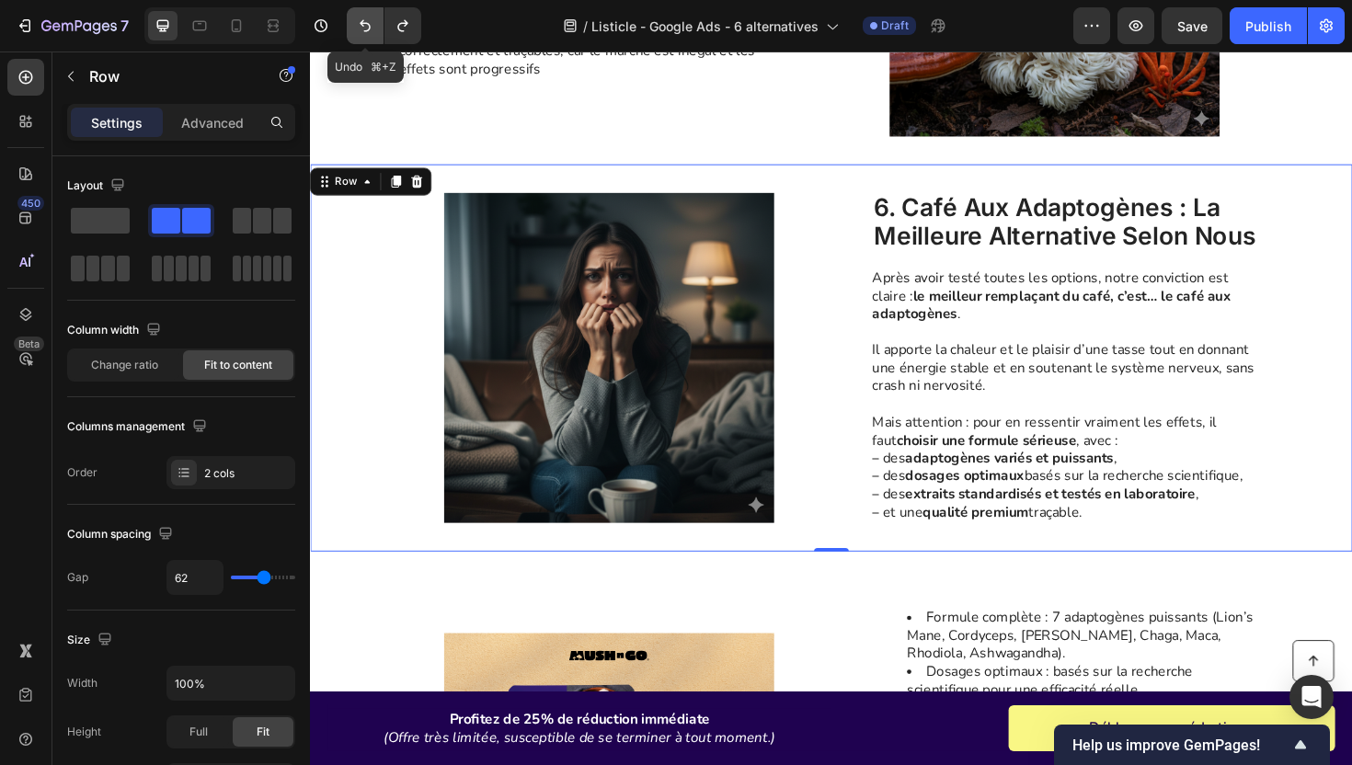
click at [363, 29] on icon "Undo/Redo" at bounding box center [365, 26] width 18 height 18
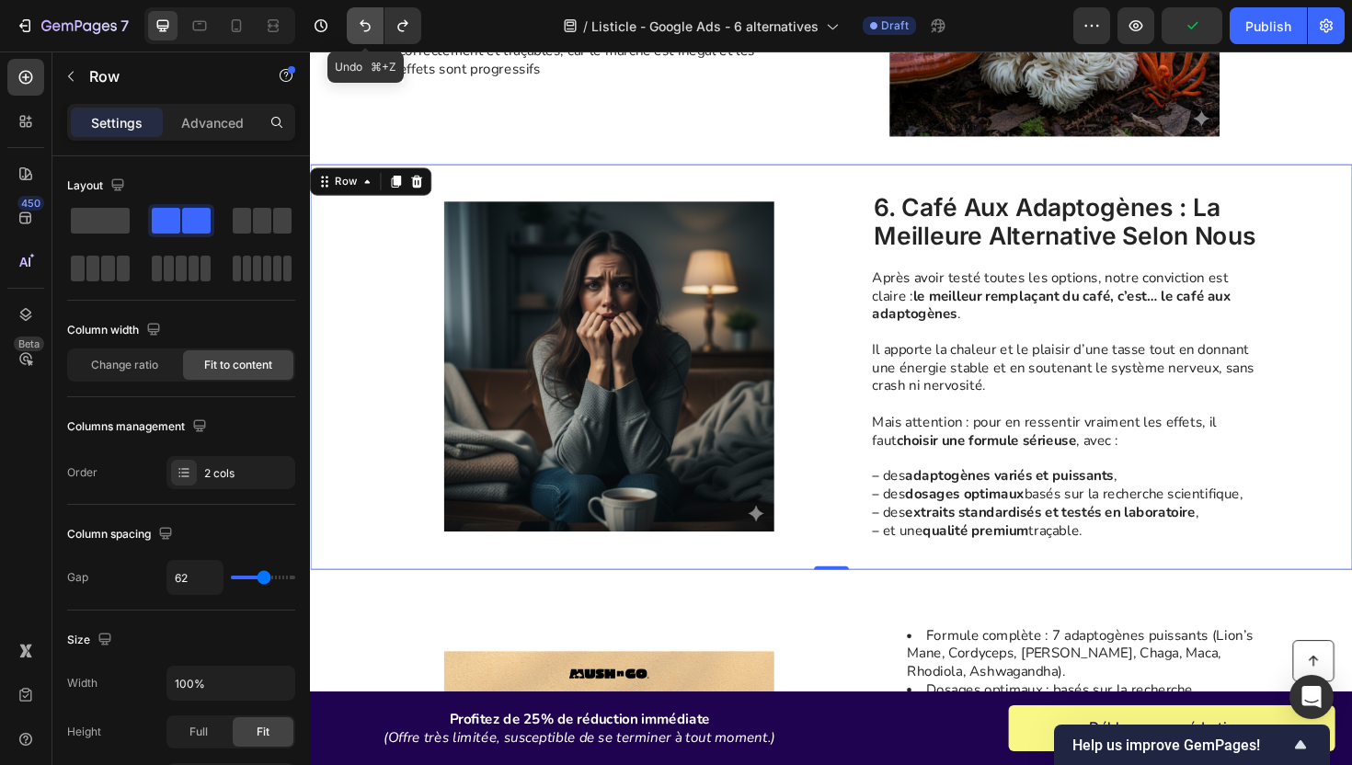
click at [363, 29] on icon "Undo/Redo" at bounding box center [365, 26] width 18 height 18
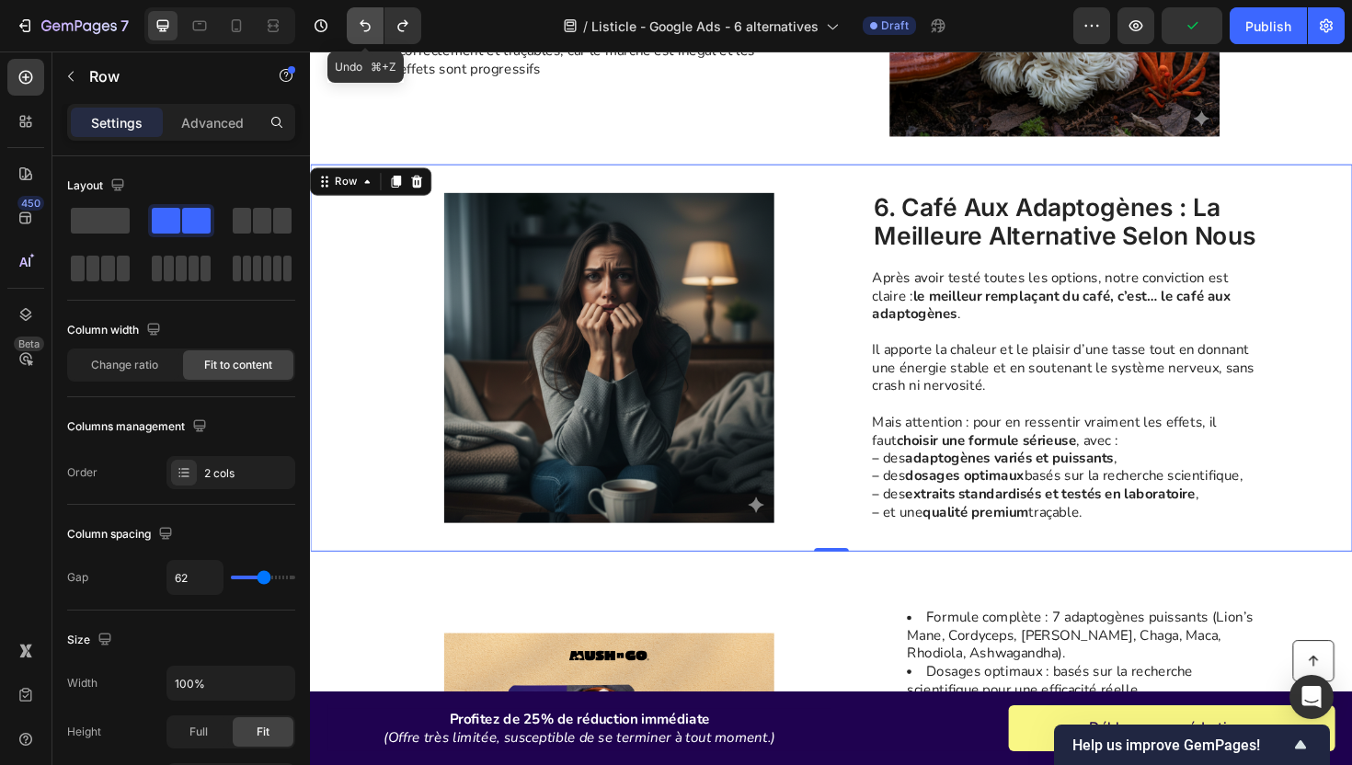
click at [363, 29] on icon "Undo/Redo" at bounding box center [365, 26] width 18 height 18
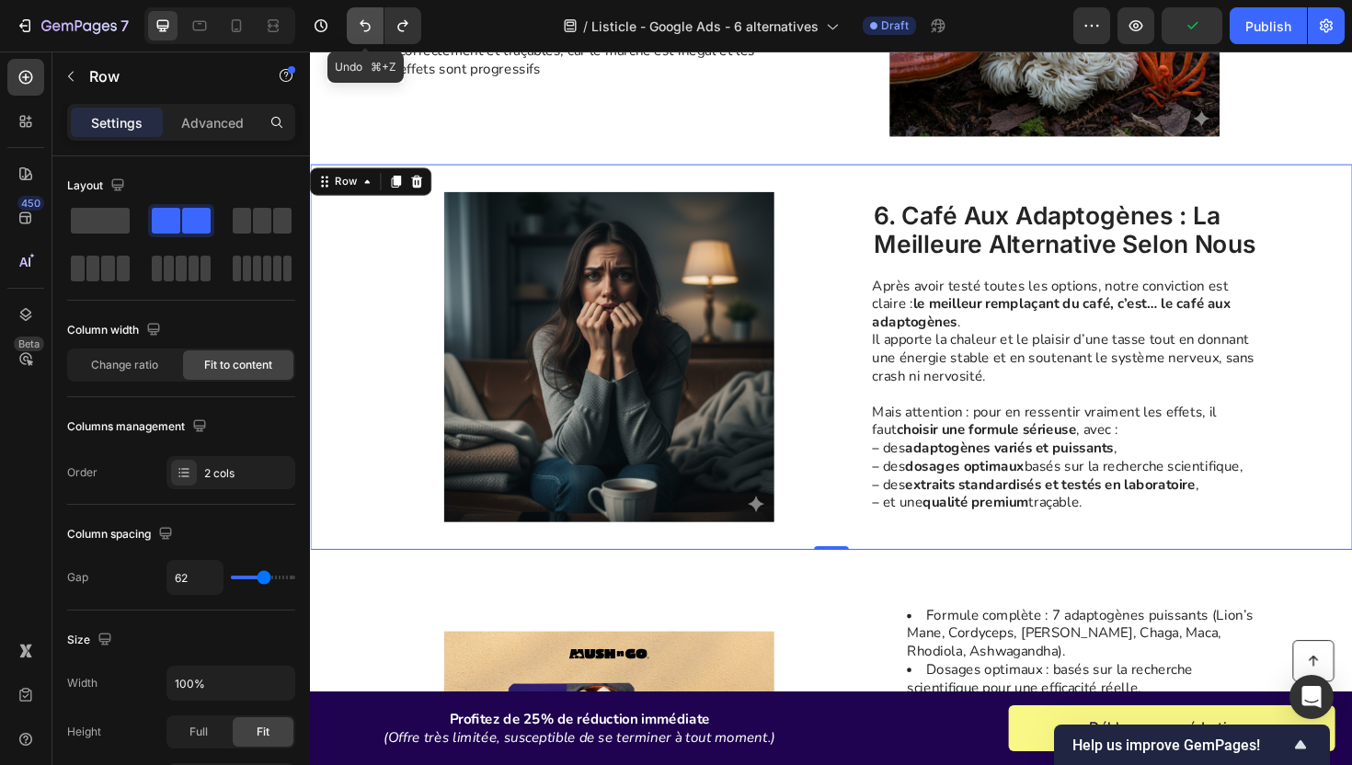
click at [363, 29] on icon "Undo/Redo" at bounding box center [365, 26] width 18 height 18
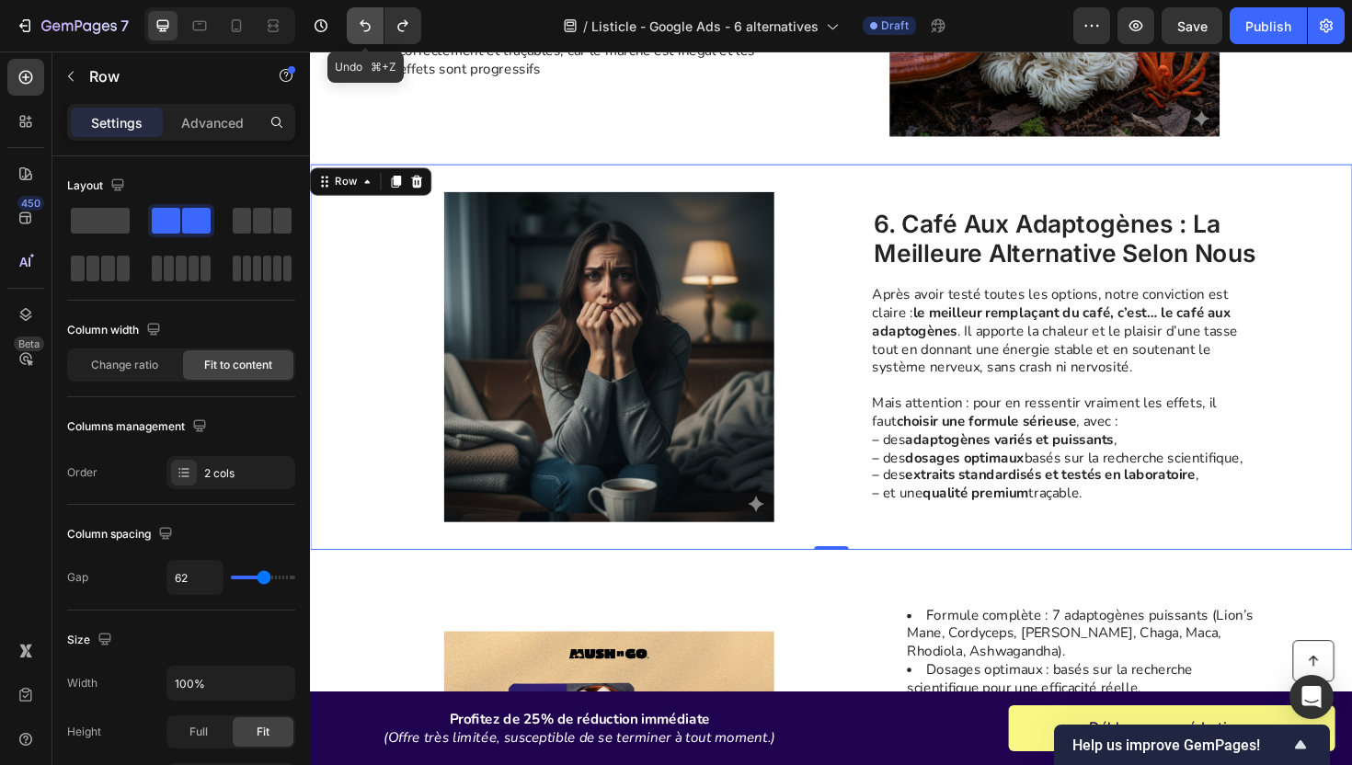
click at [363, 29] on icon "Undo/Redo" at bounding box center [365, 26] width 18 height 18
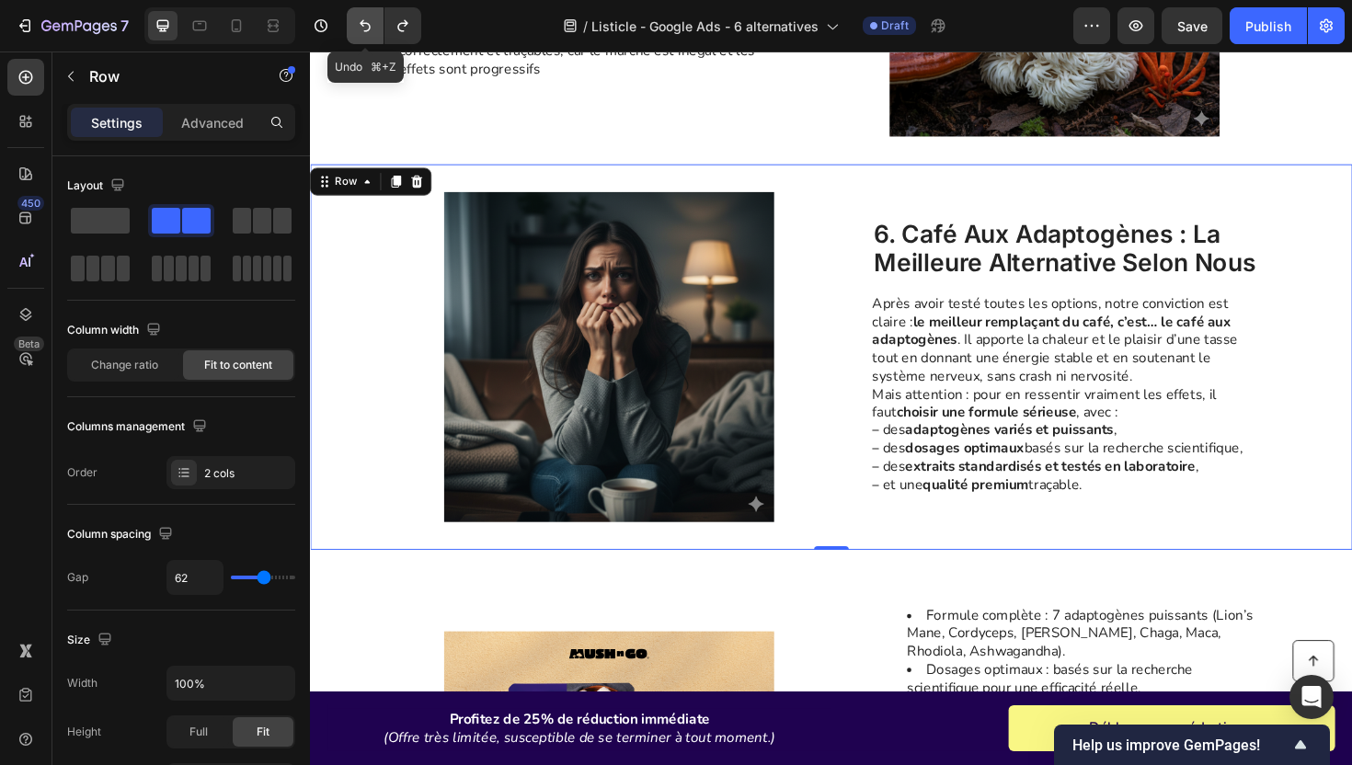
click at [363, 29] on icon "Undo/Redo" at bounding box center [365, 26] width 18 height 18
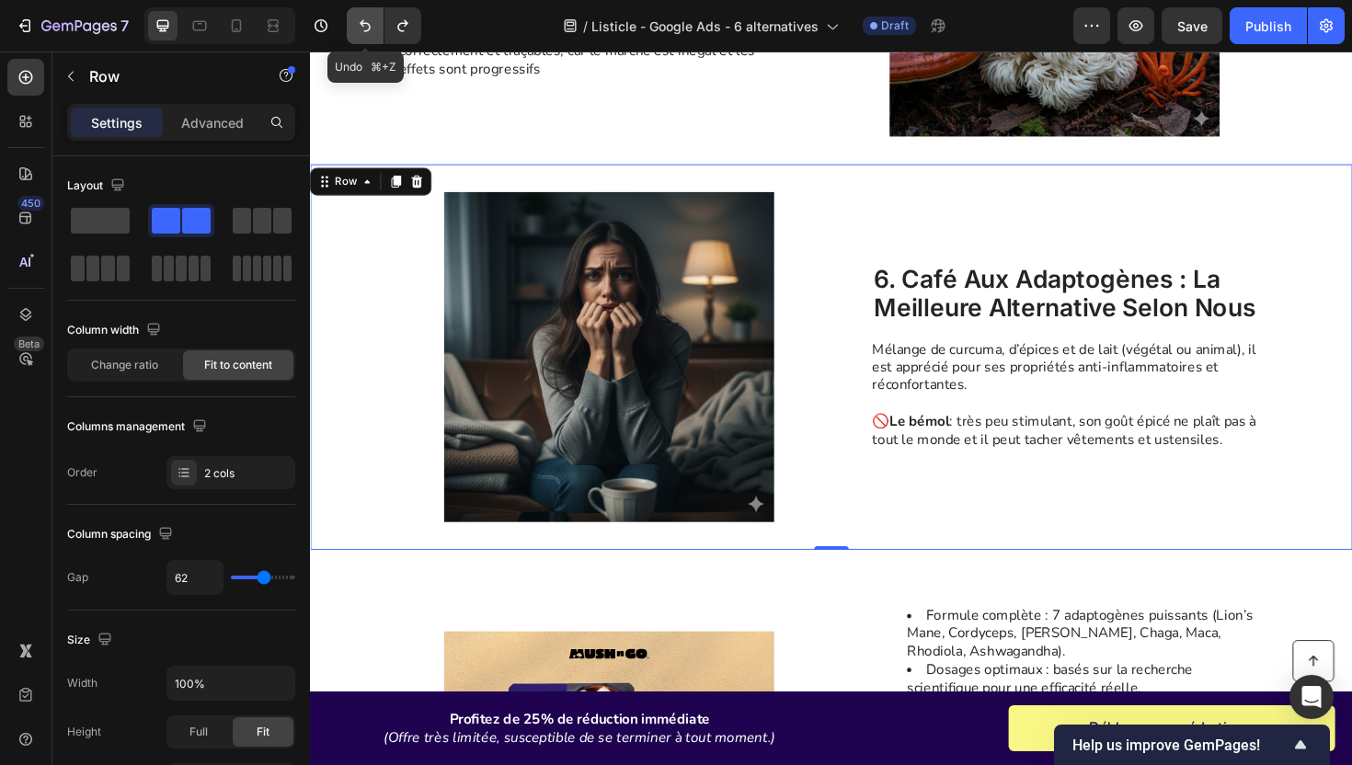
click at [363, 29] on icon "Undo/Redo" at bounding box center [365, 26] width 18 height 18
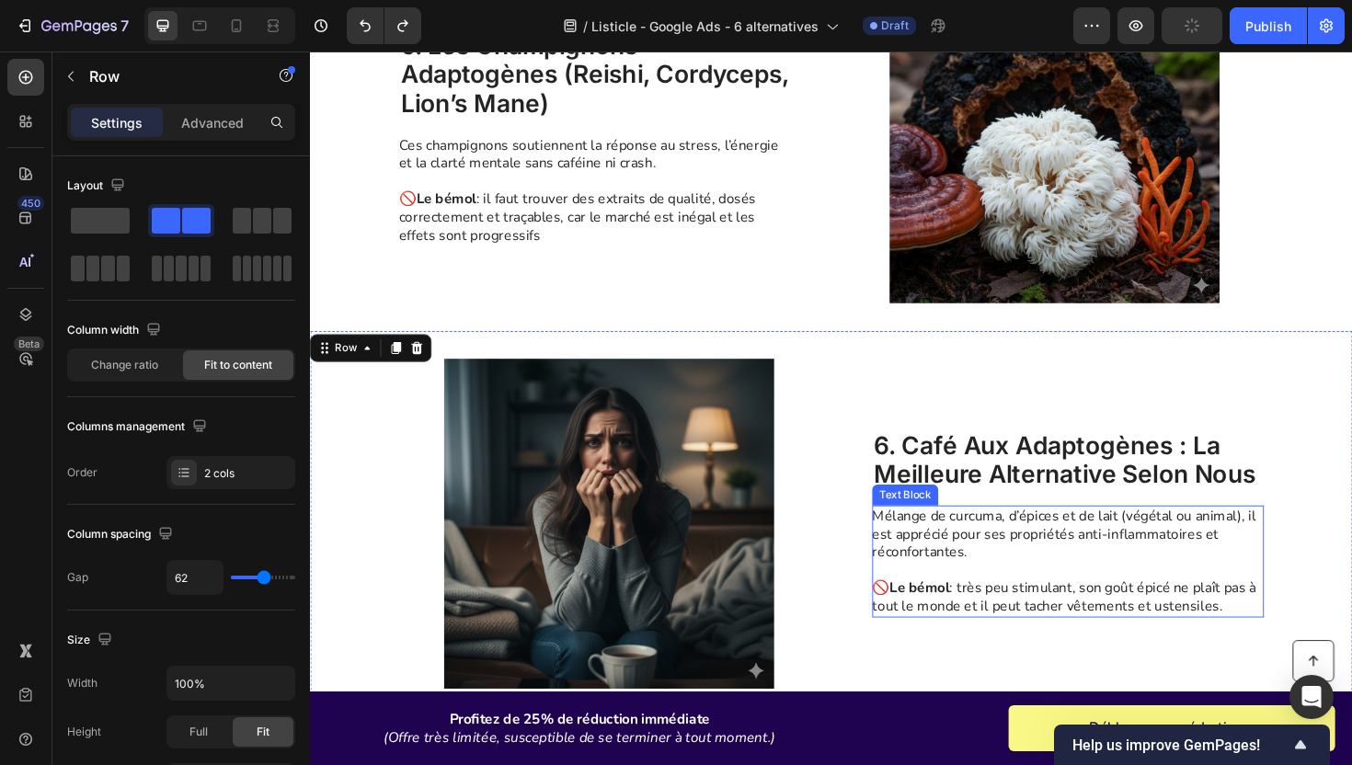
scroll to position [2430, 0]
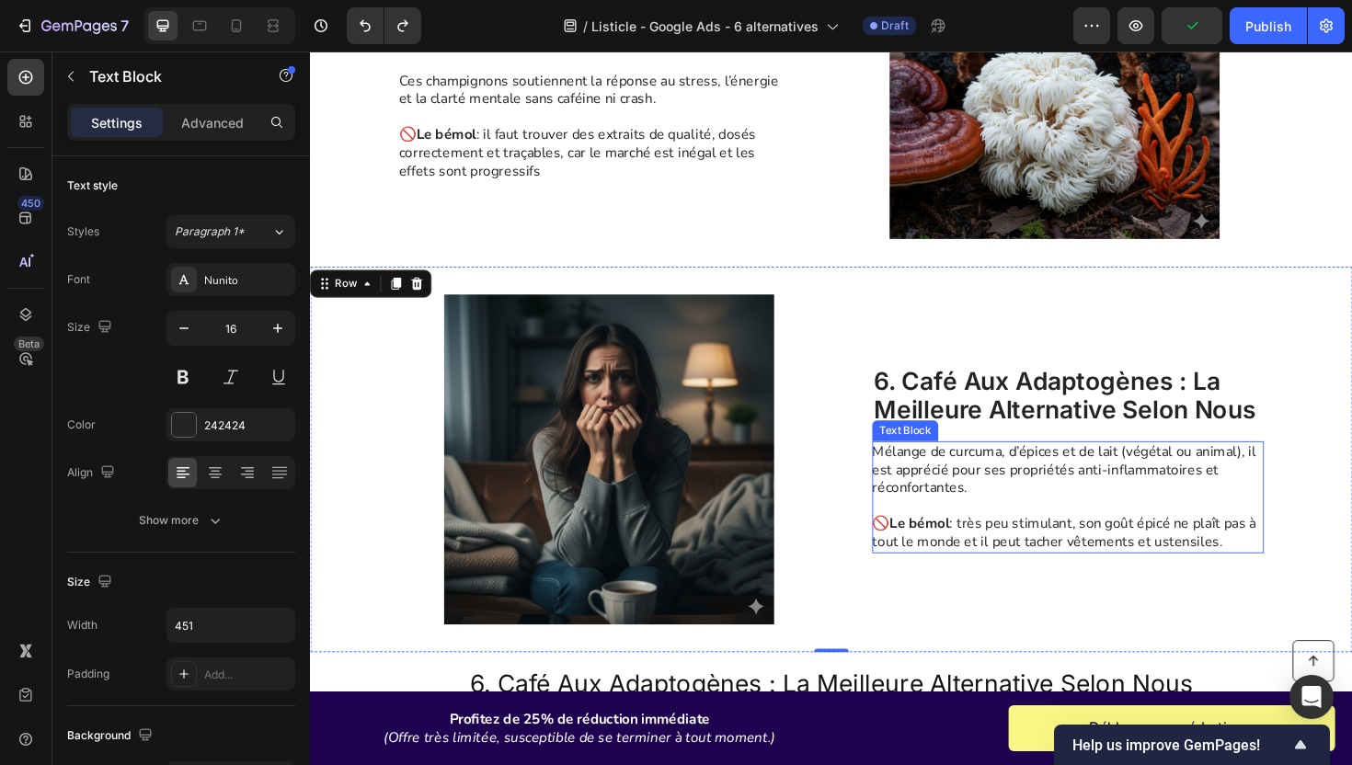
click at [950, 524] on p "🚫 Le bémol : très peu stimulant, son goût épicé ne plaît pas à tout le monde et…" at bounding box center [1111, 551] width 413 height 57
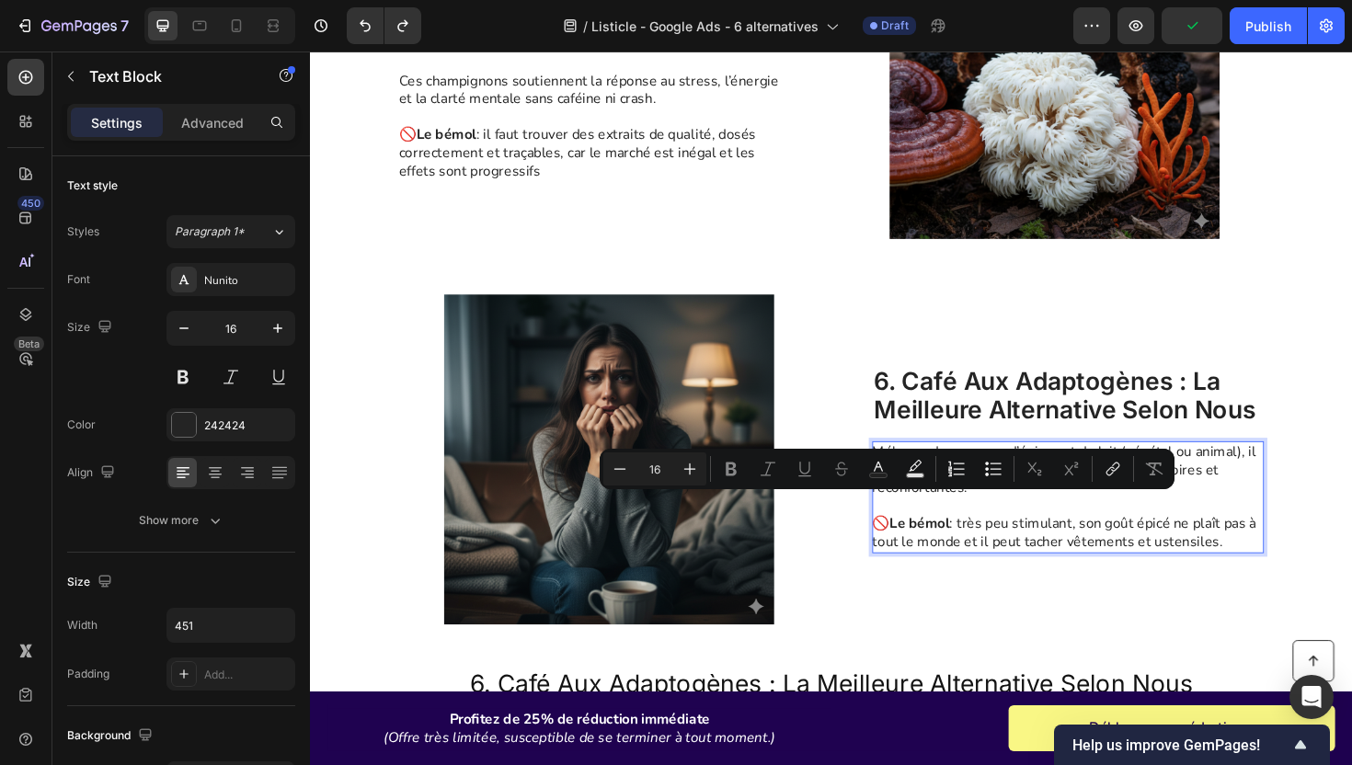
click at [950, 524] on p "🚫 Le bémol : très peu stimulant, son goût épicé ne plaît pas à tout le monde et…" at bounding box center [1111, 551] width 413 height 57
click at [1048, 545] on p "🚫 Le bémol : très peu stimulant, son goût épicé ne plaît pas à tout le monde et…" at bounding box center [1111, 551] width 413 height 57
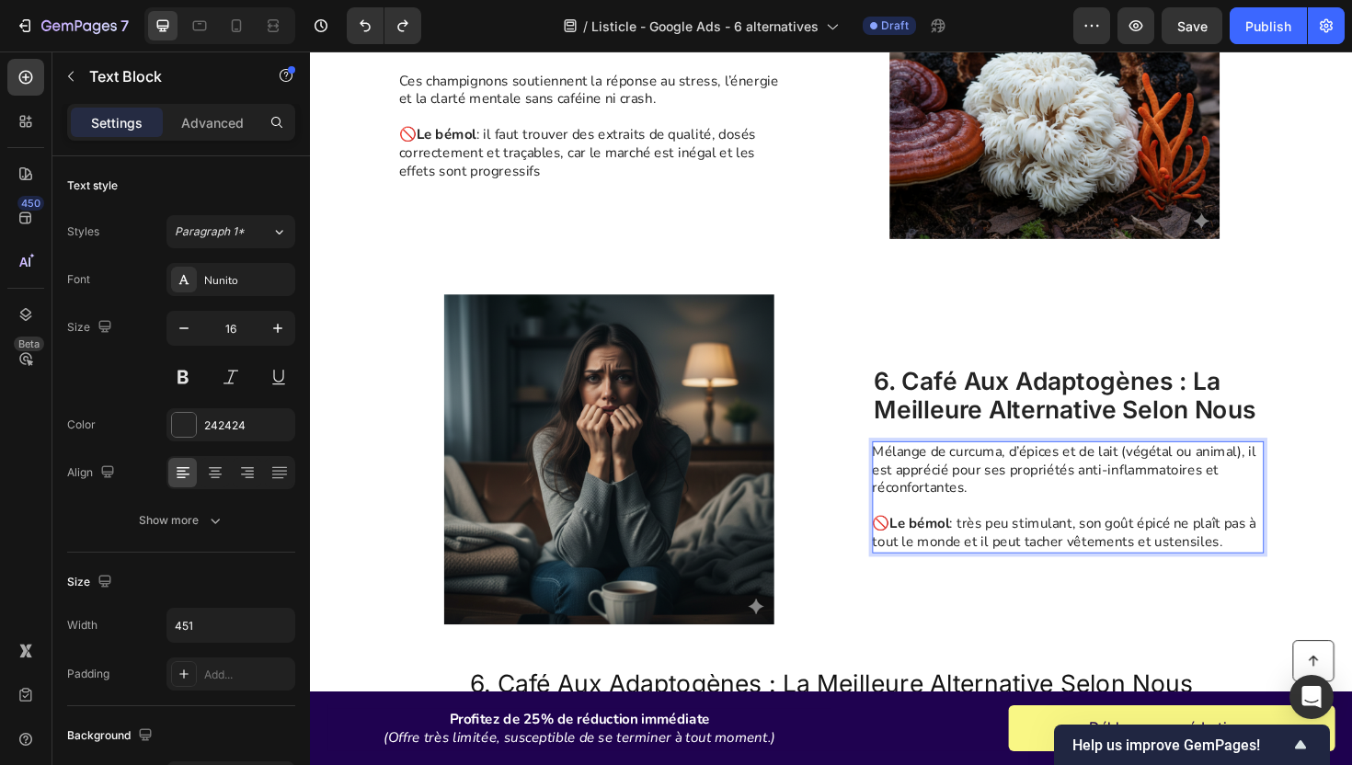
click at [982, 494] on p "Mélange de curcuma, d’épices et de lait (végétal ou animal), il est apprécié po…" at bounding box center [1111, 494] width 413 height 57
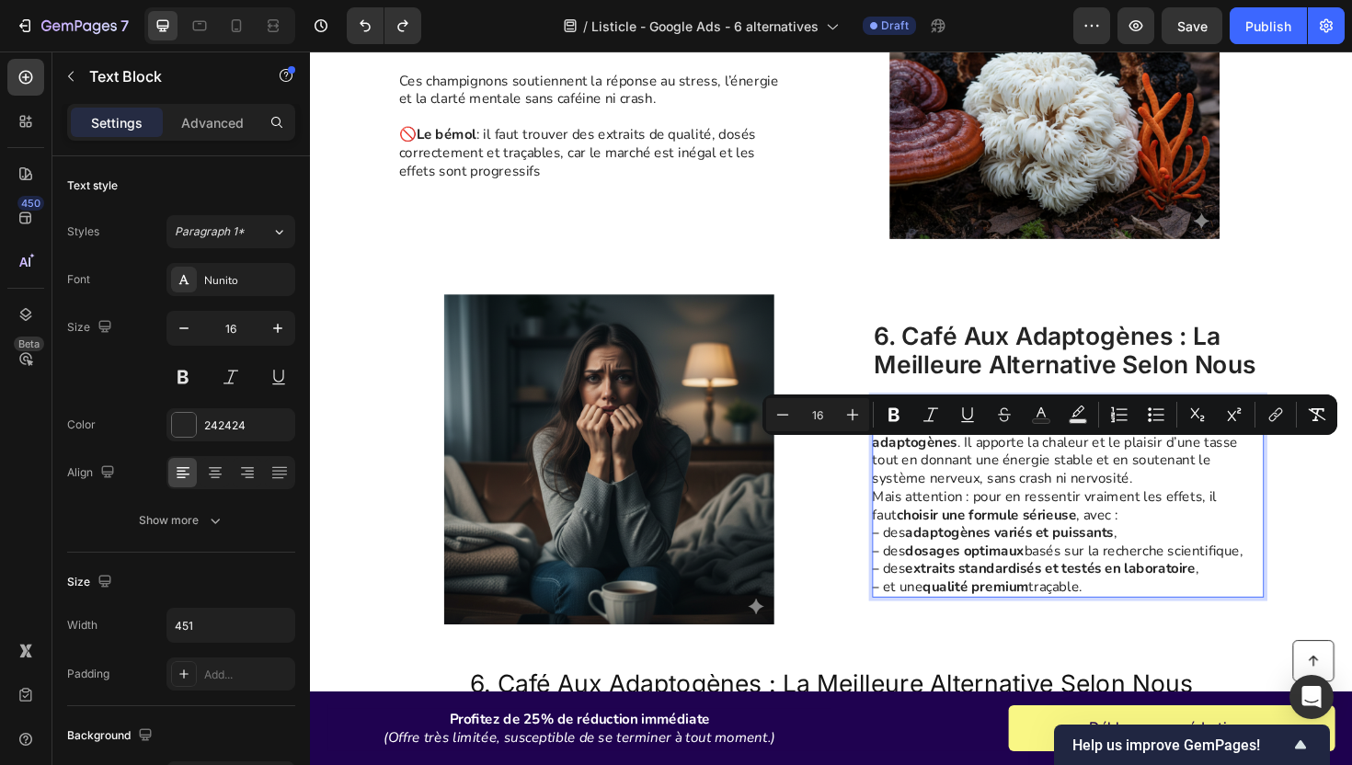
scroll to position [2382, 0]
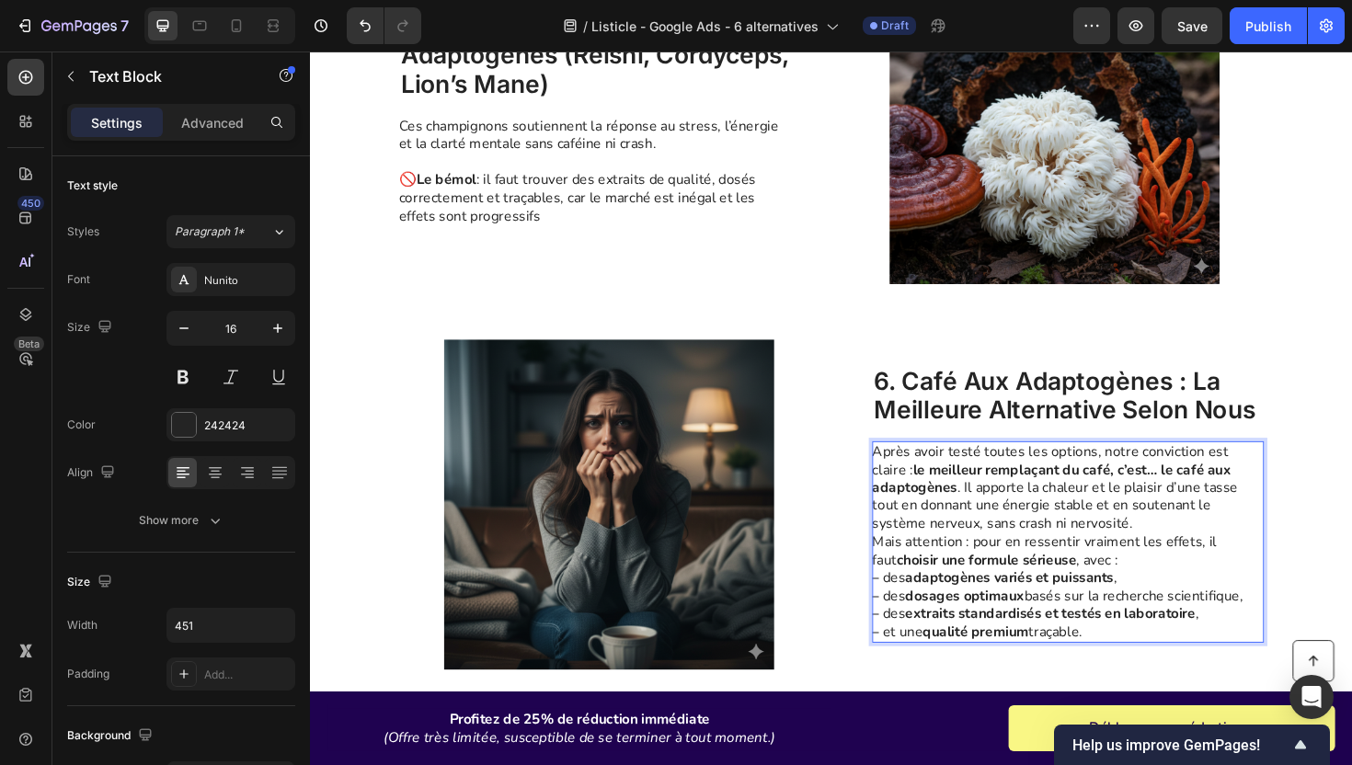
click at [1178, 550] on p "Après avoir testé toutes les options, notre conviction est claire : le meilleur…" at bounding box center [1111, 514] width 413 height 96
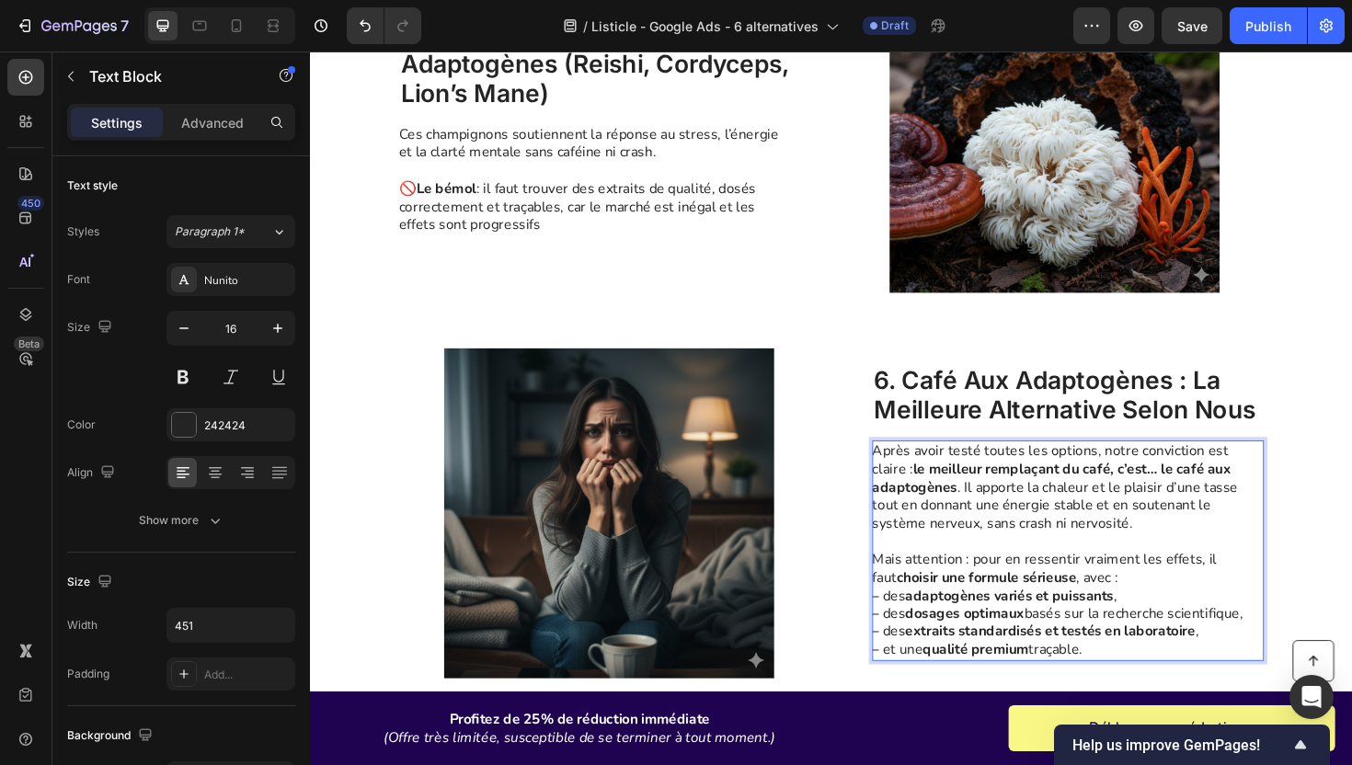
click at [1177, 604] on p "Mais attention : pour en ressentir vraiment les effets, il faut choisir une for…" at bounding box center [1111, 637] width 413 height 115
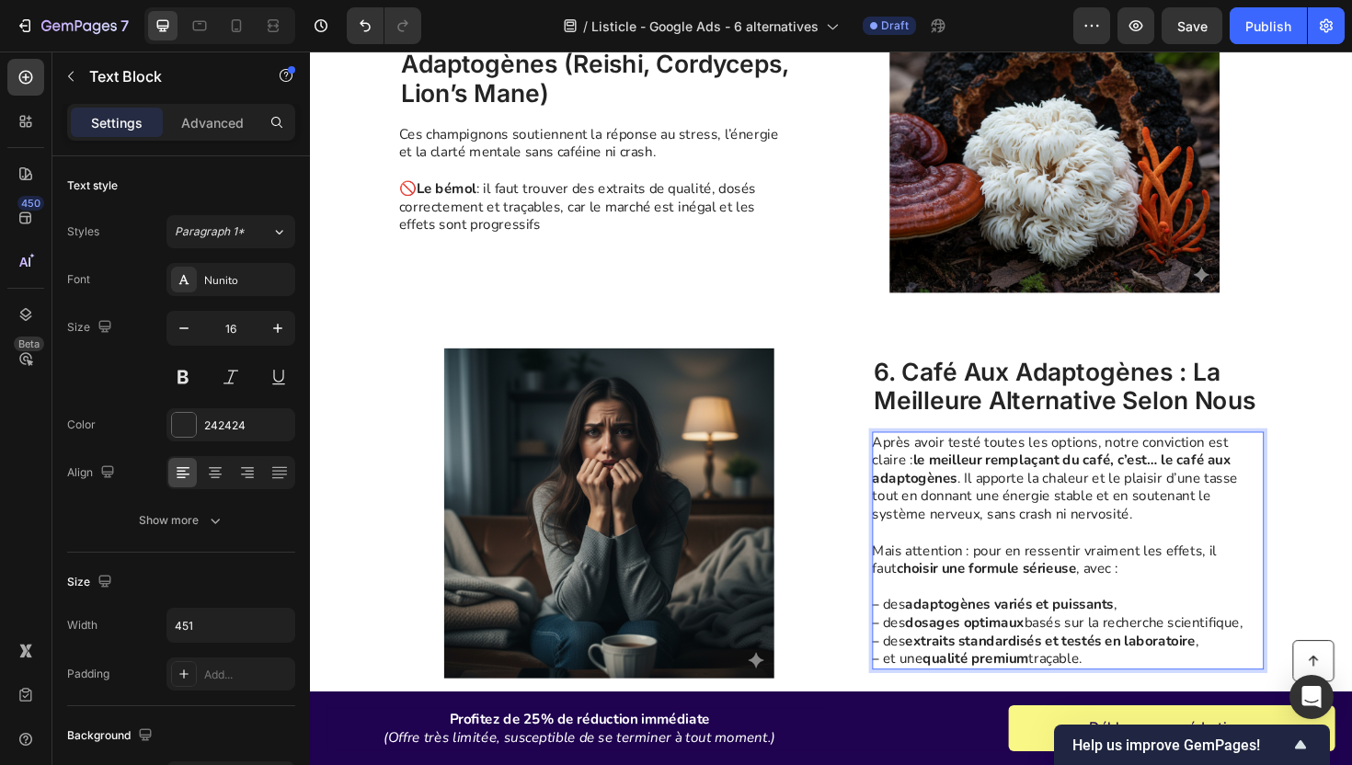
scroll to position [2363, 0]
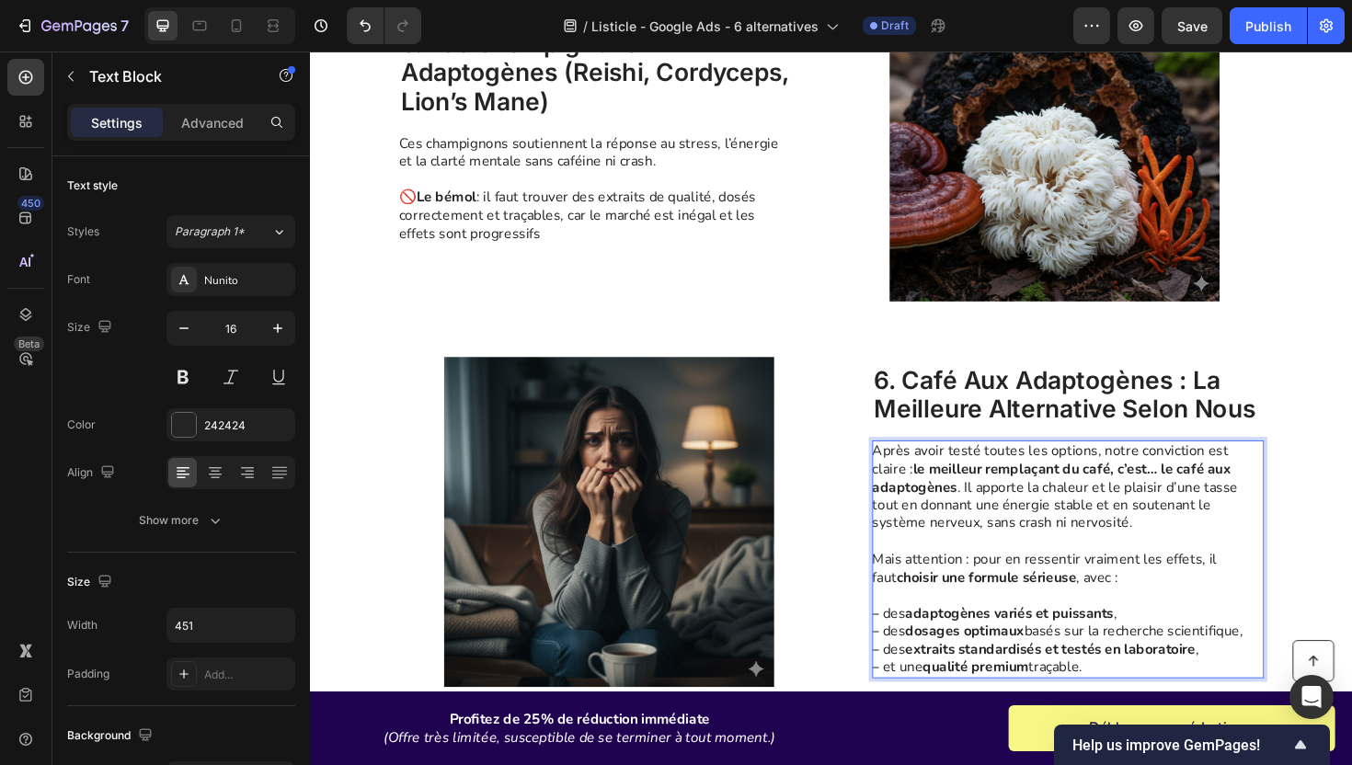
click at [999, 509] on p "Après avoir testé toutes les options, notre conviction est claire : le meilleur…" at bounding box center [1111, 513] width 413 height 96
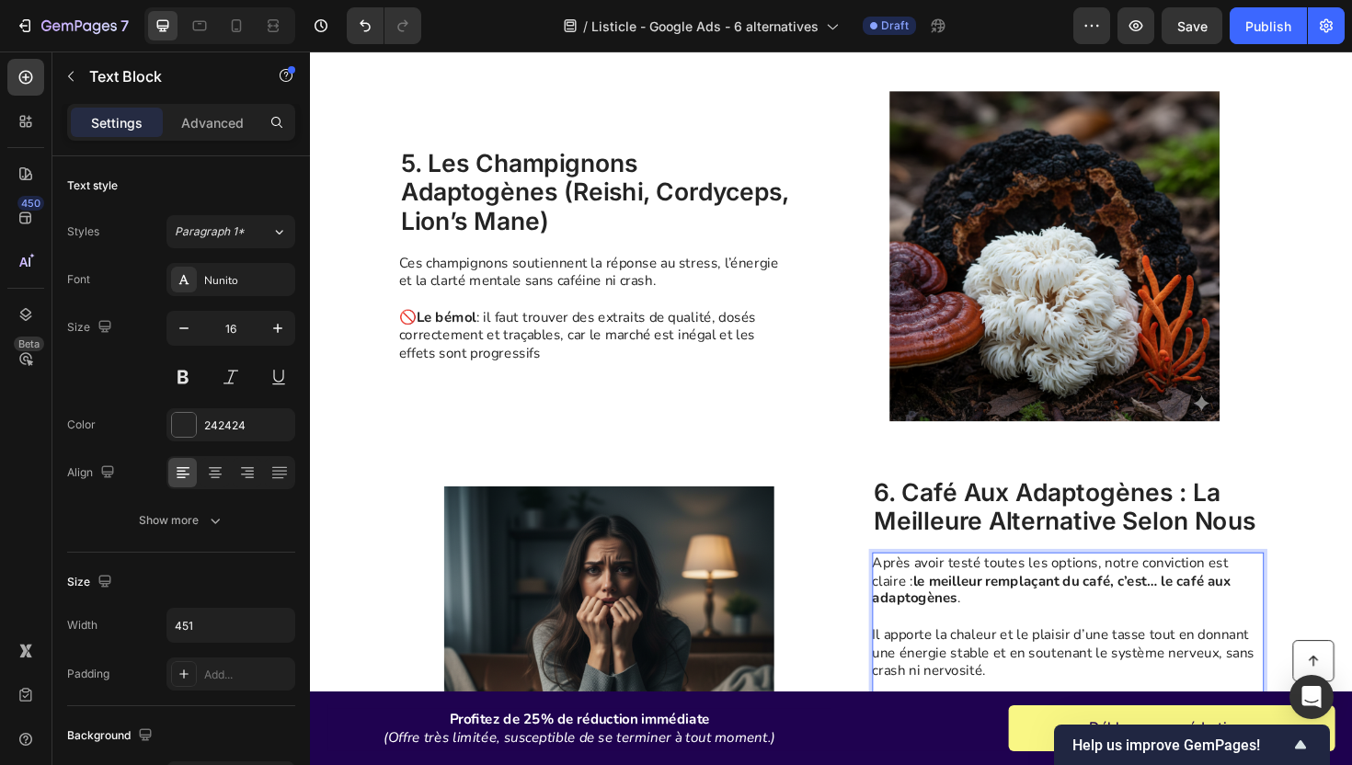
scroll to position [2183, 0]
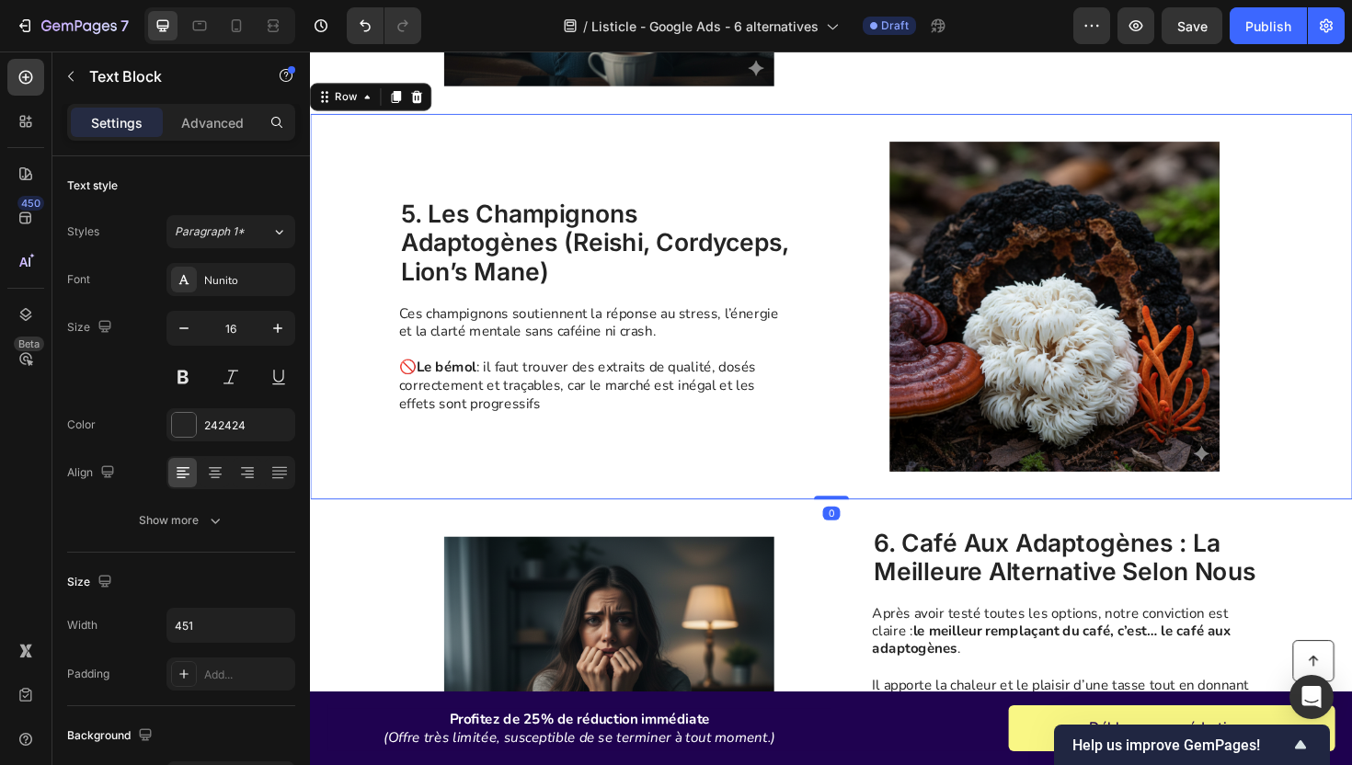
click at [809, 187] on div "5. Les champignons adaptogènes ([PERSON_NAME], Cordyceps, Lion’s Mane) Heading …" at bounding box center [611, 321] width 415 height 349
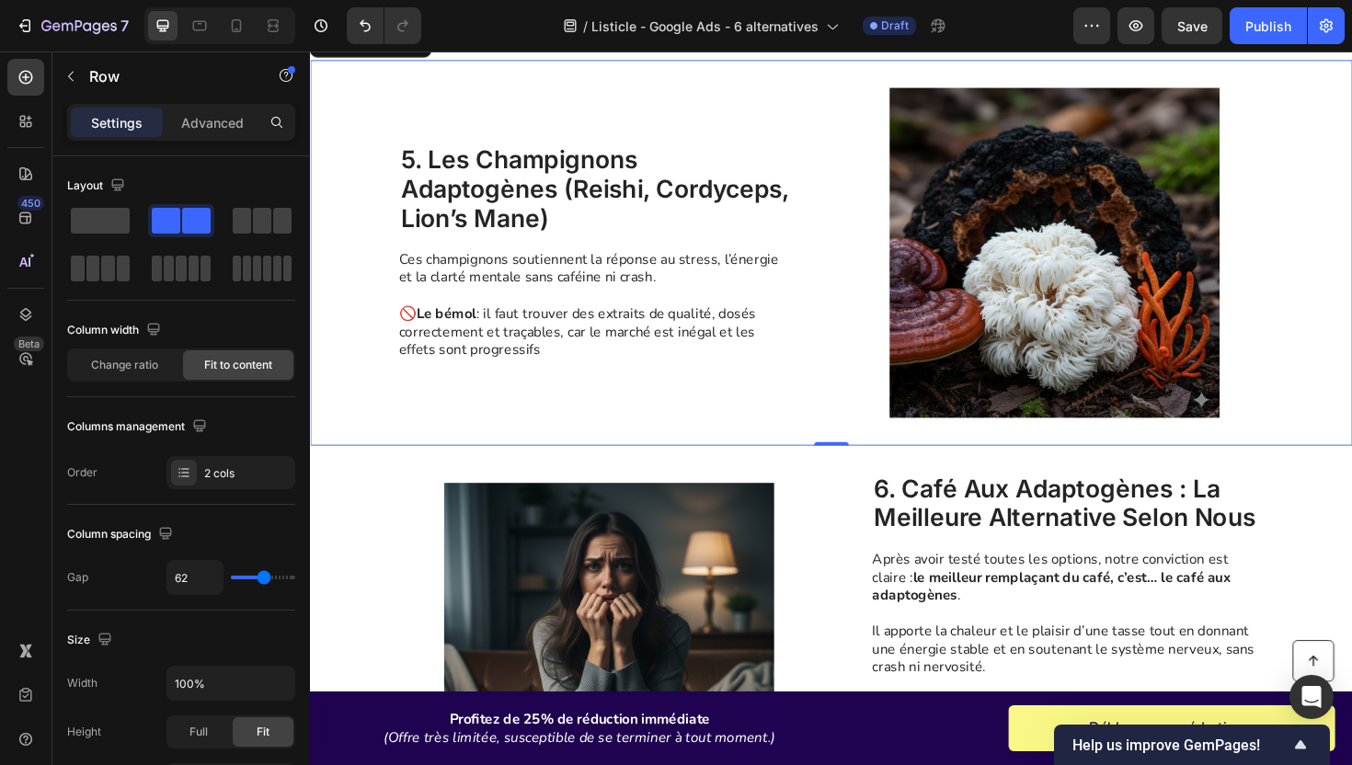
scroll to position [2123, 0]
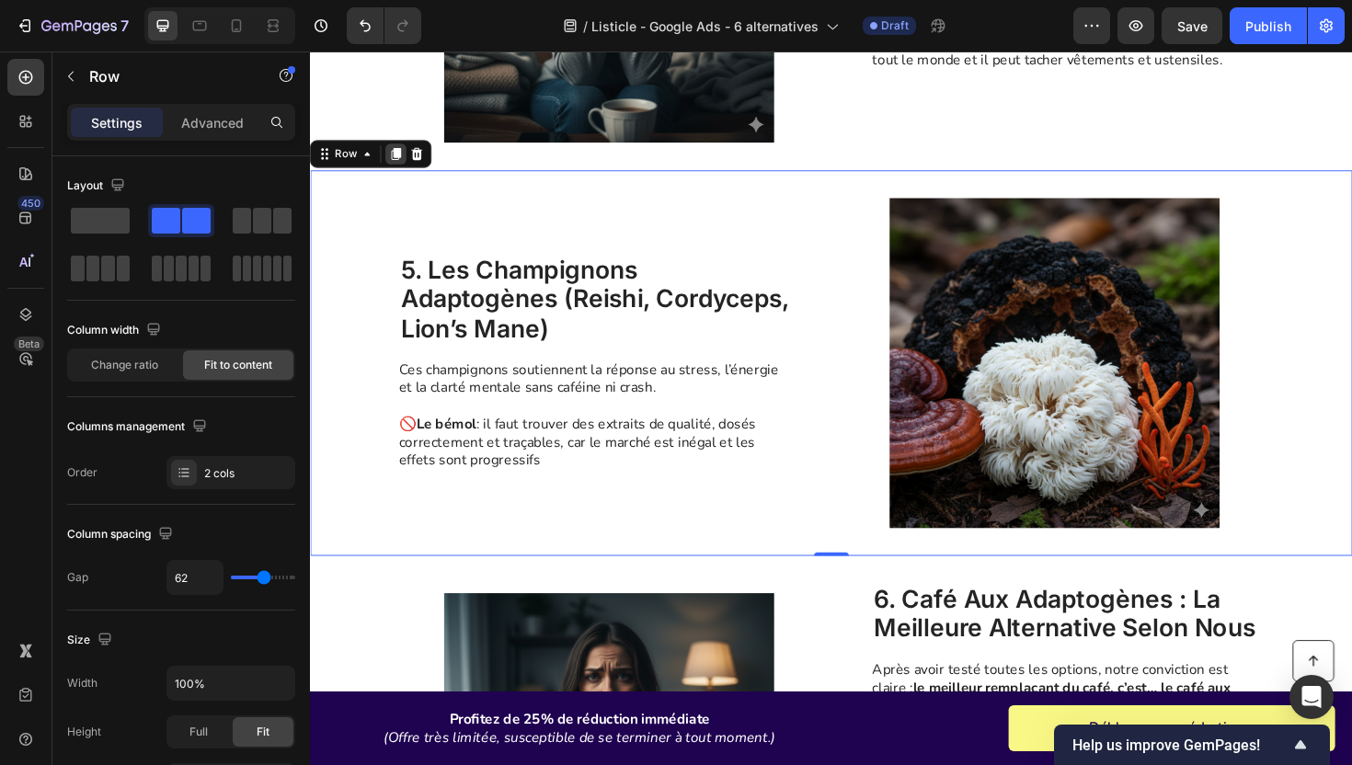
click at [402, 157] on icon at bounding box center [401, 160] width 10 height 13
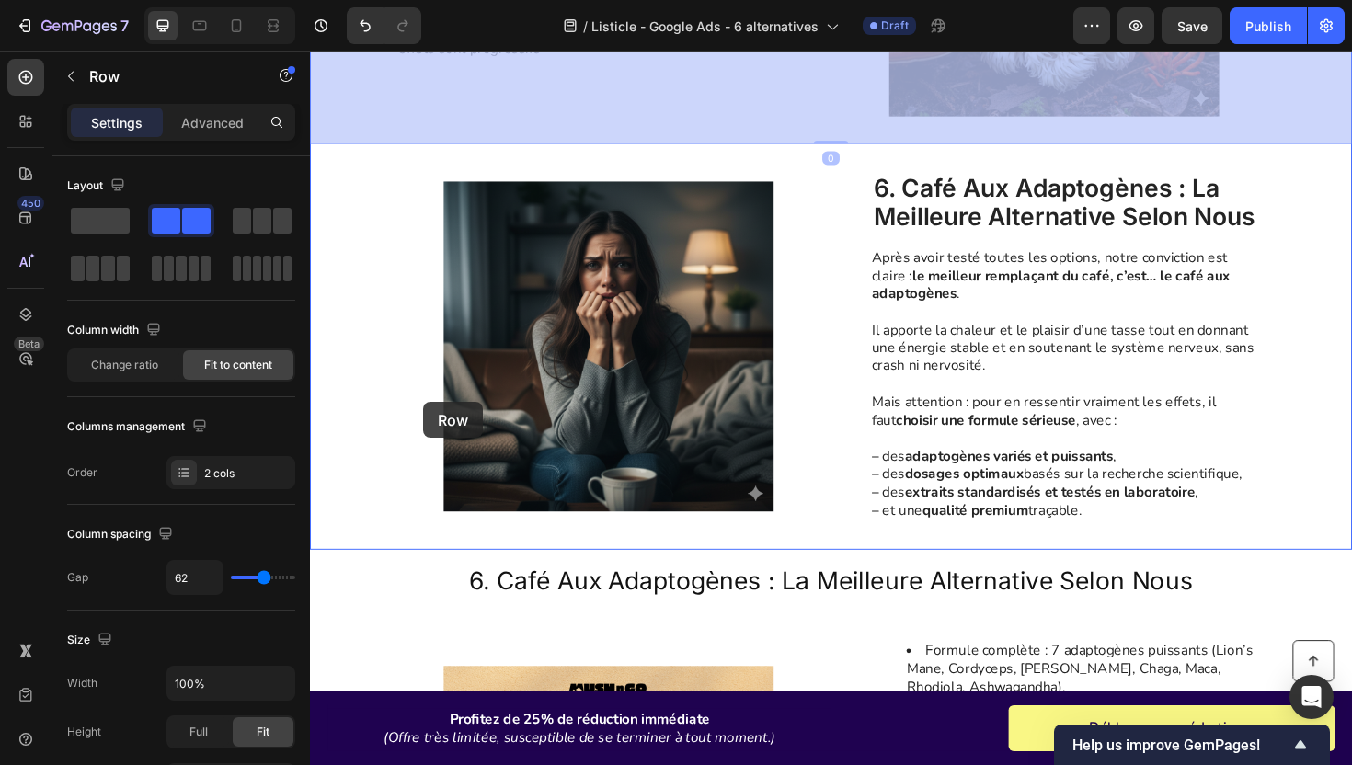
scroll to position [3106, 0]
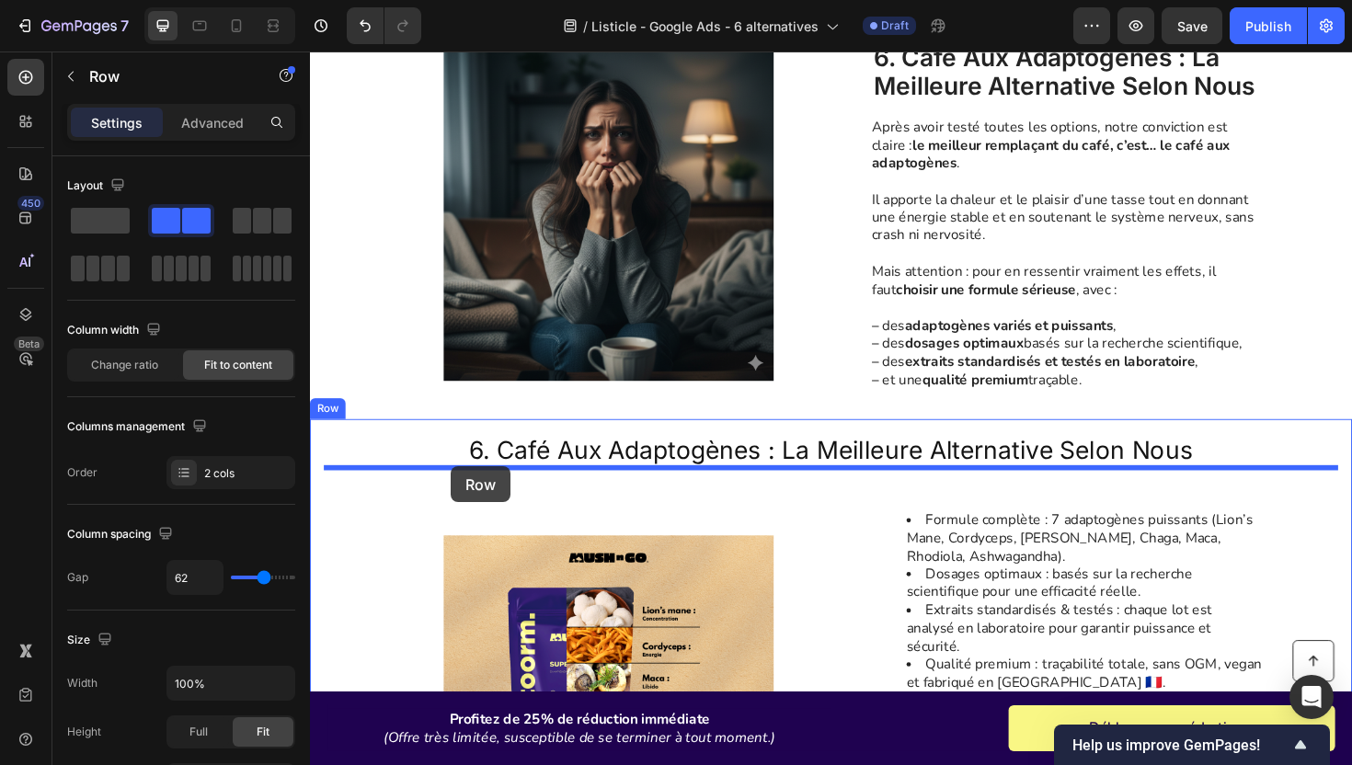
drag, startPoint x: 330, startPoint y: 96, endPoint x: 459, endPoint y: 491, distance: 415.9
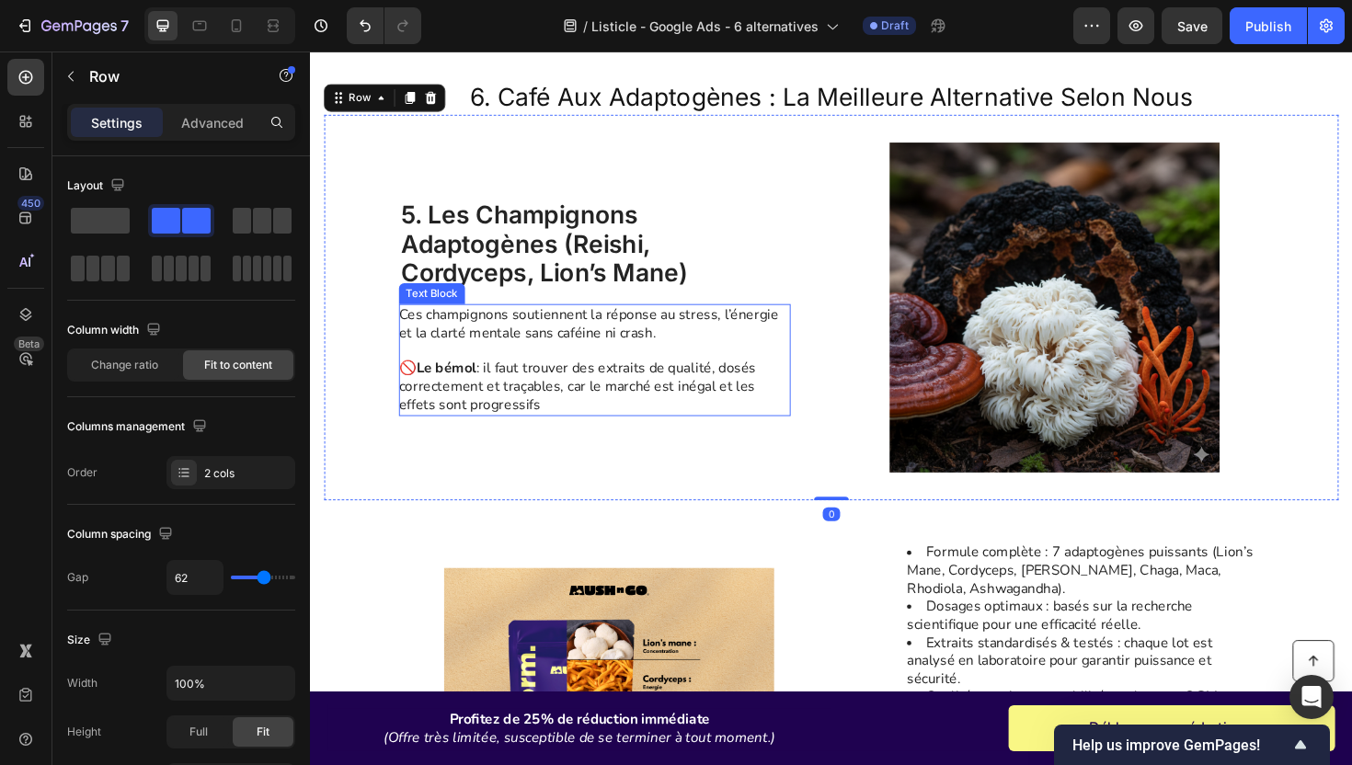
scroll to position [3146, 0]
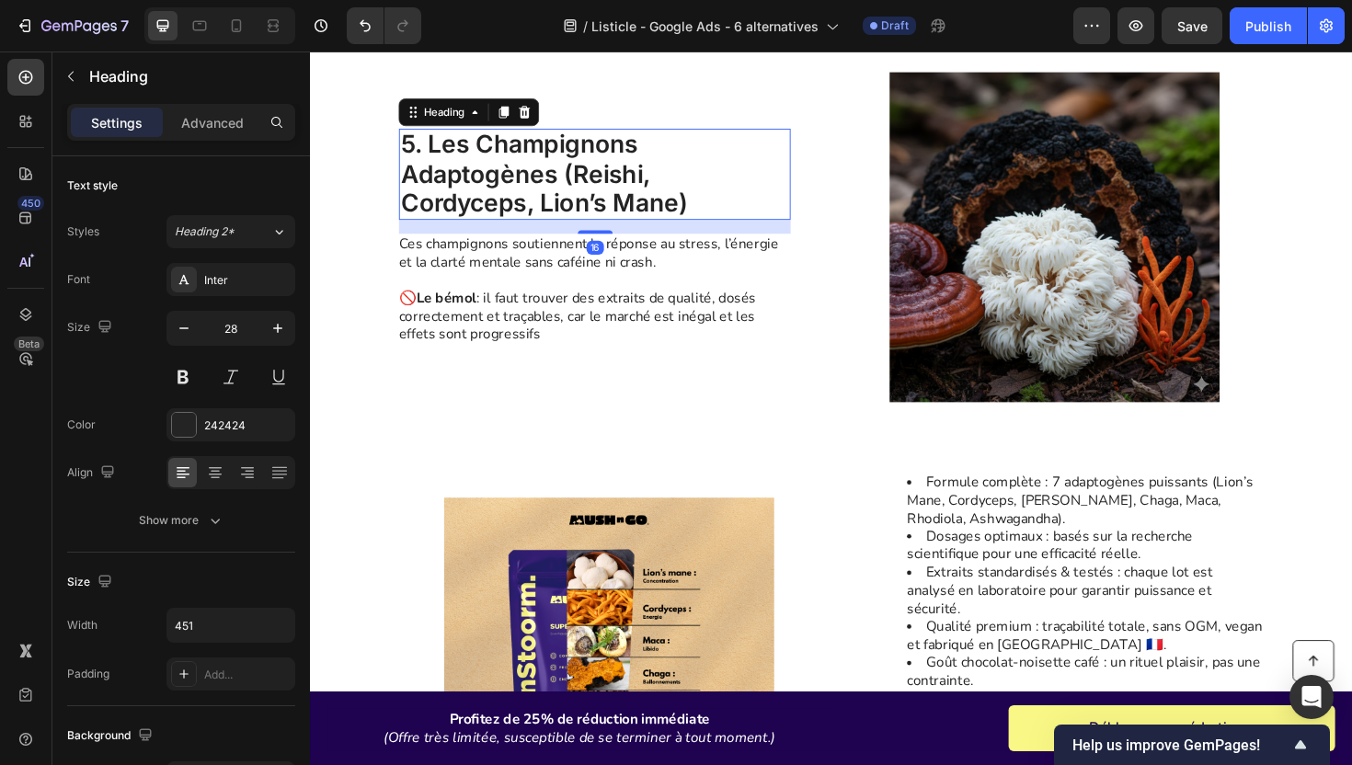
click at [486, 171] on h2 "5. les champignons adaptogènes (reishi, cordyceps, lion’s mane)" at bounding box center [611, 181] width 415 height 97
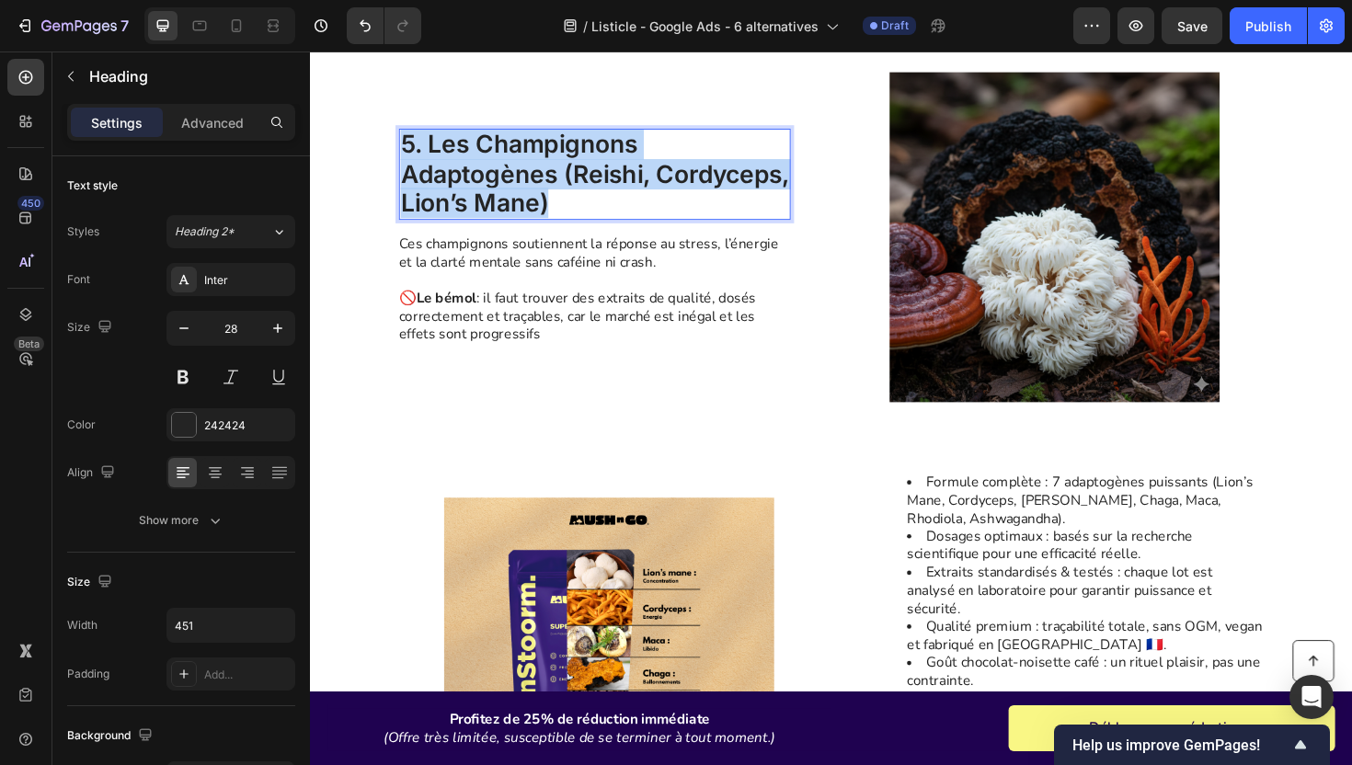
click at [486, 171] on p "5. les champignons adaptogènes (reishi, cordyceps, lion’s mane)" at bounding box center [611, 181] width 411 height 93
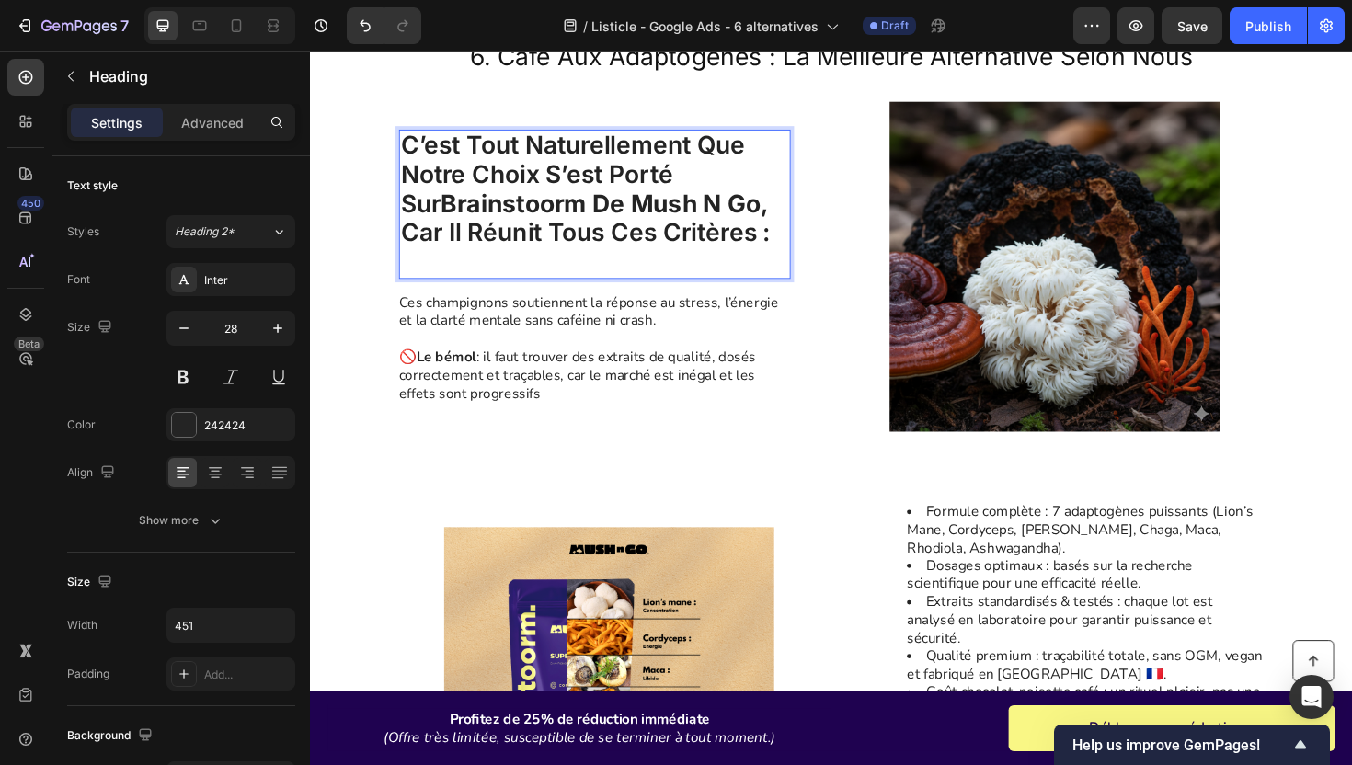
scroll to position [2909, 0]
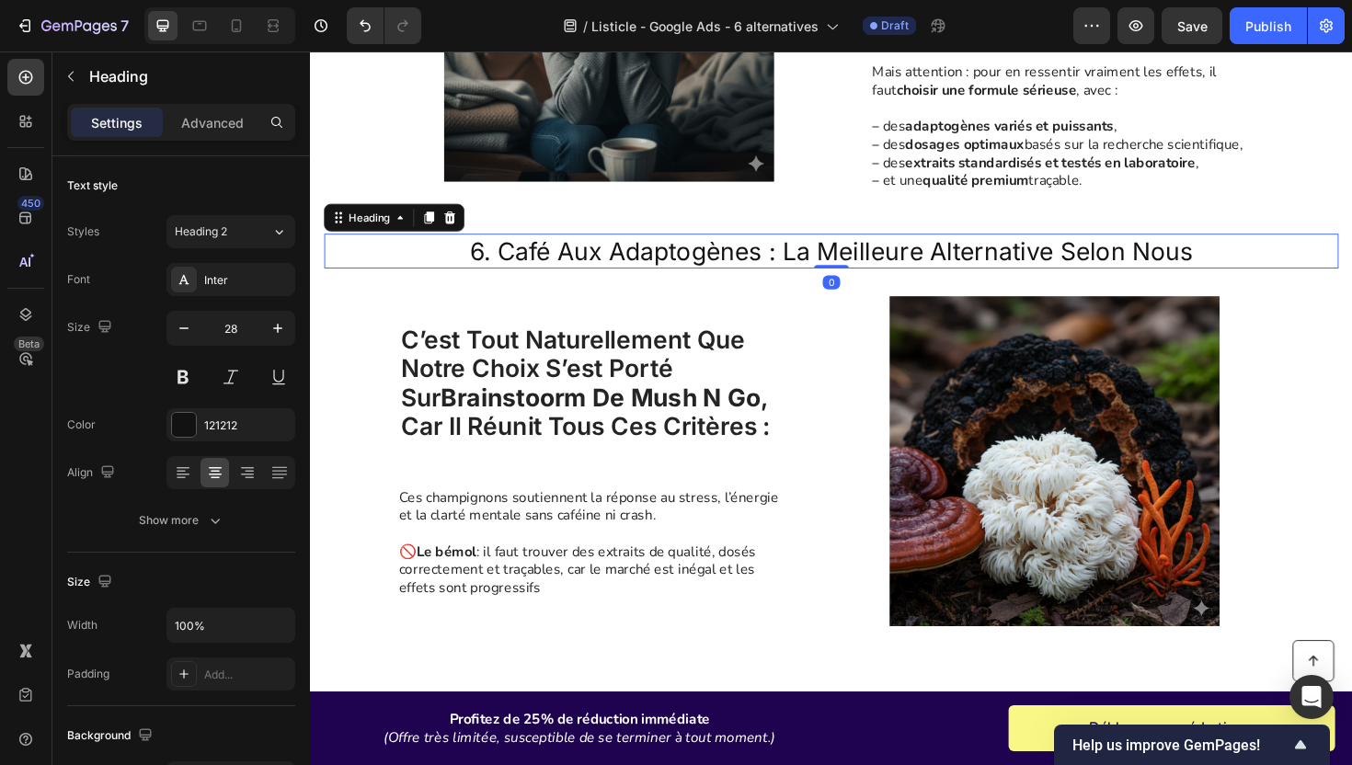
click at [576, 265] on h2 "6. café aux adaptogènes : la meilleure alternative selon nous" at bounding box center [862, 263] width 1074 height 37
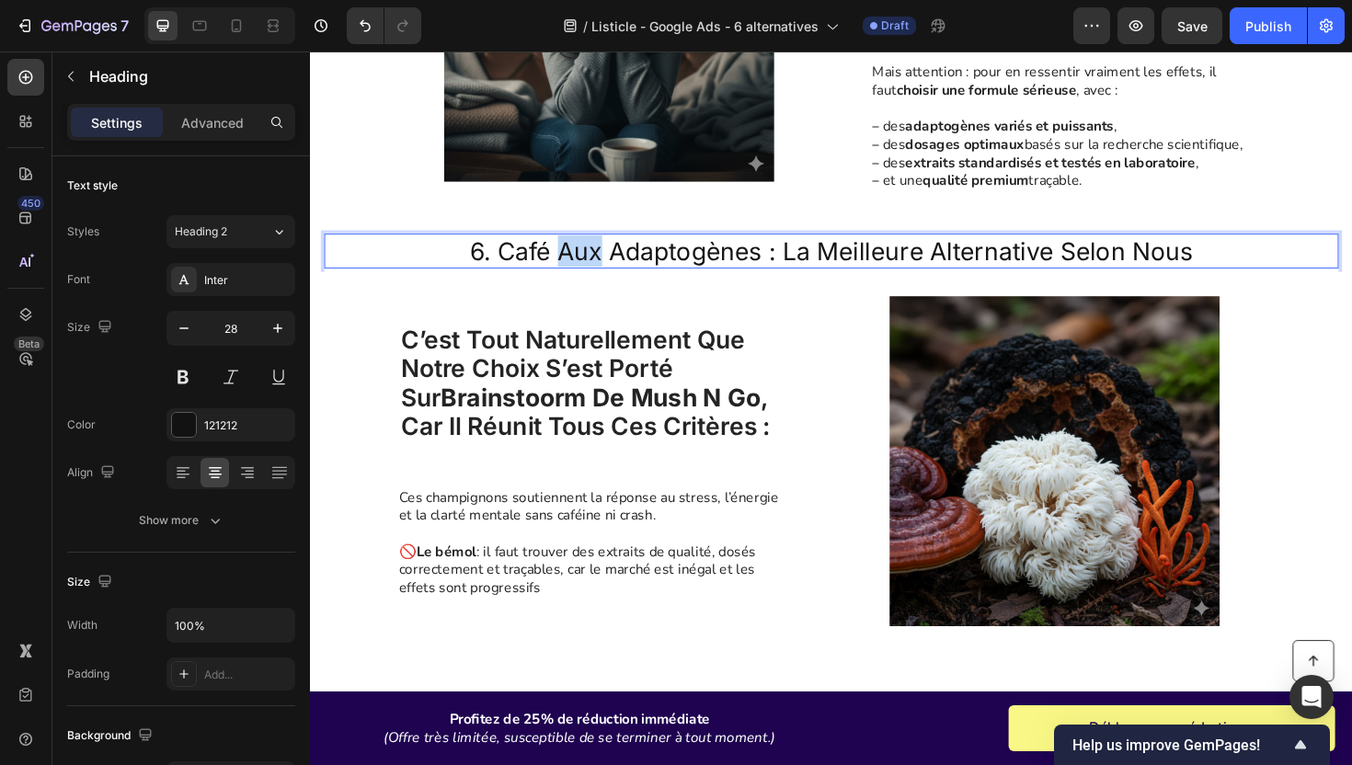
click at [576, 265] on h2 "6. café aux adaptogènes : la meilleure alternative selon nous" at bounding box center [862, 263] width 1074 height 37
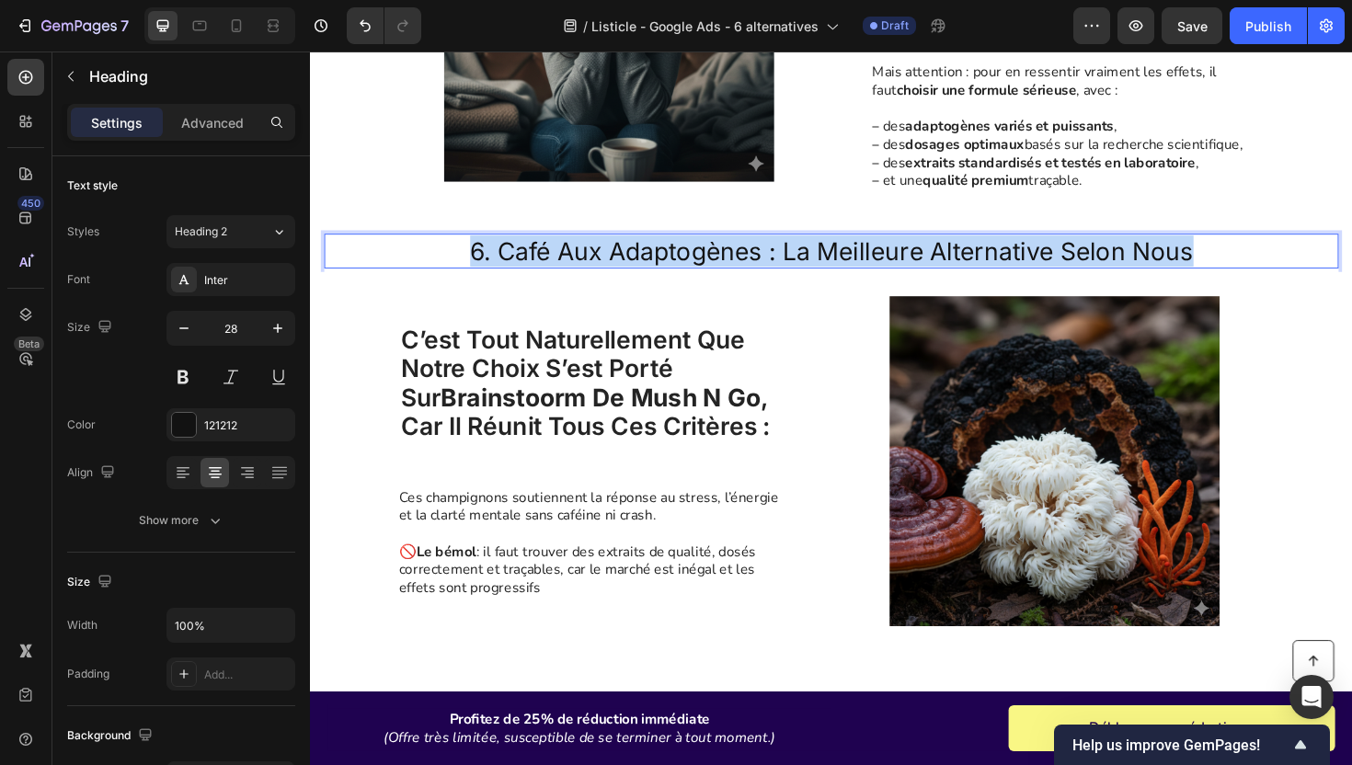
click at [576, 265] on p "6. café aux adaptogènes : la meilleure alternative selon nous" at bounding box center [861, 262] width 1070 height 33
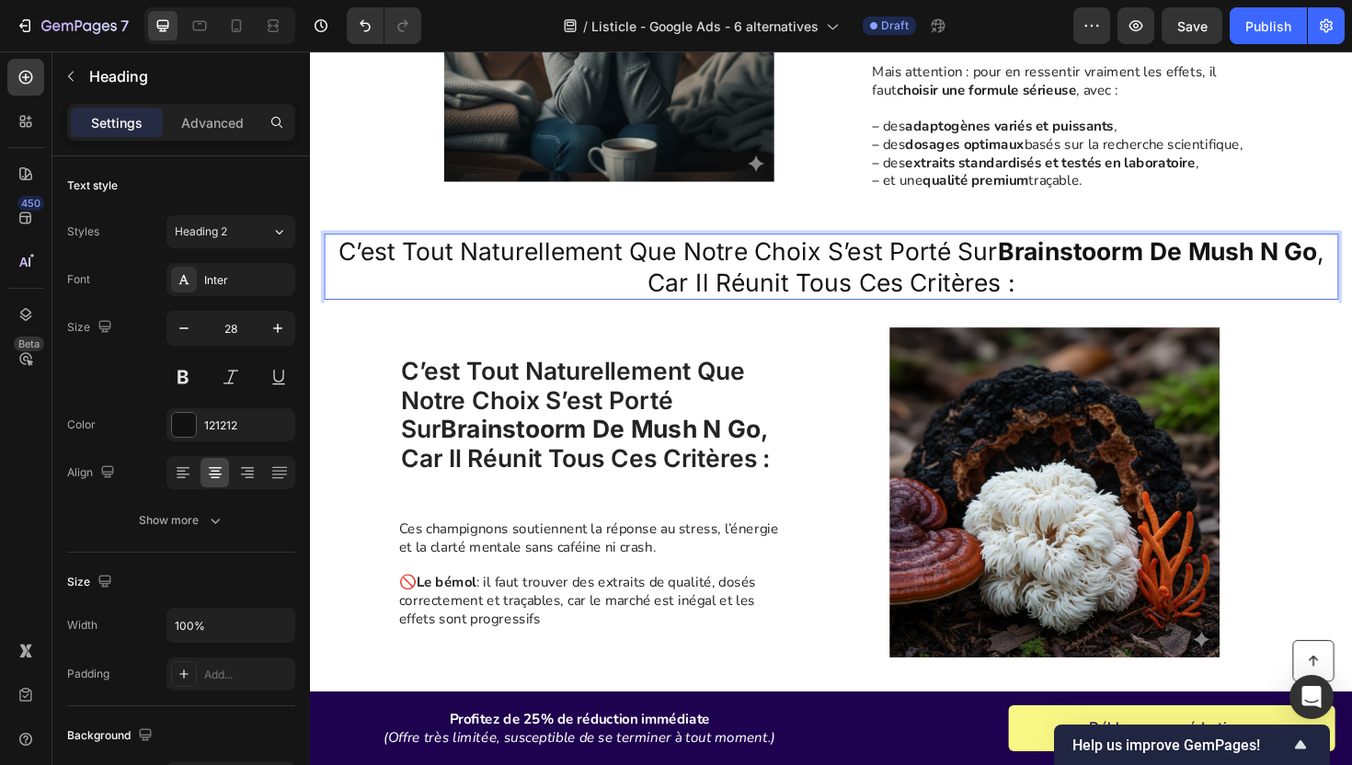
click at [651, 258] on p "C’est tout naturellement que notre choix s’est porté sur Brainstoorm de Mush n …" at bounding box center [861, 279] width 1070 height 67
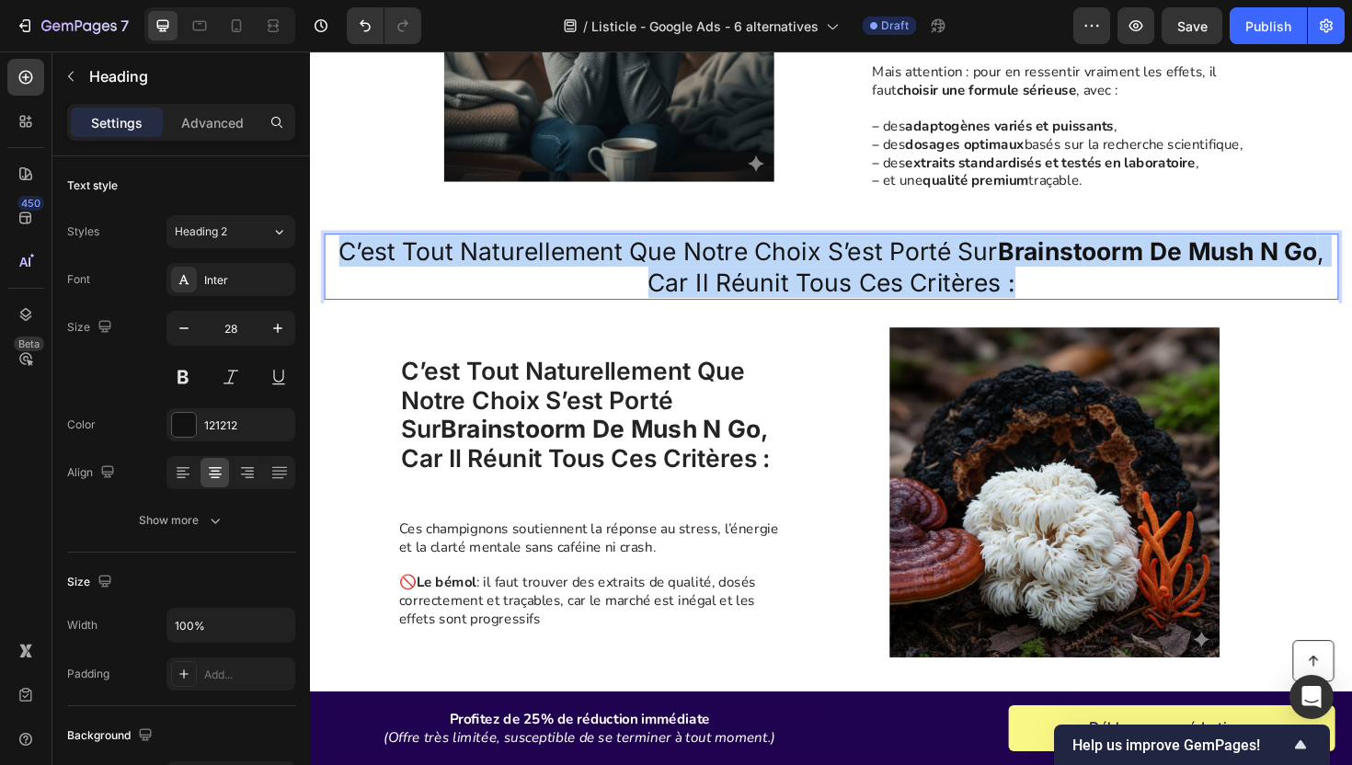
click at [651, 258] on p "C’est tout naturellement que notre choix s’est porté sur Brainstoorm de Mush n …" at bounding box center [861, 279] width 1070 height 67
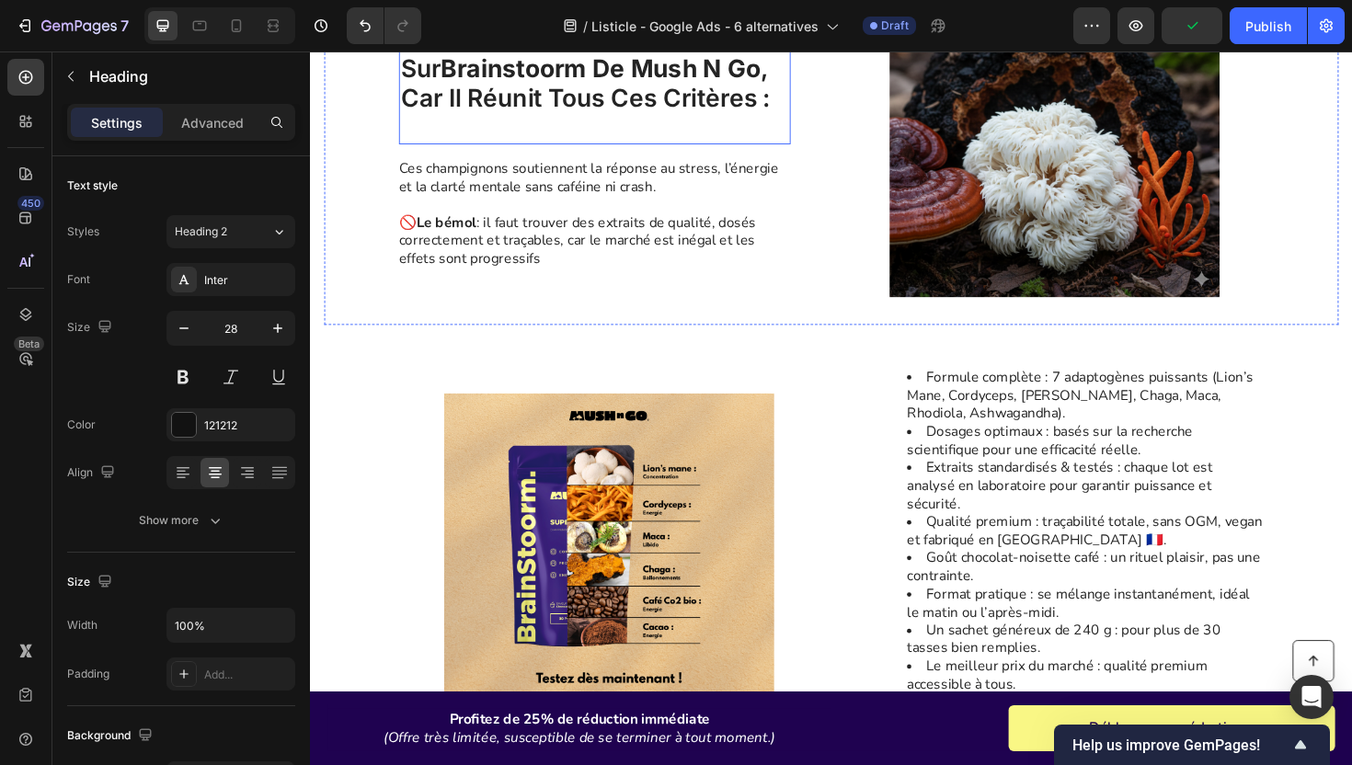
scroll to position [3333, 0]
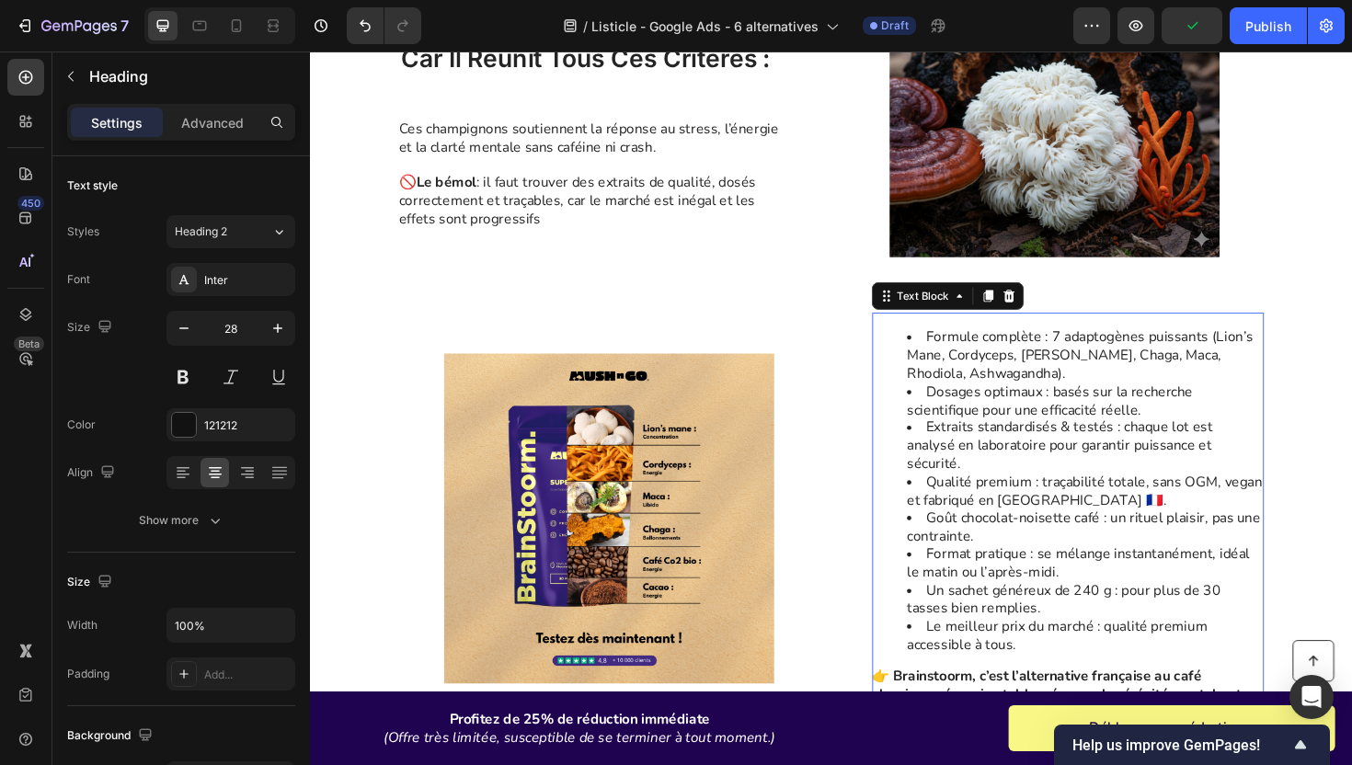
click at [1035, 577] on li "Format pratique : se mélange instantanément, idéal le matin ou l’après-midi." at bounding box center [1130, 594] width 376 height 39
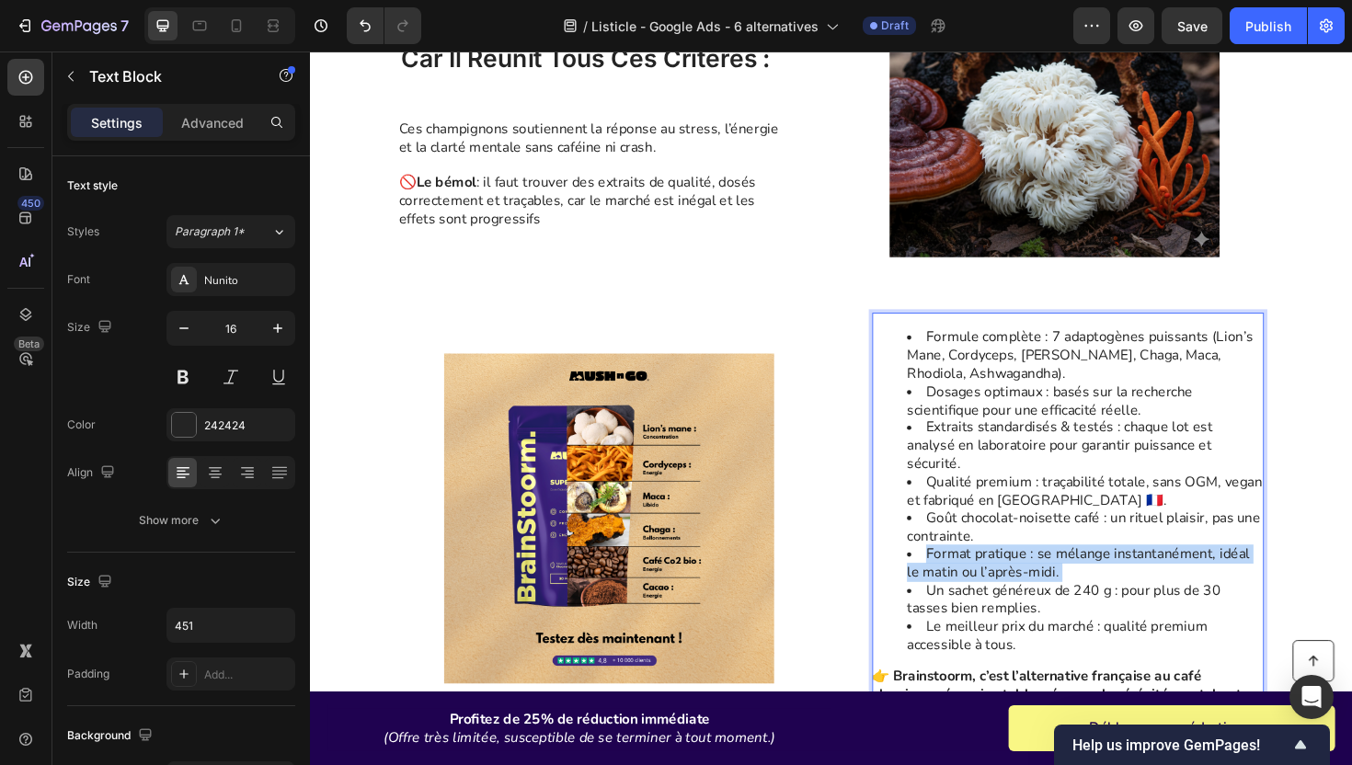
click at [1035, 577] on li "Format pratique : se mélange instantanément, idéal le matin ou l’après-midi." at bounding box center [1130, 594] width 376 height 39
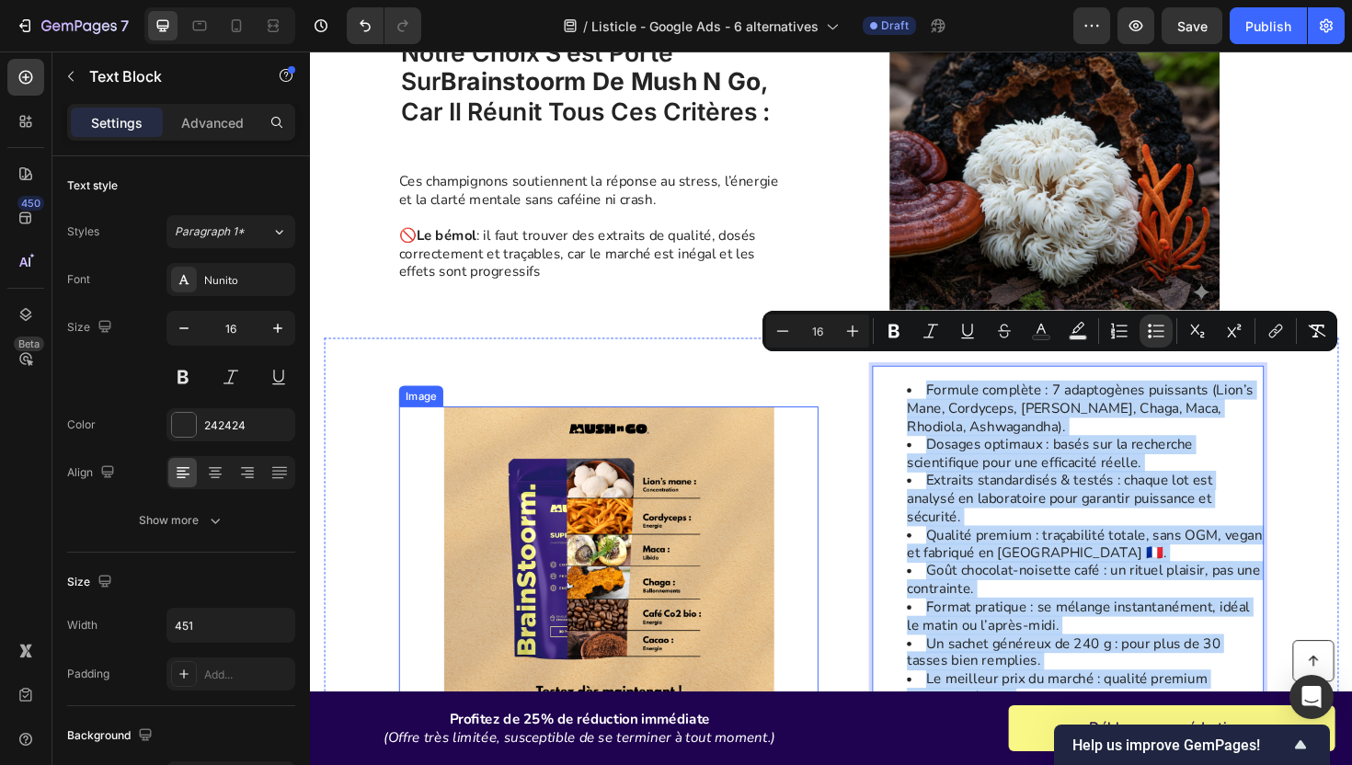
scroll to position [3254, 0]
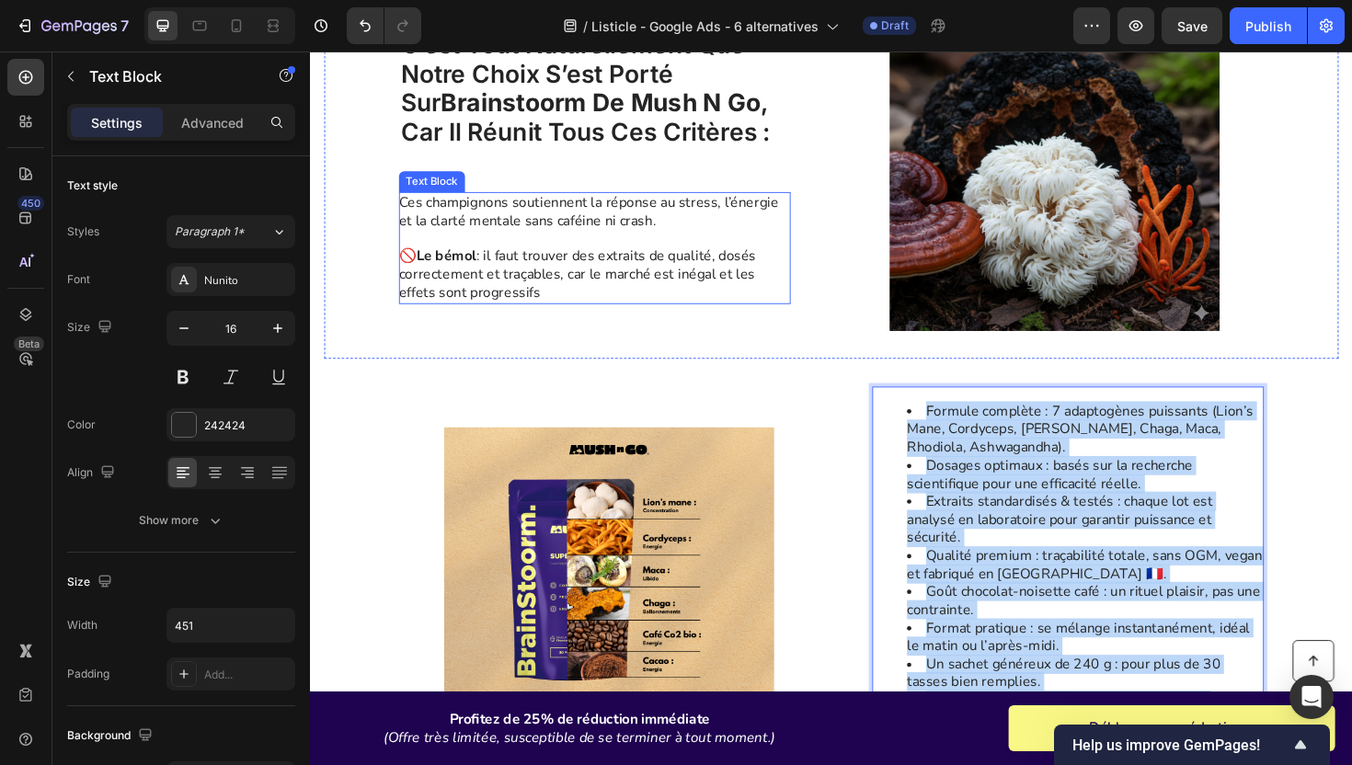
click at [600, 275] on p "🚫 Le bémol : il faut trouver des extraits de qualité, dosés correctement et tra…" at bounding box center [610, 279] width 413 height 76
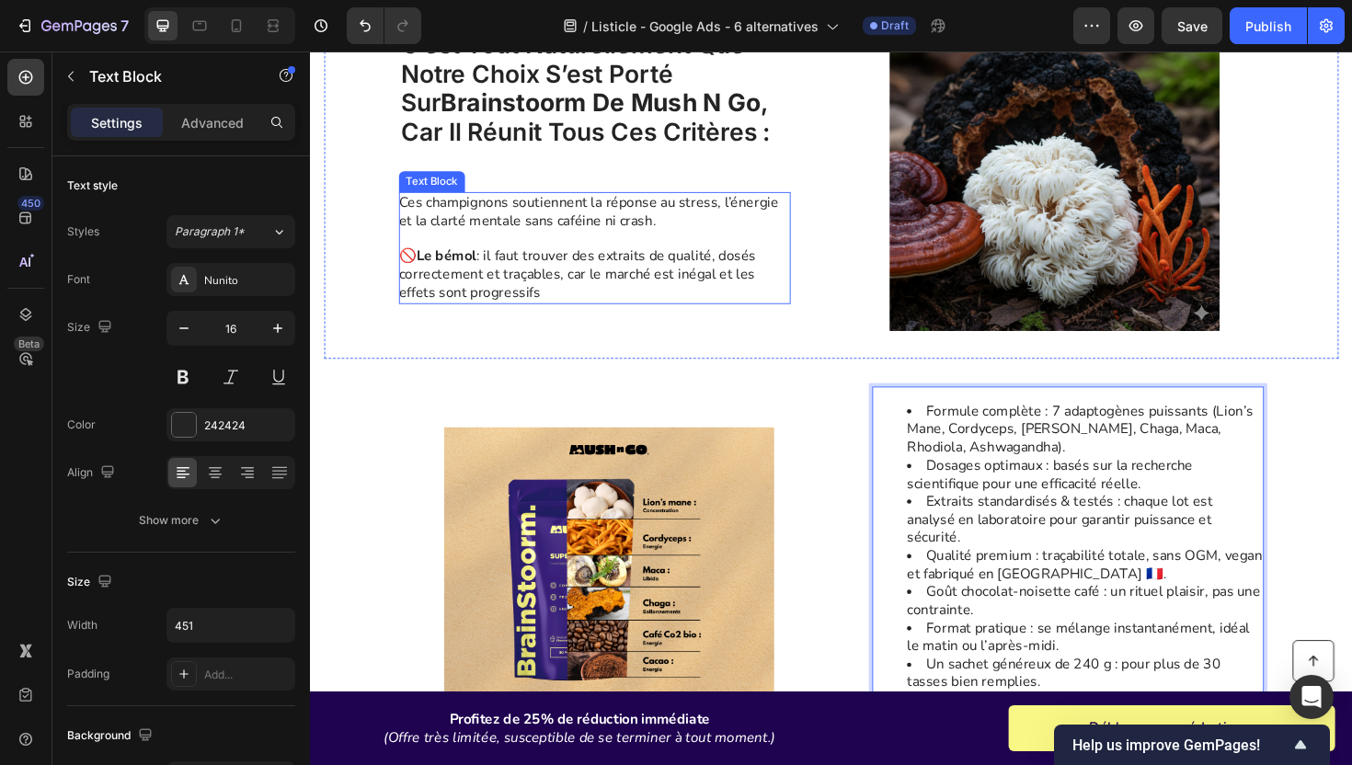
click at [600, 275] on p "🚫 Le bémol : il faut trouver des extraits de qualité, dosés correctement et tra…" at bounding box center [610, 279] width 413 height 76
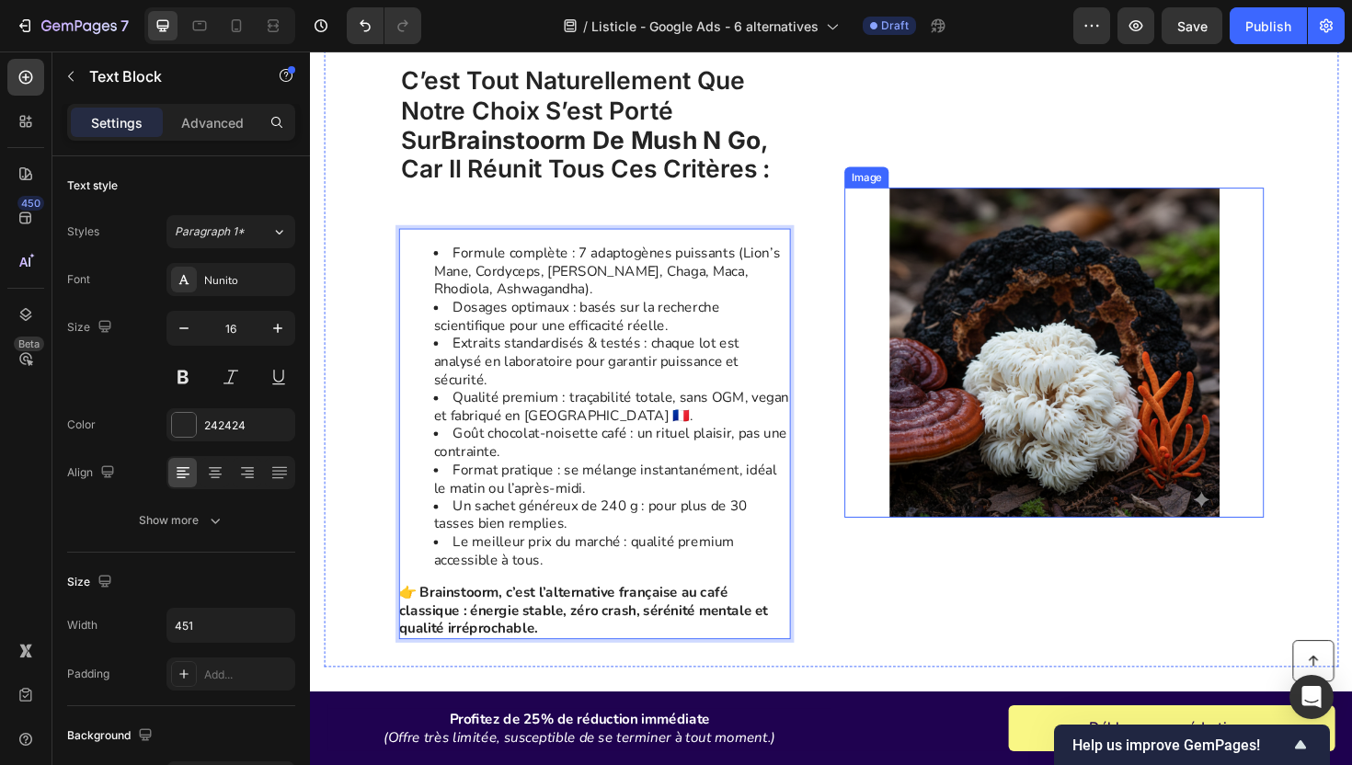
scroll to position [3023, 0]
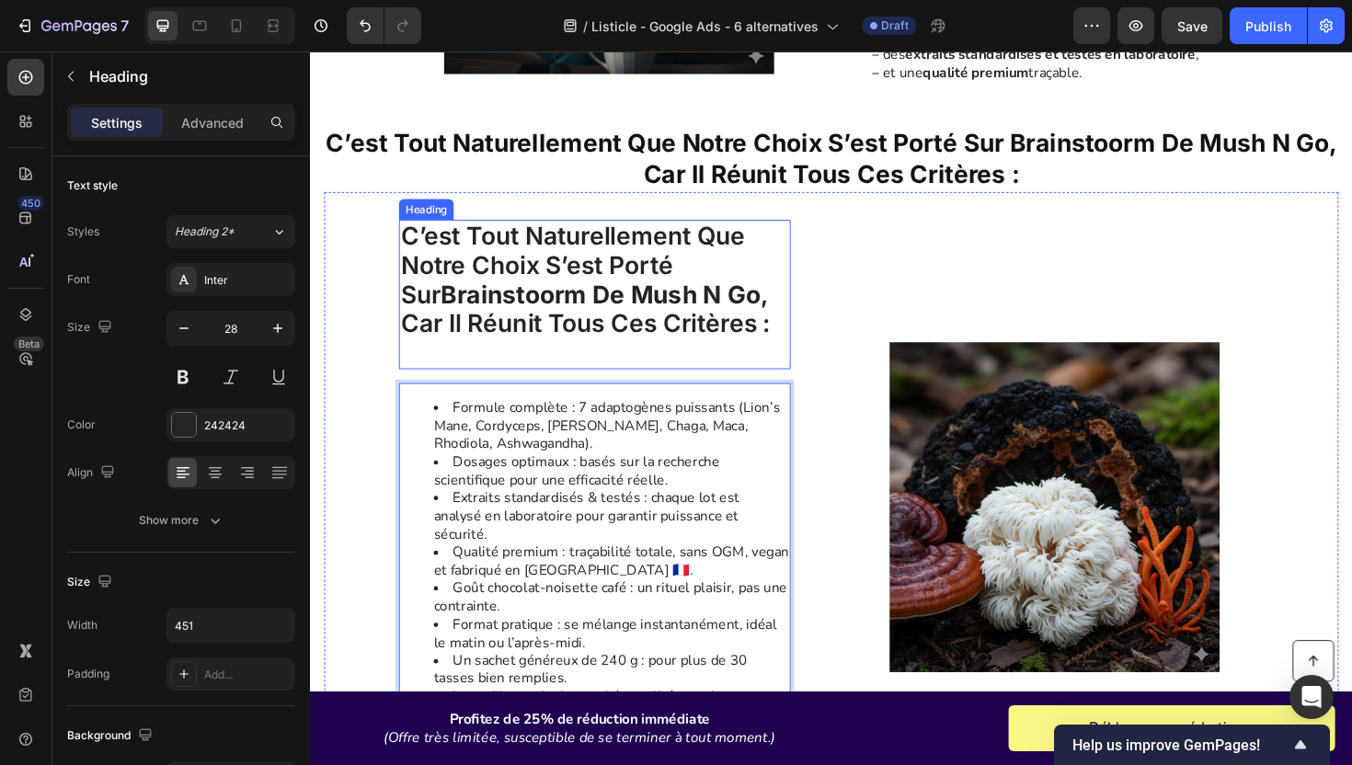
click at [643, 257] on p "C’est tout naturellement que notre choix s’est porté sur Brainstoorm de Mush n …" at bounding box center [611, 309] width 411 height 154
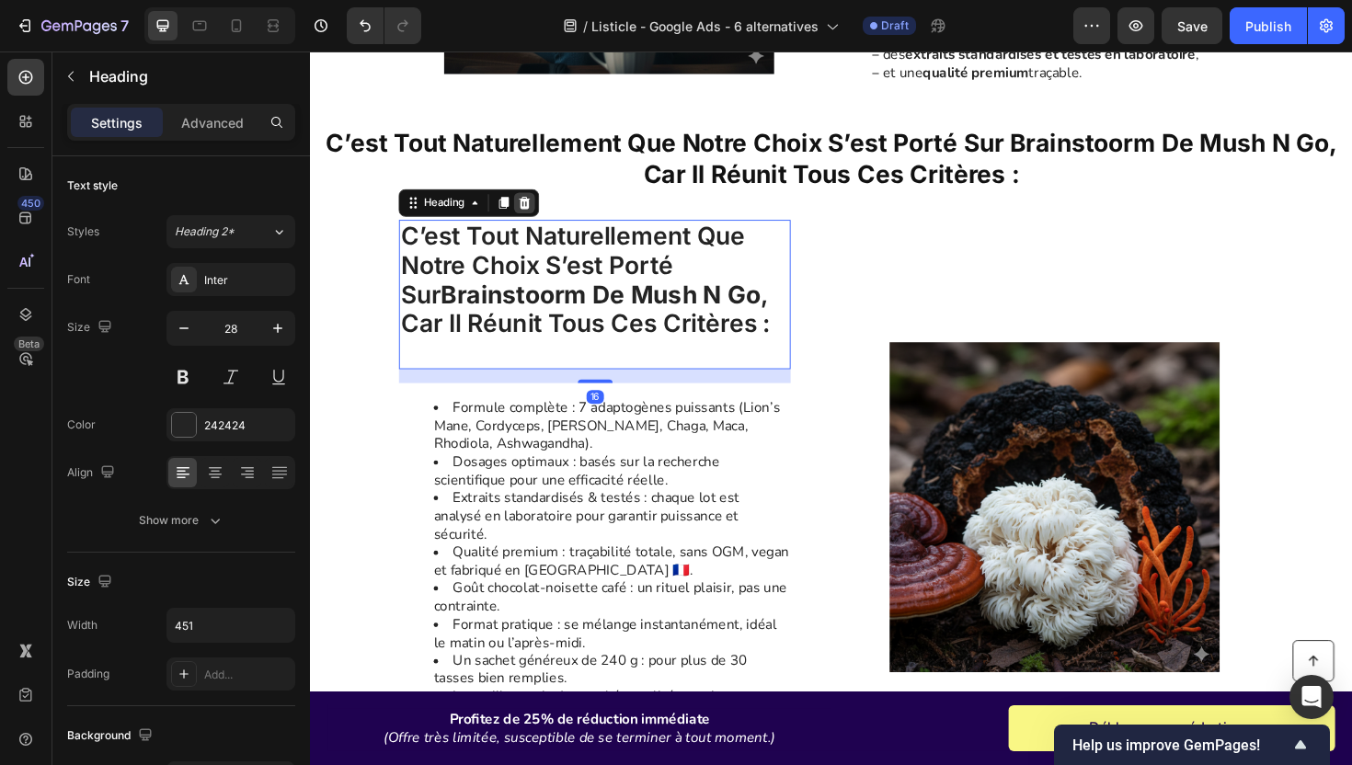
click at [532, 213] on icon at bounding box center [537, 212] width 15 height 15
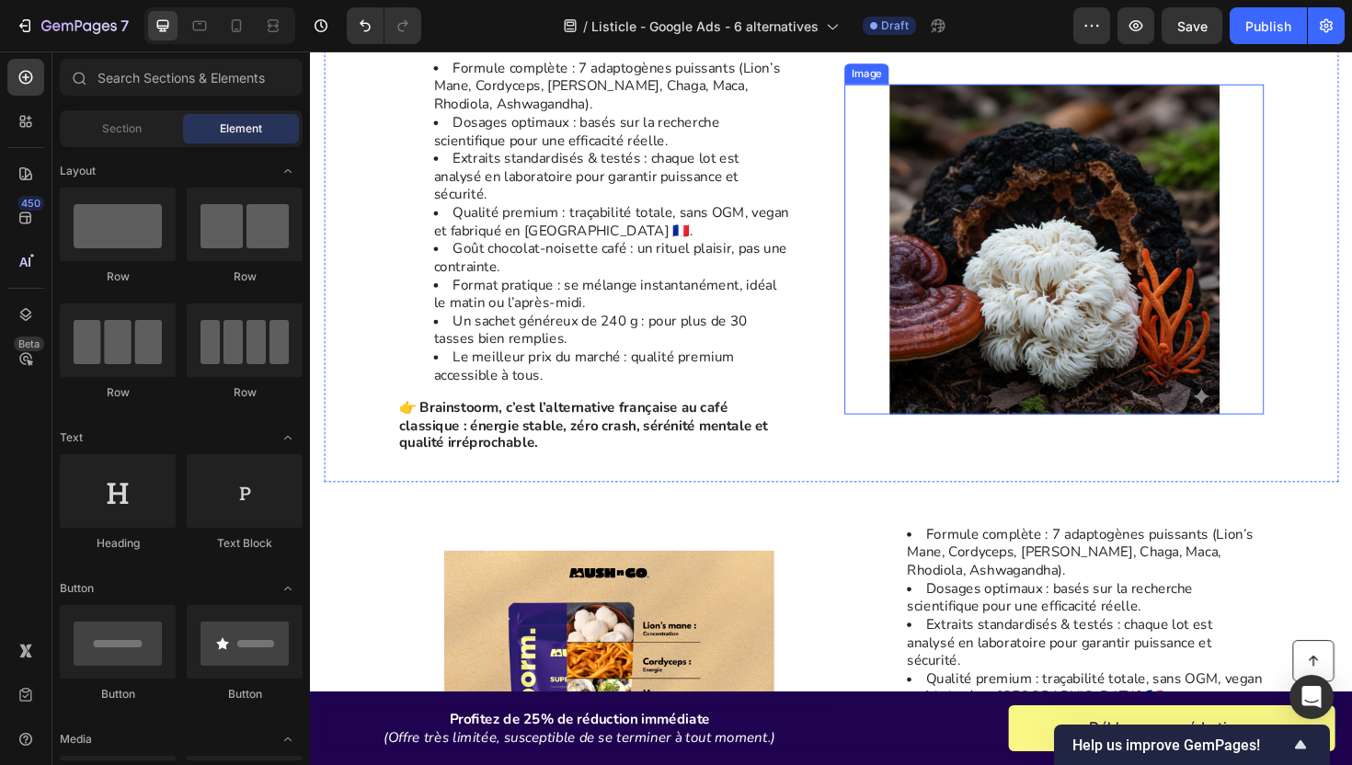
scroll to position [3228, 0]
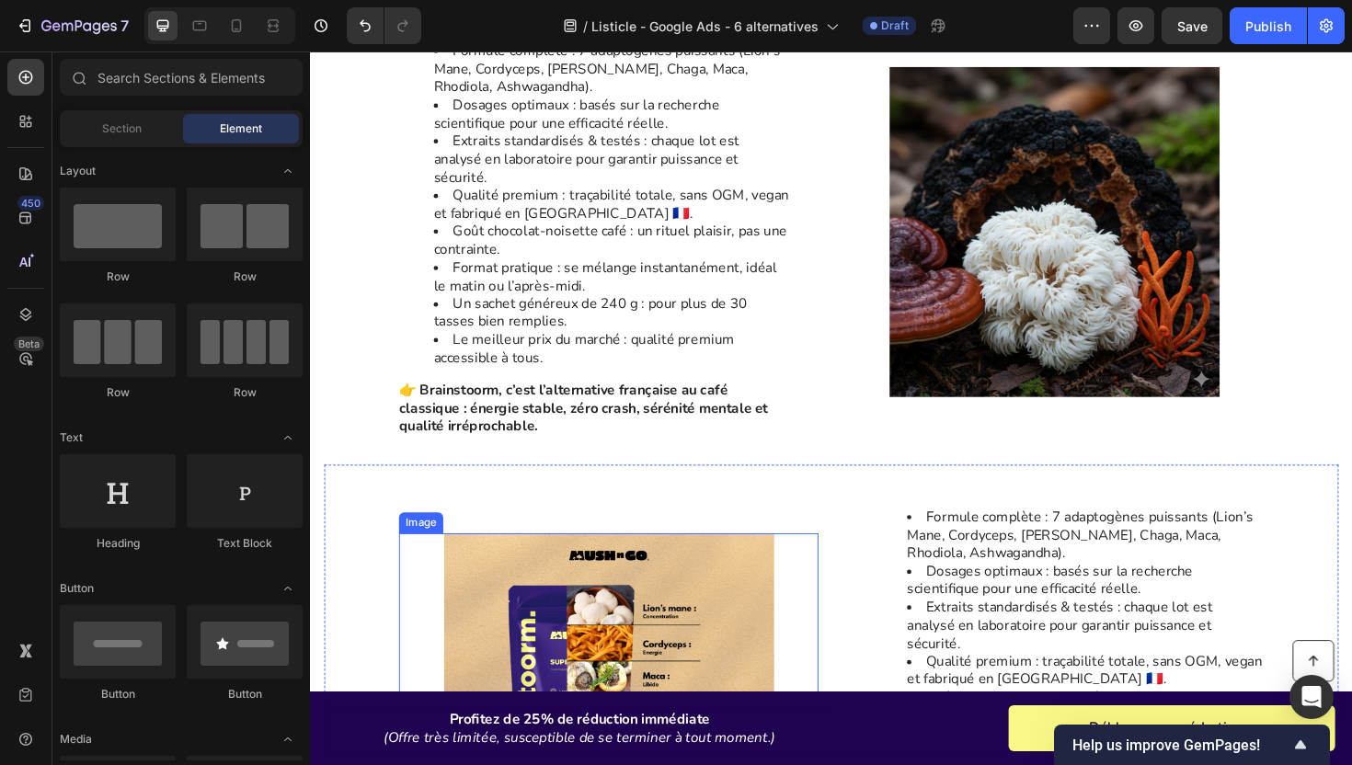
click at [694, 606] on img at bounding box center [626, 736] width 444 height 349
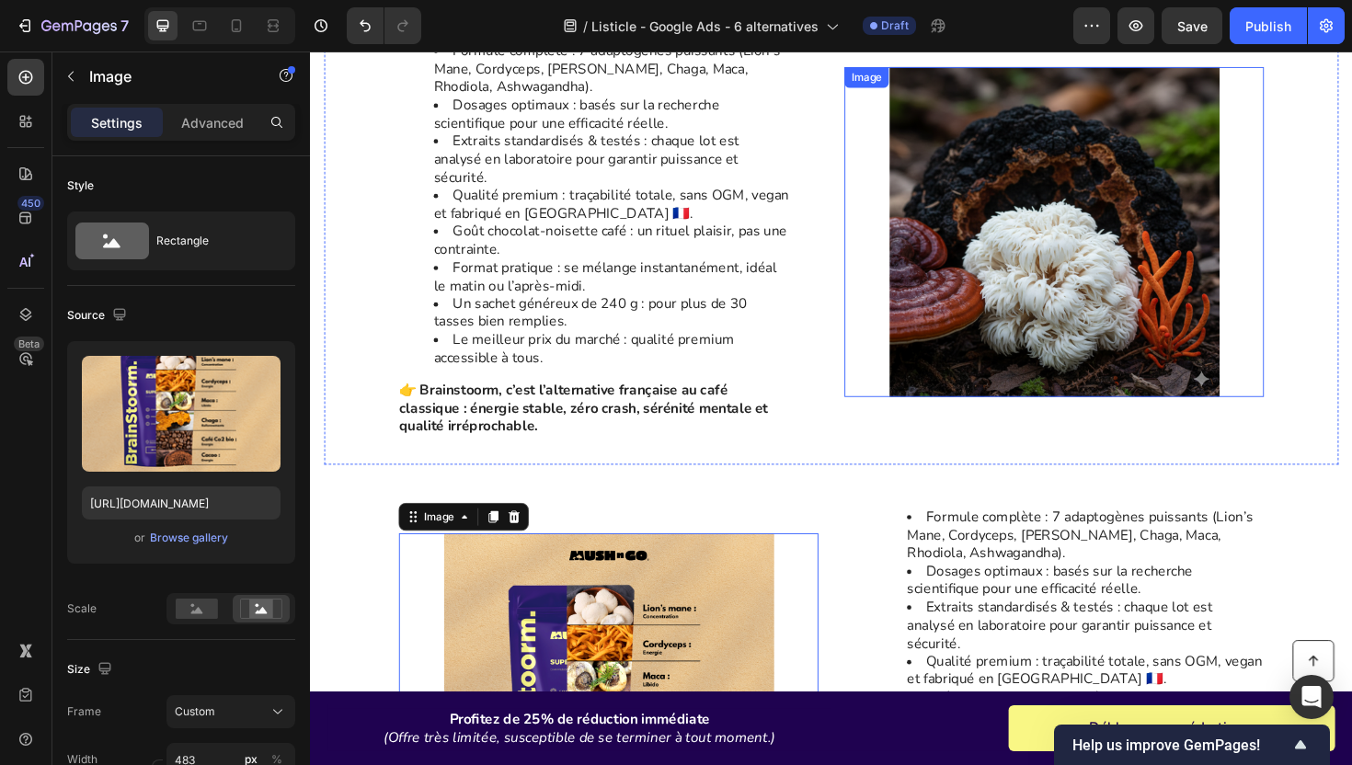
click at [1066, 233] on img at bounding box center [1097, 242] width 444 height 349
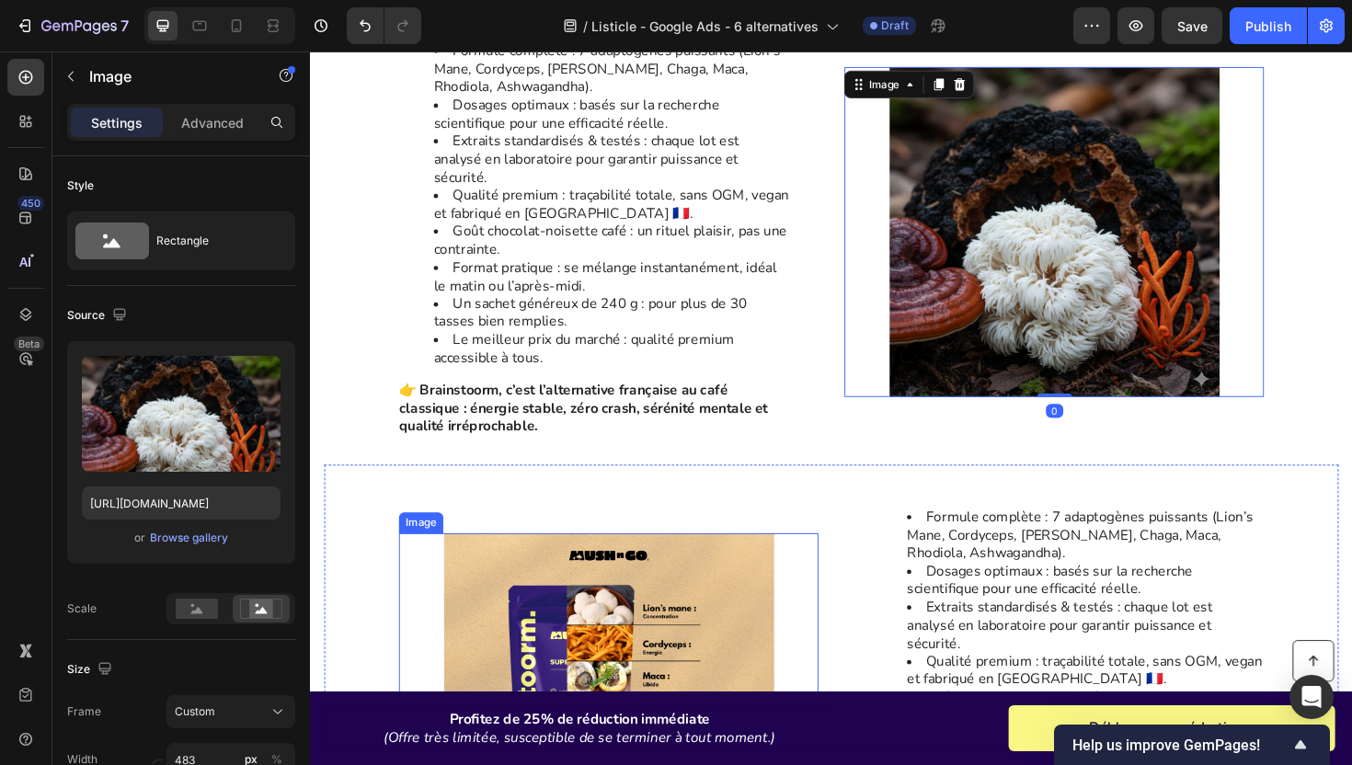
click at [612, 562] on img at bounding box center [626, 736] width 444 height 349
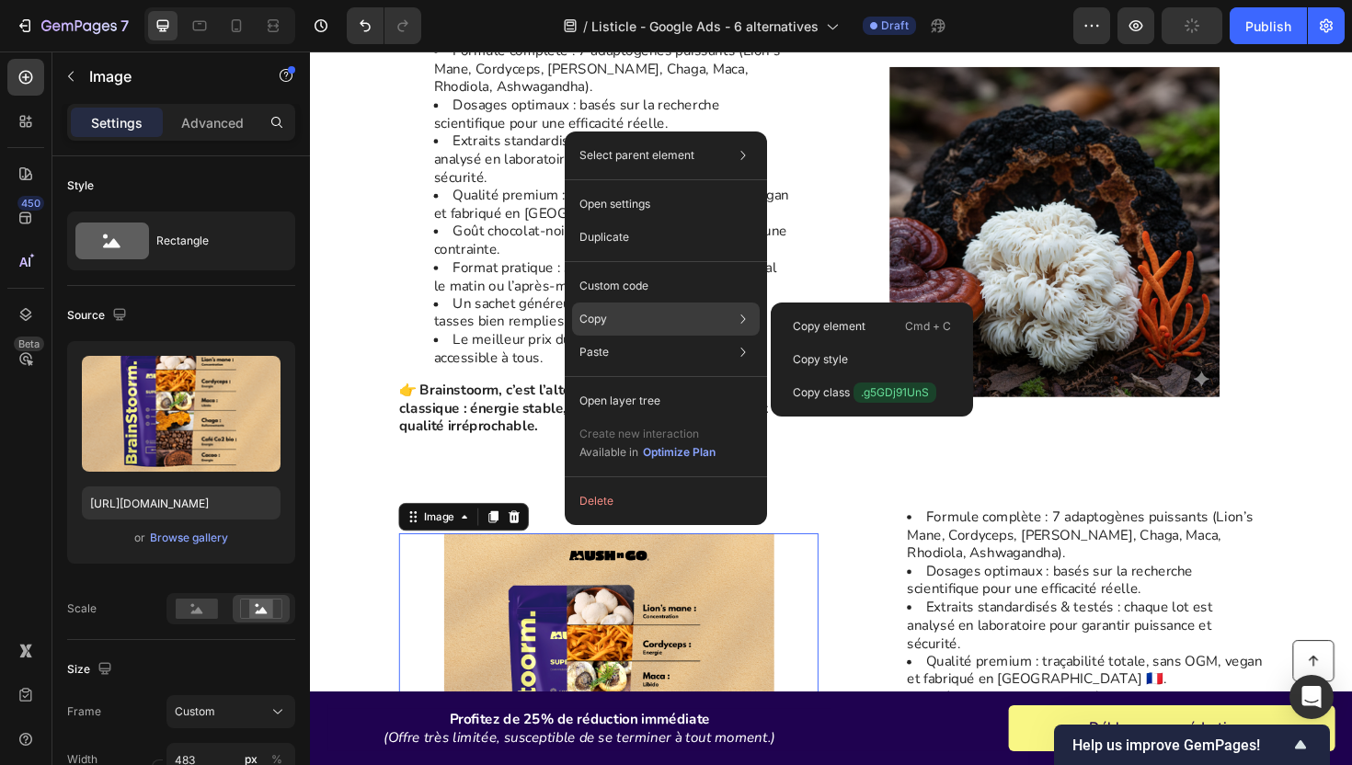
click at [644, 316] on div "Copy Copy element Cmd + C Copy style Copy class .g5GDj91UnS" at bounding box center [666, 319] width 188 height 33
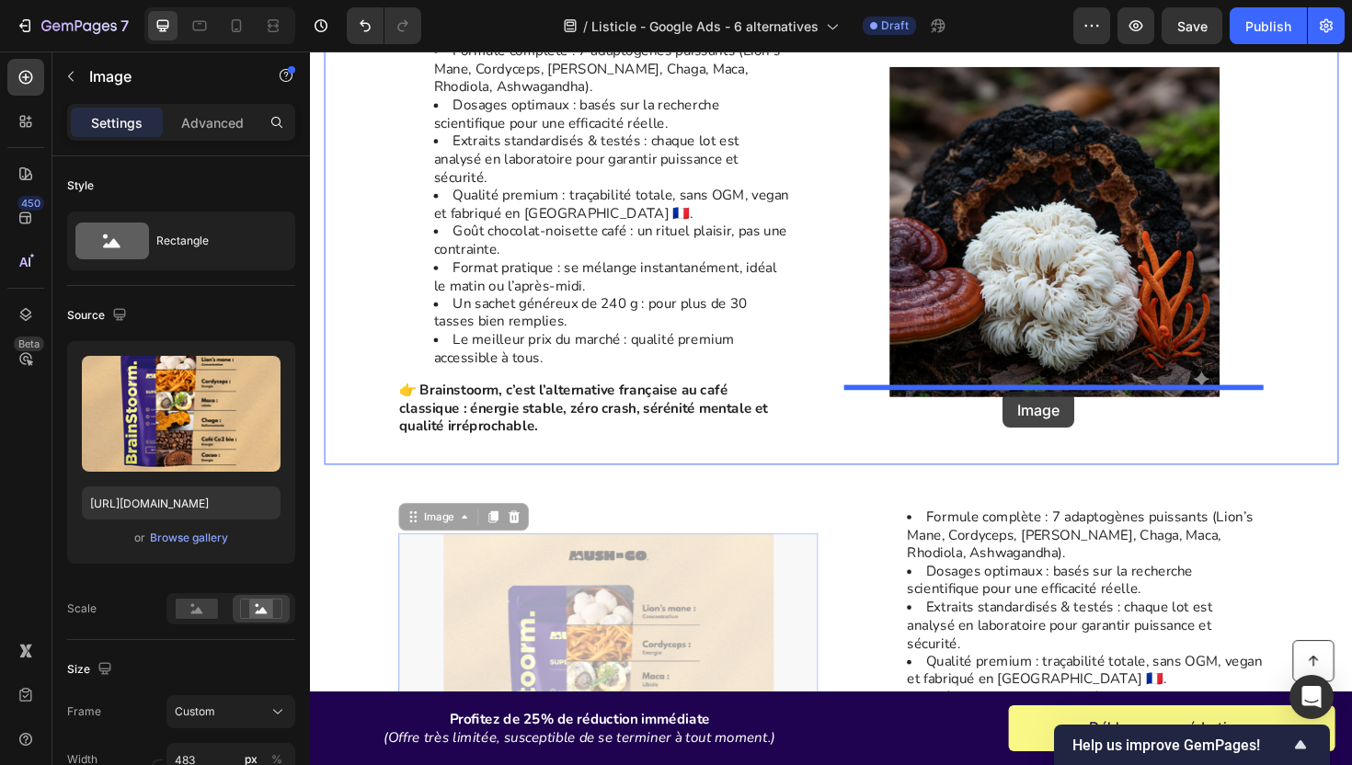
drag, startPoint x: 693, startPoint y: 586, endPoint x: 1044, endPoint y: 412, distance: 391.1
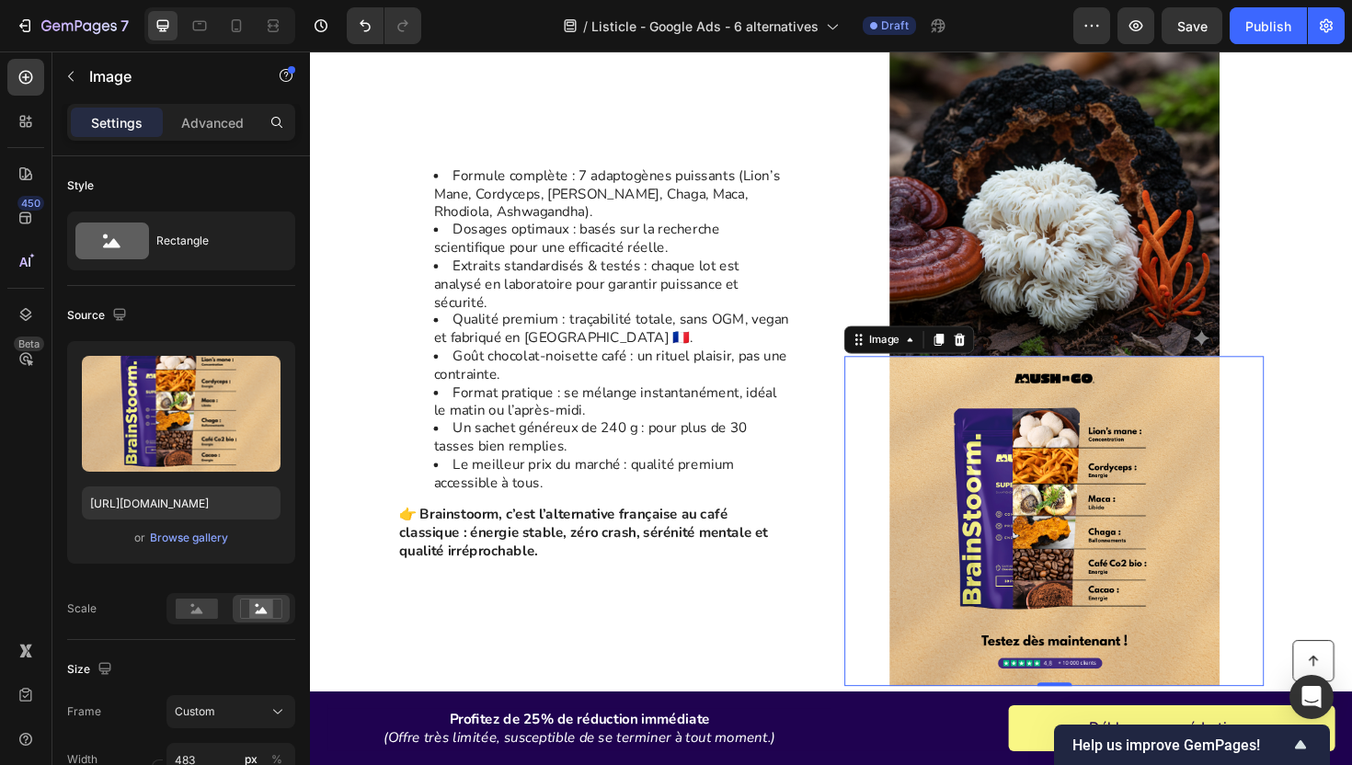
scroll to position [3369, 0]
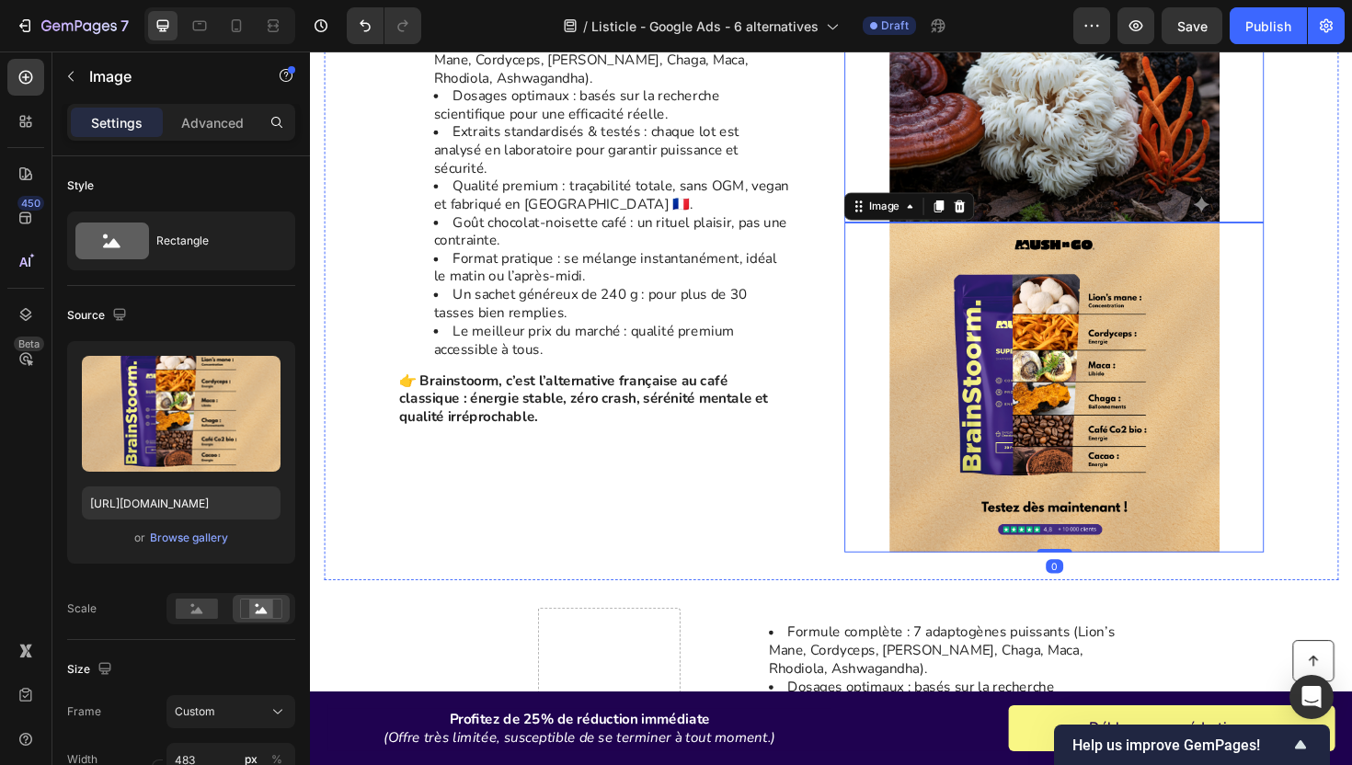
click at [1059, 185] on img at bounding box center [1097, 57] width 444 height 349
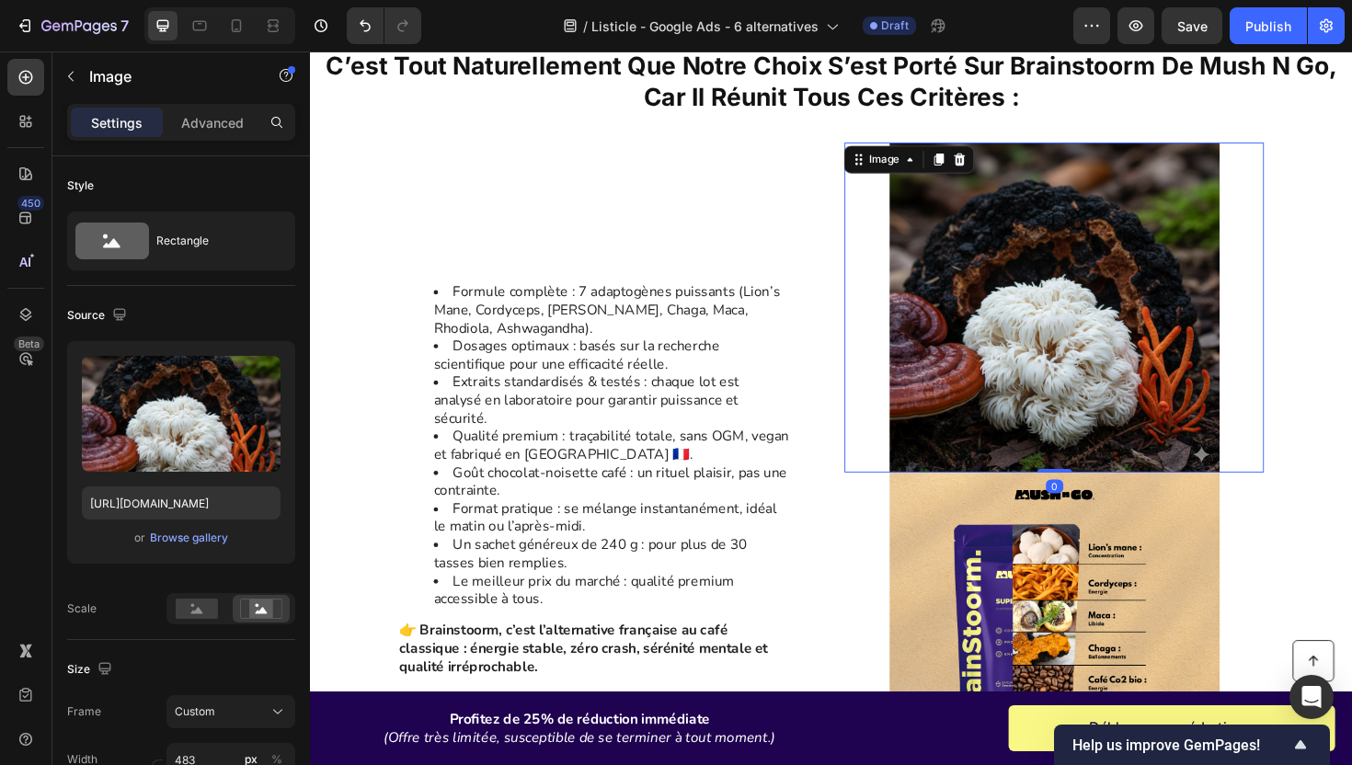
scroll to position [3096, 0]
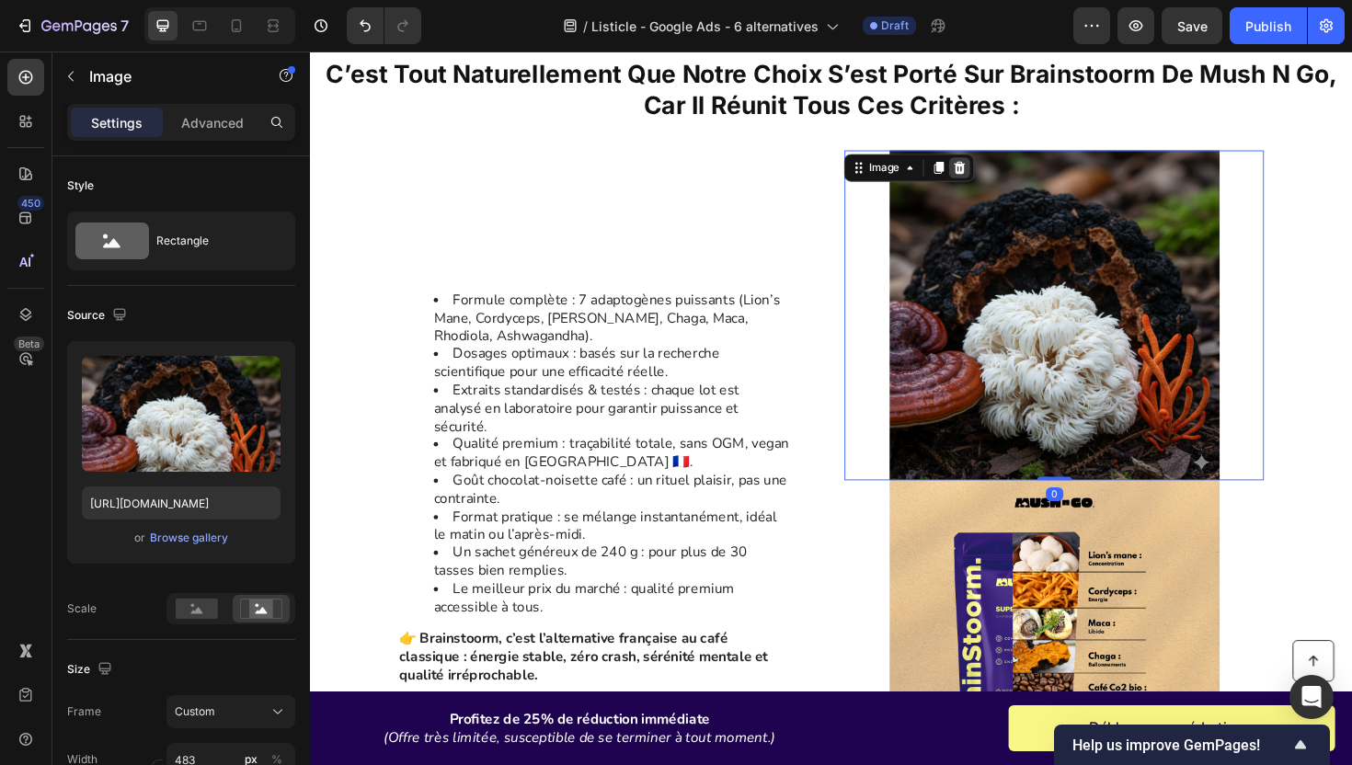
click at [998, 174] on icon at bounding box center [998, 174] width 12 height 13
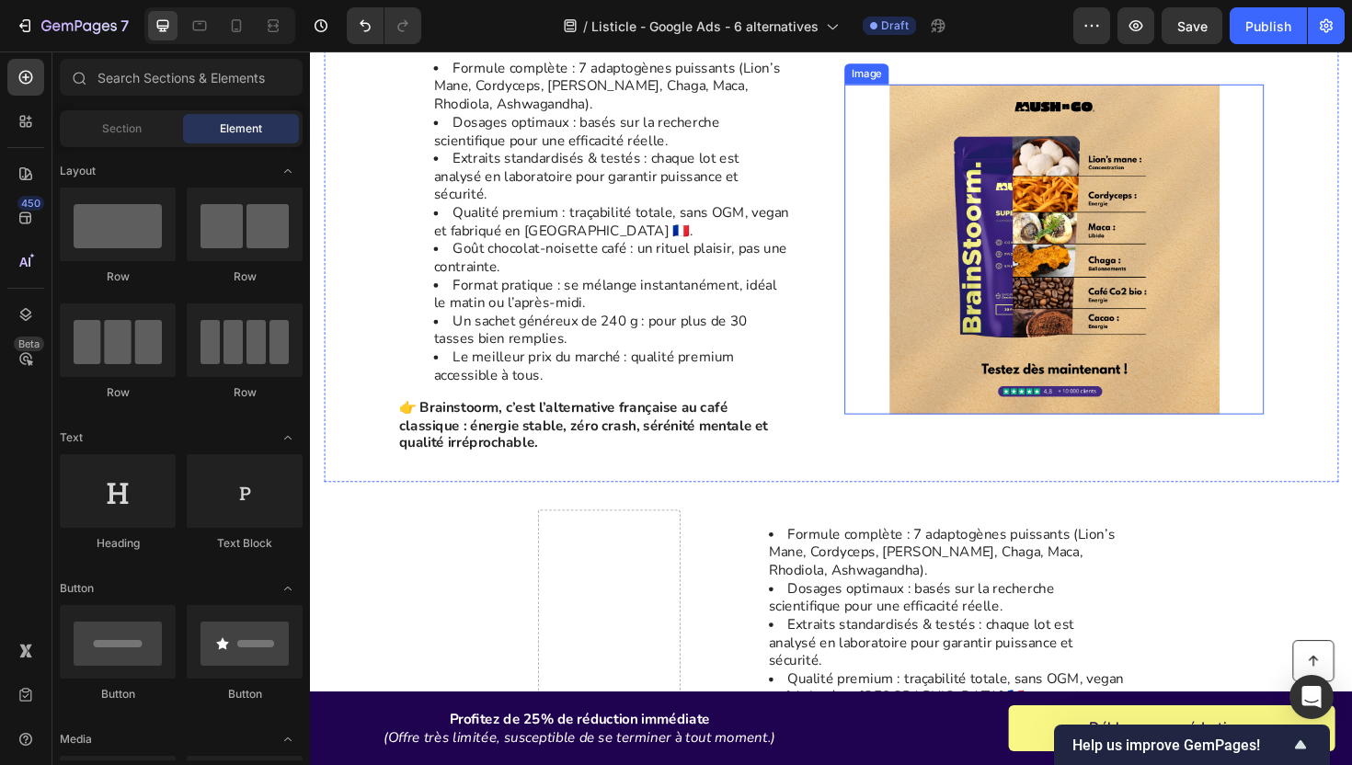
scroll to position [3382, 0]
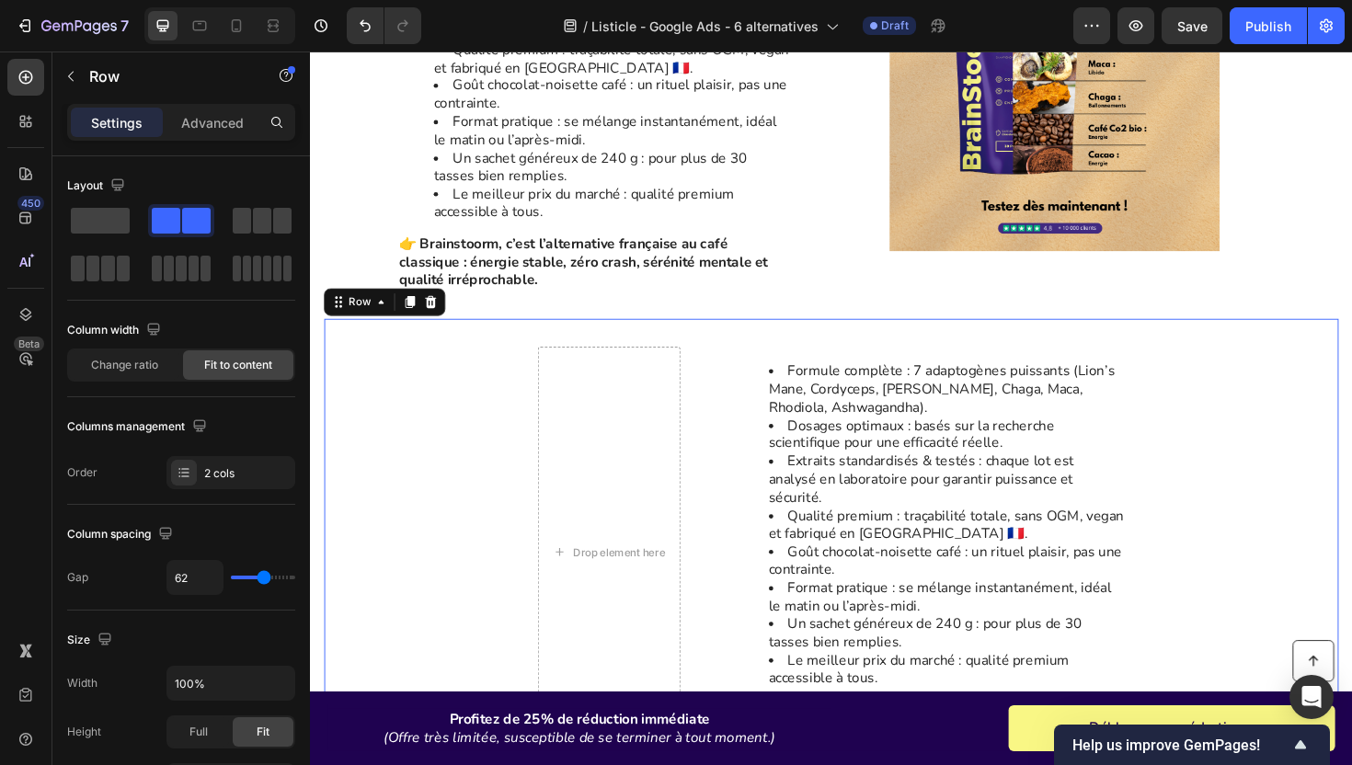
click at [733, 342] on div "Formule complète : 7 adaptogènes puissants (Lion’s Mane, Cordyceps, [PERSON_NAM…" at bounding box center [862, 582] width 1074 height 494
click at [438, 311] on icon at bounding box center [438, 317] width 12 height 13
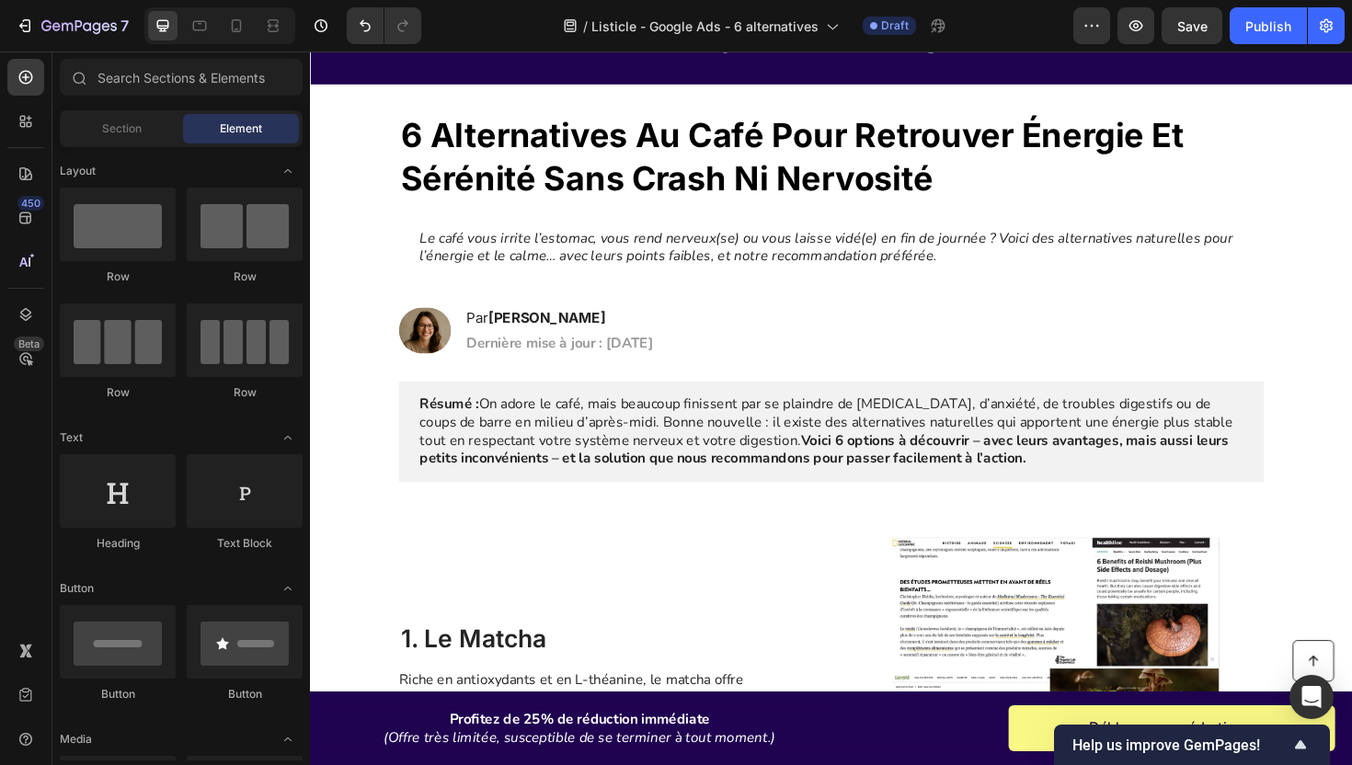
scroll to position [104, 0]
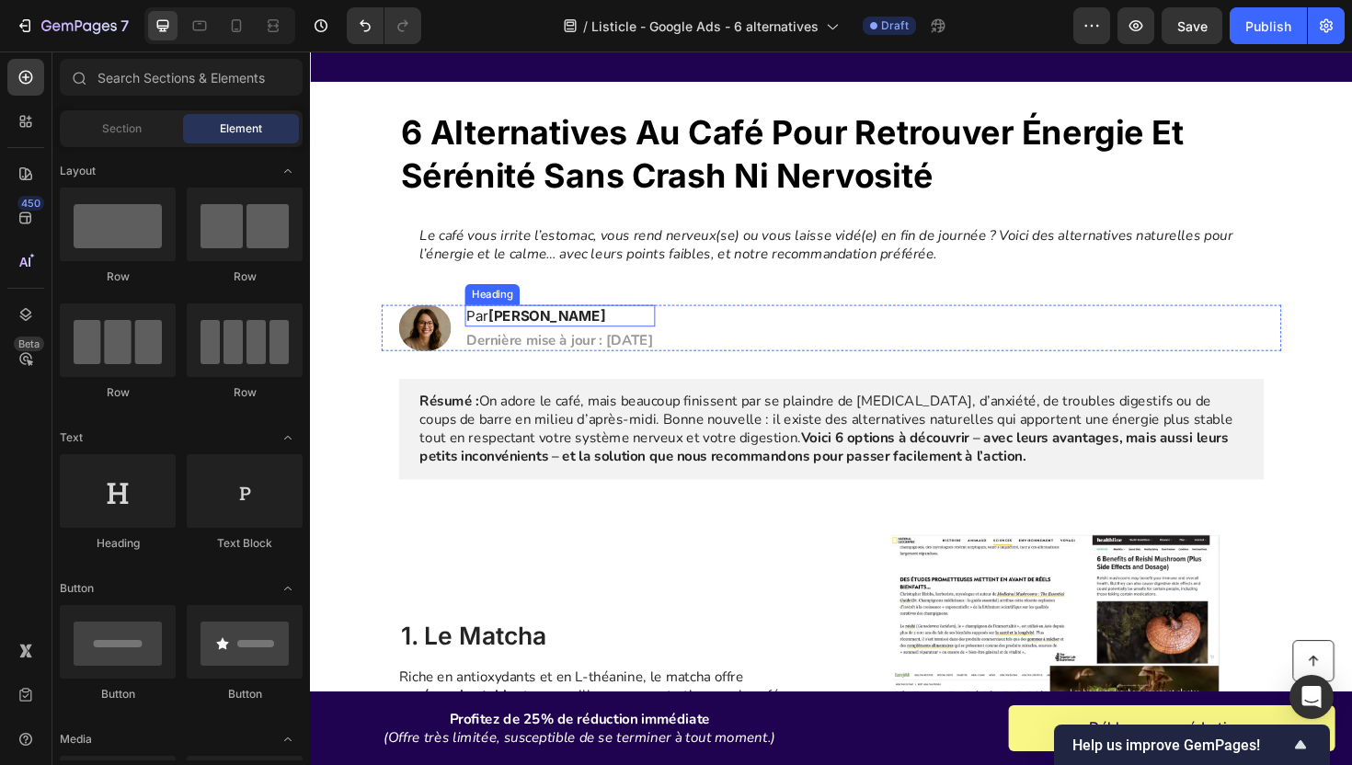
click at [545, 335] on strong "[PERSON_NAME]" at bounding box center [560, 331] width 124 height 18
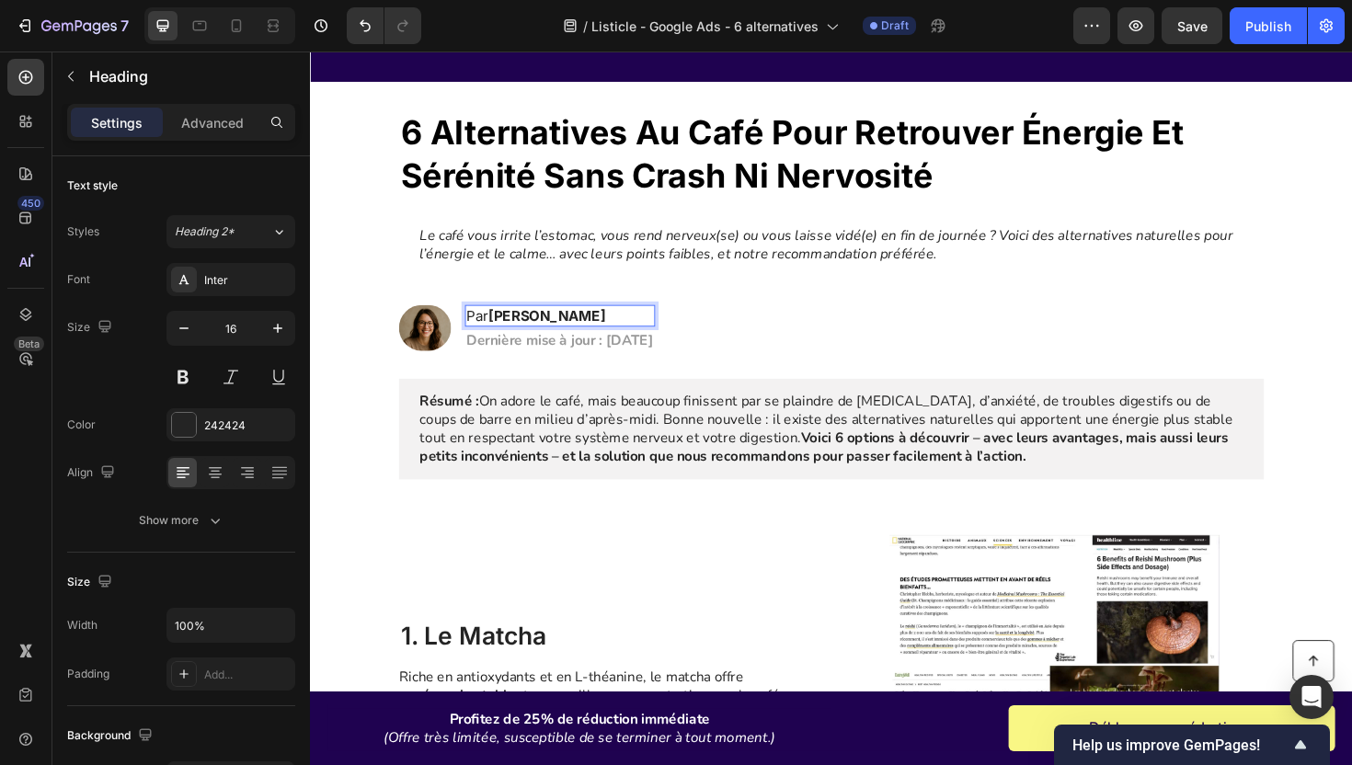
click at [525, 333] on strong "[PERSON_NAME]" at bounding box center [560, 331] width 124 height 18
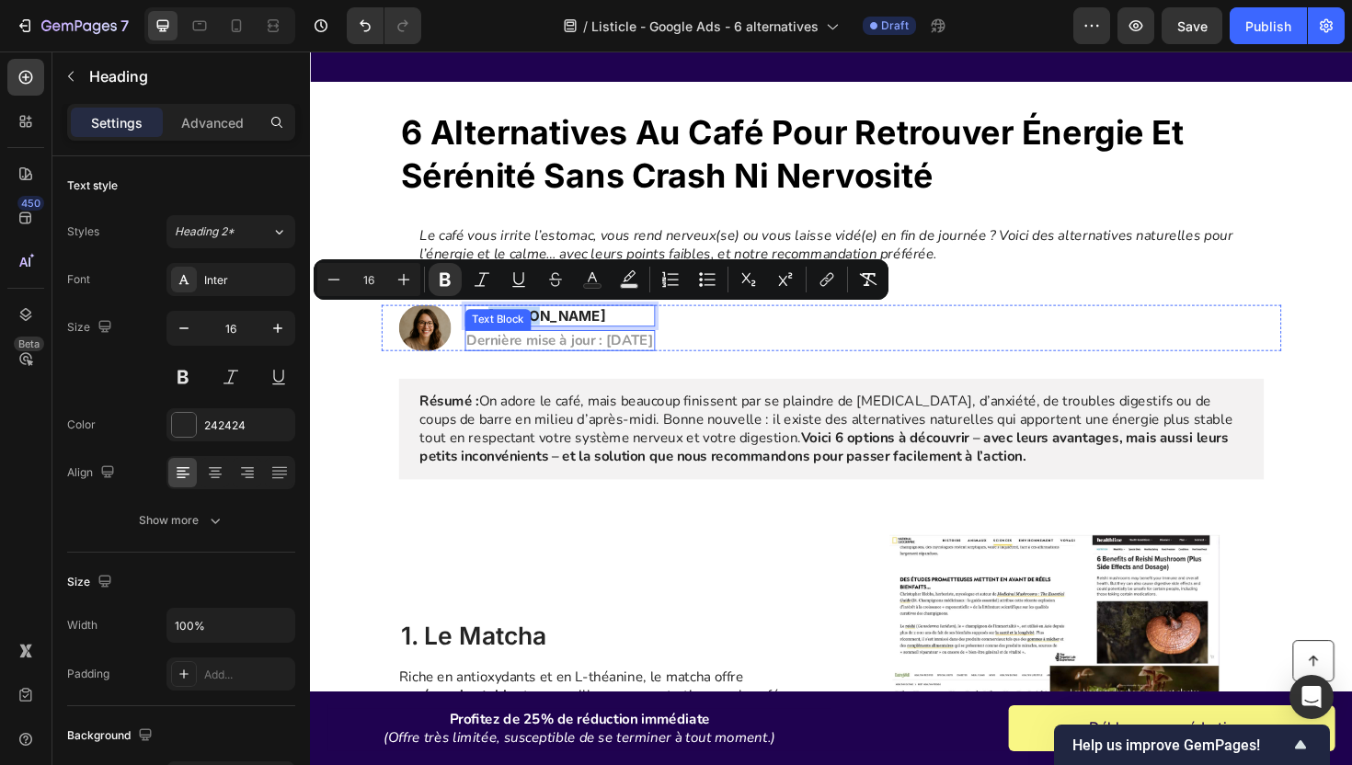
click at [639, 361] on strong "Dernière mise à jour : [DATE]" at bounding box center [574, 358] width 198 height 20
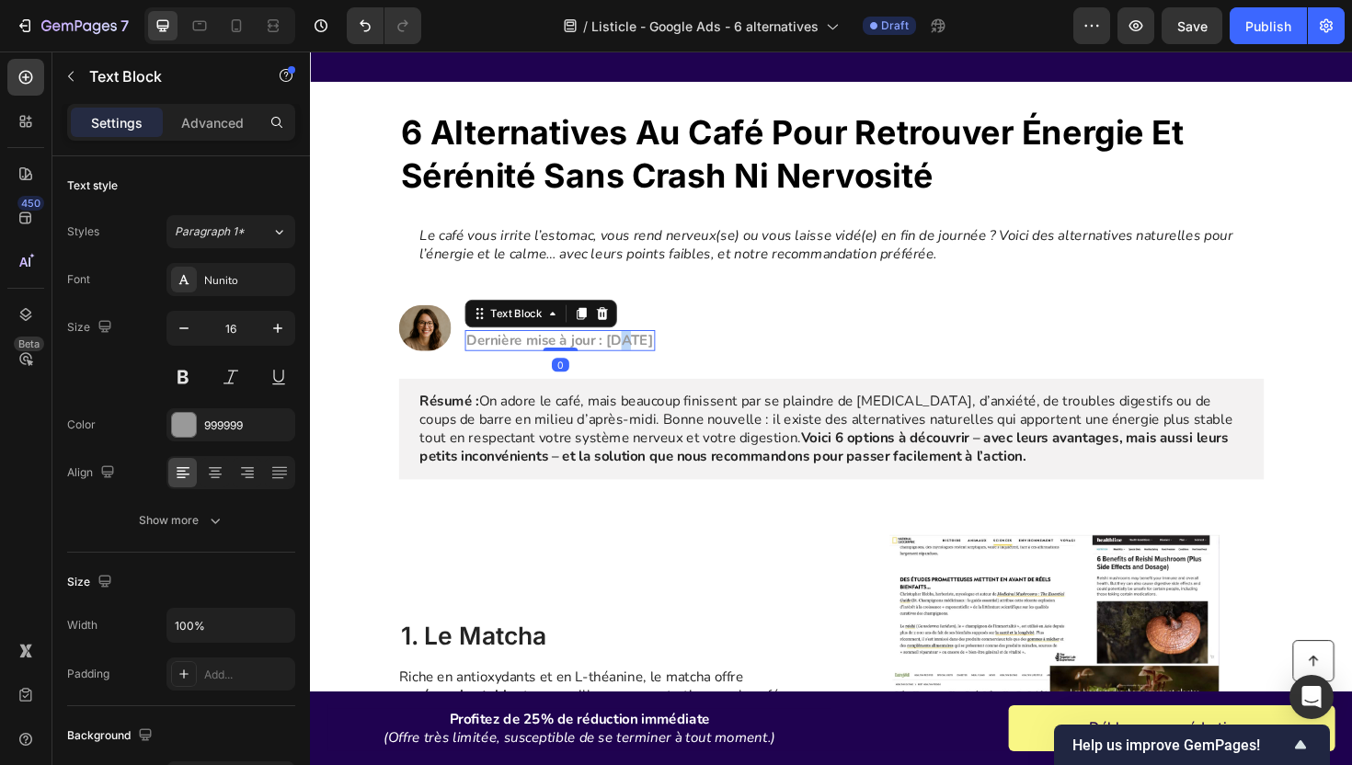
click at [639, 361] on strong "Dernière mise à jour : [DATE]" at bounding box center [574, 358] width 198 height 20
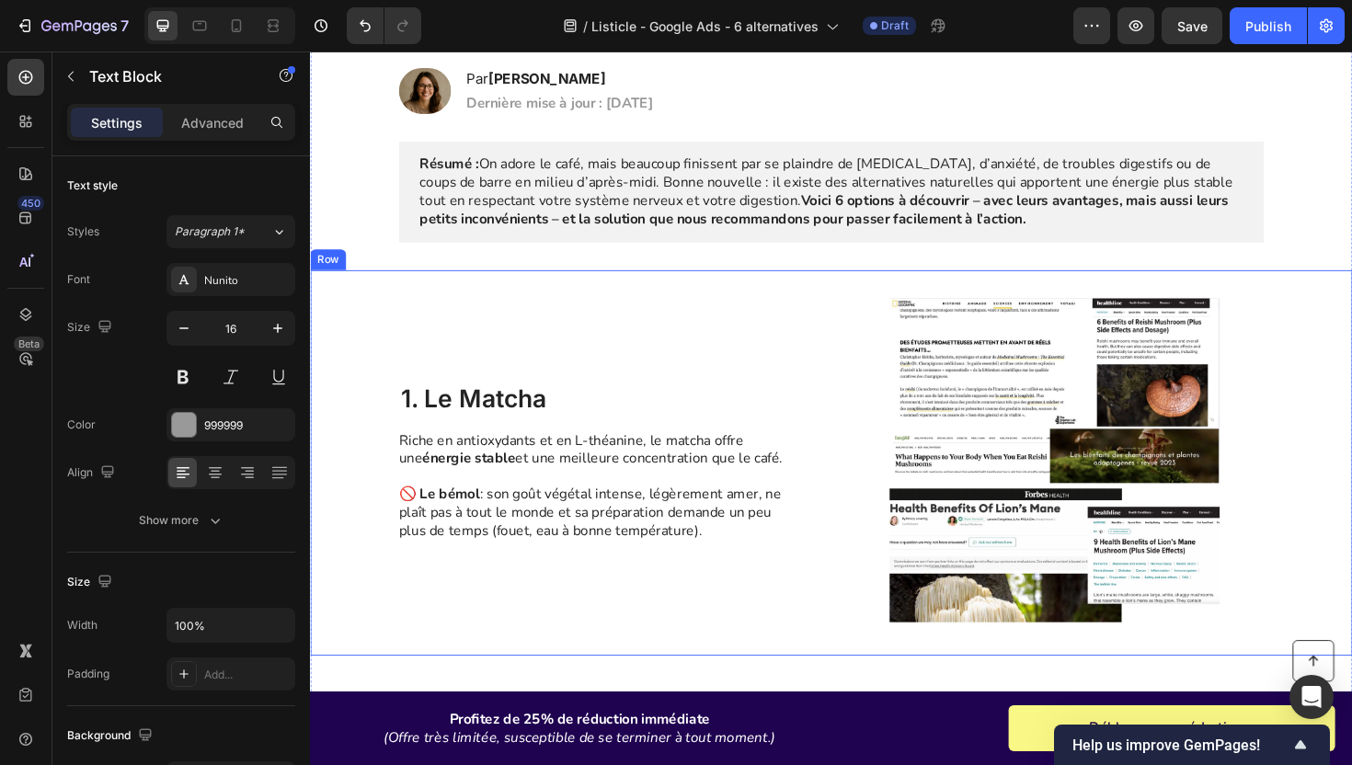
scroll to position [360, 0]
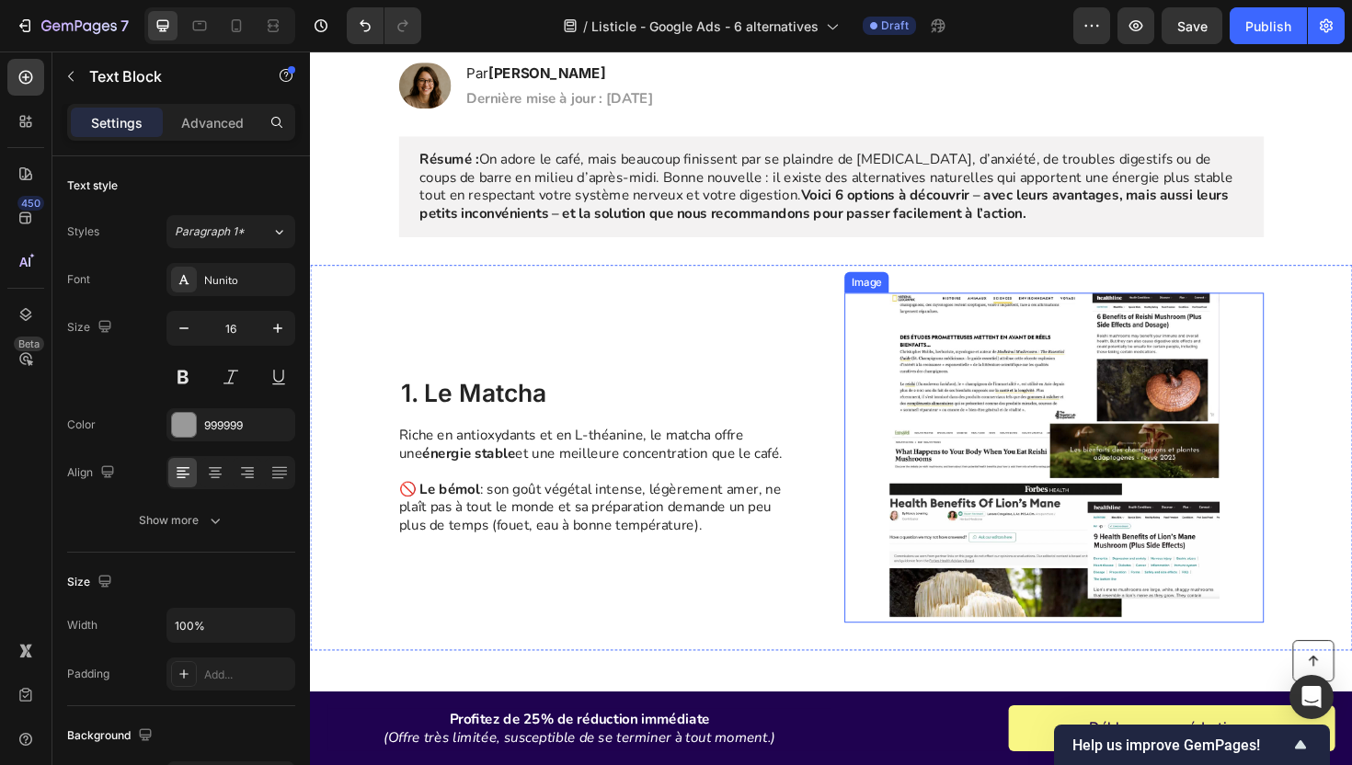
click at [1081, 477] on img at bounding box center [1097, 481] width 444 height 349
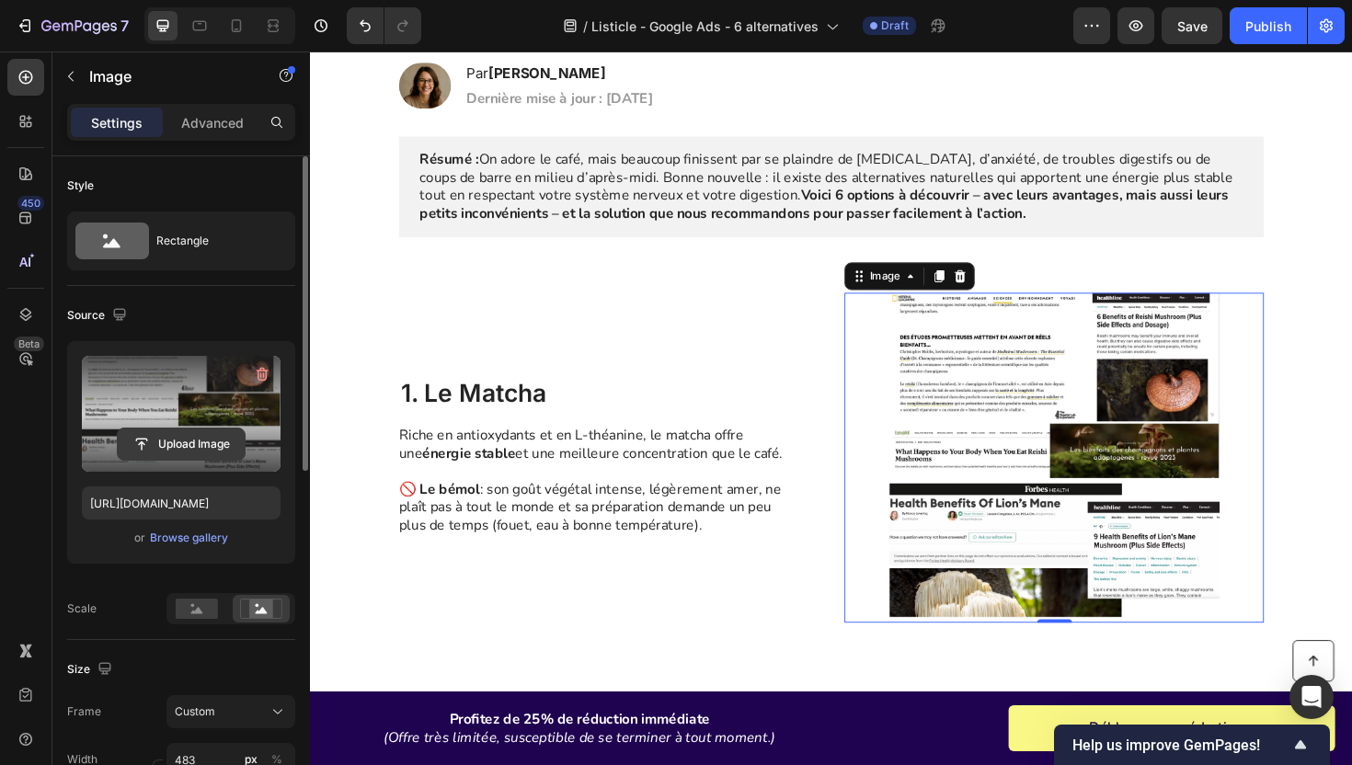
click at [189, 439] on input "file" at bounding box center [181, 444] width 127 height 31
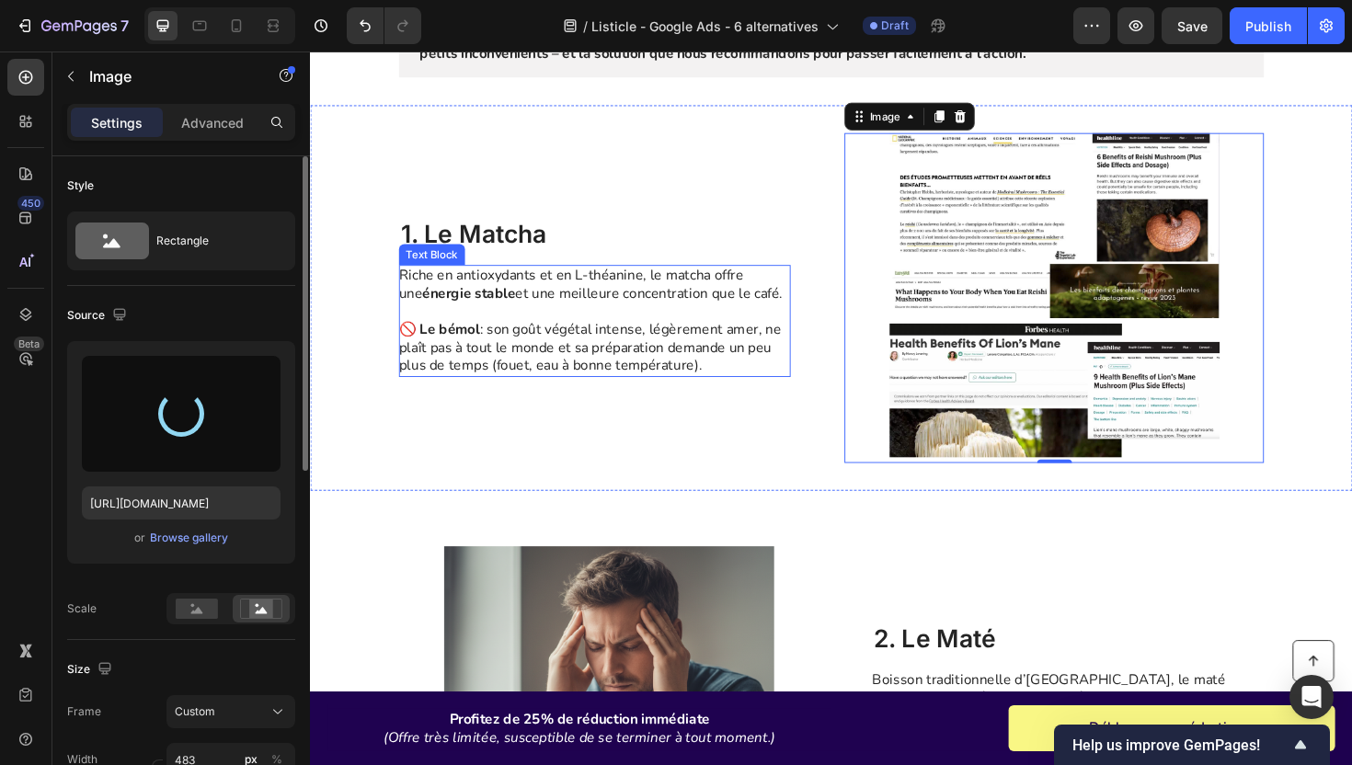
scroll to position [529, 0]
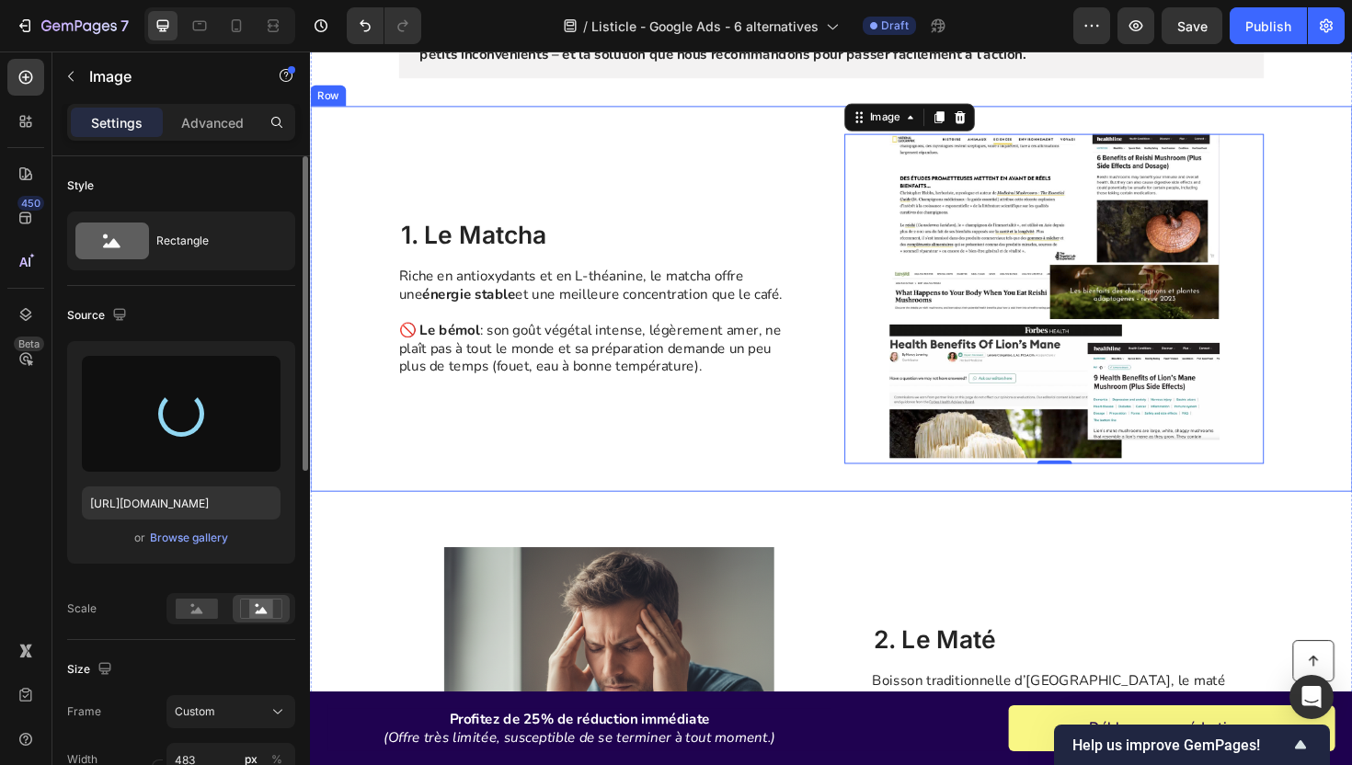
type input "https://cdn.shopify.com/s/files/1/0565/9672/5878/files/gempages_540015311529706…"
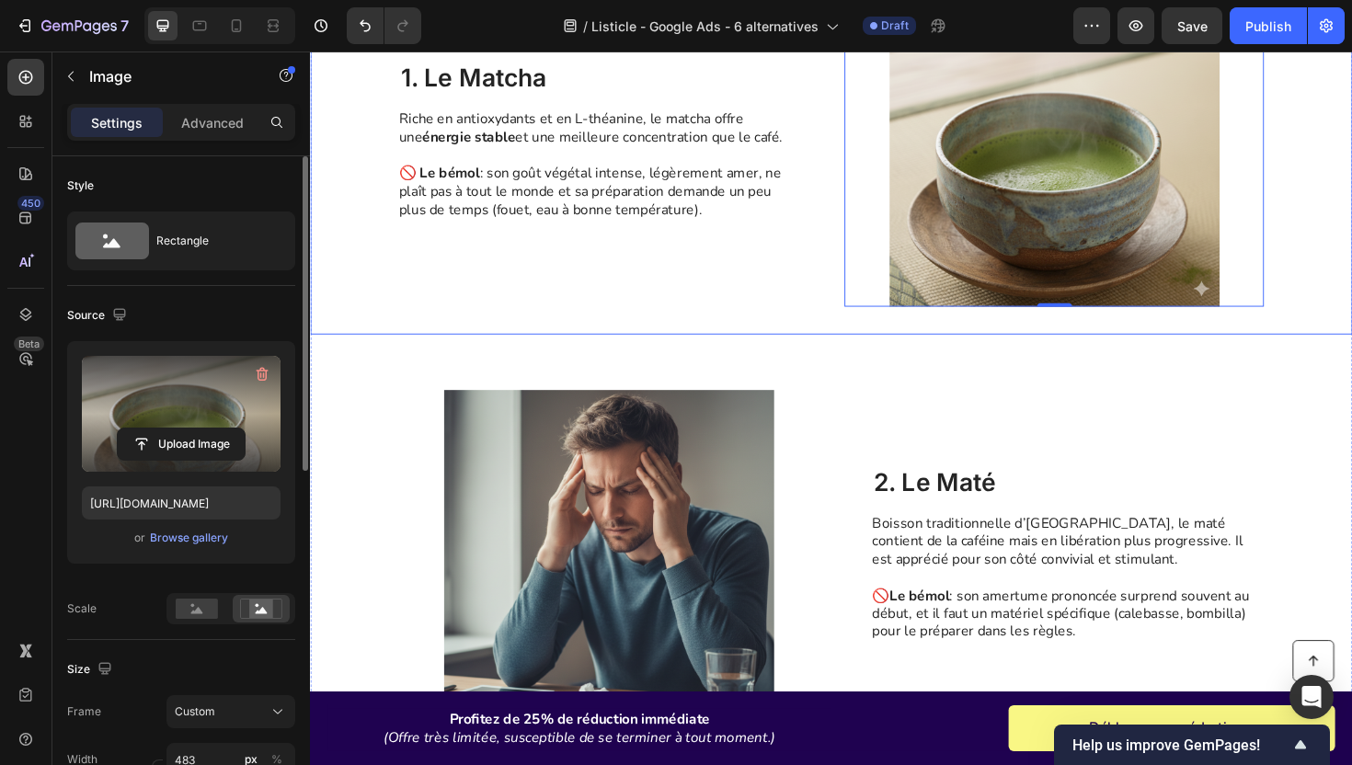
scroll to position [717, 0]
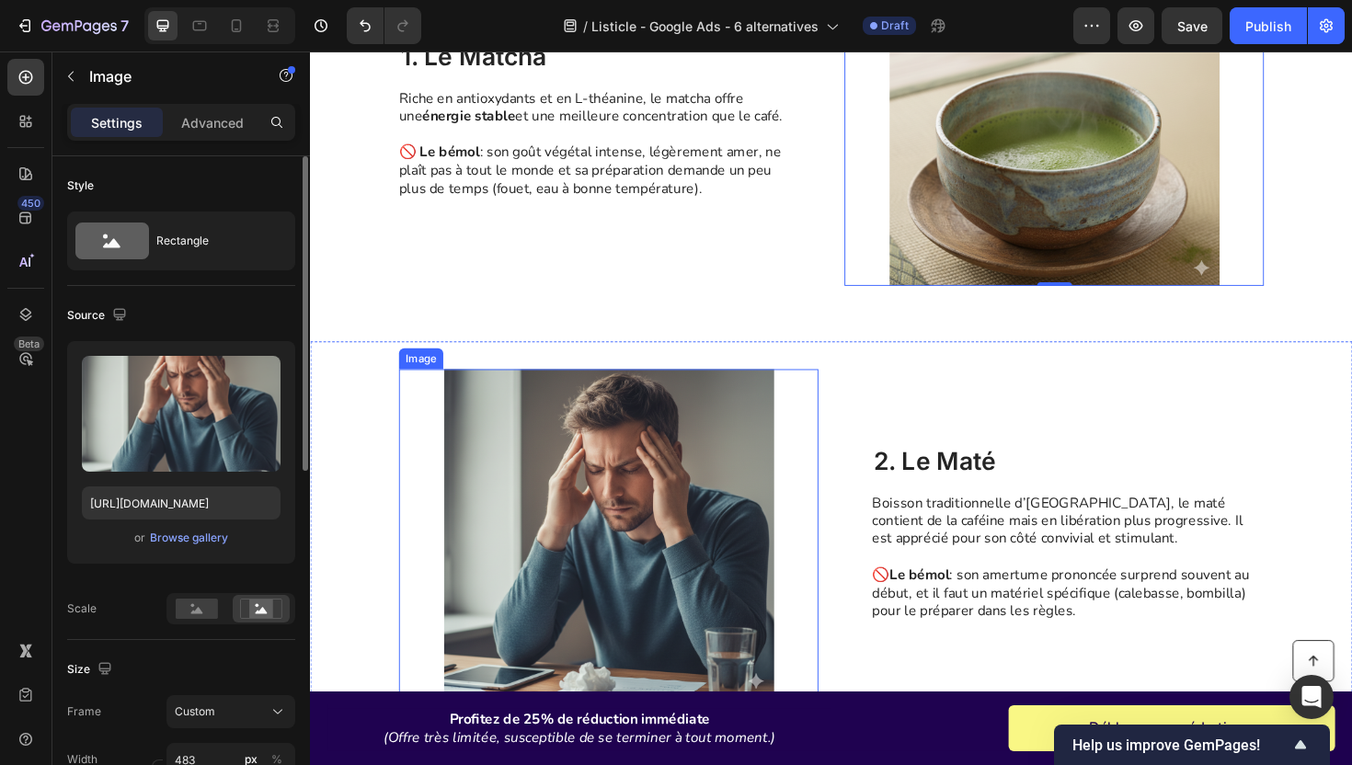
click at [648, 463] on img at bounding box center [626, 562] width 444 height 349
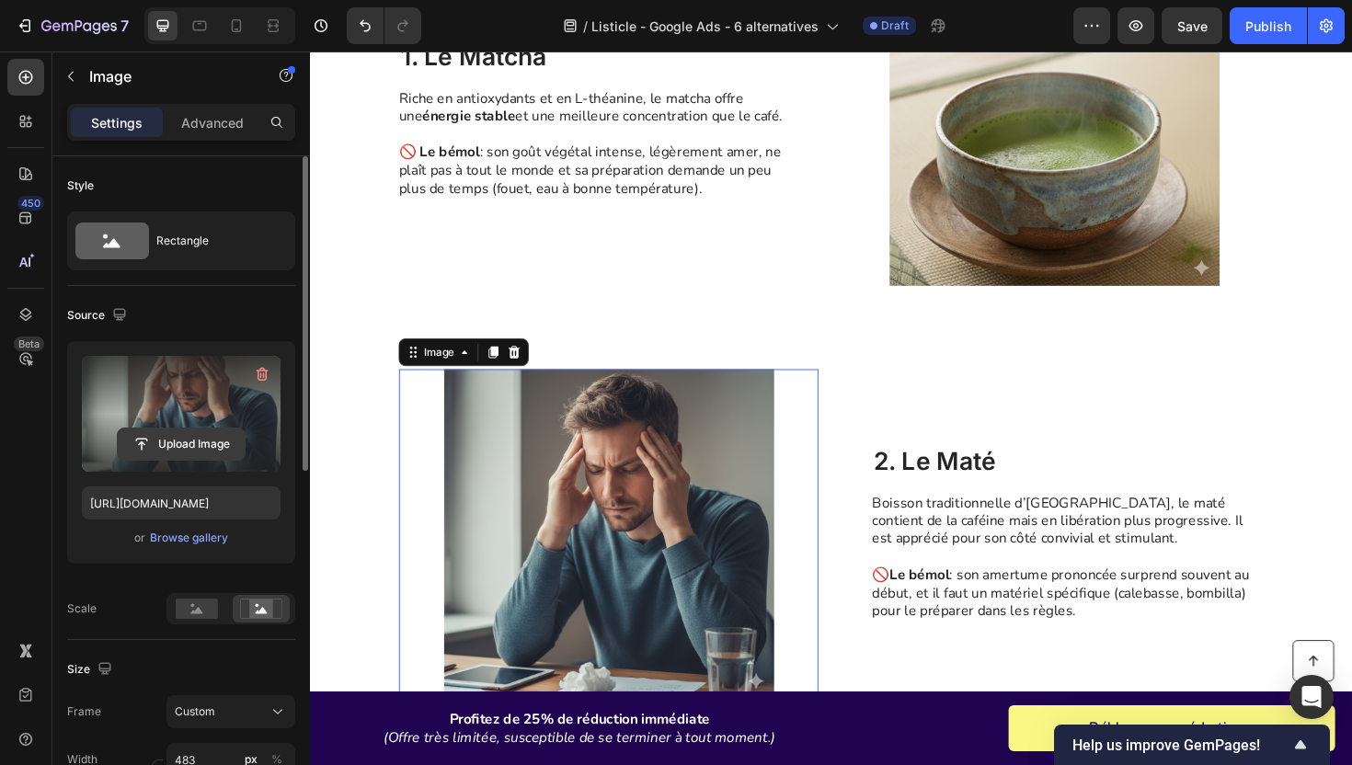
click at [222, 445] on input "file" at bounding box center [181, 444] width 127 height 31
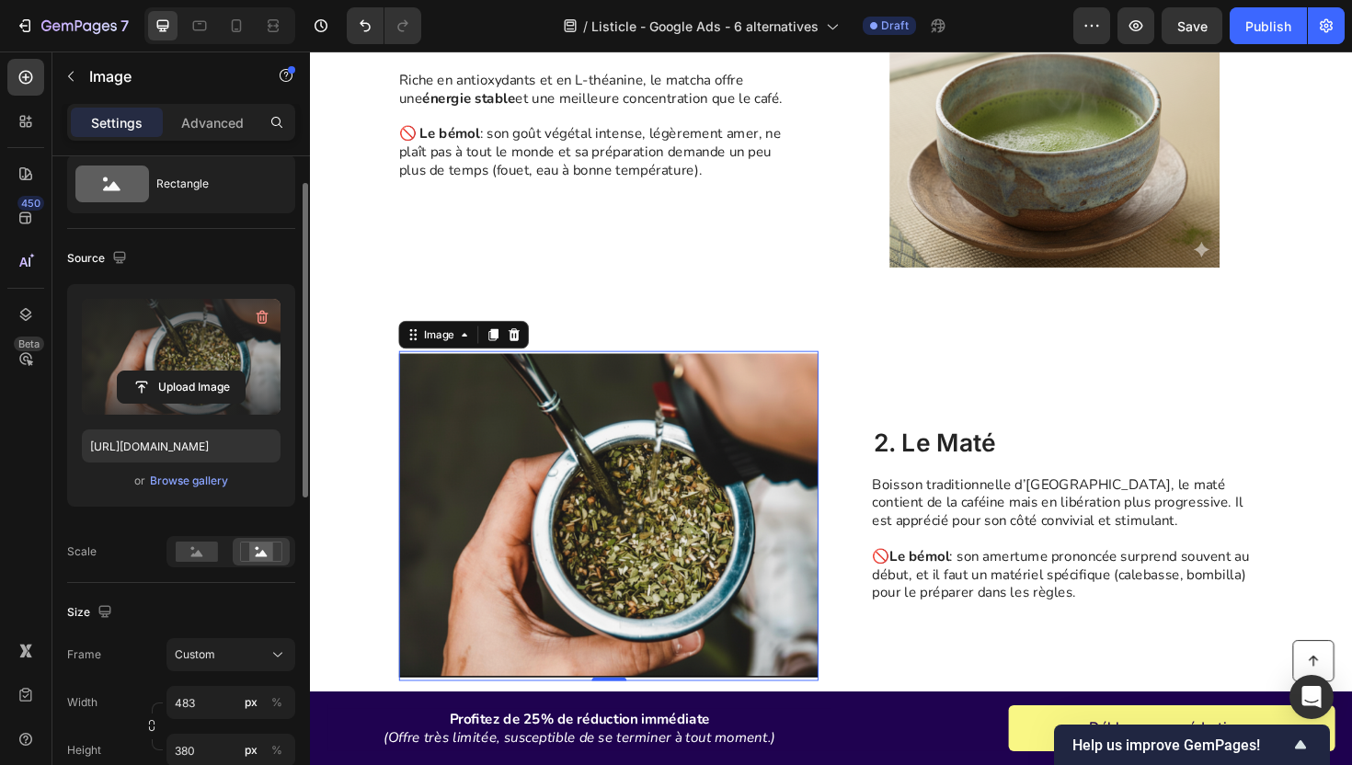
scroll to position [714, 0]
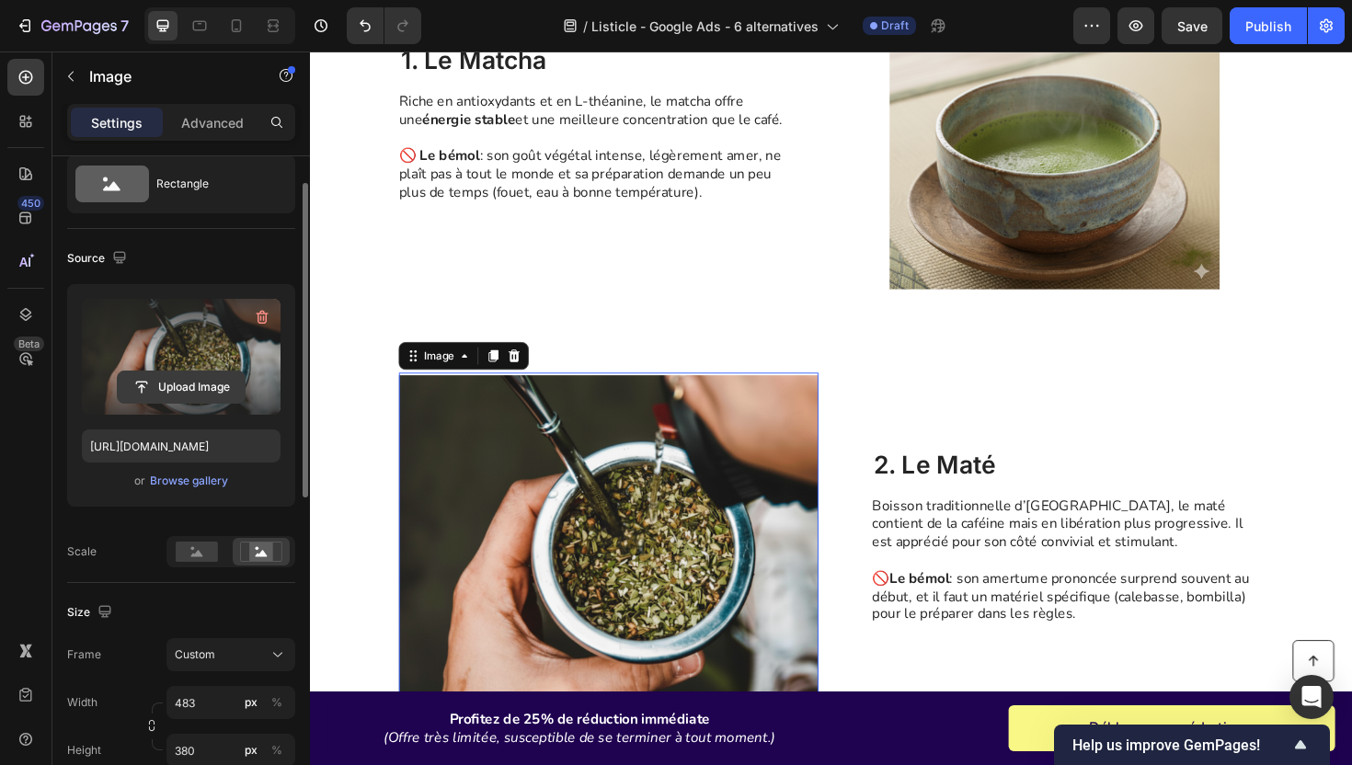
click at [220, 380] on input "file" at bounding box center [181, 387] width 127 height 31
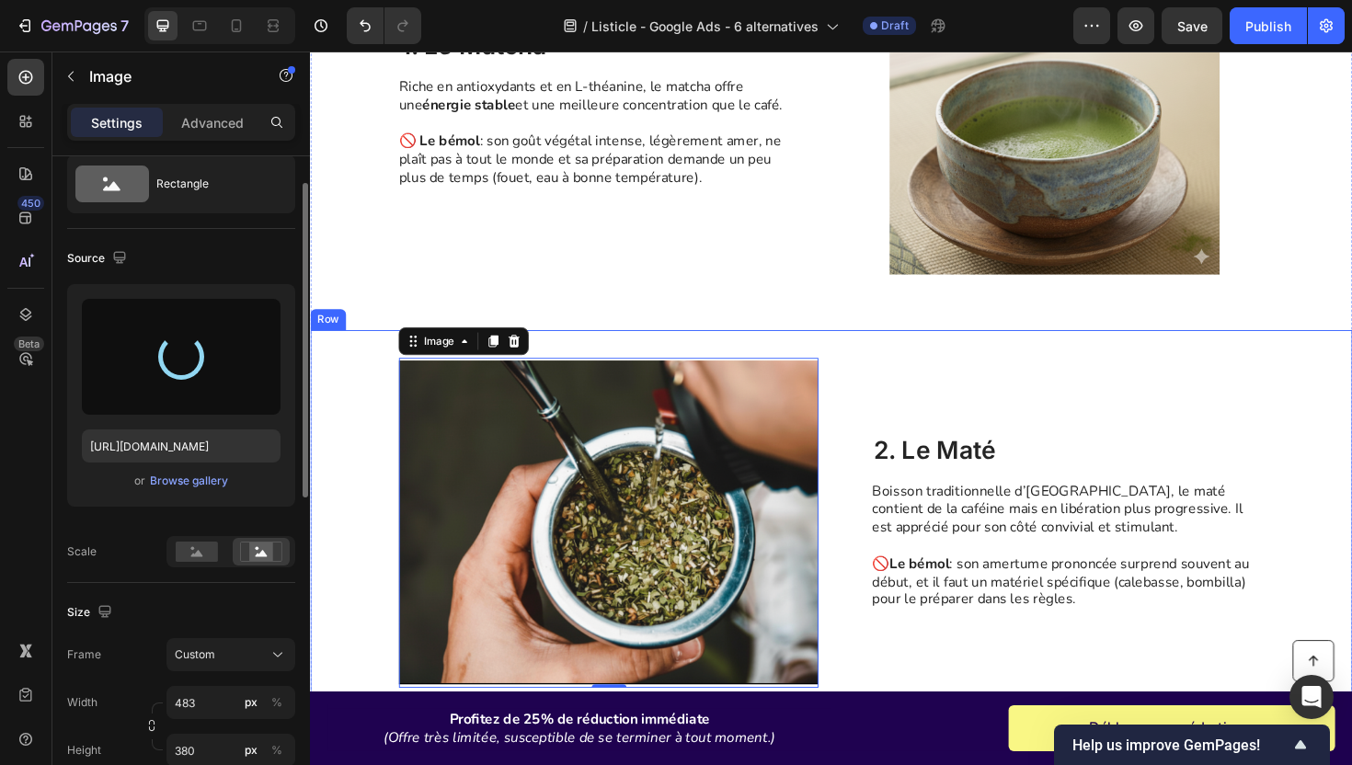
scroll to position [720, 0]
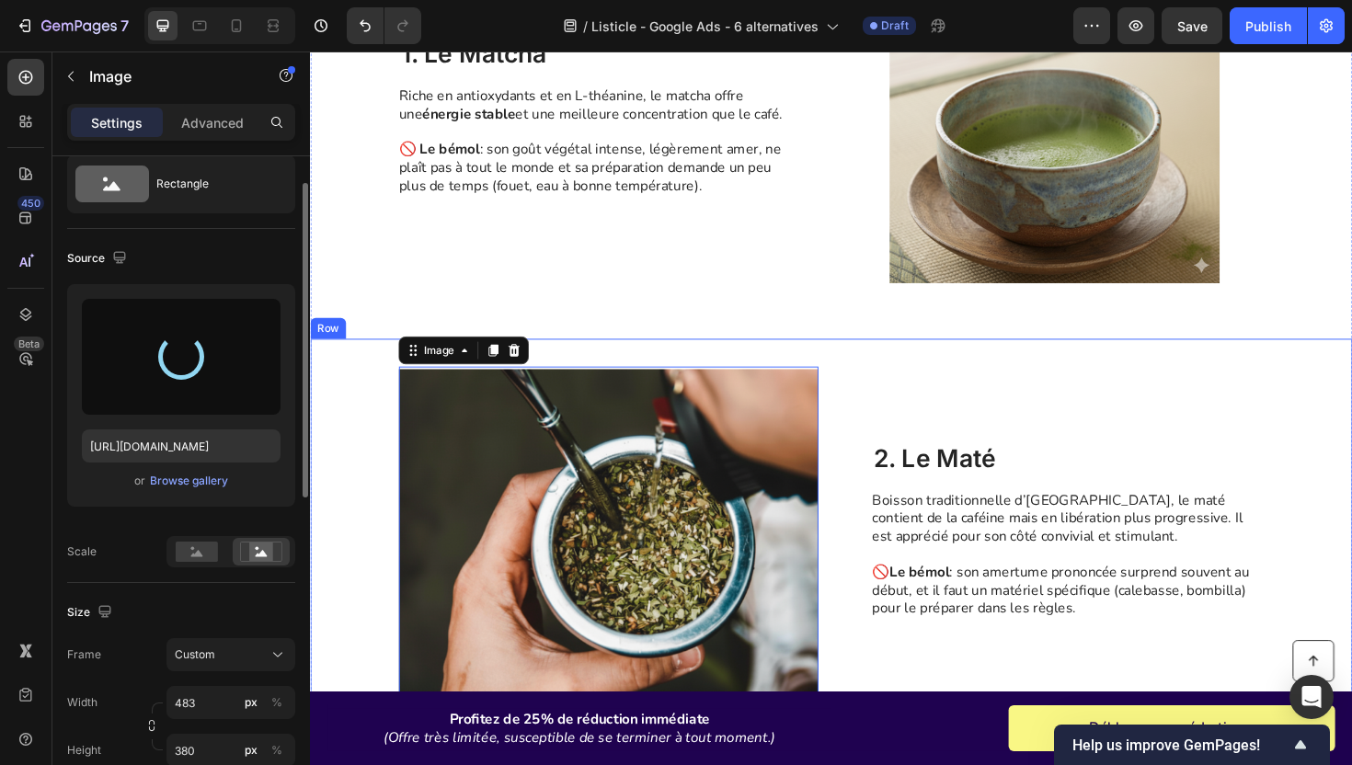
type input "https://cdn.shopify.com/s/files/1/0565/9672/5878/files/gempages_540015311529706…"
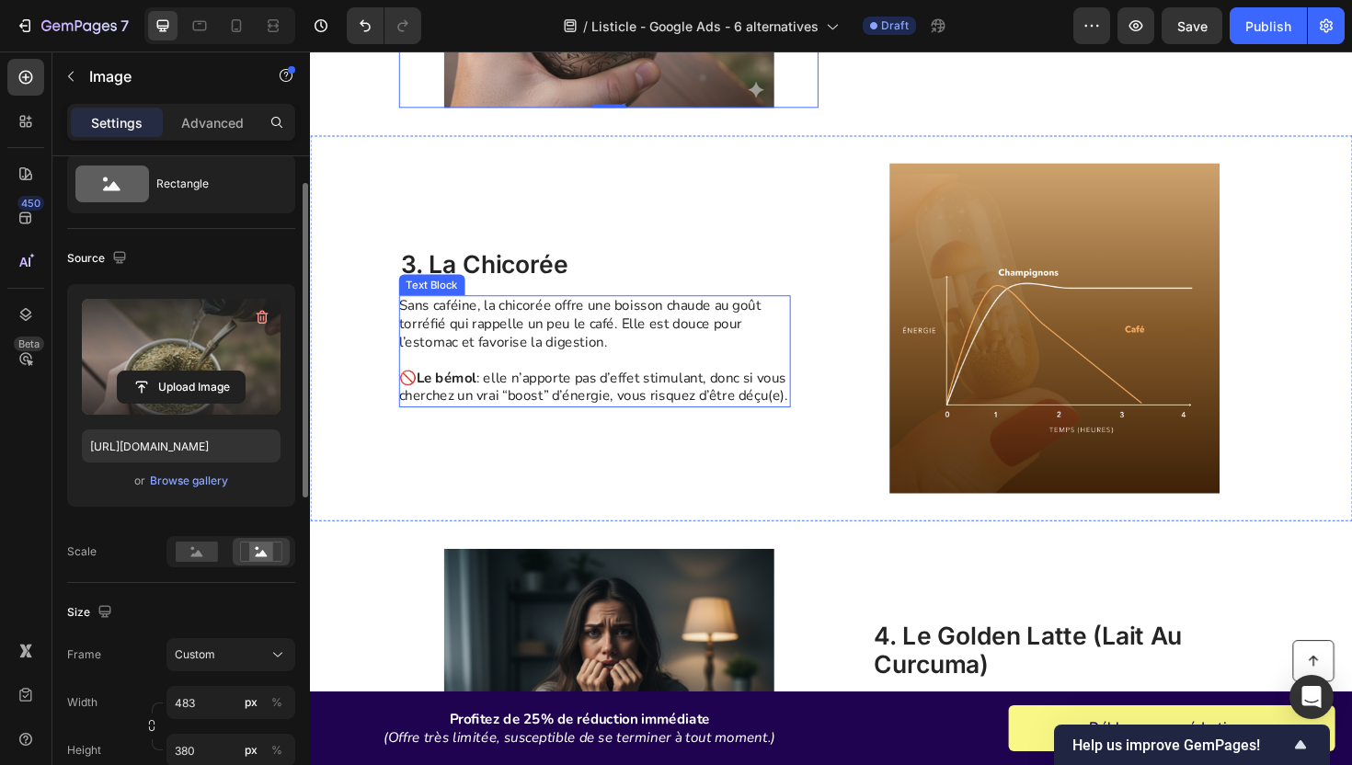
scroll to position [1666, 0]
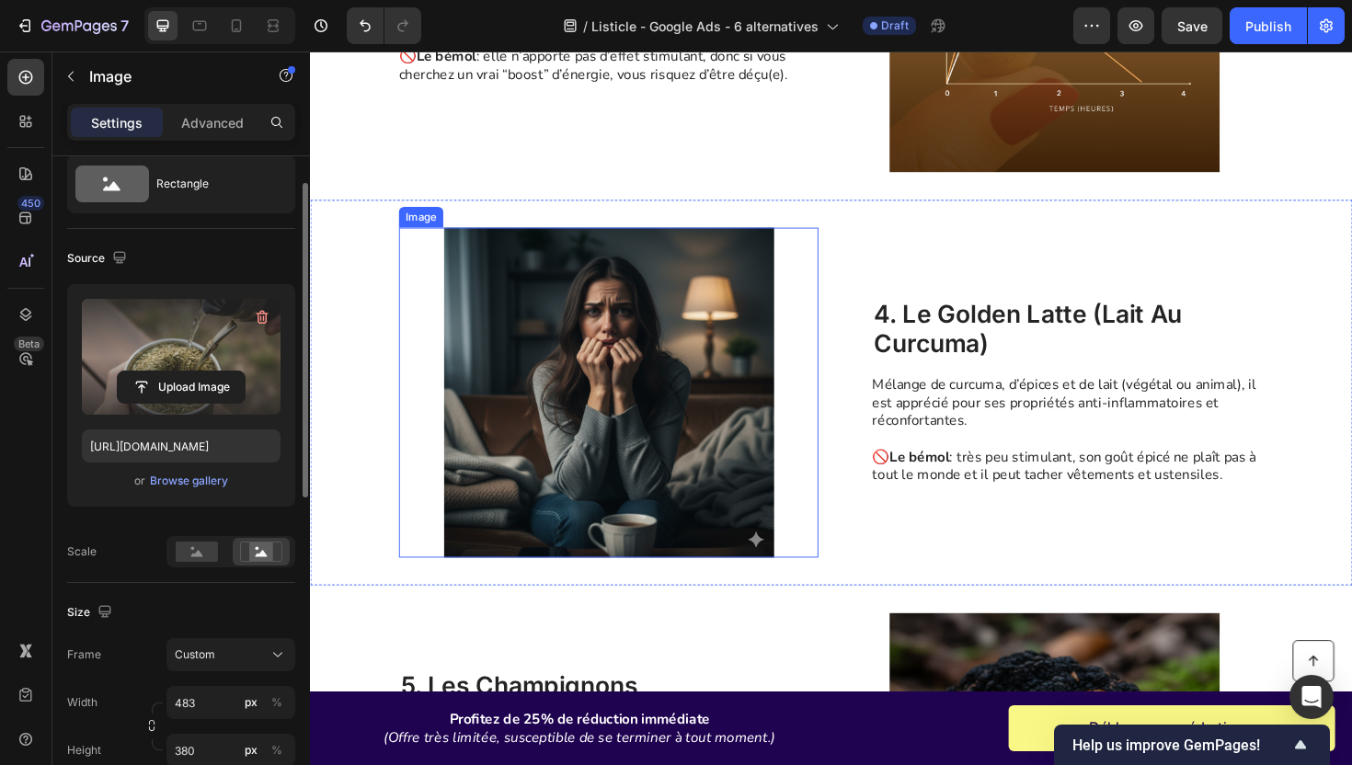
click at [623, 421] on img at bounding box center [626, 412] width 444 height 349
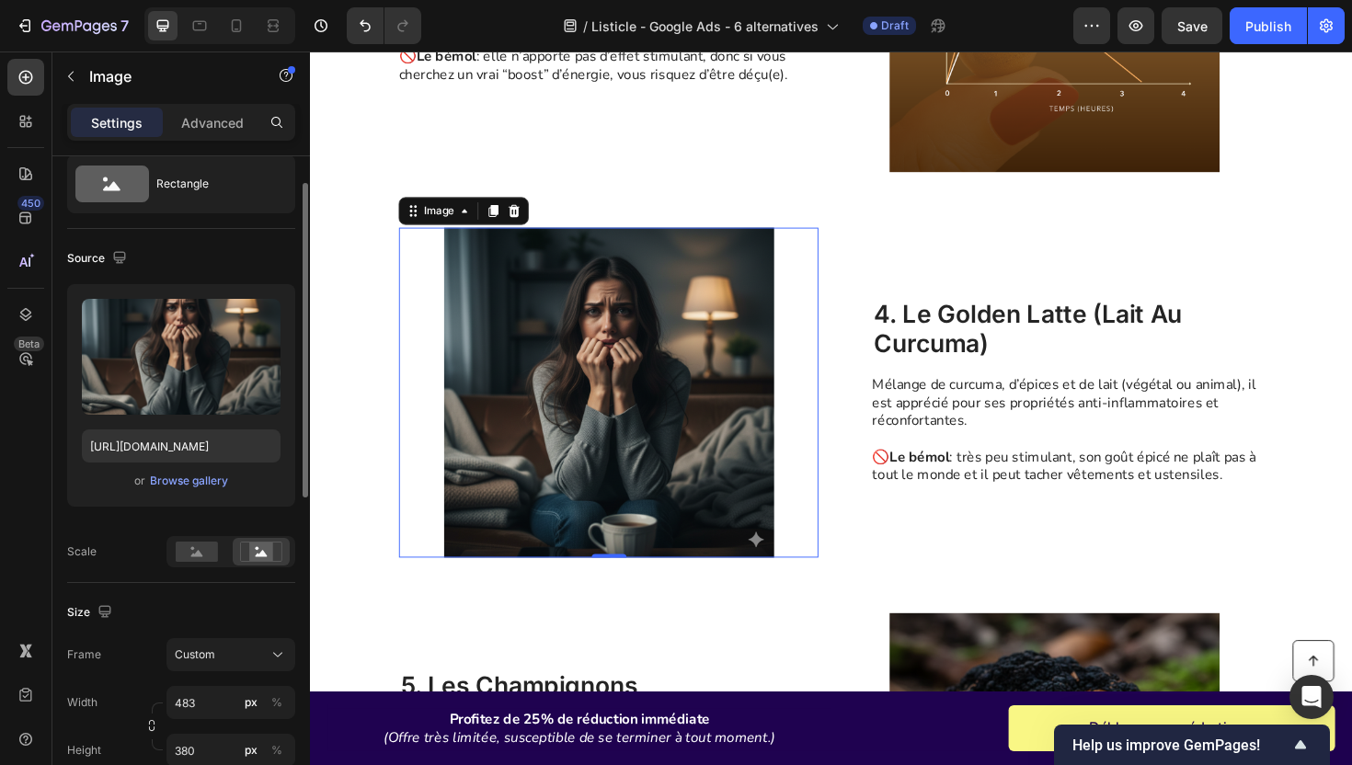
click at [623, 421] on img at bounding box center [626, 412] width 444 height 349
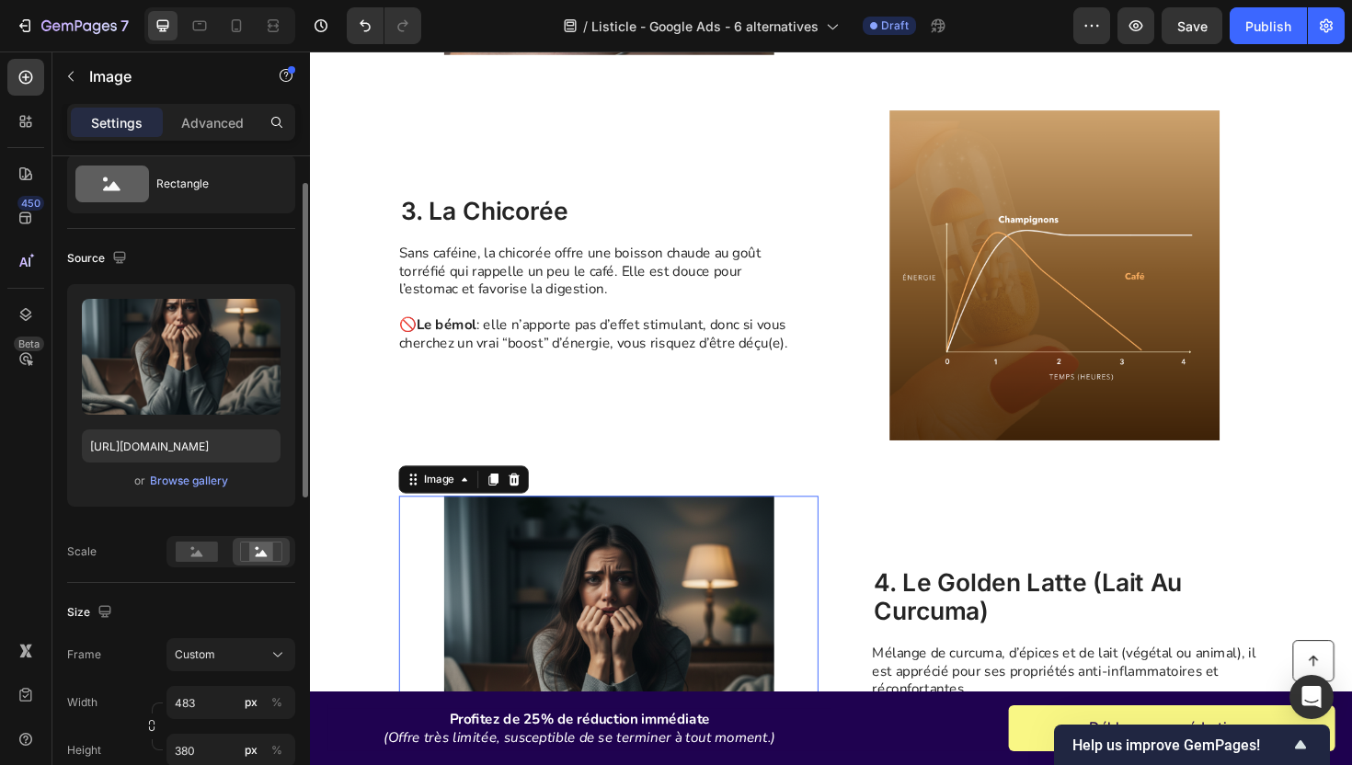
scroll to position [1370, 0]
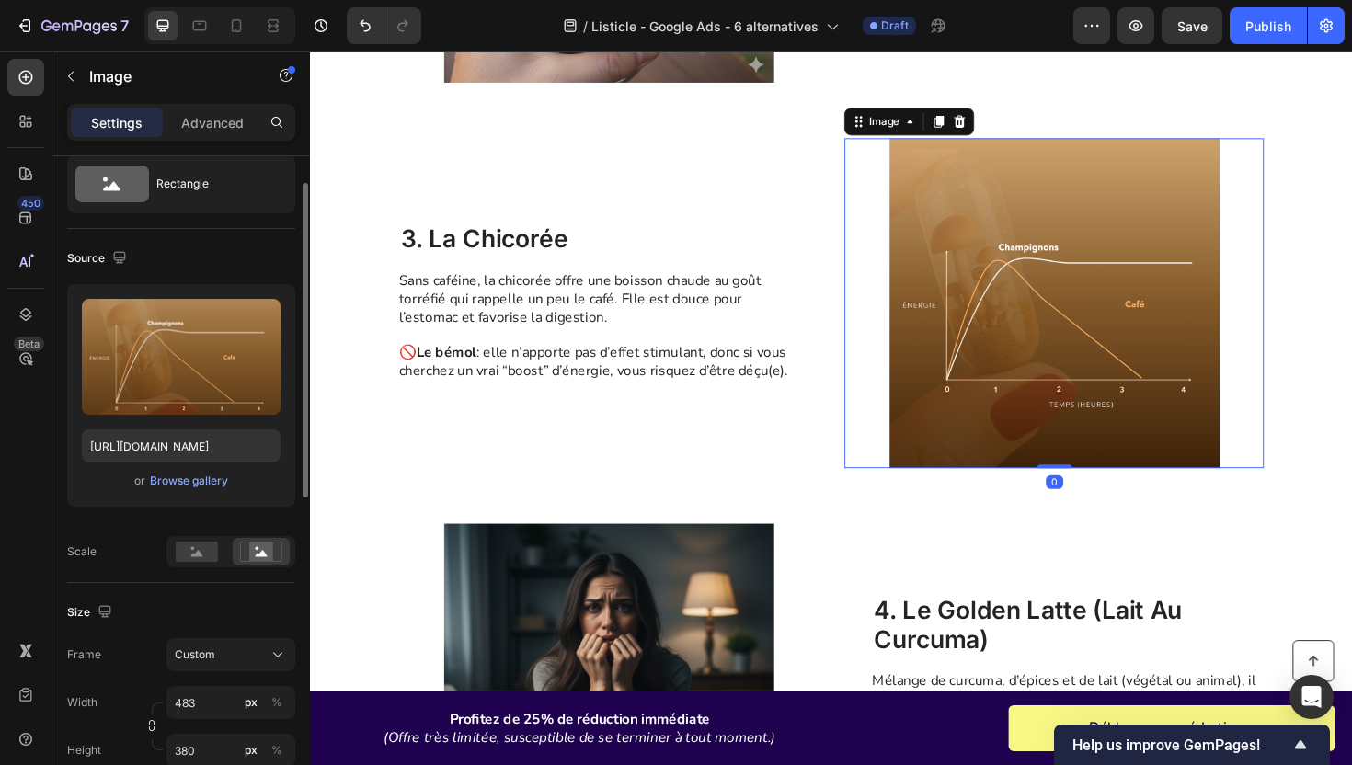
click at [1049, 312] on img at bounding box center [1097, 317] width 444 height 349
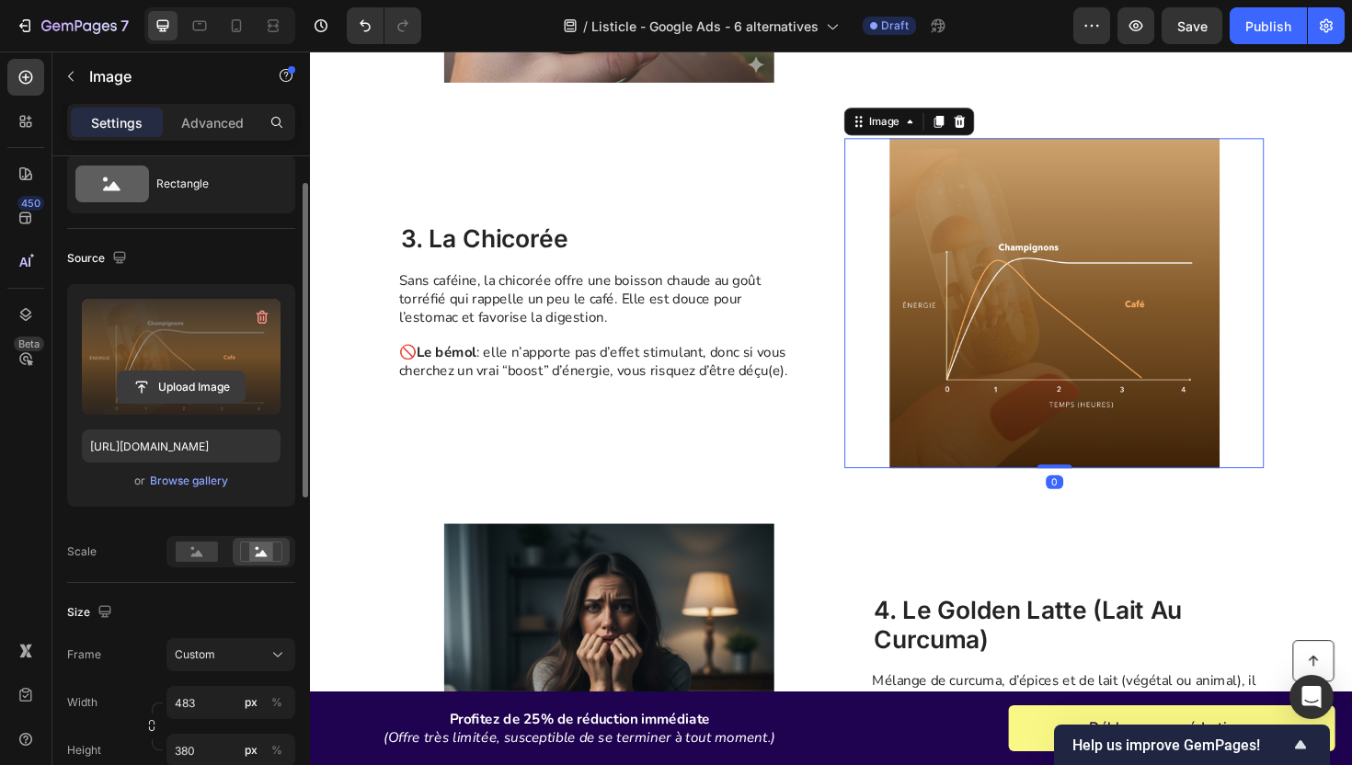
click at [203, 381] on input "file" at bounding box center [181, 387] width 127 height 31
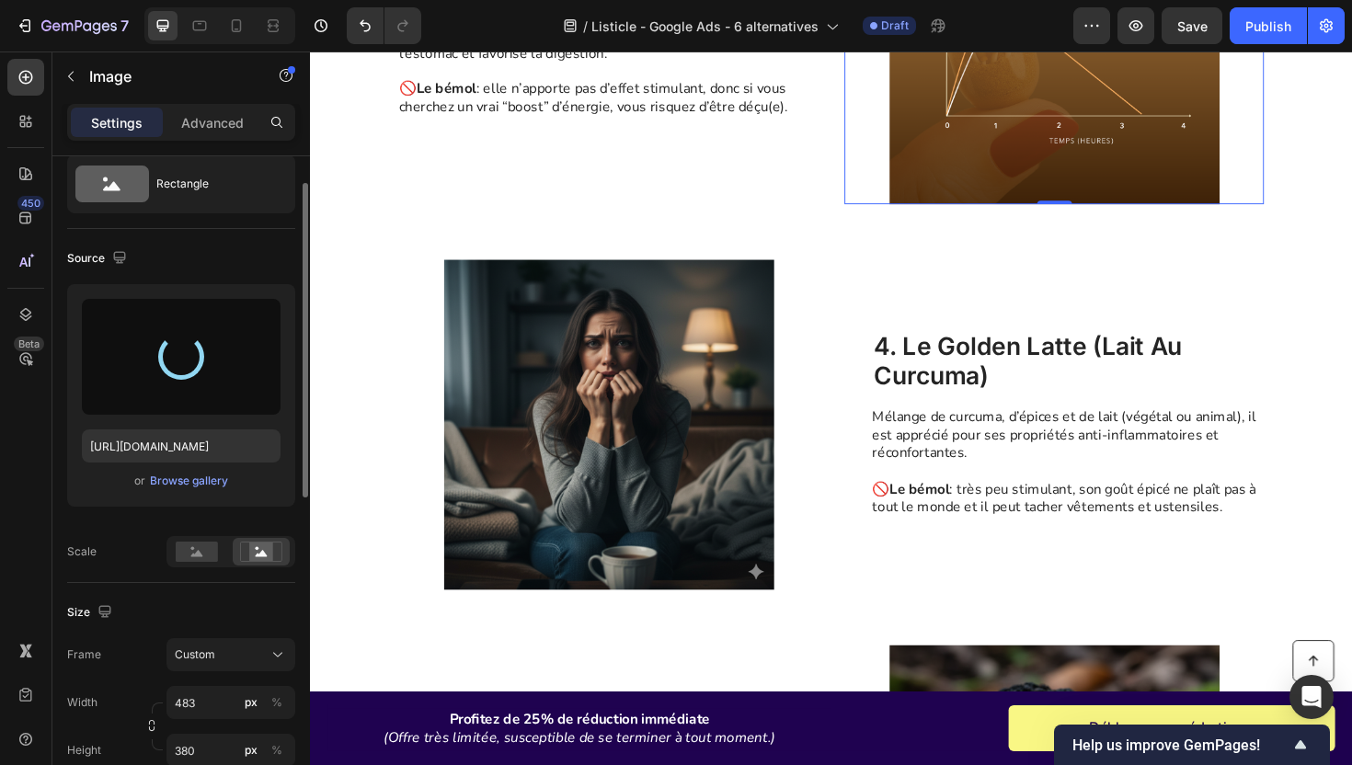
scroll to position [1734, 0]
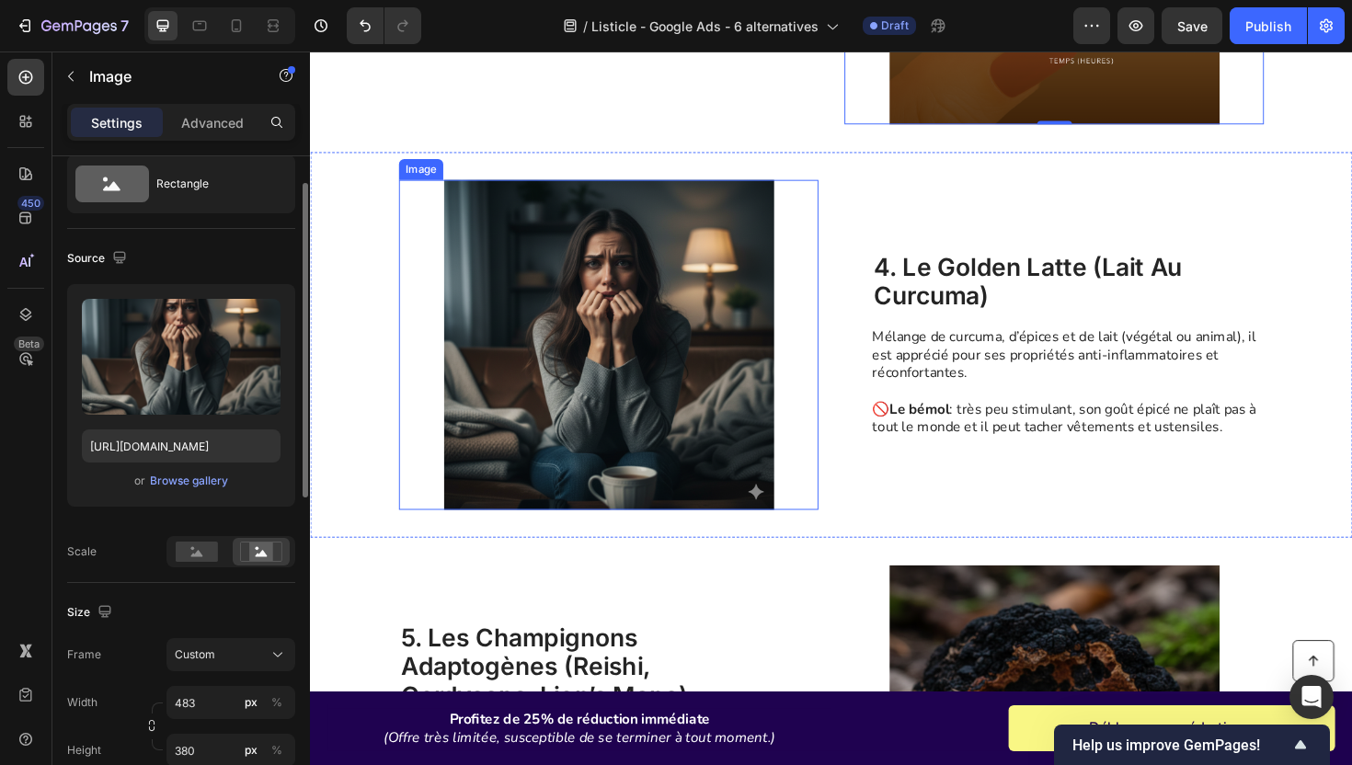
click at [694, 344] on img at bounding box center [626, 362] width 444 height 349
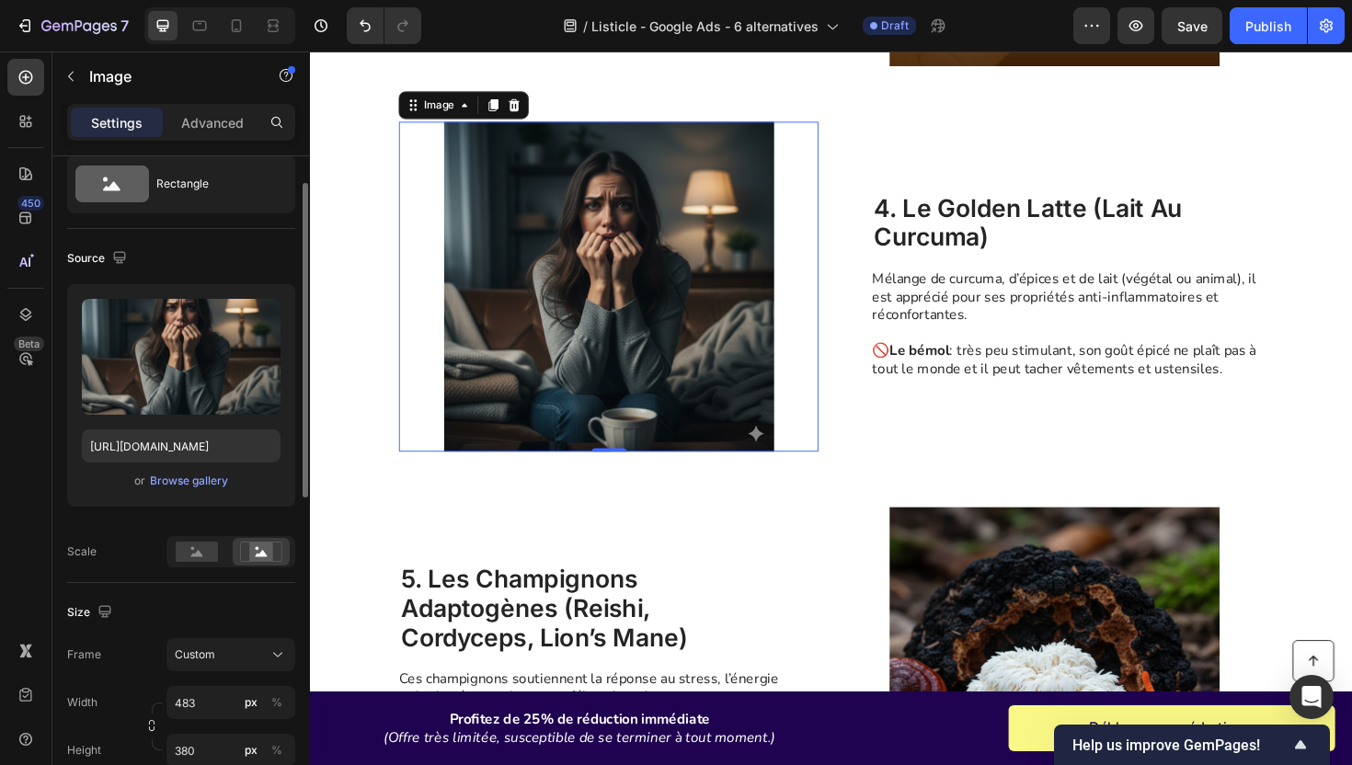
scroll to position [1801, 0]
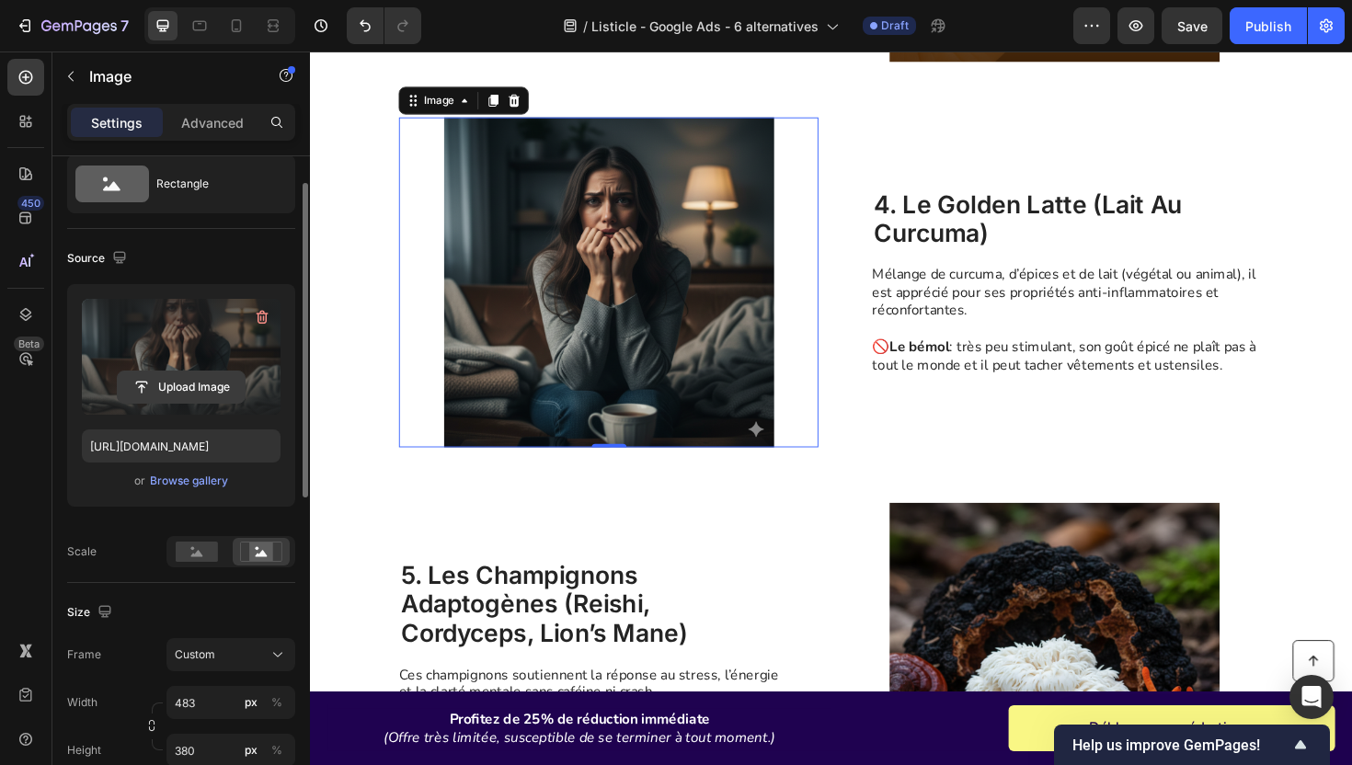
click at [200, 381] on input "file" at bounding box center [181, 387] width 127 height 31
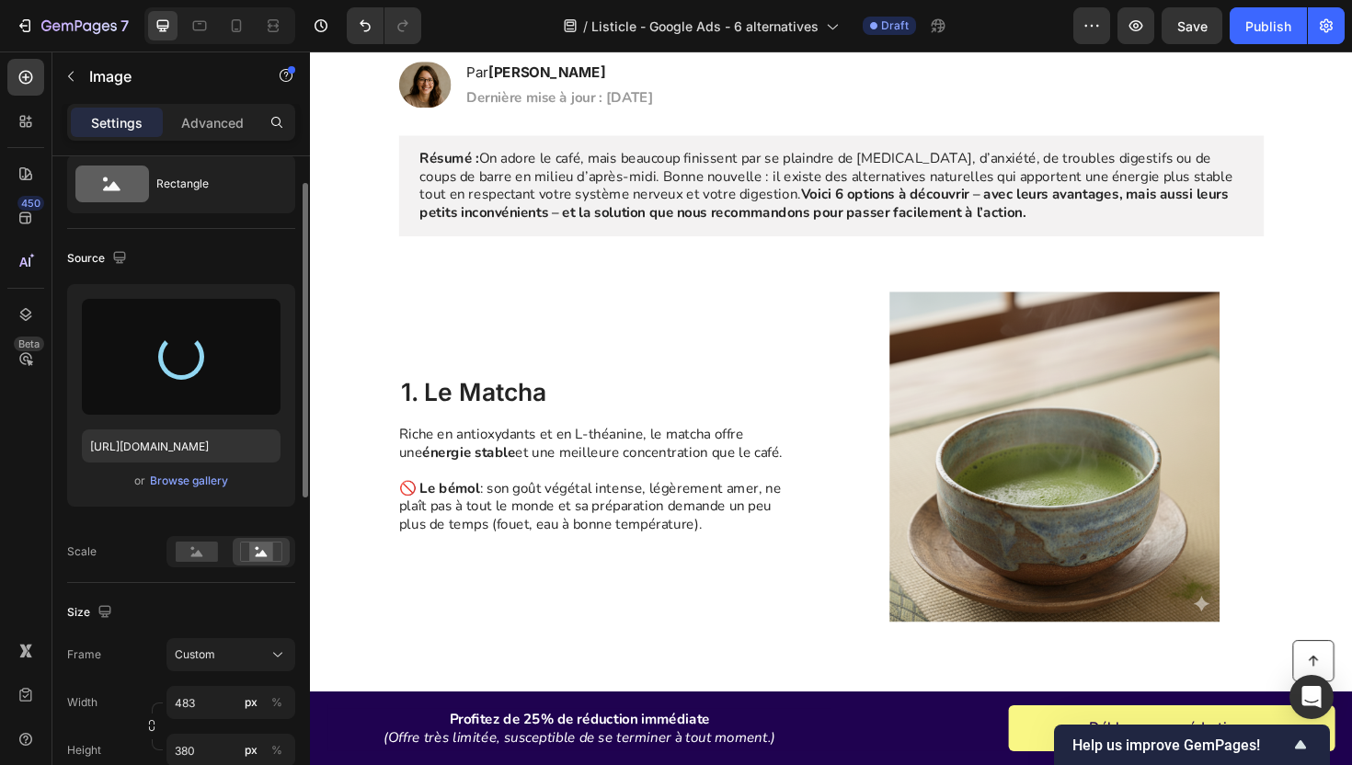
scroll to position [0, 0]
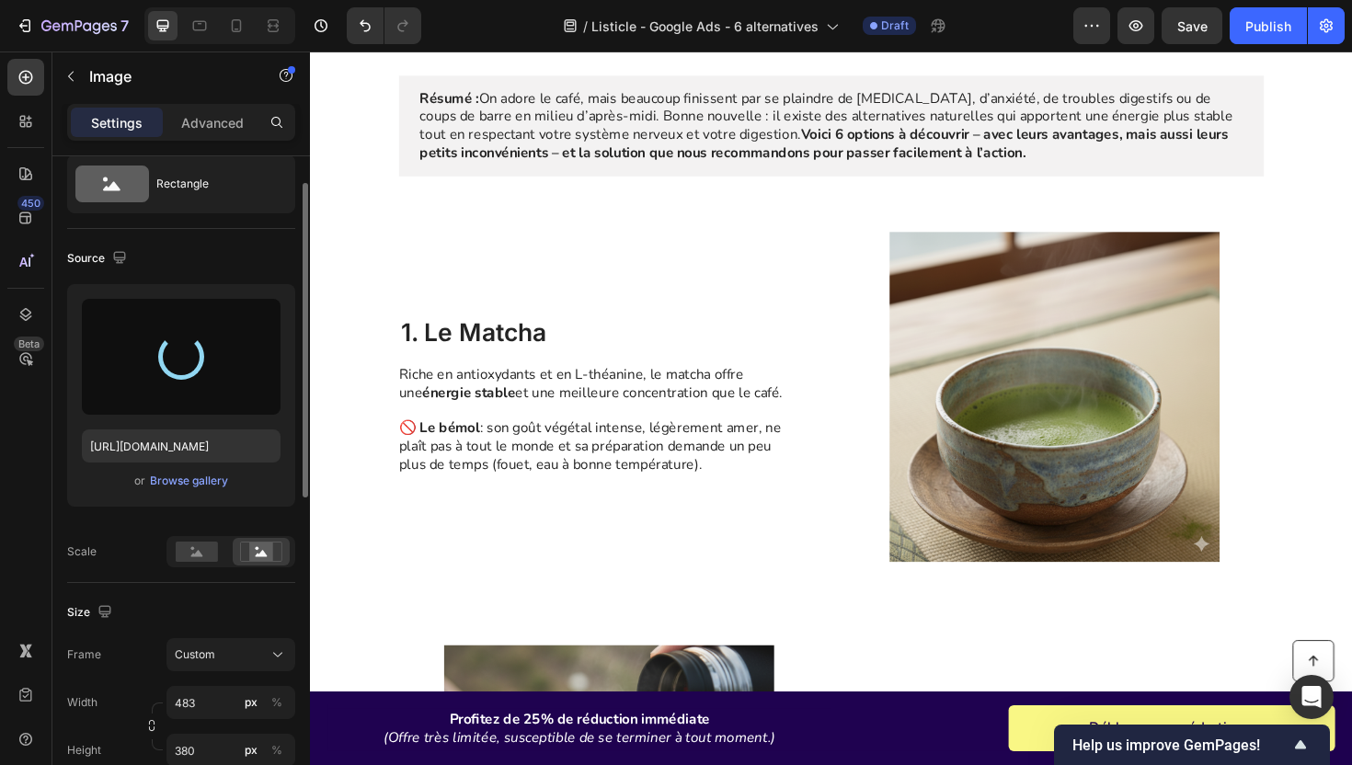
type input "https://cdn.shopify.com/s/files/1/0565/9672/5878/files/gempages_540015311529706…"
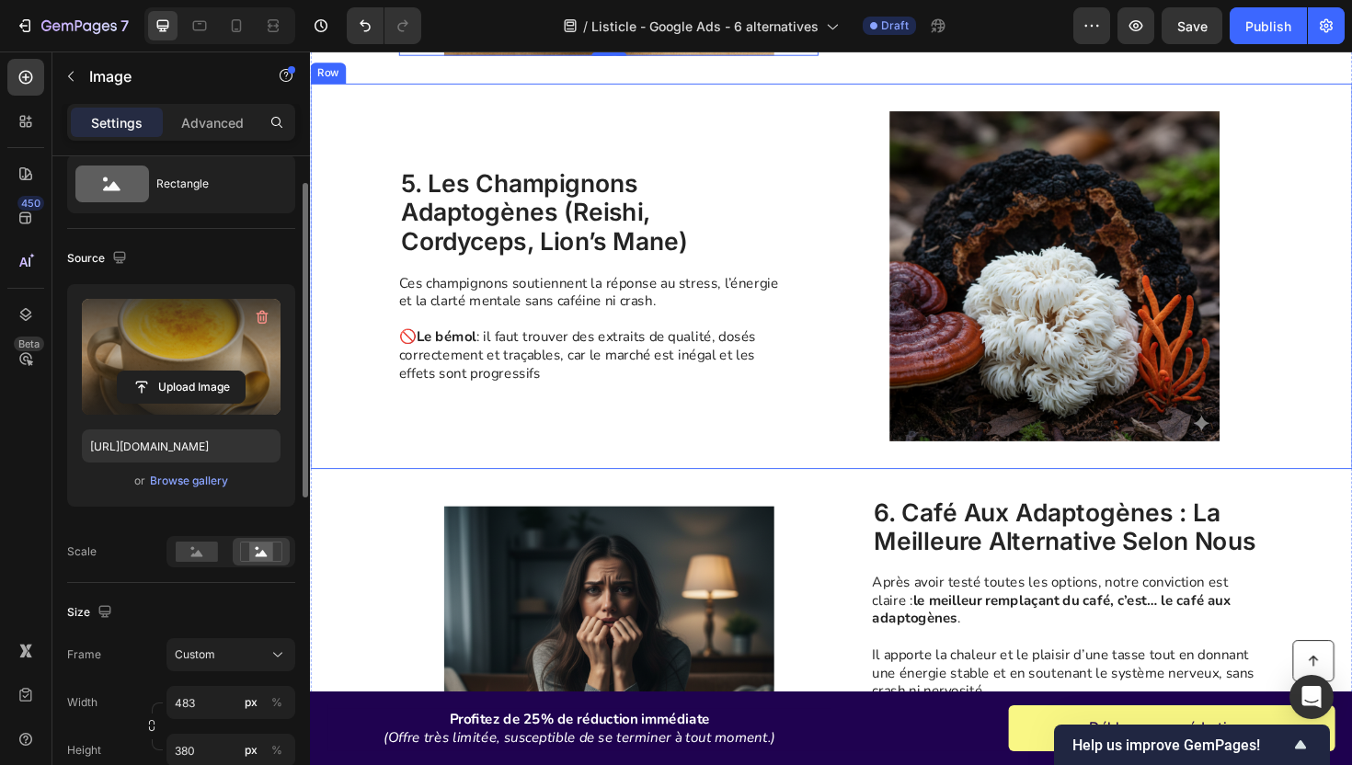
scroll to position [2589, 0]
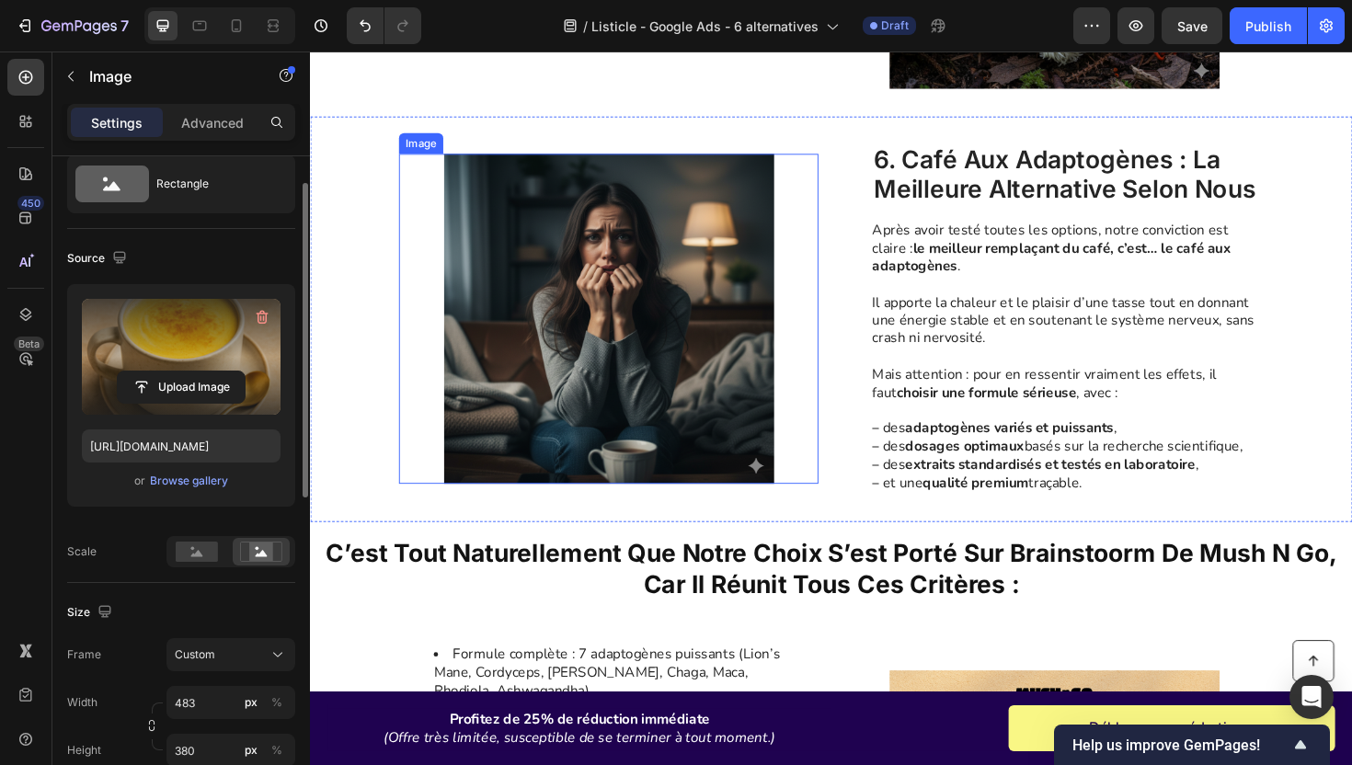
click at [691, 346] on img at bounding box center [626, 334] width 444 height 349
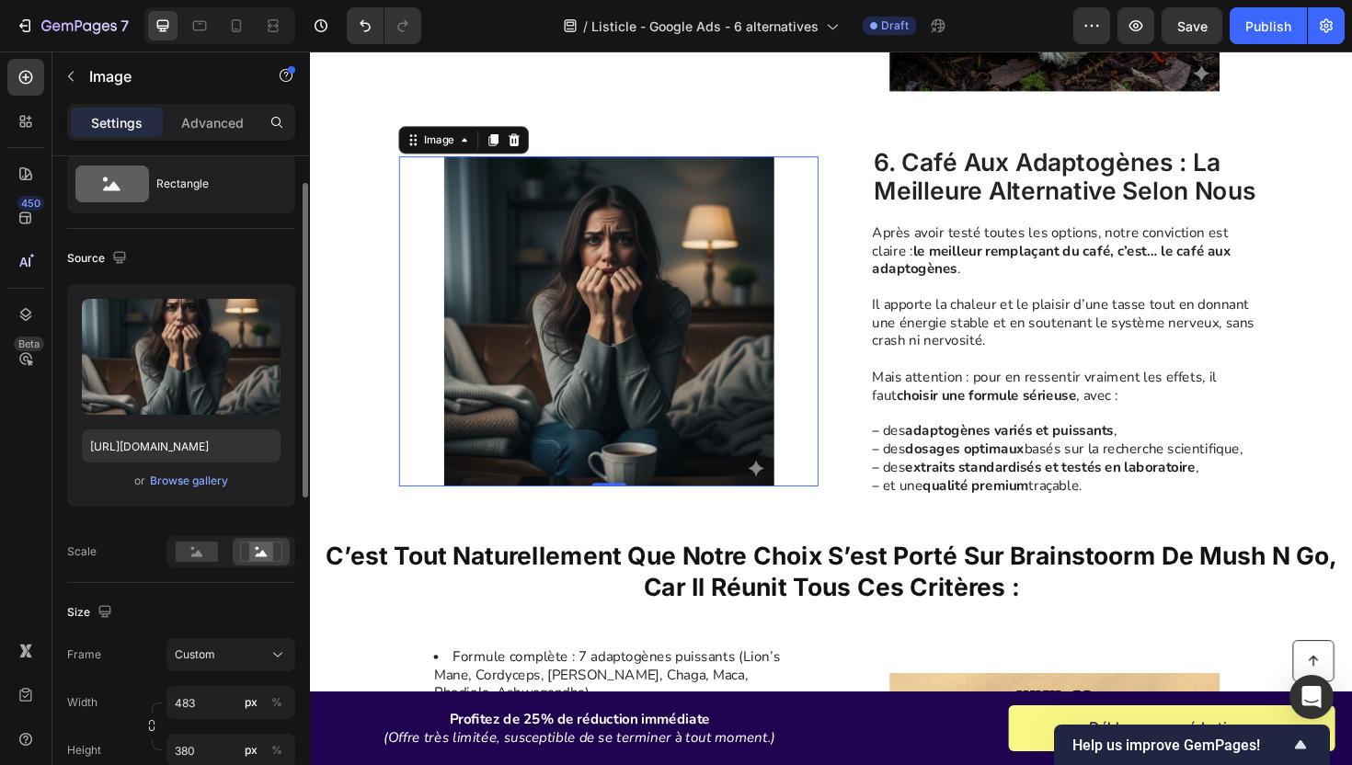
scroll to position [2559, 0]
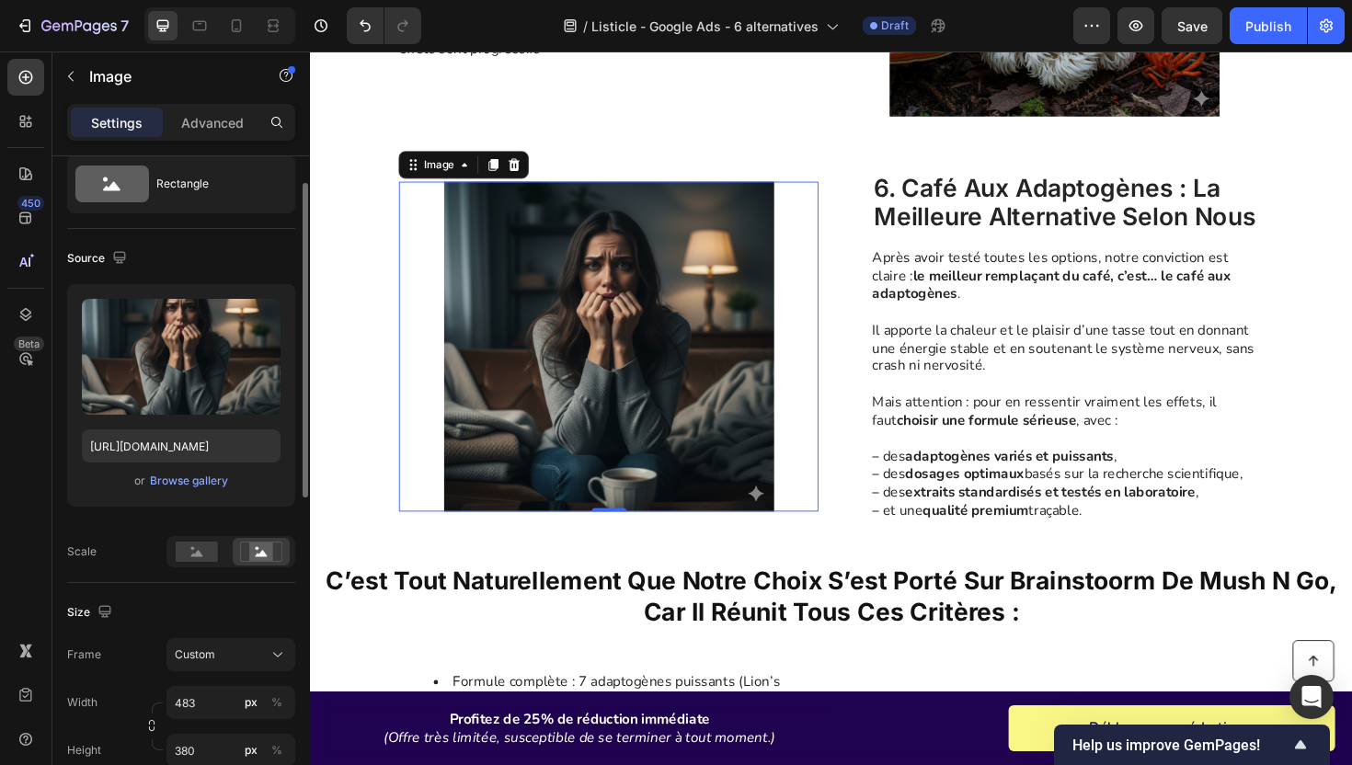
click at [684, 337] on img at bounding box center [626, 363] width 444 height 349
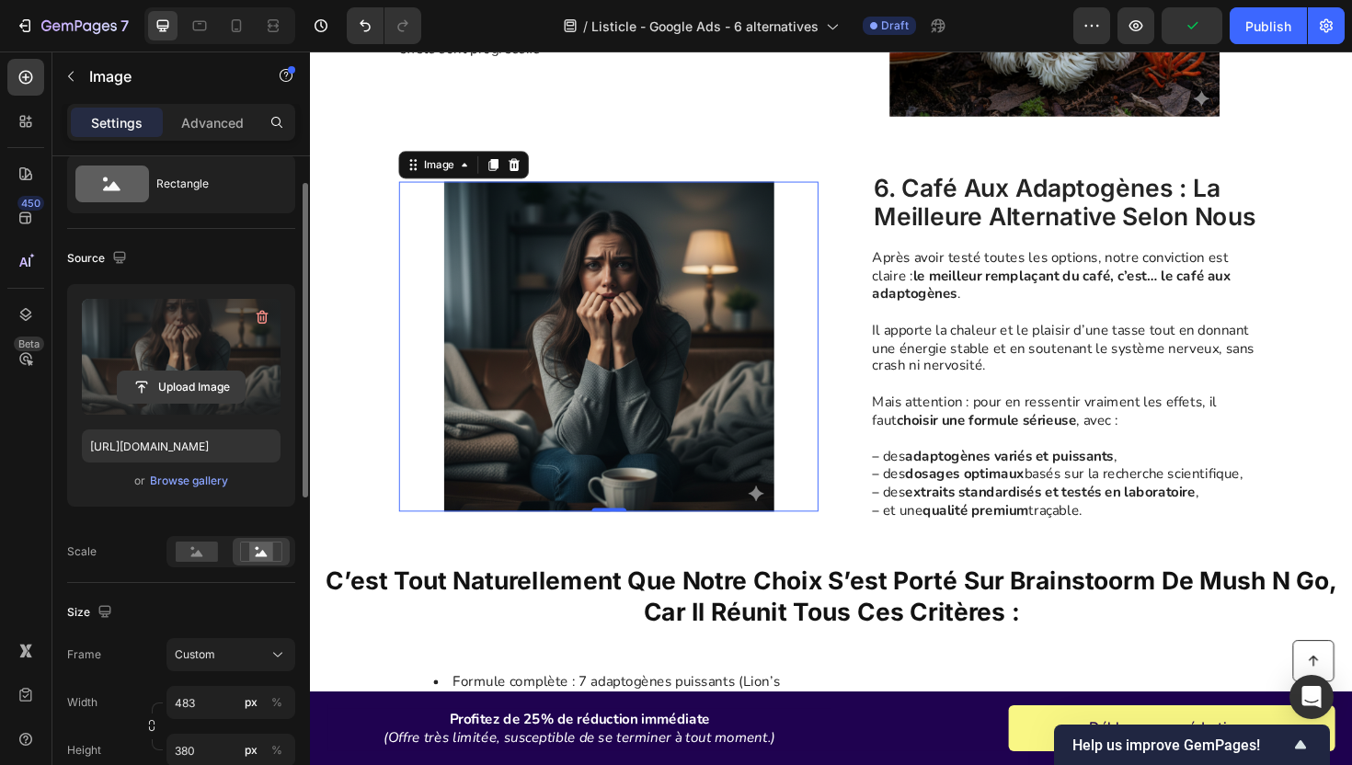
click at [188, 384] on input "file" at bounding box center [181, 387] width 127 height 31
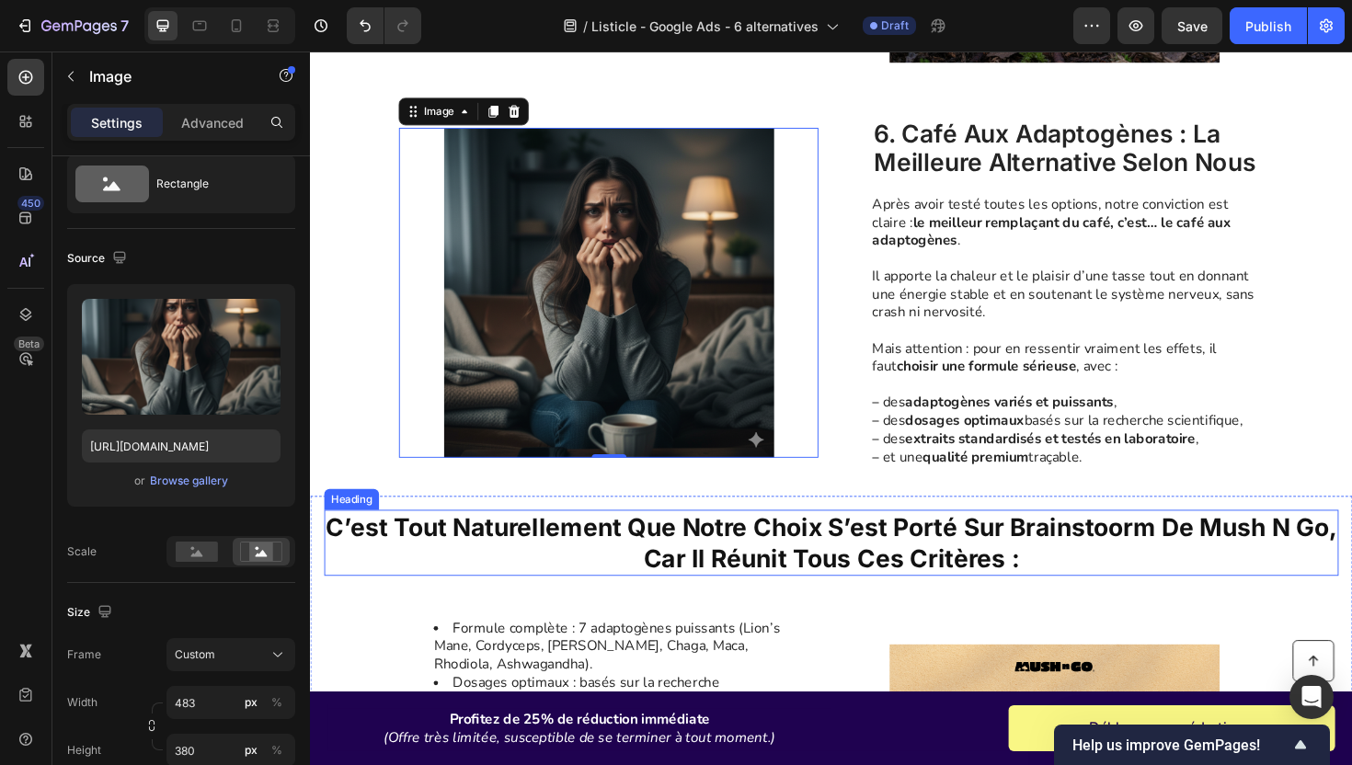
scroll to position [2612, 0]
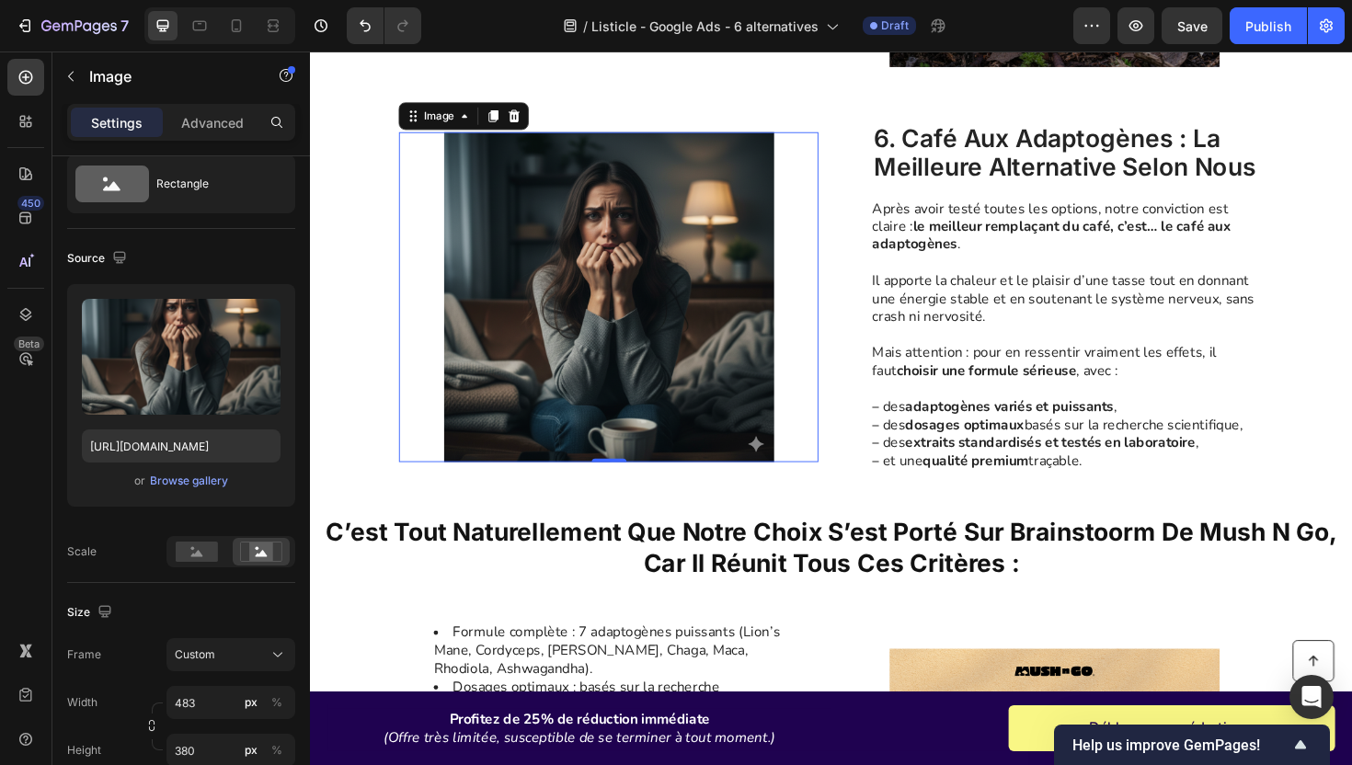
click at [594, 337] on img at bounding box center [626, 311] width 444 height 349
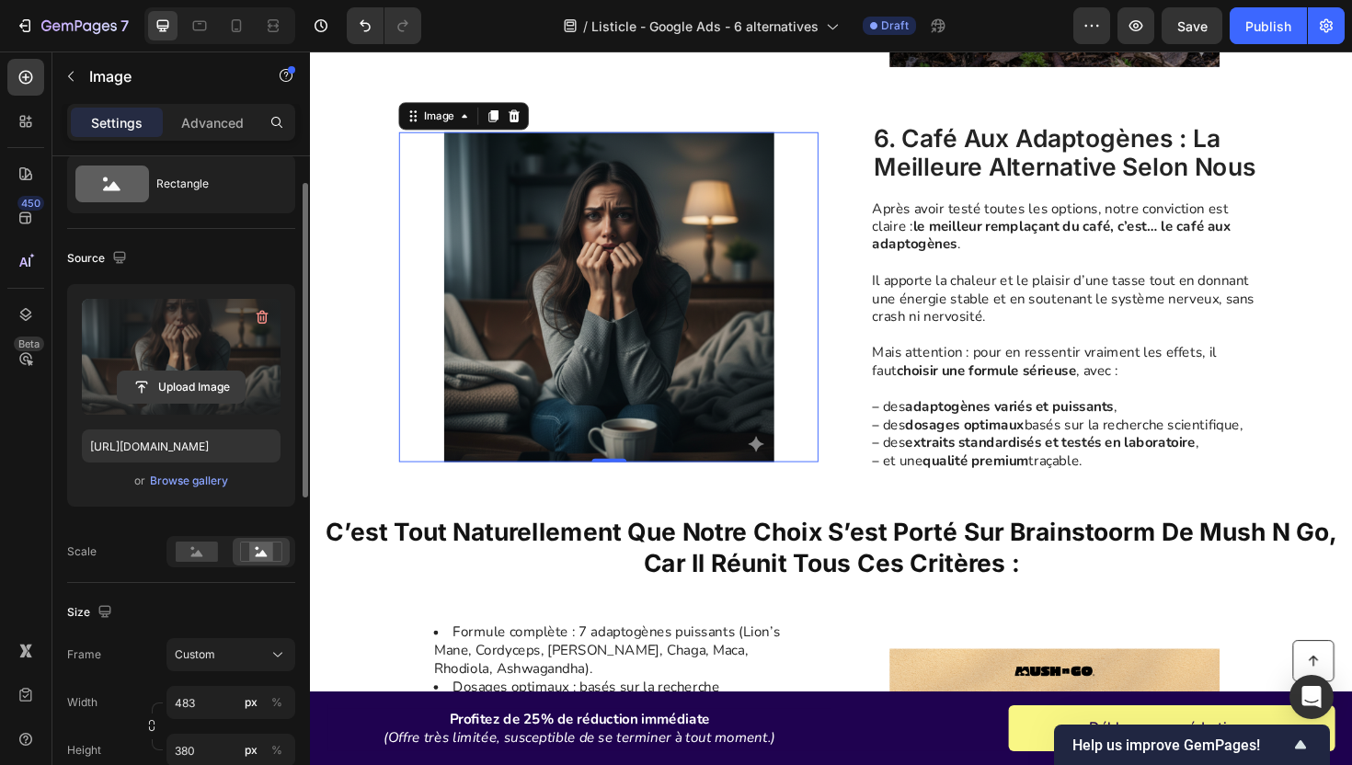
click at [191, 374] on input "file" at bounding box center [181, 387] width 127 height 31
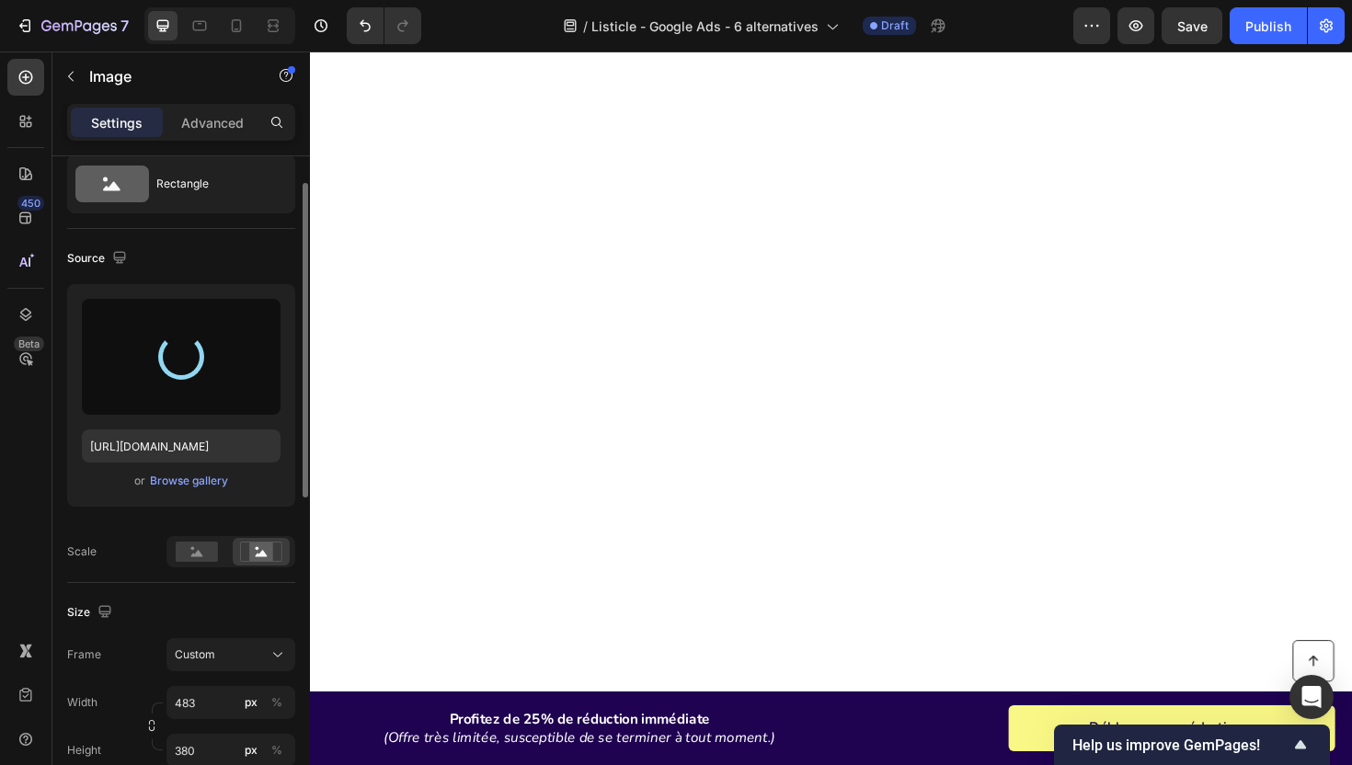
type input "https://cdn.shopify.com/s/files/1/0565/9672/5878/files/gempages_540015311529706…"
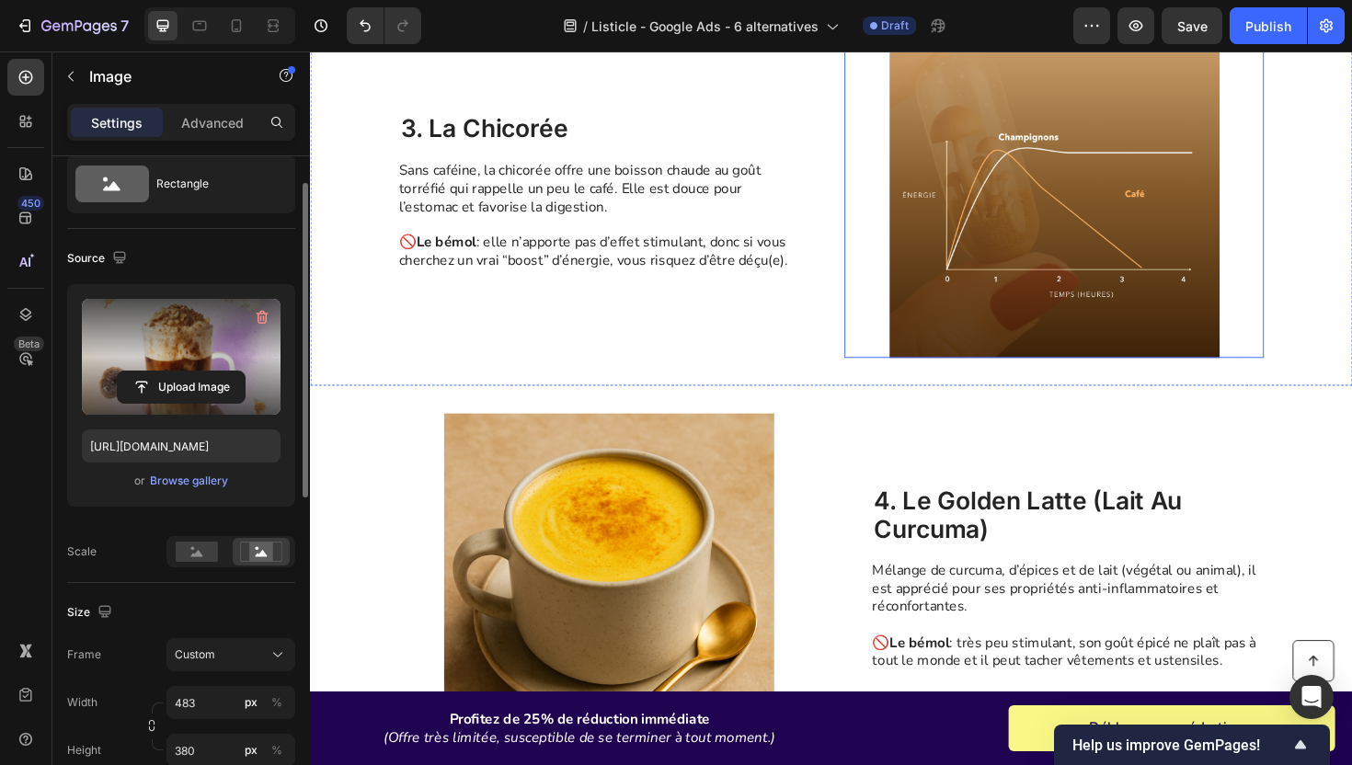
scroll to position [1269, 0]
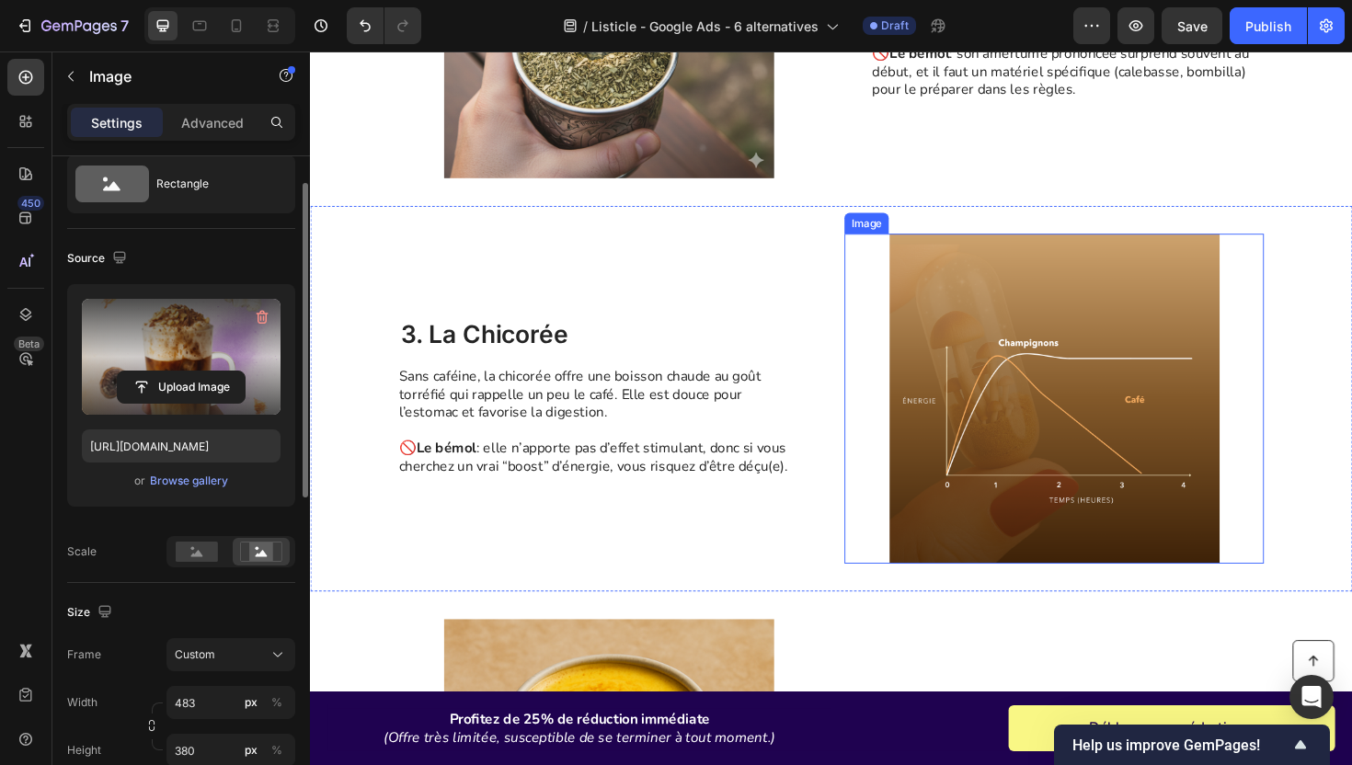
click at [977, 433] on img at bounding box center [1097, 419] width 444 height 349
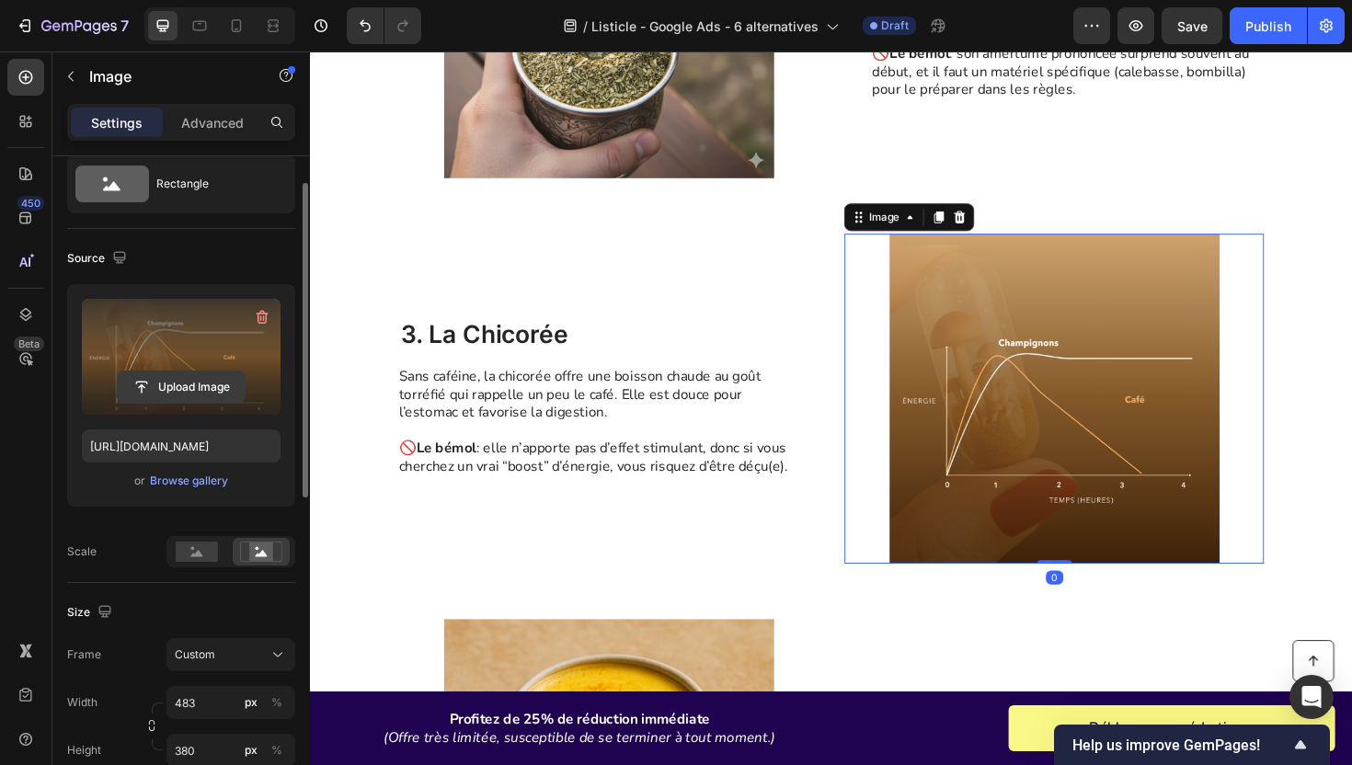
click at [189, 378] on input "file" at bounding box center [181, 387] width 127 height 31
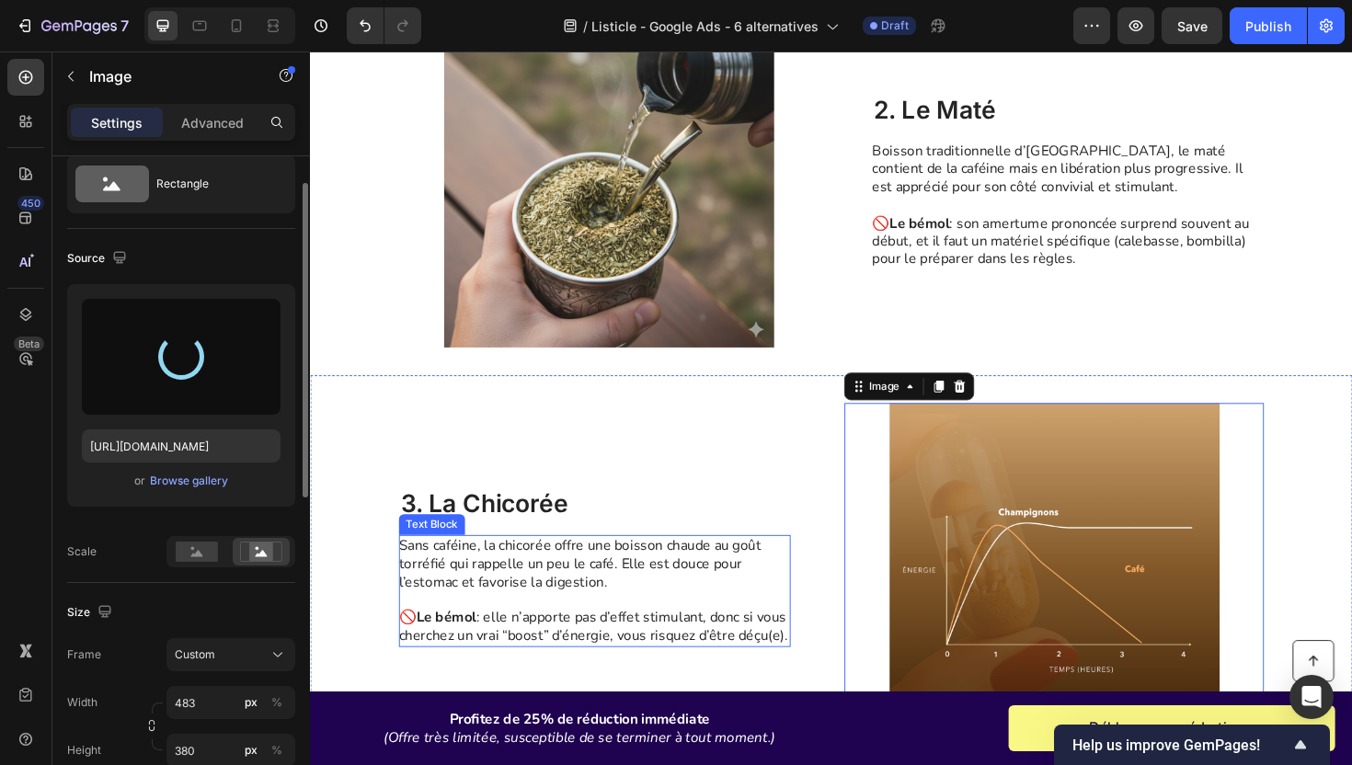
scroll to position [1116, 0]
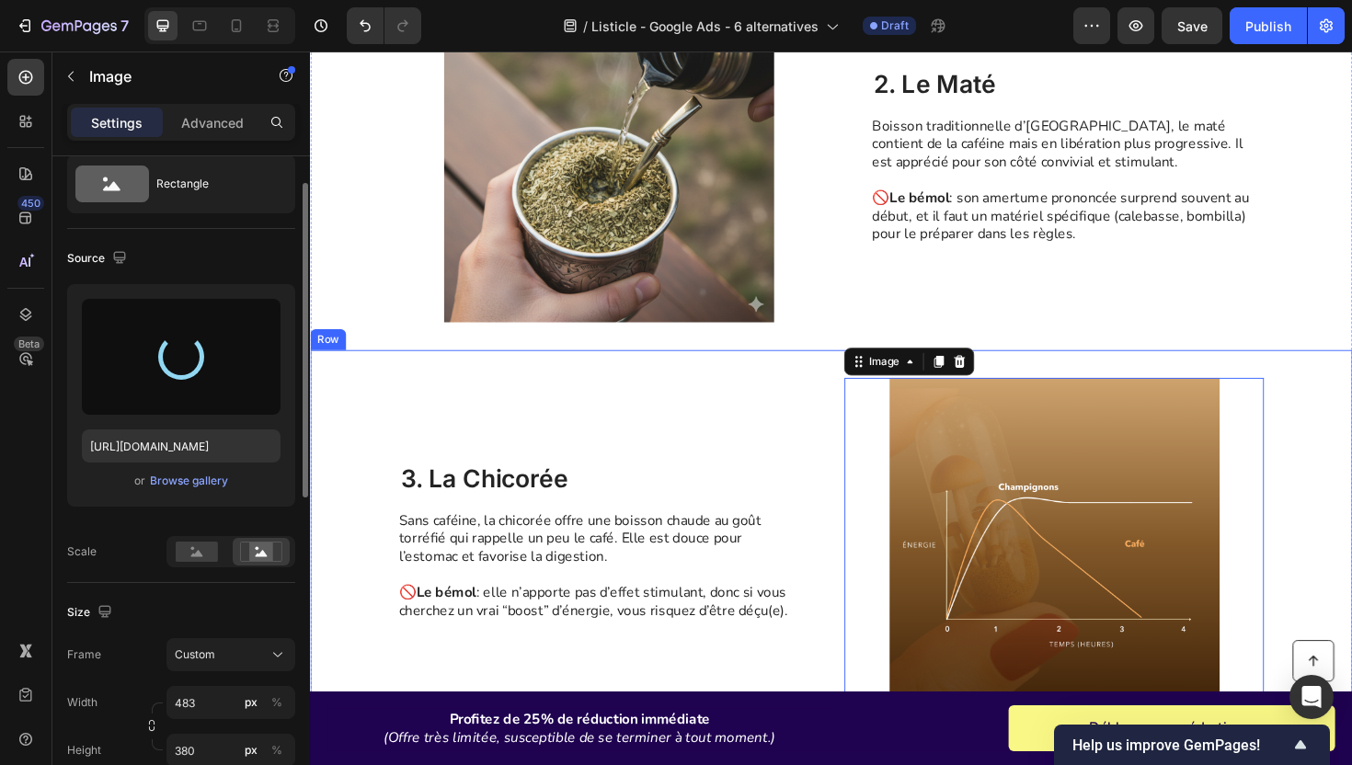
type input "https://cdn.shopify.com/s/files/1/0565/9672/5878/files/gempages_540015311529706…"
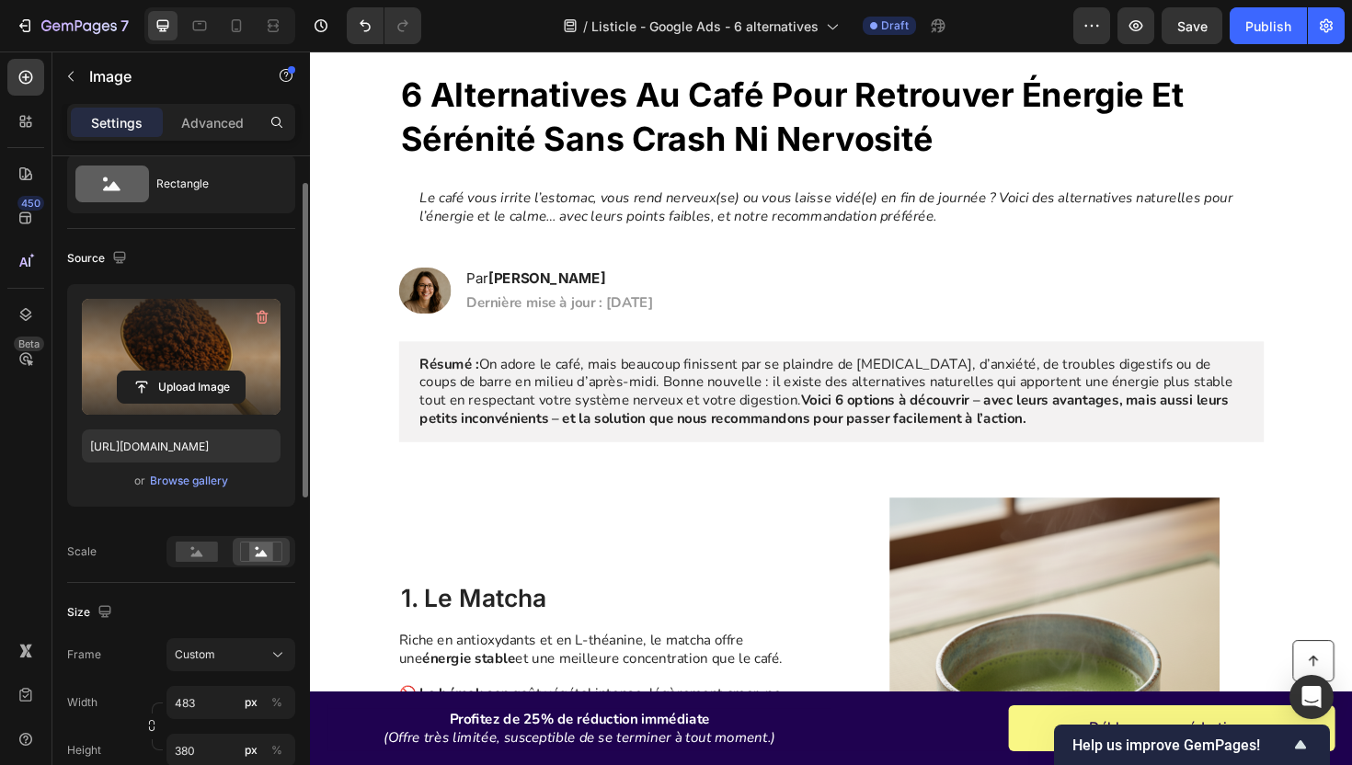
scroll to position [0, 0]
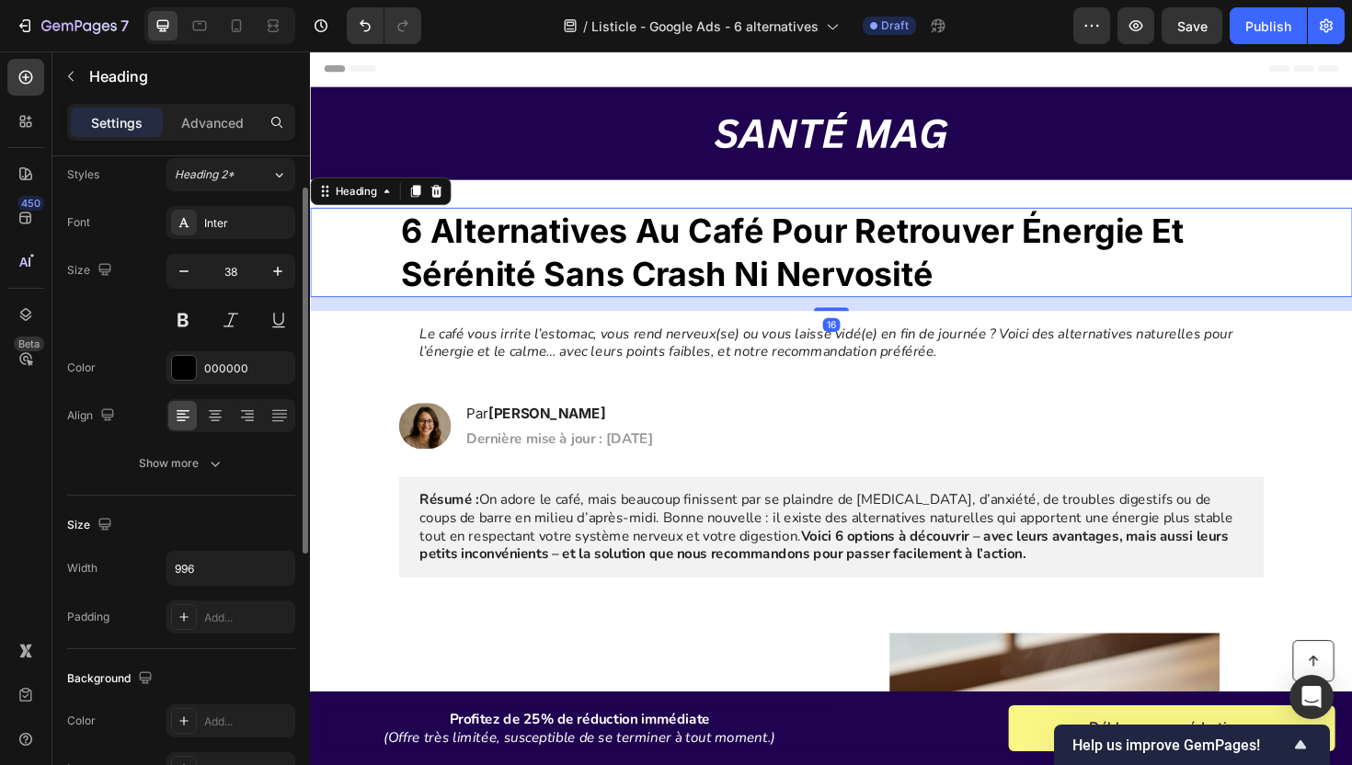
click at [824, 260] on strong "6 alternatives au café pour retrouver énergie et sérénité sans crash ni nervosi…" at bounding box center [820, 263] width 829 height 87
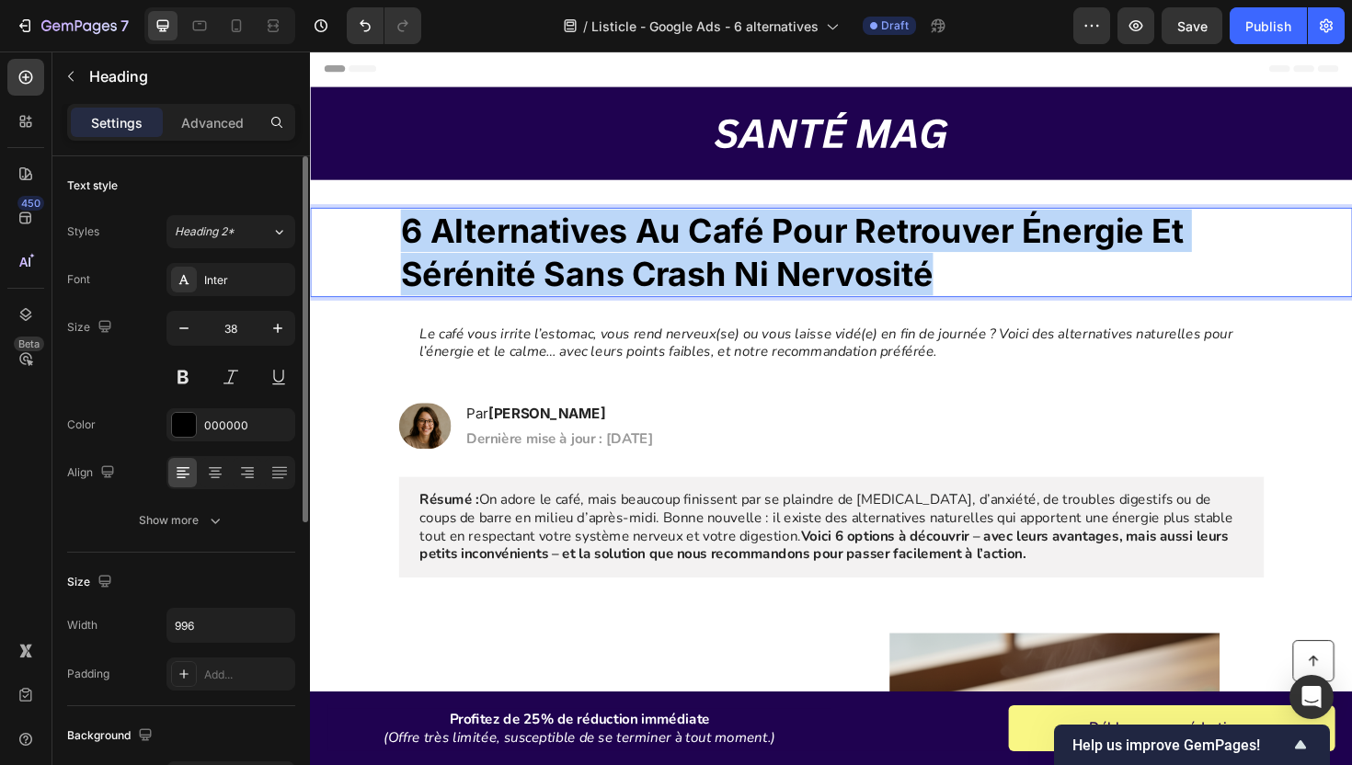
click at [824, 260] on strong "6 alternatives au café pour retrouver énergie et sérénité sans crash ni nervosi…" at bounding box center [820, 263] width 829 height 87
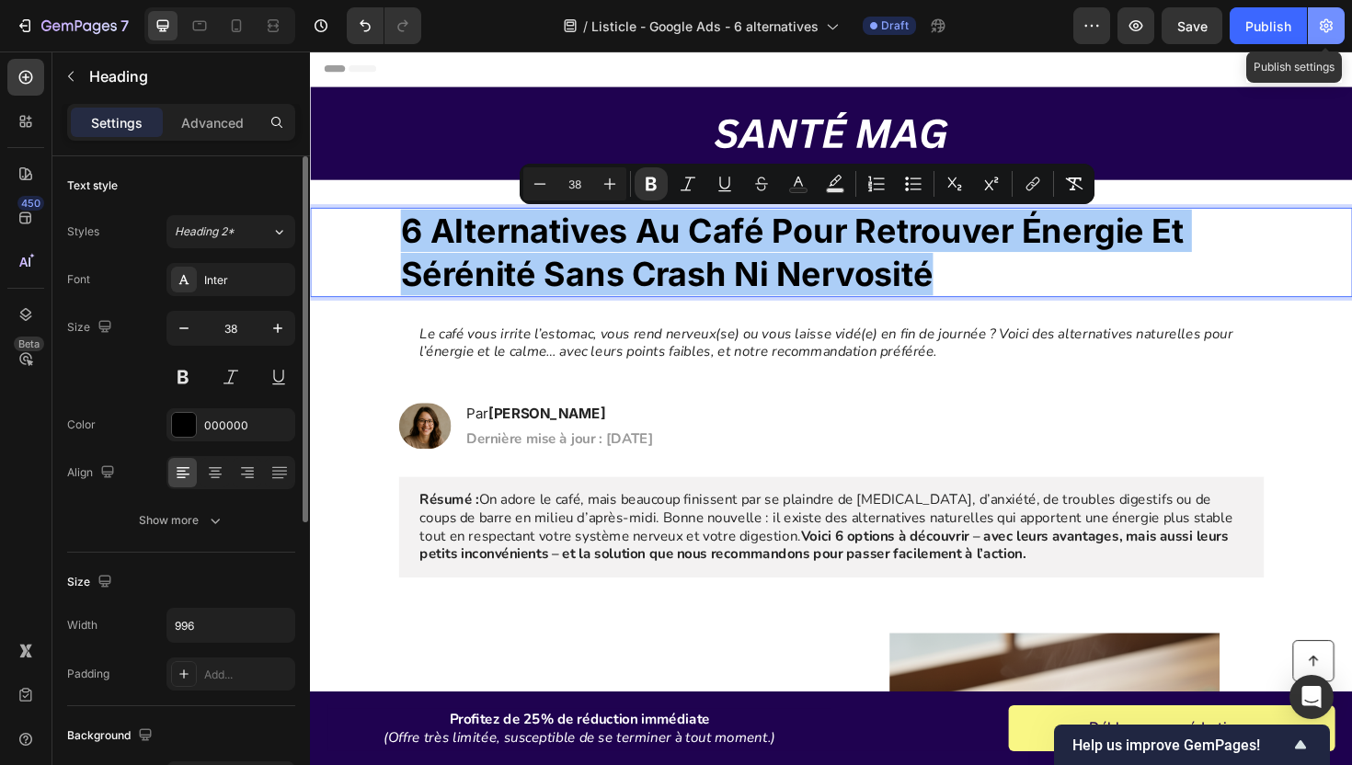
click at [1325, 29] on icon "button" at bounding box center [1326, 26] width 18 height 18
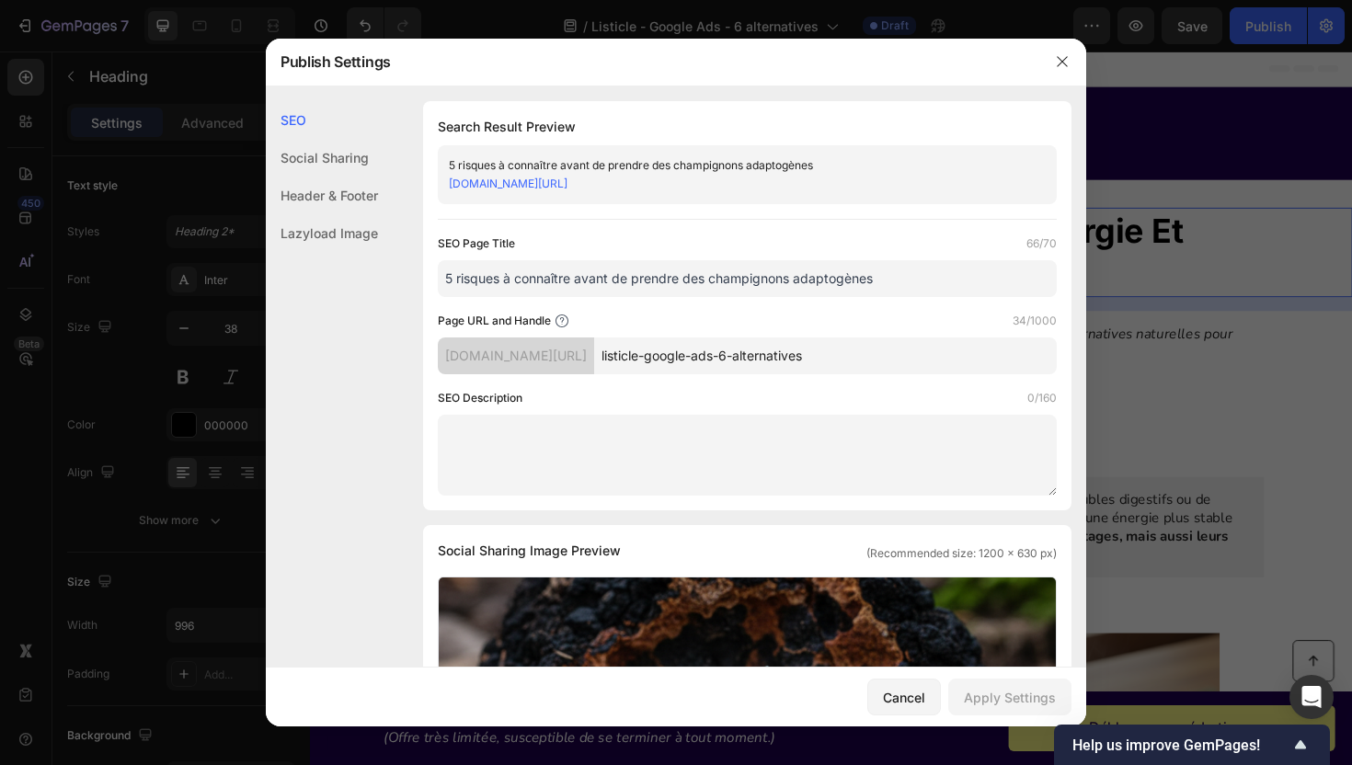
click at [694, 277] on input "5 risques à connaître avant de prendre des champignons adaptogènes" at bounding box center [747, 278] width 619 height 37
paste input "6 alternatives au café pour retrouver énergie et sérénité sans crash ni nervosi…"
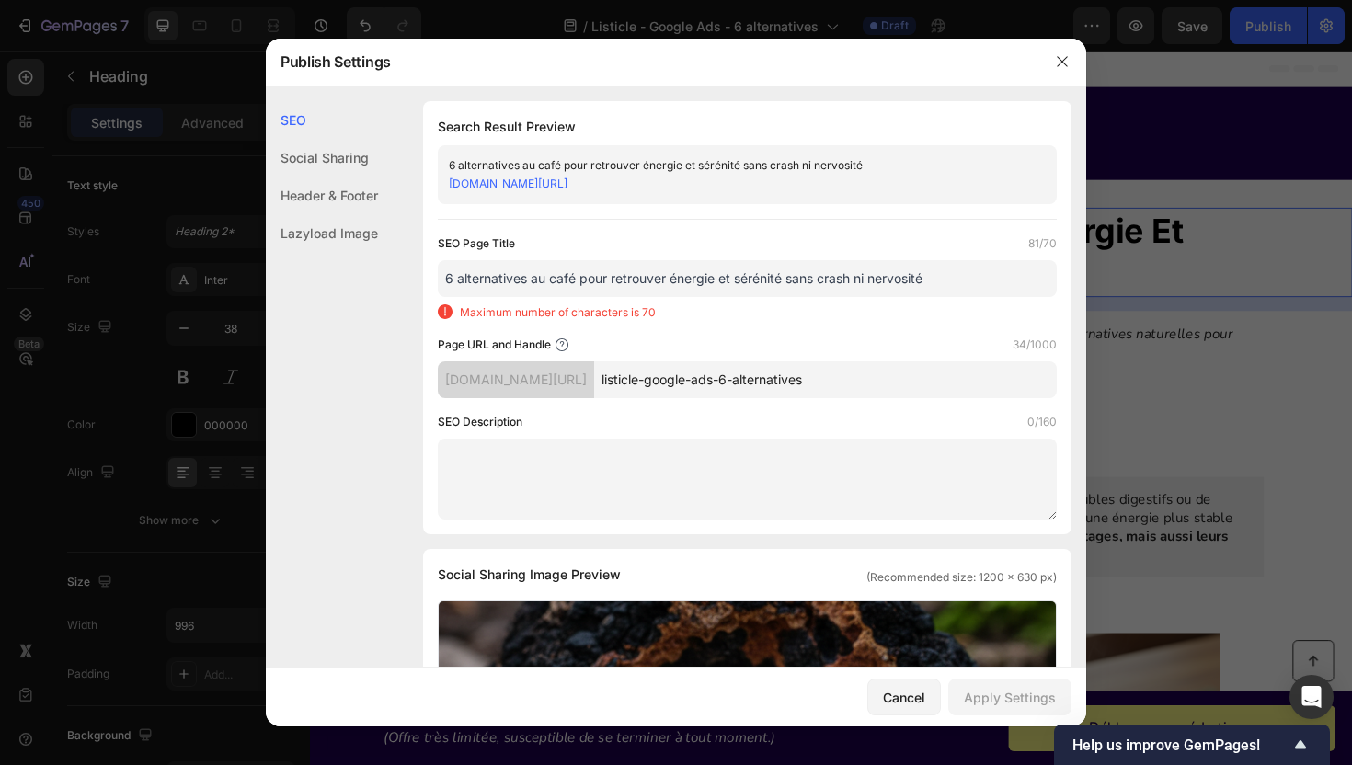
drag, startPoint x: 955, startPoint y: 280, endPoint x: 581, endPoint y: 278, distance: 374.3
click at [581, 278] on input "6 alternatives au café pour retrouver énergie et sérénité sans crash ni nervosi…" at bounding box center [747, 278] width 619 height 37
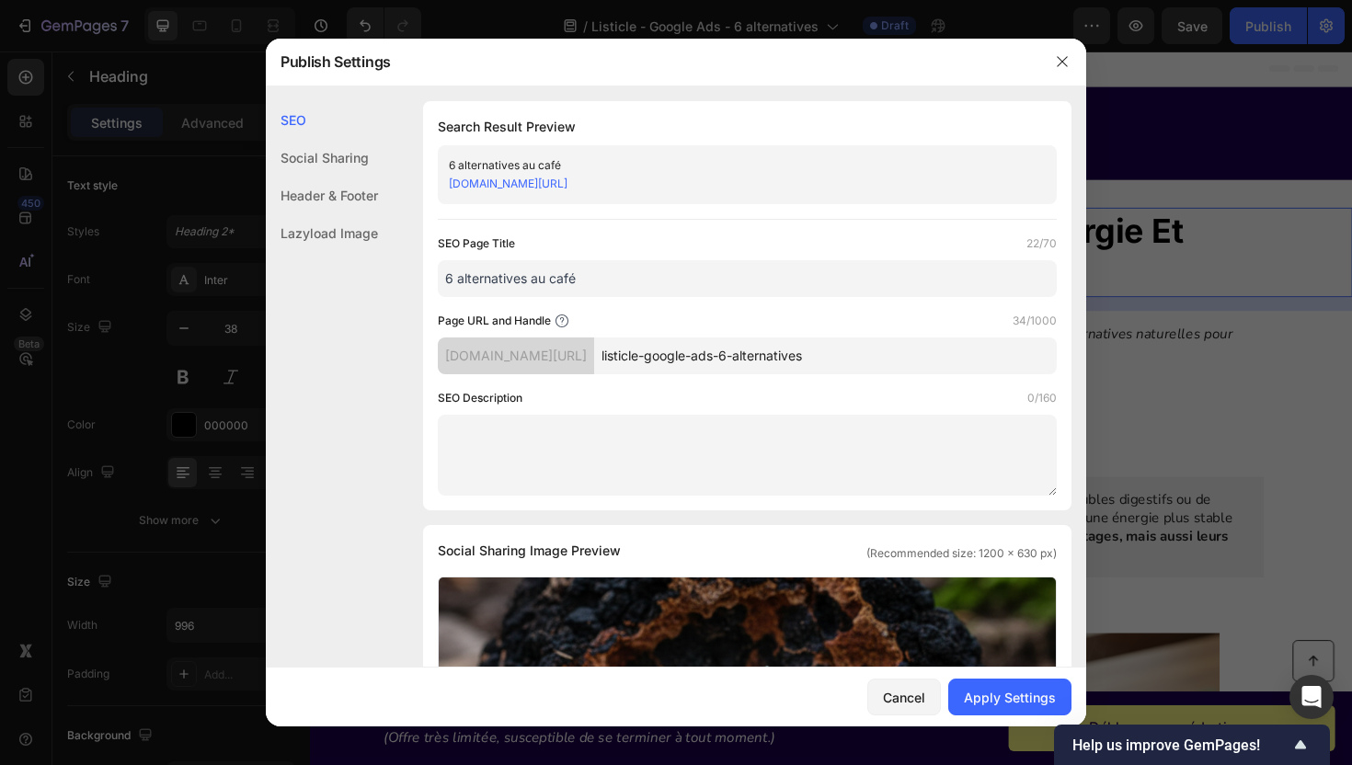
click at [446, 276] on input "6 alternatives au café" at bounding box center [747, 278] width 619 height 37
click at [592, 281] on input "Découvrez 6 alternatives au café" at bounding box center [747, 278] width 619 height 37
type input "Découvrez 6 alternatives saines au café"
drag, startPoint x: 791, startPoint y: 355, endPoint x: 670, endPoint y: 346, distance: 120.8
click at [670, 346] on input "listicle-google-ads-6-alternatives" at bounding box center [825, 355] width 463 height 37
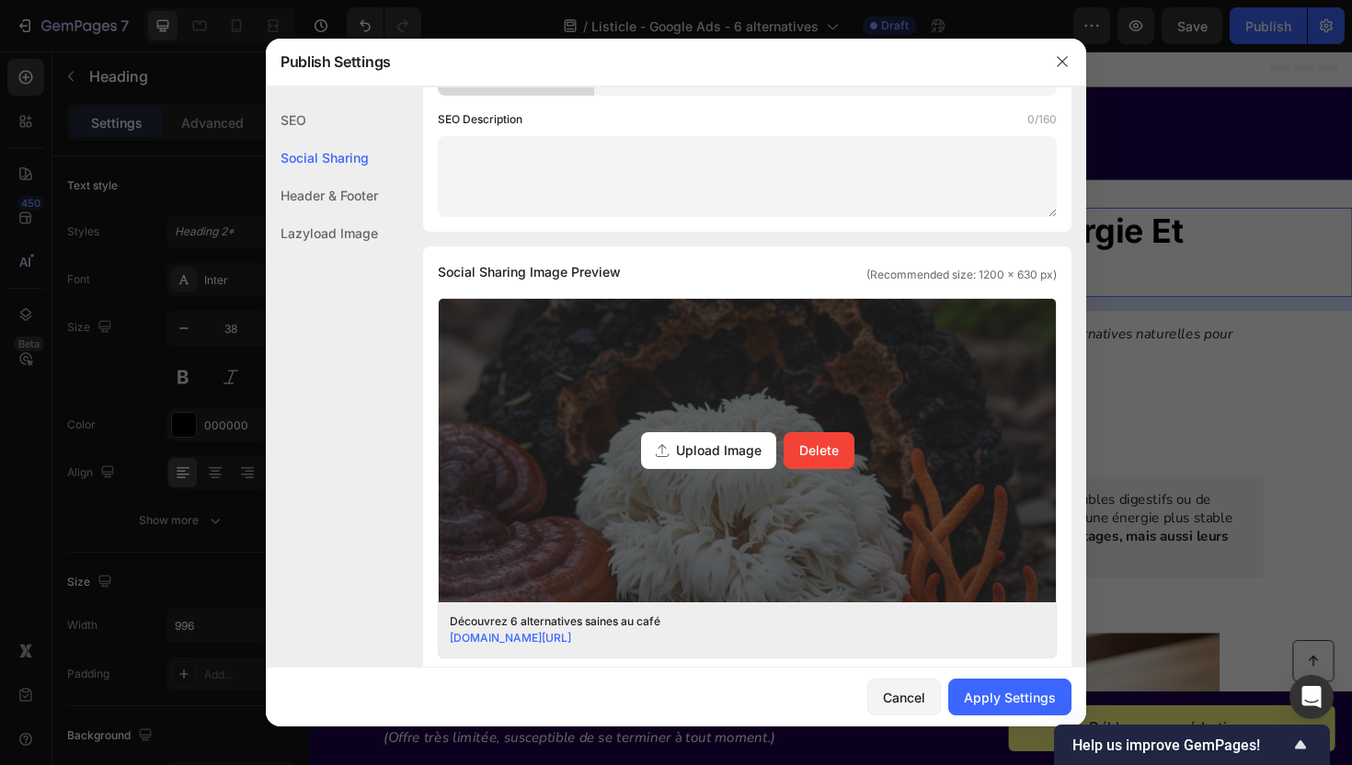
scroll to position [278, 0]
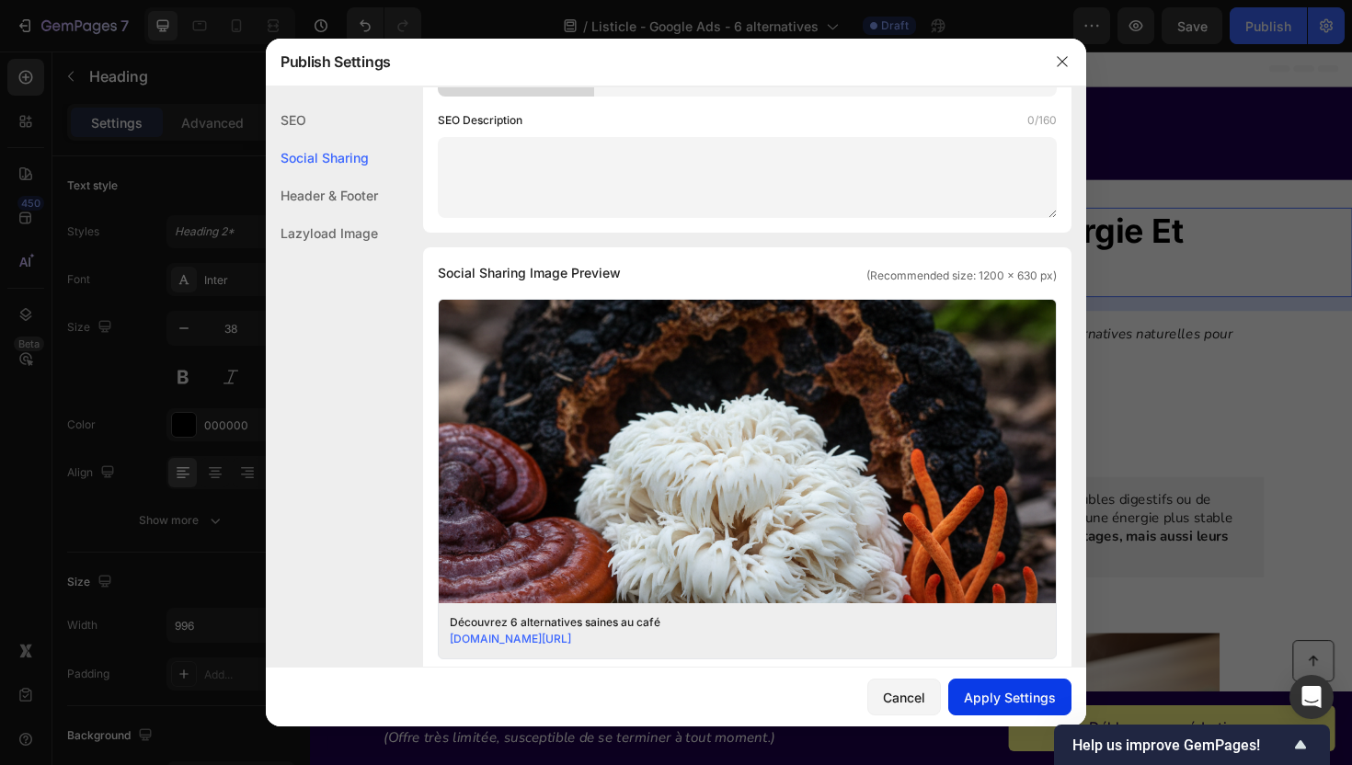
type input "6-alternatives"
click at [1007, 699] on div "Apply Settings" at bounding box center [1010, 697] width 92 height 19
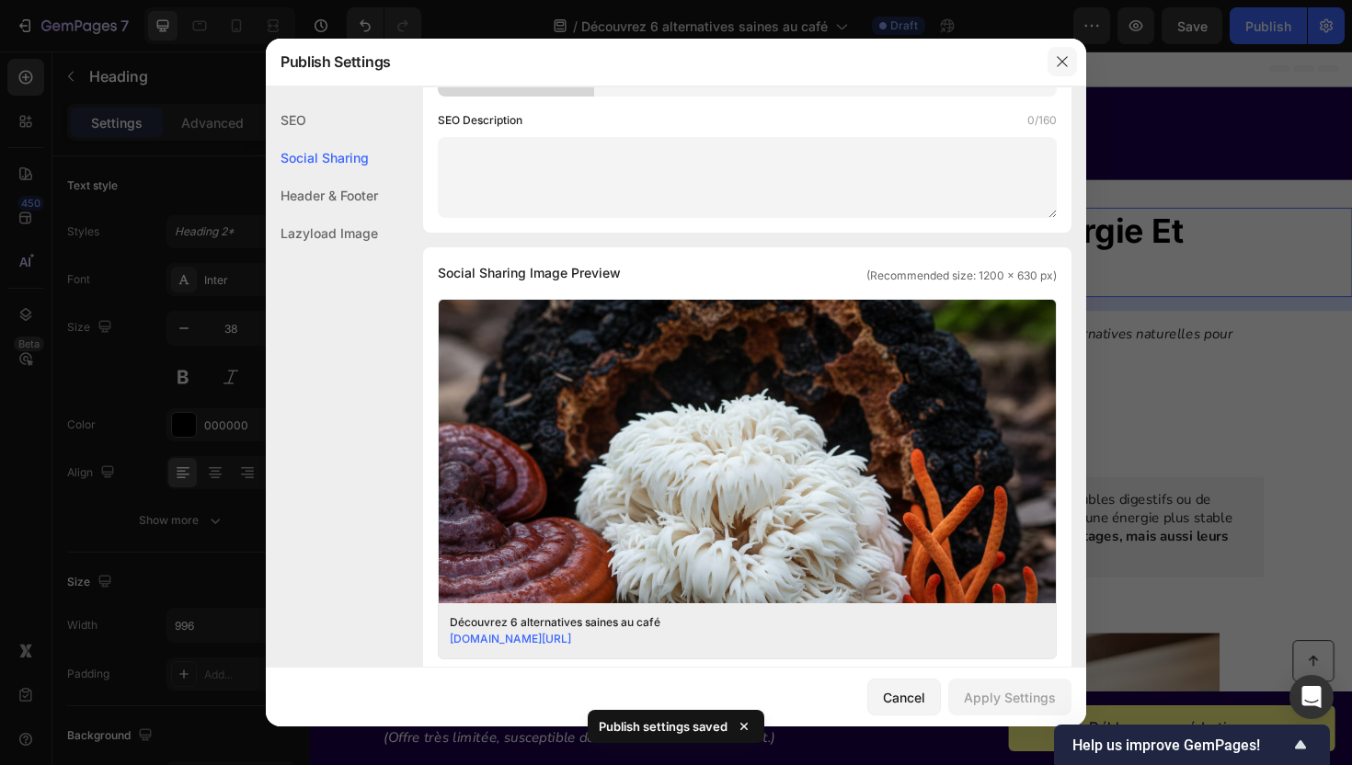
click at [1070, 63] on button "button" at bounding box center [1061, 61] width 29 height 29
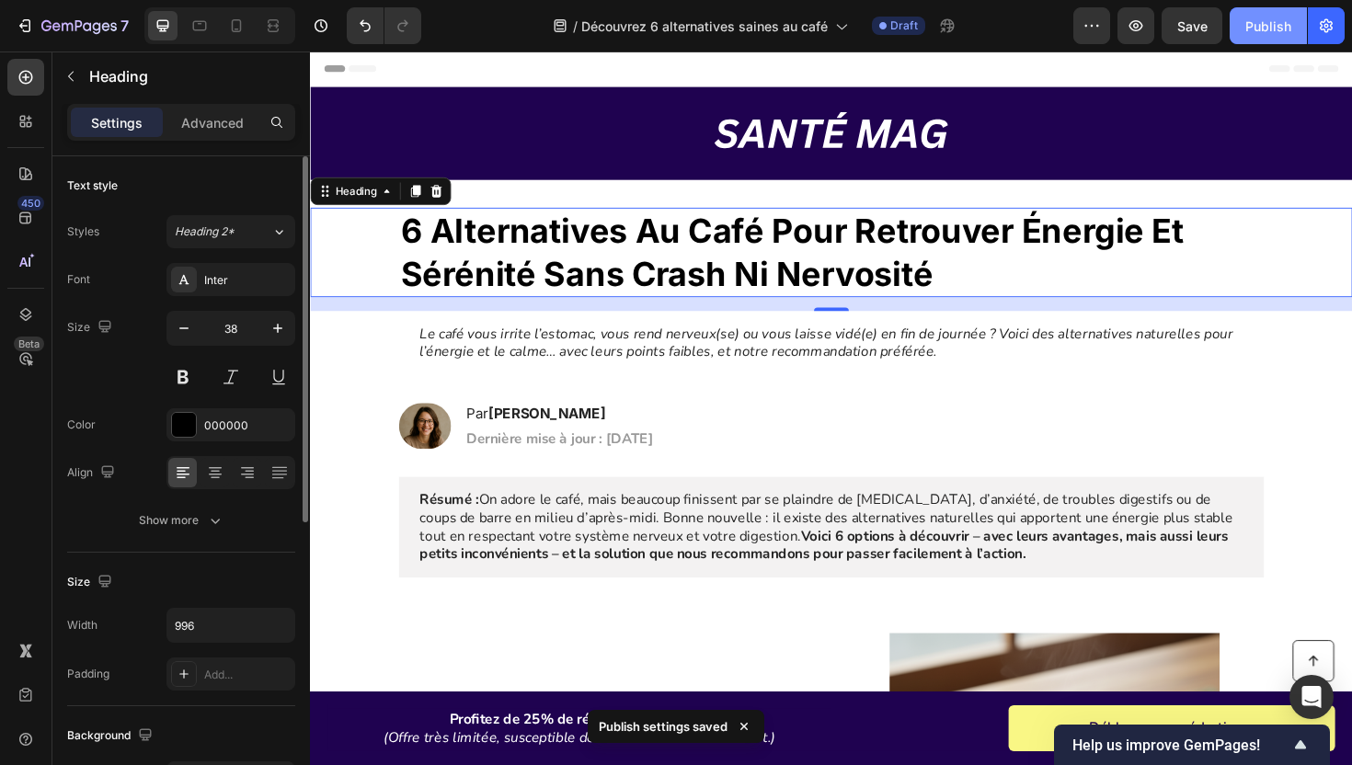
click at [1283, 26] on div "Publish" at bounding box center [1268, 26] width 46 height 19
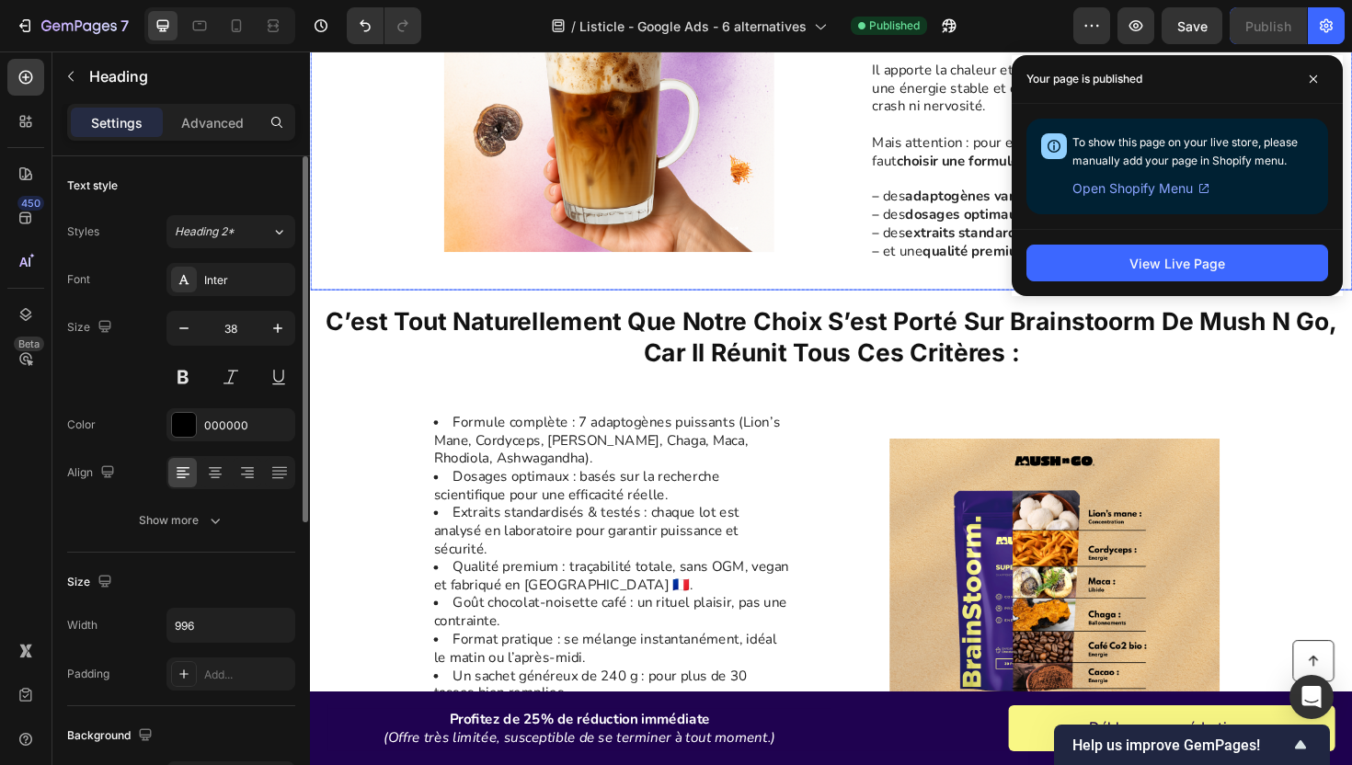
scroll to position [2917, 0]
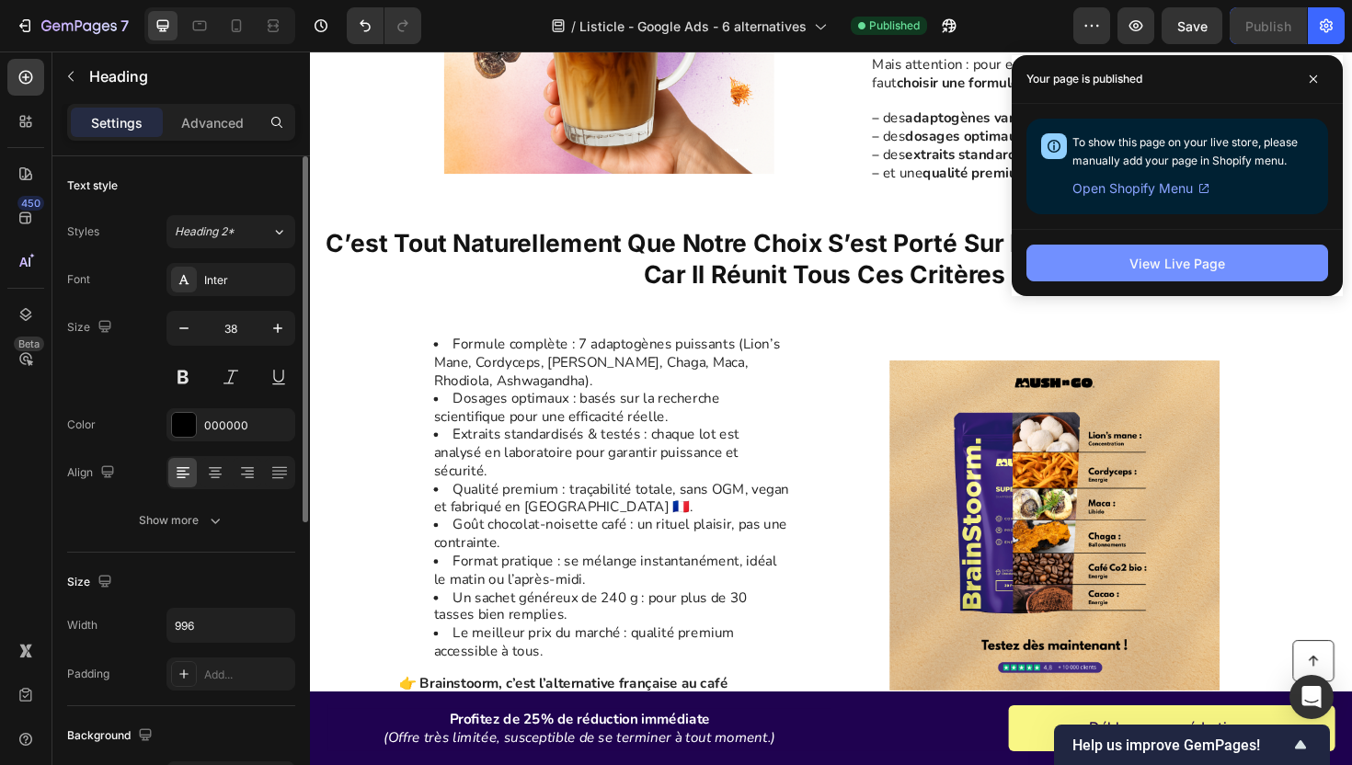
click at [1179, 269] on div "View Live Page" at bounding box center [1177, 263] width 96 height 19
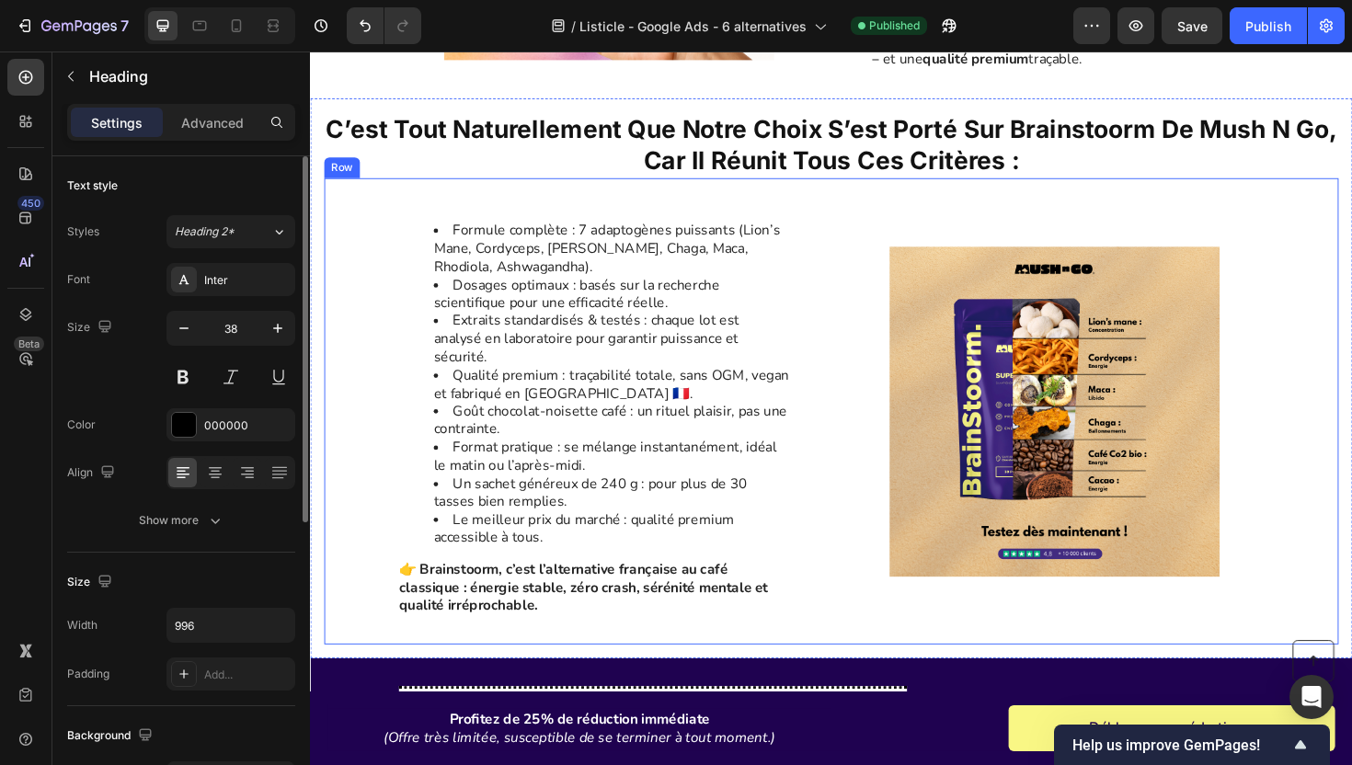
scroll to position [3038, 0]
